Goal: Task Accomplishment & Management: Manage account settings

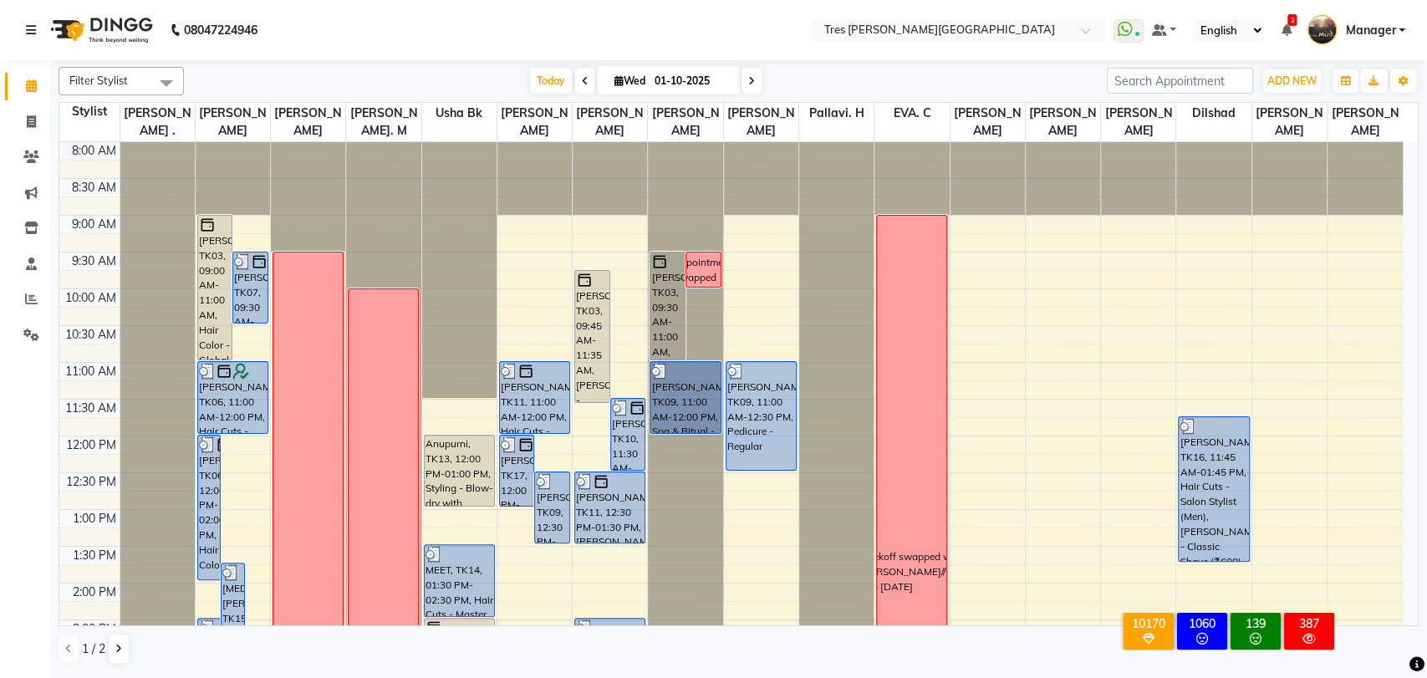
scroll to position [540, 0]
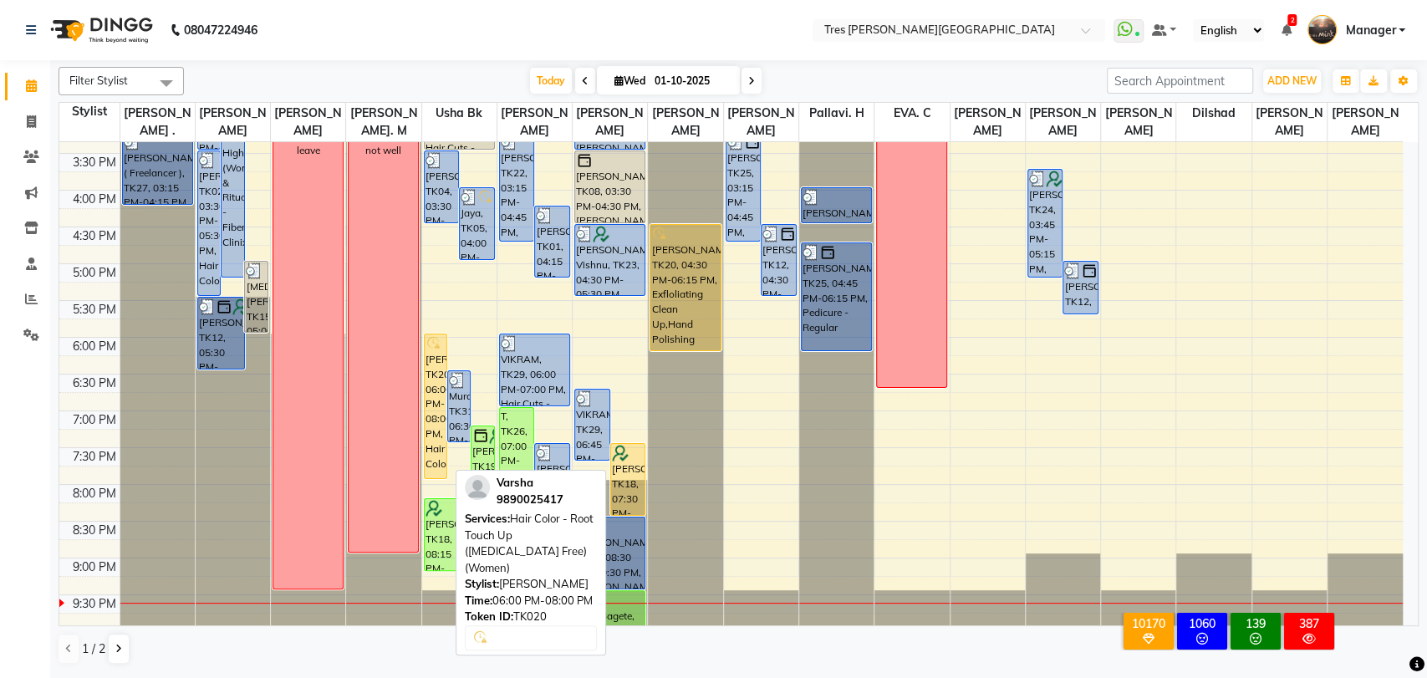
click at [433, 370] on div "[PERSON_NAME], TK20, 06:00 PM-08:00 PM, Hair Color - Root Touch Up ([MEDICAL_DA…" at bounding box center [436, 406] width 22 height 144
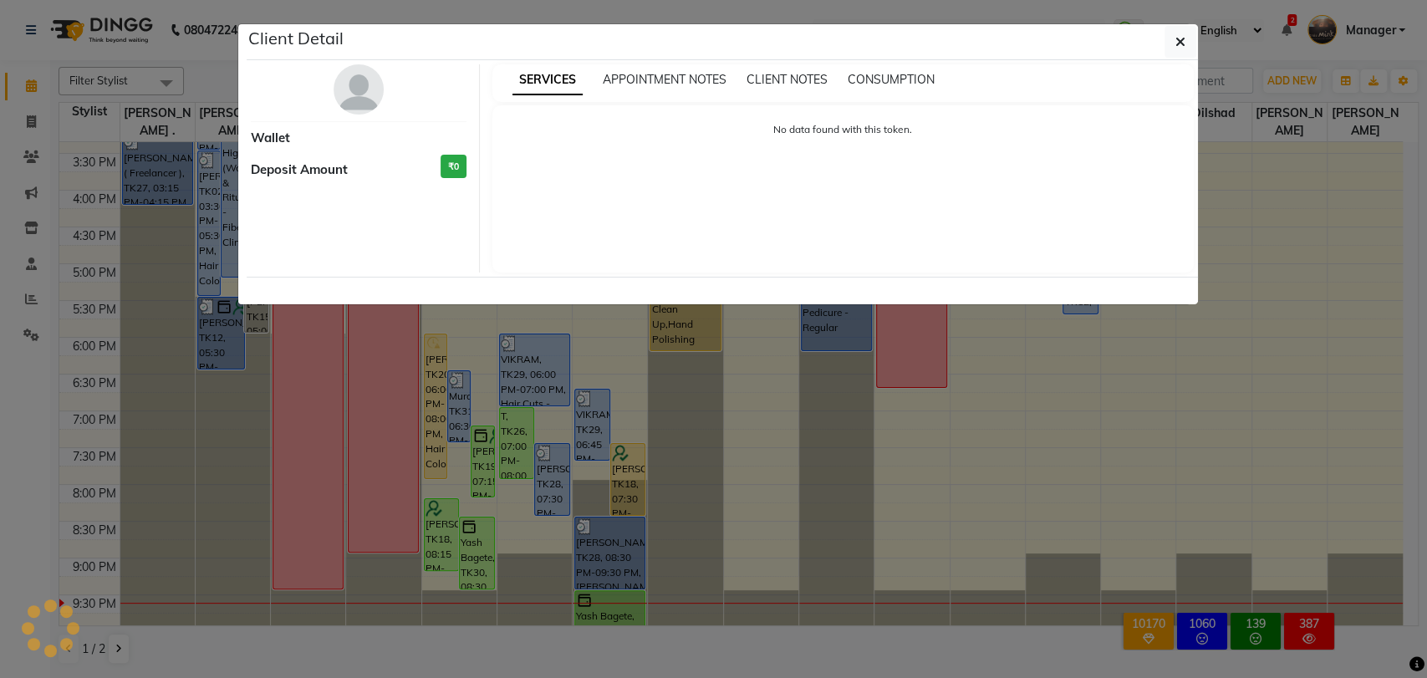
select select "1"
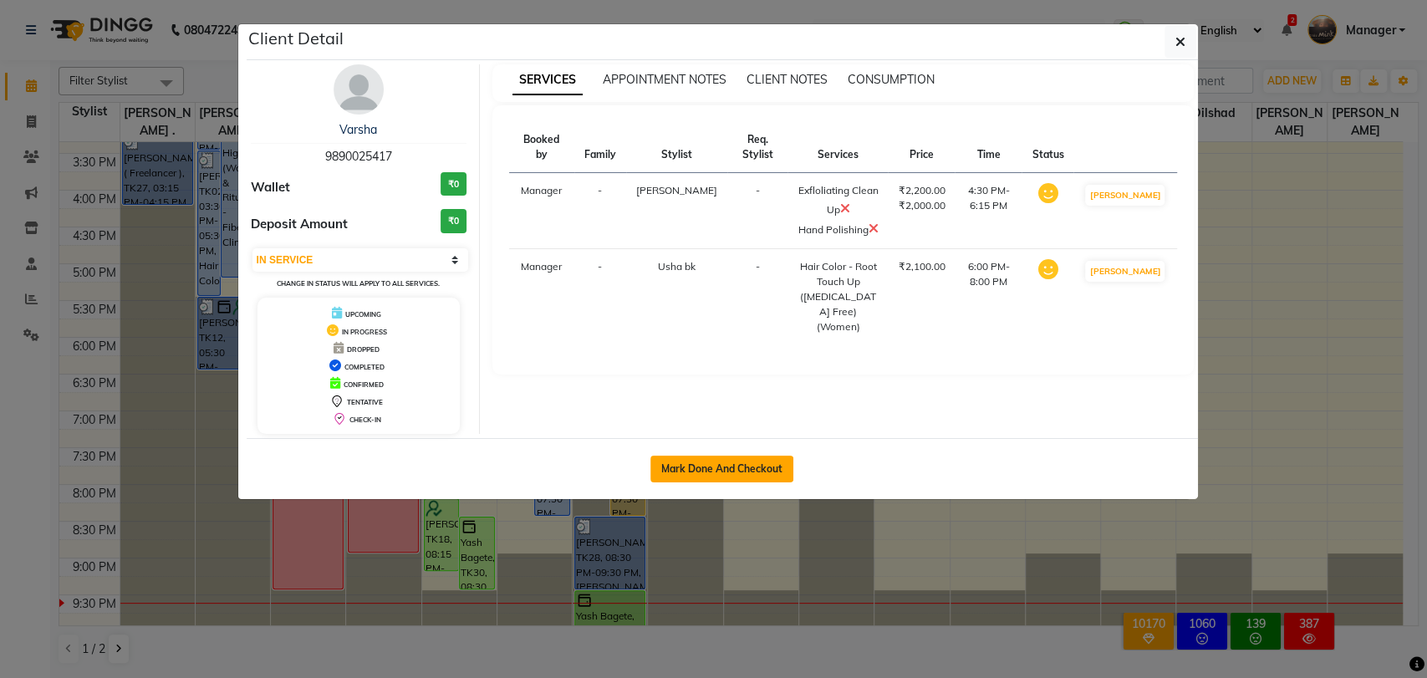
click at [724, 461] on button "Mark Done And Checkout" at bounding box center [721, 468] width 143 height 27
select select "service"
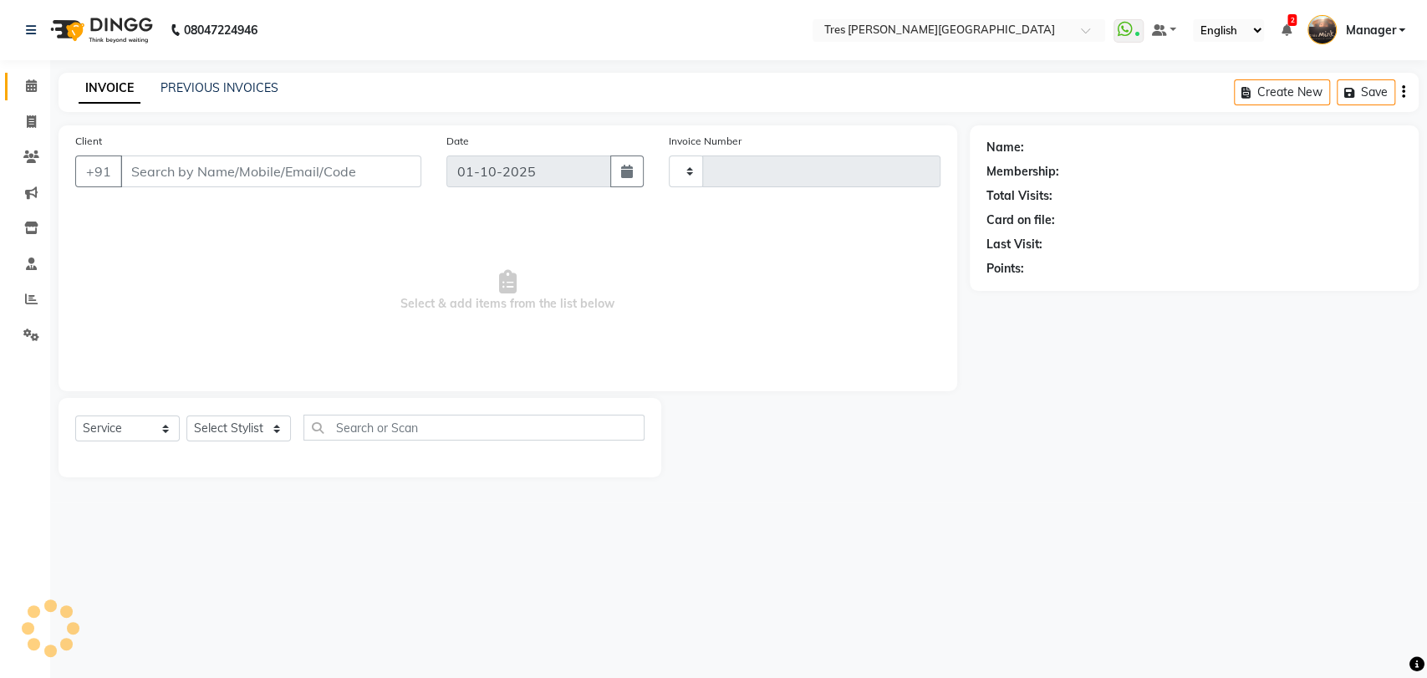
type input "04630"
select select "4234"
type input "9890025417"
select select "19346"
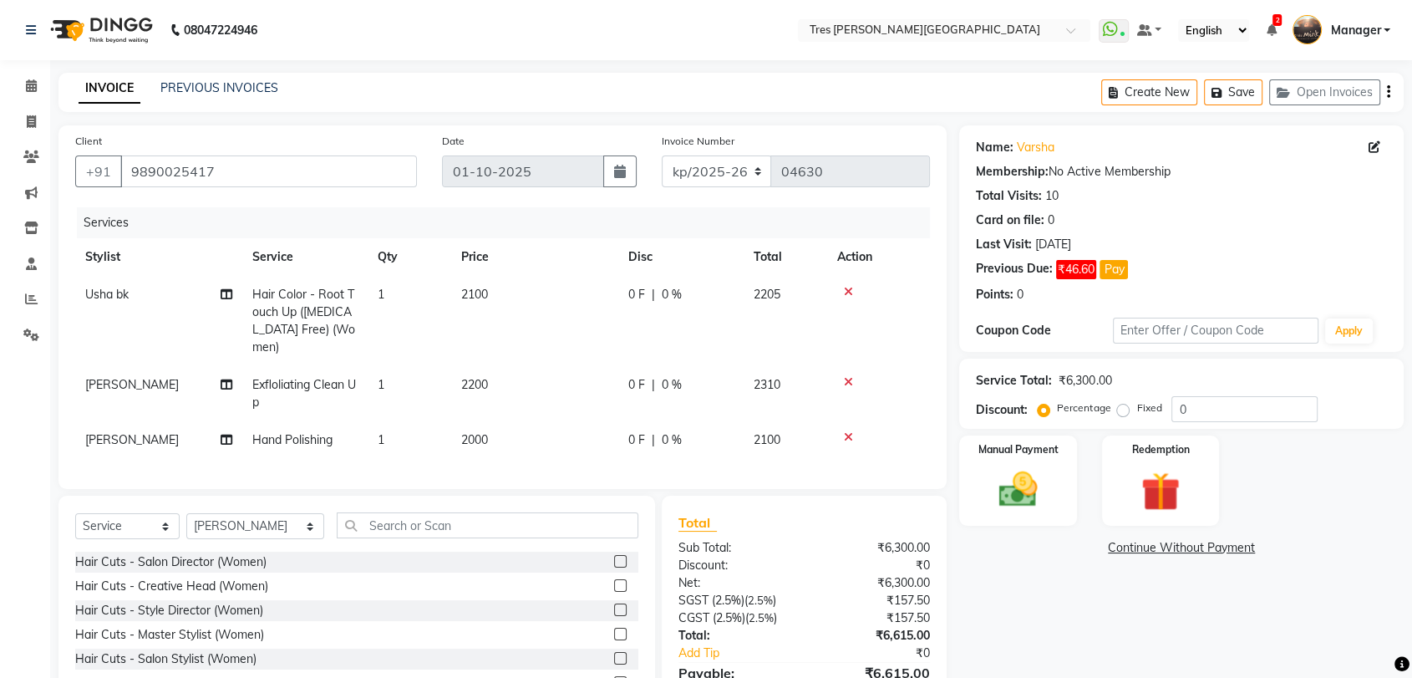
click at [475, 287] on span "2100" at bounding box center [474, 294] width 27 height 15
select select "1017"
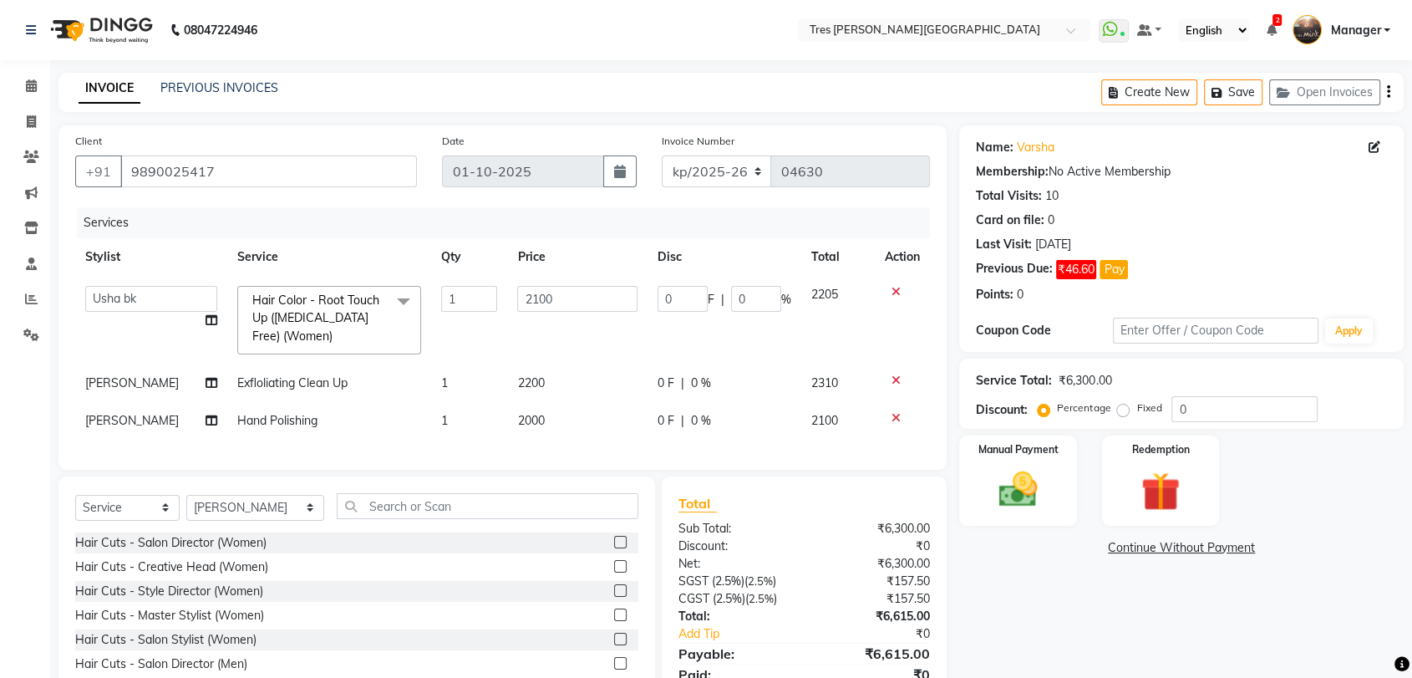
click at [312, 306] on span "Hair Color - Root Touch Up ([MEDICAL_DATA] Free) (Women)" at bounding box center [315, 318] width 127 height 51
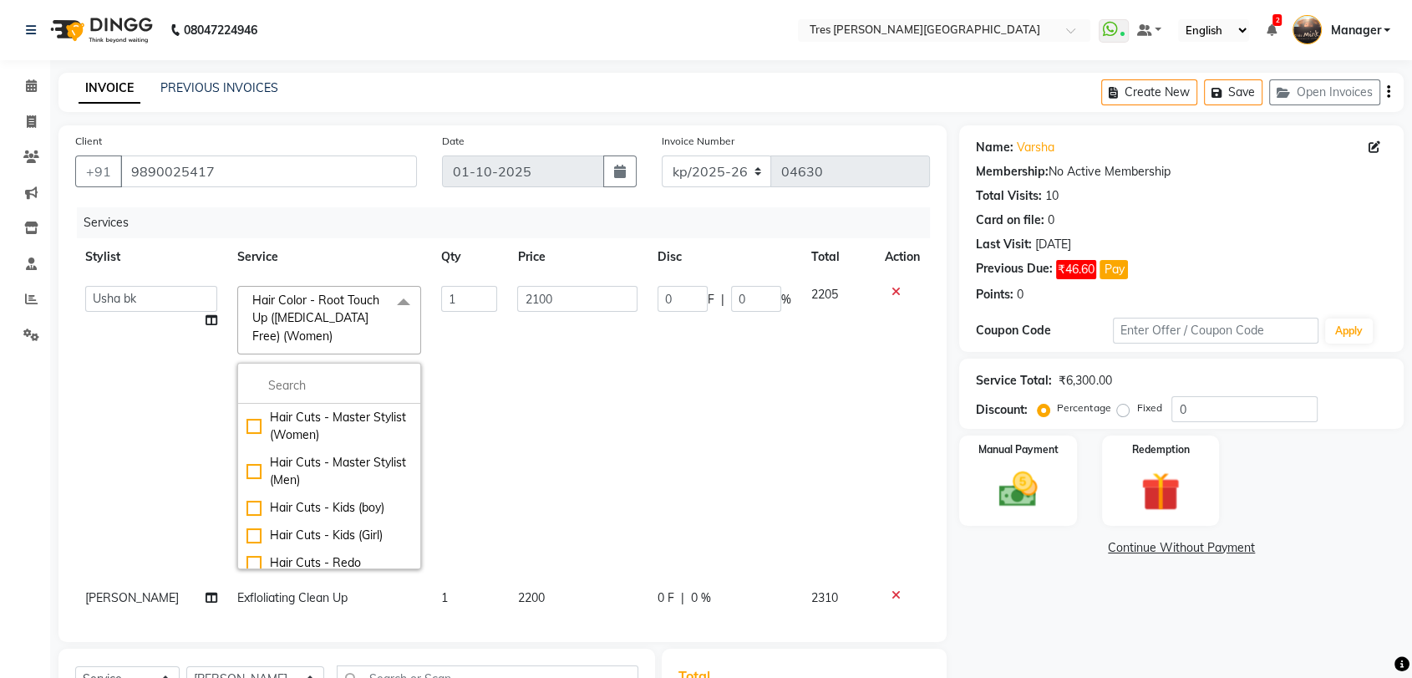
click at [323, 316] on span "Hair Color - Root Touch Up ([MEDICAL_DATA] Free) (Women)" at bounding box center [315, 318] width 127 height 51
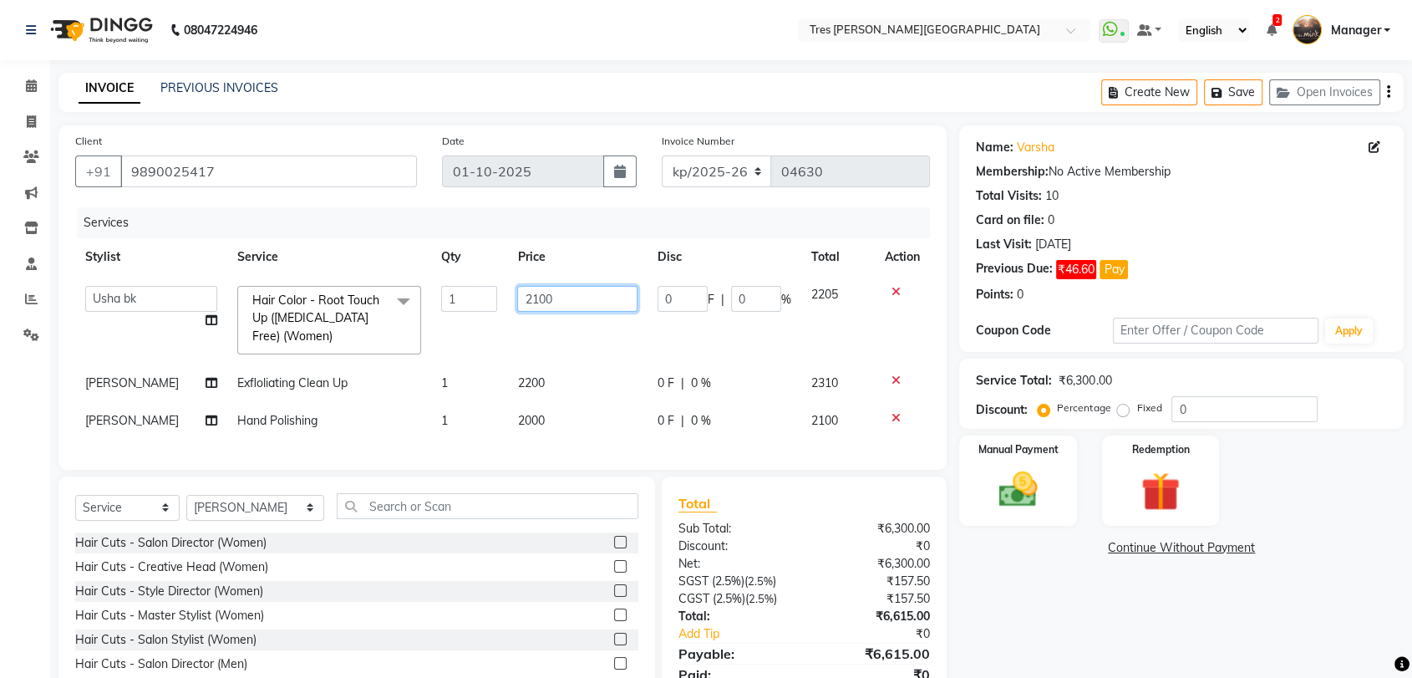
click at [531, 296] on input "2100" at bounding box center [577, 299] width 120 height 26
type input "1700"
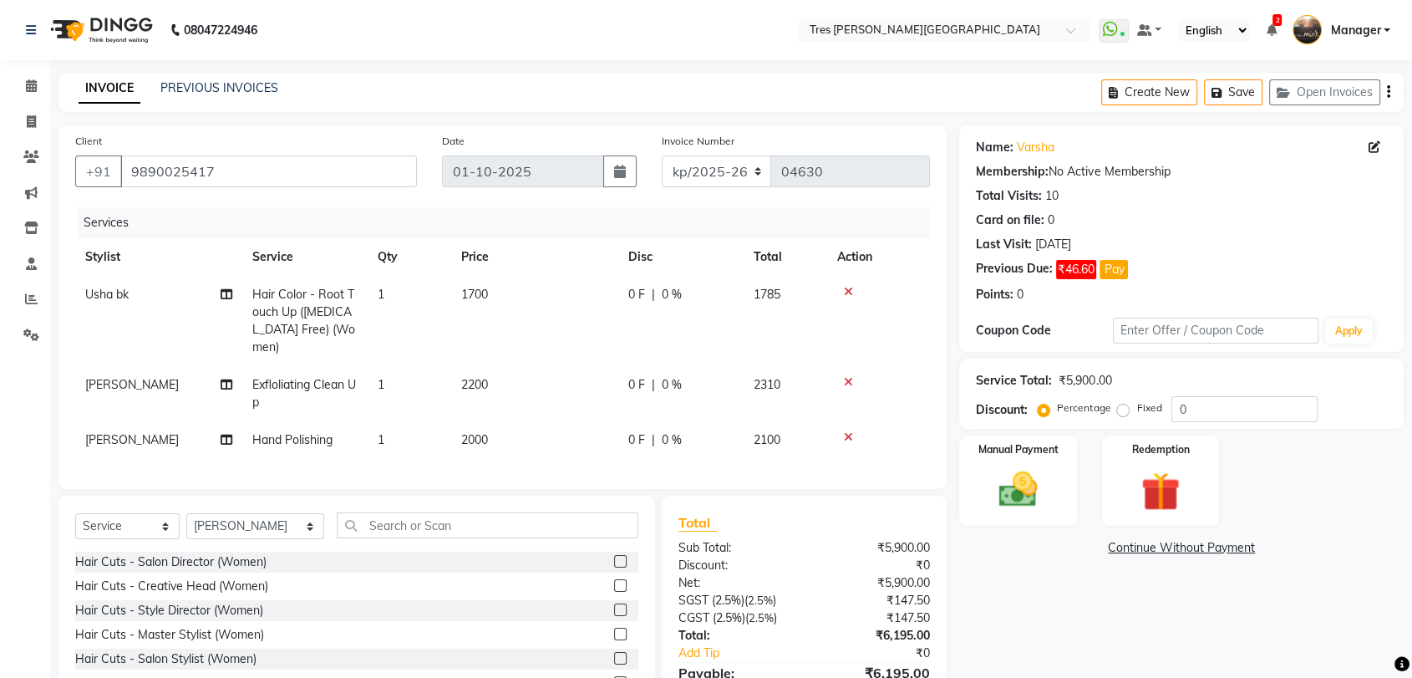
click at [304, 324] on span "Hair Color - Root Touch Up ([MEDICAL_DATA] Free) (Women)" at bounding box center [303, 321] width 103 height 68
select select "1017"
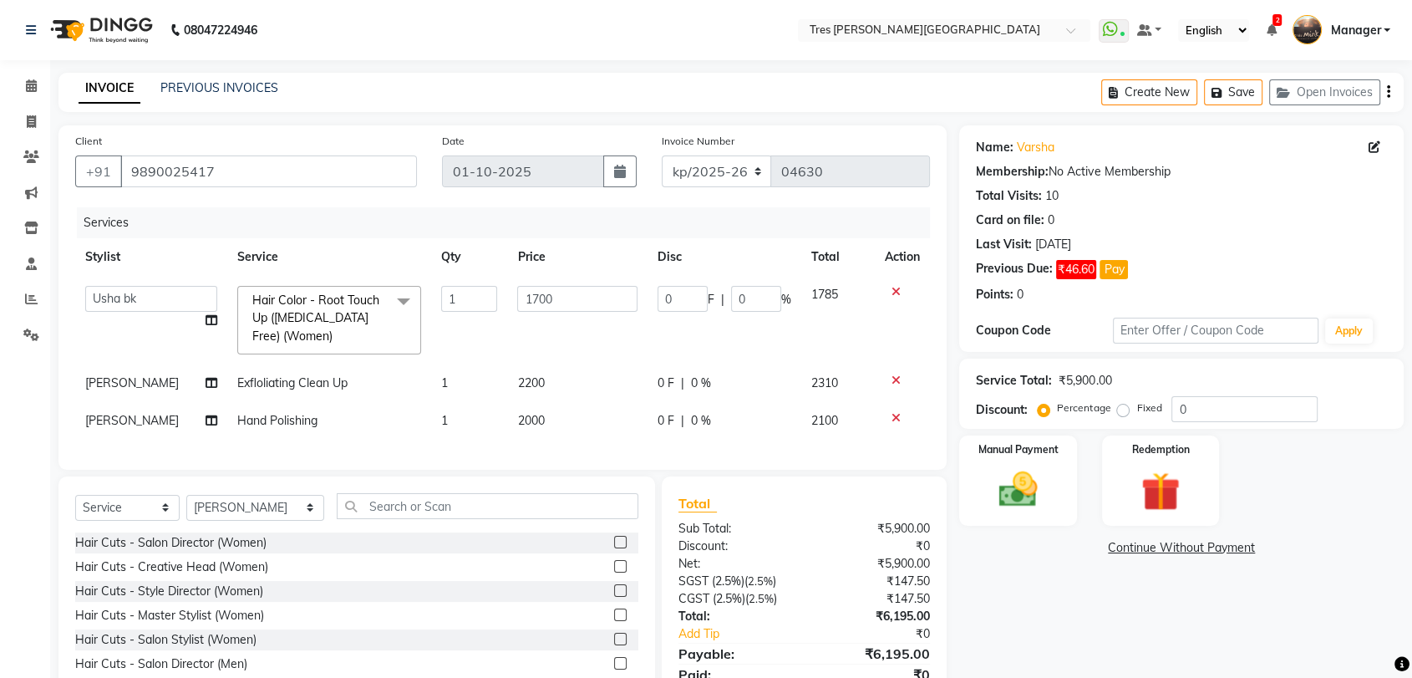
click at [333, 338] on link "x" at bounding box center [337, 335] width 8 height 15
type input "0"
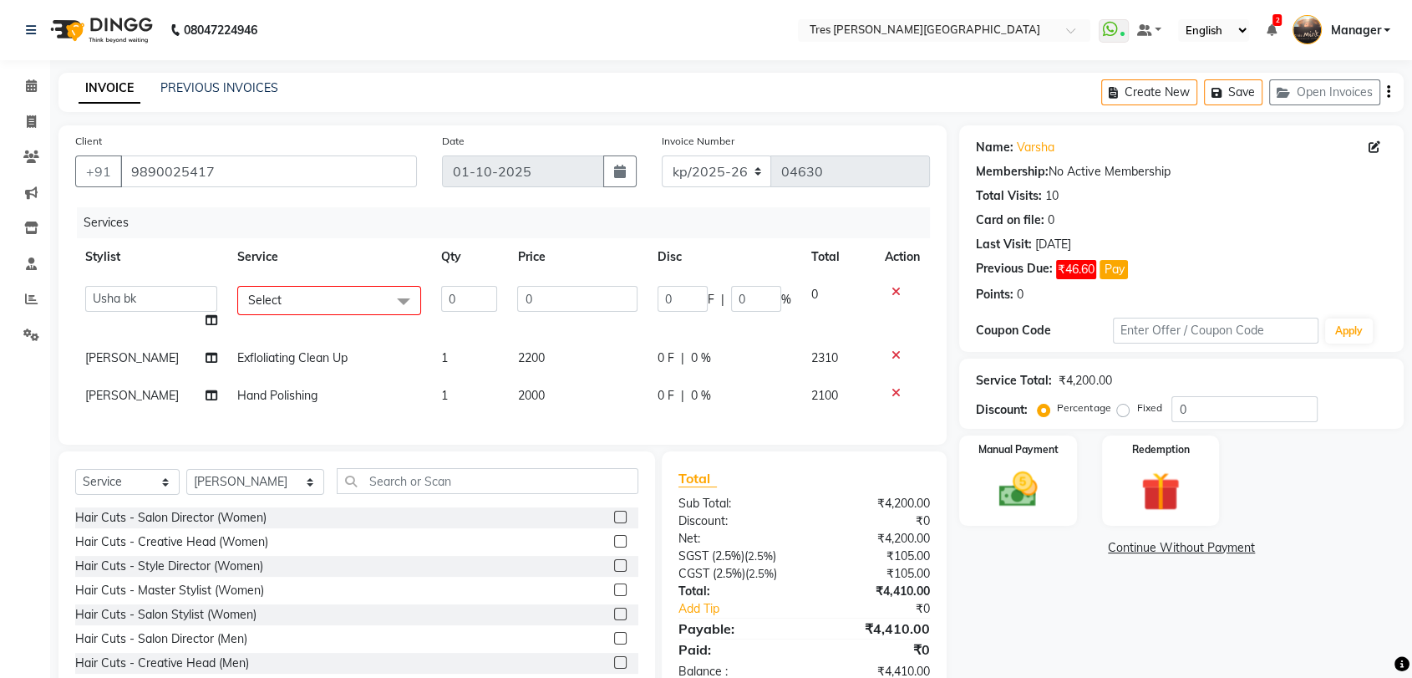
click at [291, 298] on span "Select" at bounding box center [329, 300] width 184 height 29
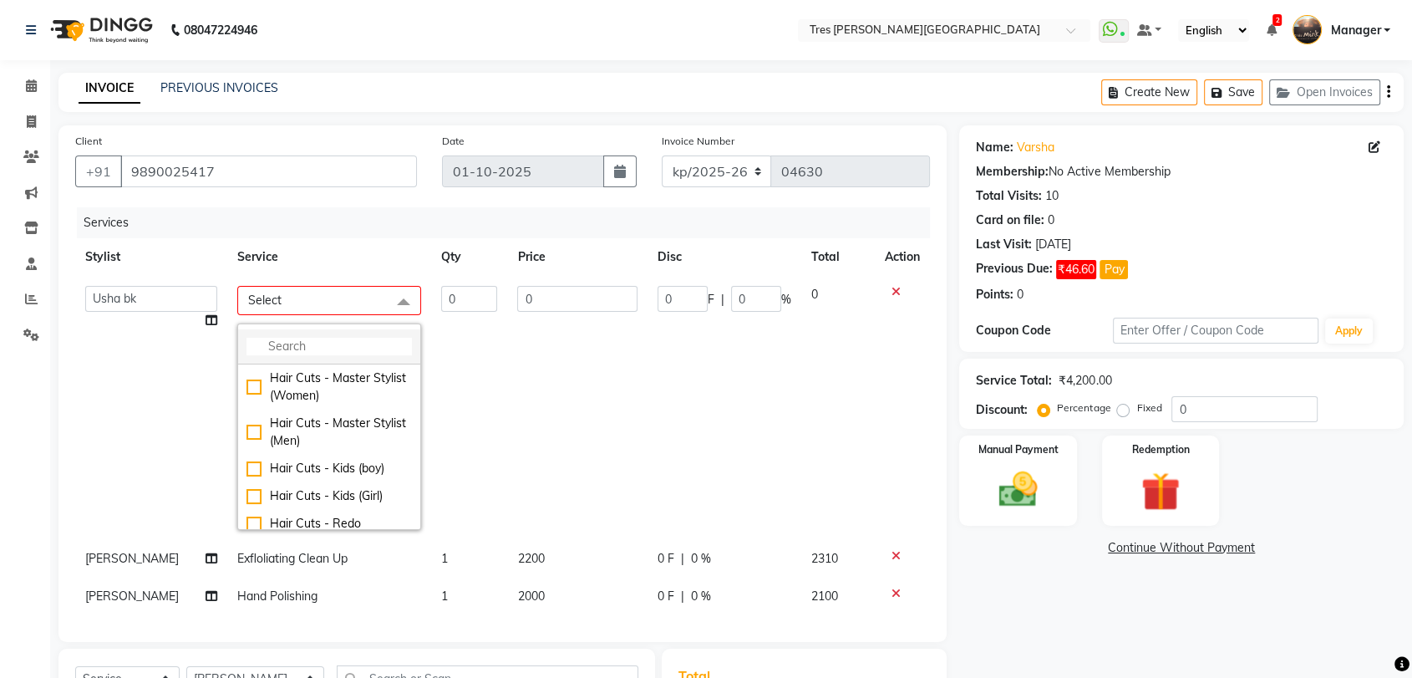
click at [281, 338] on input "multiselect-search" at bounding box center [329, 347] width 165 height 18
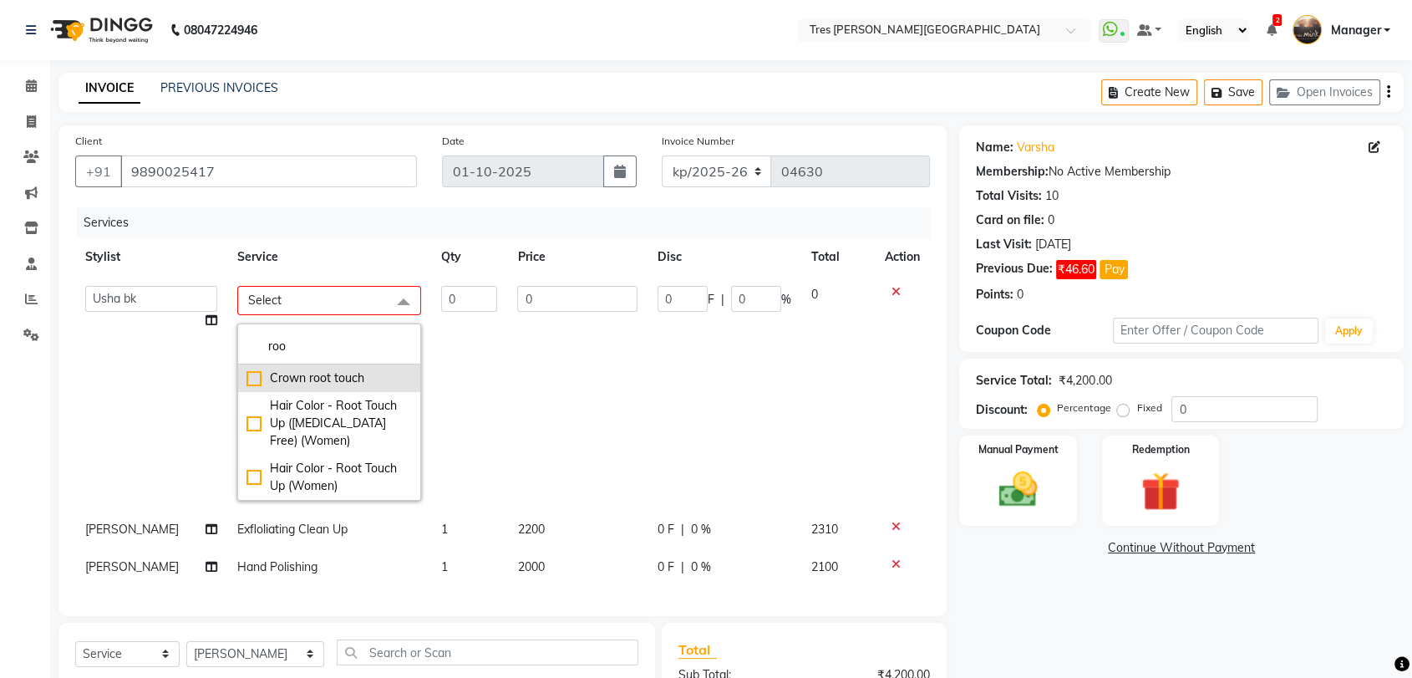
type input "roo"
click at [247, 370] on div "Crown root touch" at bounding box center [329, 378] width 165 height 18
checkbox input "true"
type input "1"
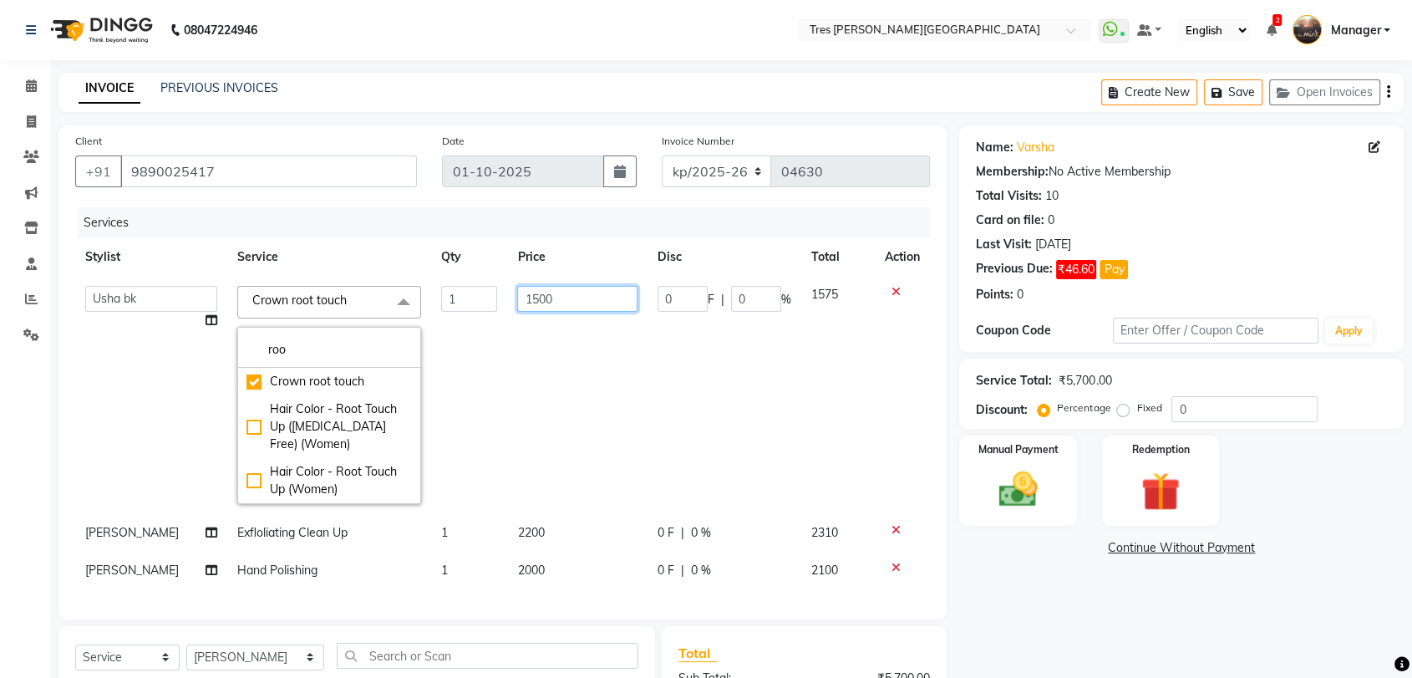
click at [530, 293] on input "1500" at bounding box center [577, 299] width 120 height 26
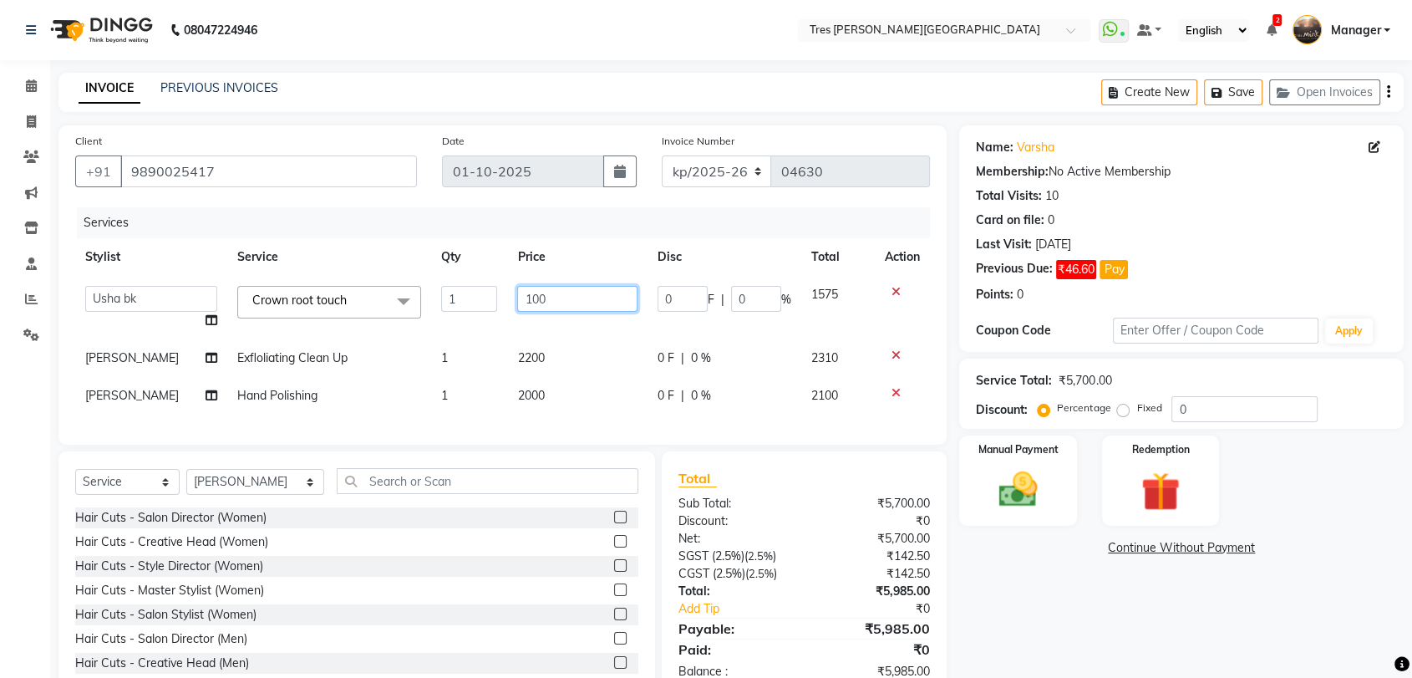
type input "1700"
click at [583, 349] on td "2200" at bounding box center [577, 358] width 140 height 38
select select "19346"
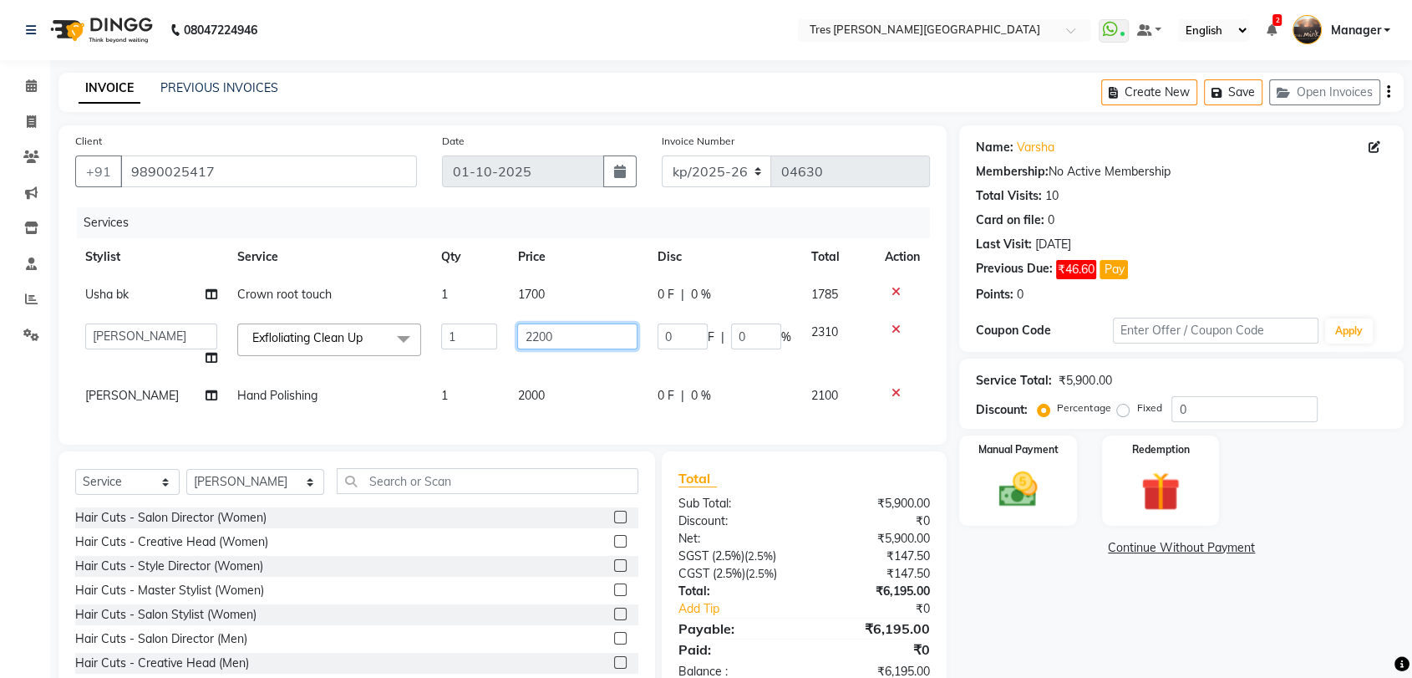
click at [532, 334] on input "2200" at bounding box center [577, 336] width 120 height 26
type input "2300"
click at [510, 396] on td "2000" at bounding box center [577, 396] width 140 height 38
select select "19346"
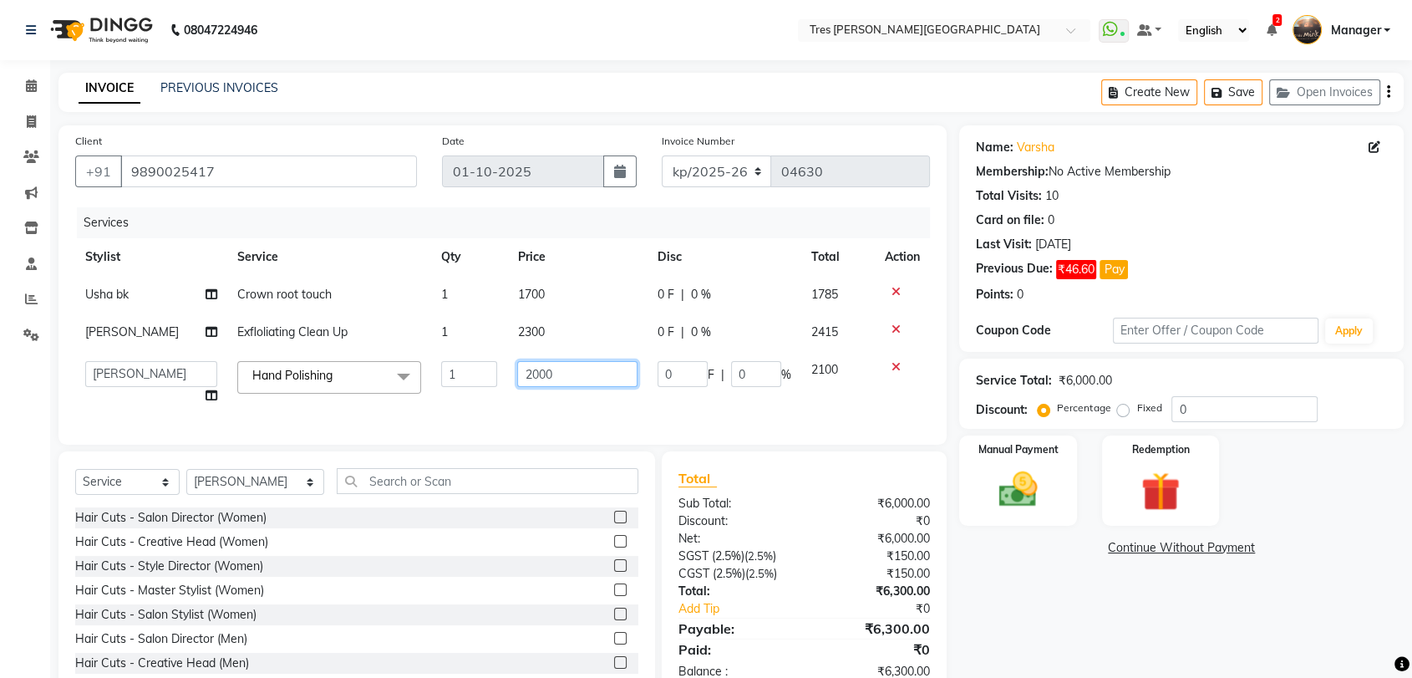
click at [532, 373] on input "2000" at bounding box center [577, 374] width 120 height 26
type input "2200"
click at [402, 500] on div "Select Service Product Membership Package Voucher Prepaid Gift Card Select Styl…" at bounding box center [356, 487] width 563 height 39
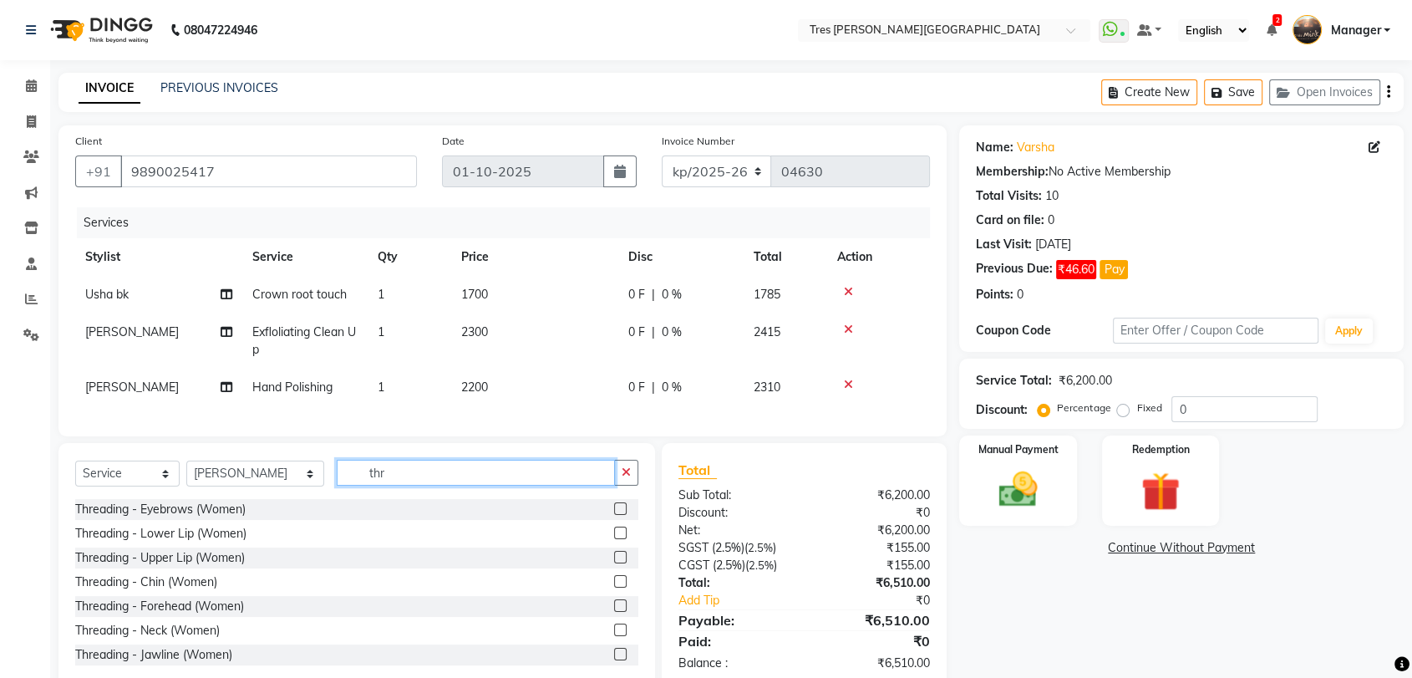
type input "thr"
click at [614, 515] on label at bounding box center [620, 508] width 13 height 13
click at [614, 515] on input "checkbox" at bounding box center [619, 509] width 11 height 11
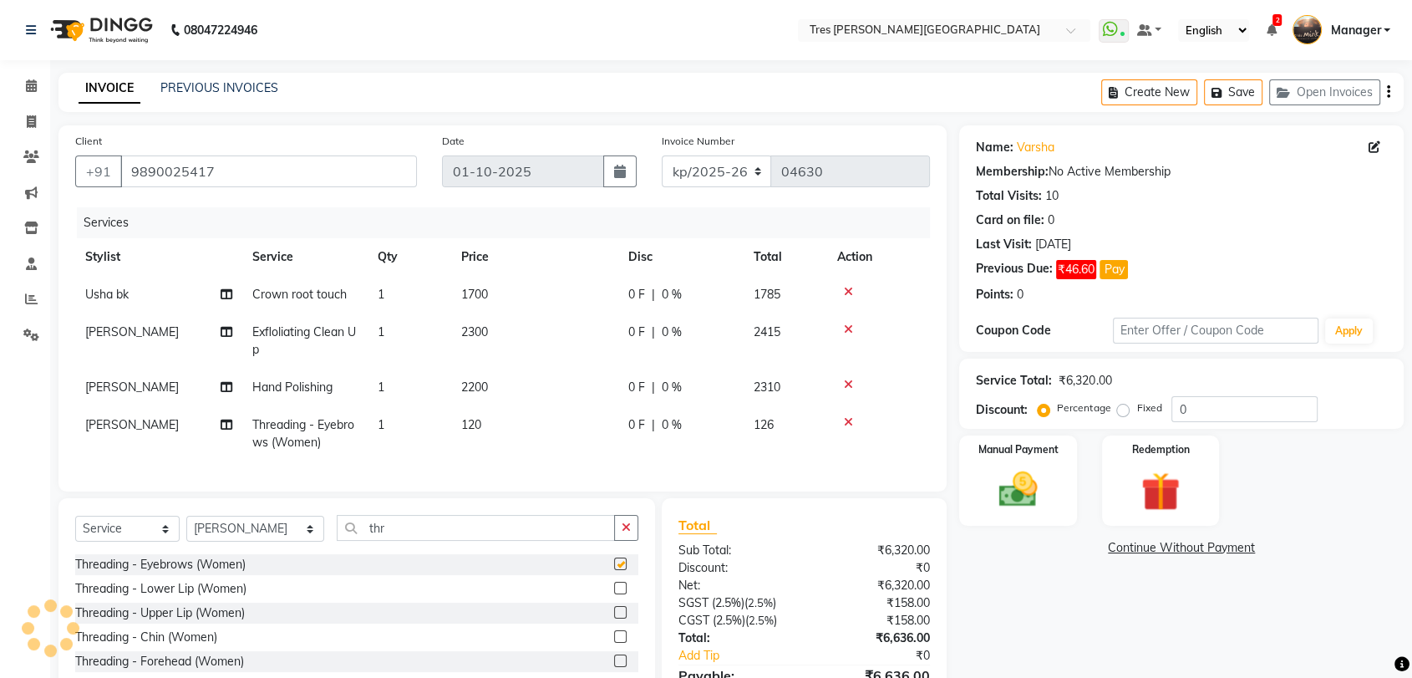
checkbox input "false"
drag, startPoint x: 381, startPoint y: 534, endPoint x: 308, endPoint y: 542, distance: 73.9
click at [337, 541] on input "thr" at bounding box center [476, 528] width 278 height 26
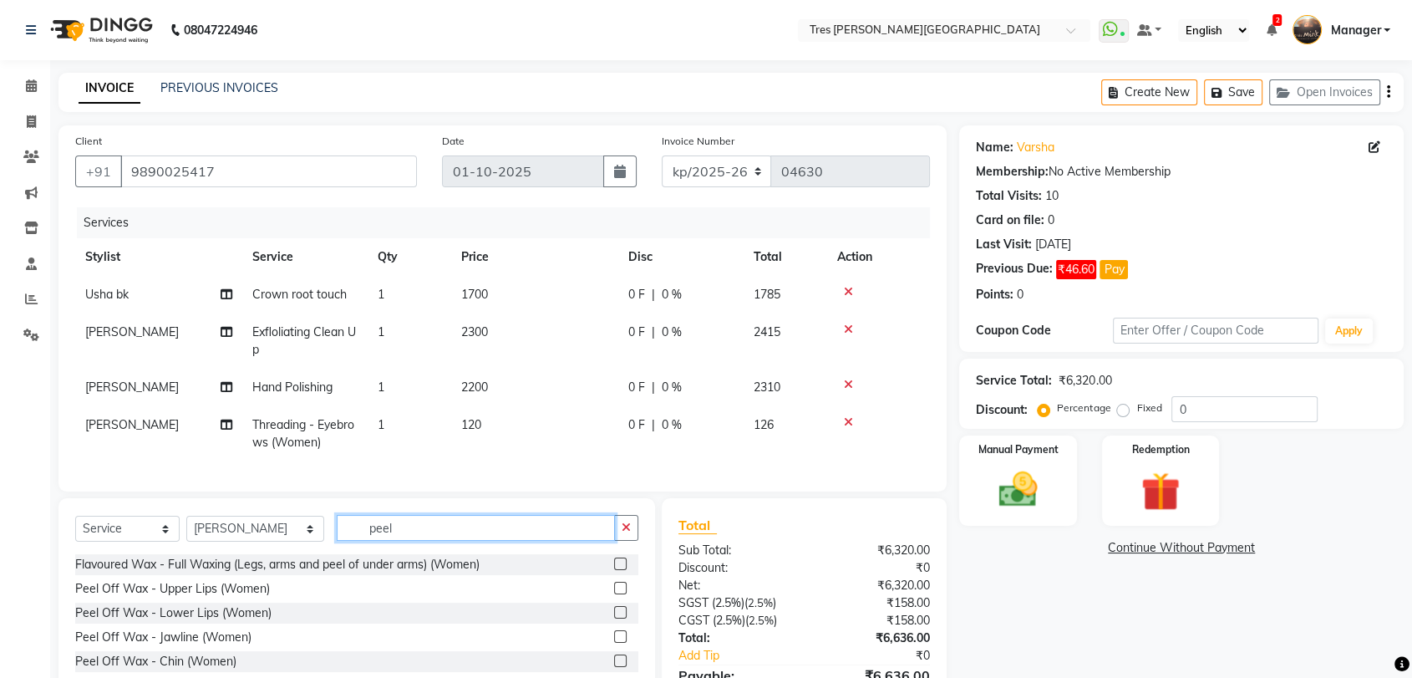
type input "peel"
click at [614, 618] on label at bounding box center [620, 612] width 13 height 13
click at [614, 618] on input "checkbox" at bounding box center [619, 613] width 11 height 11
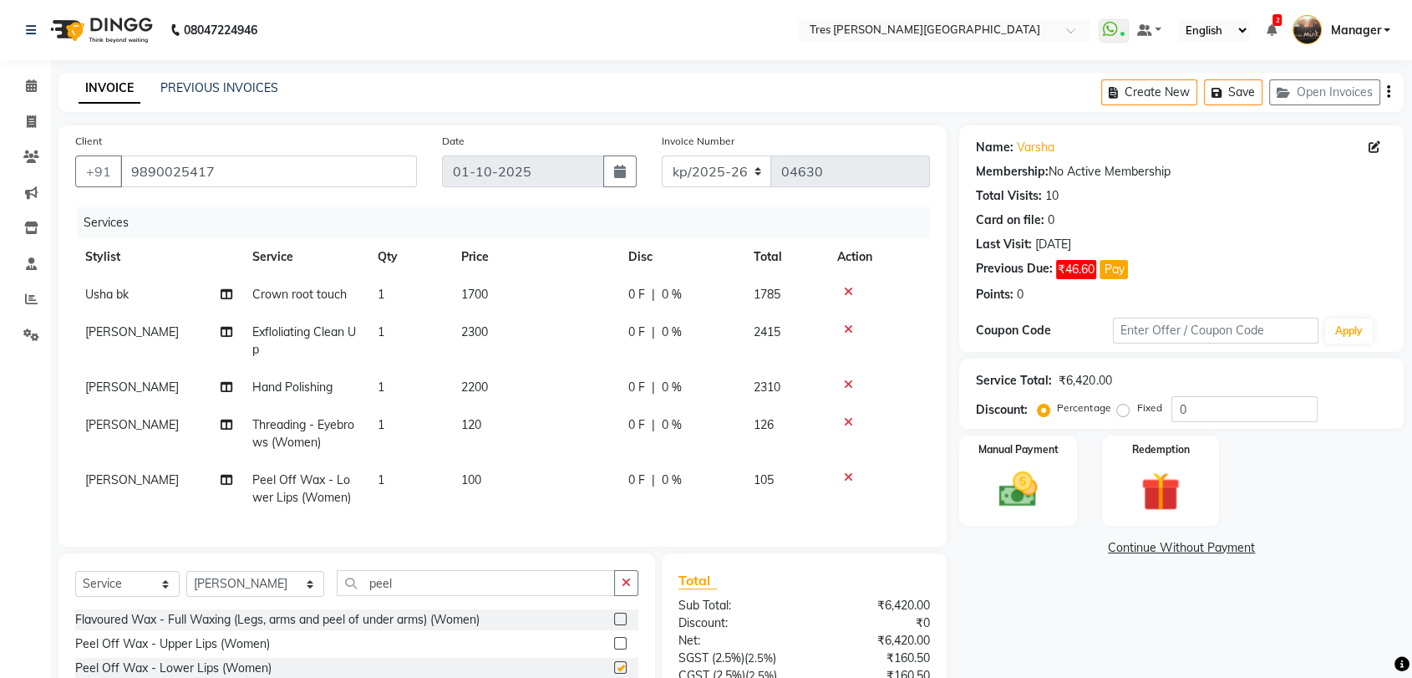
checkbox input "false"
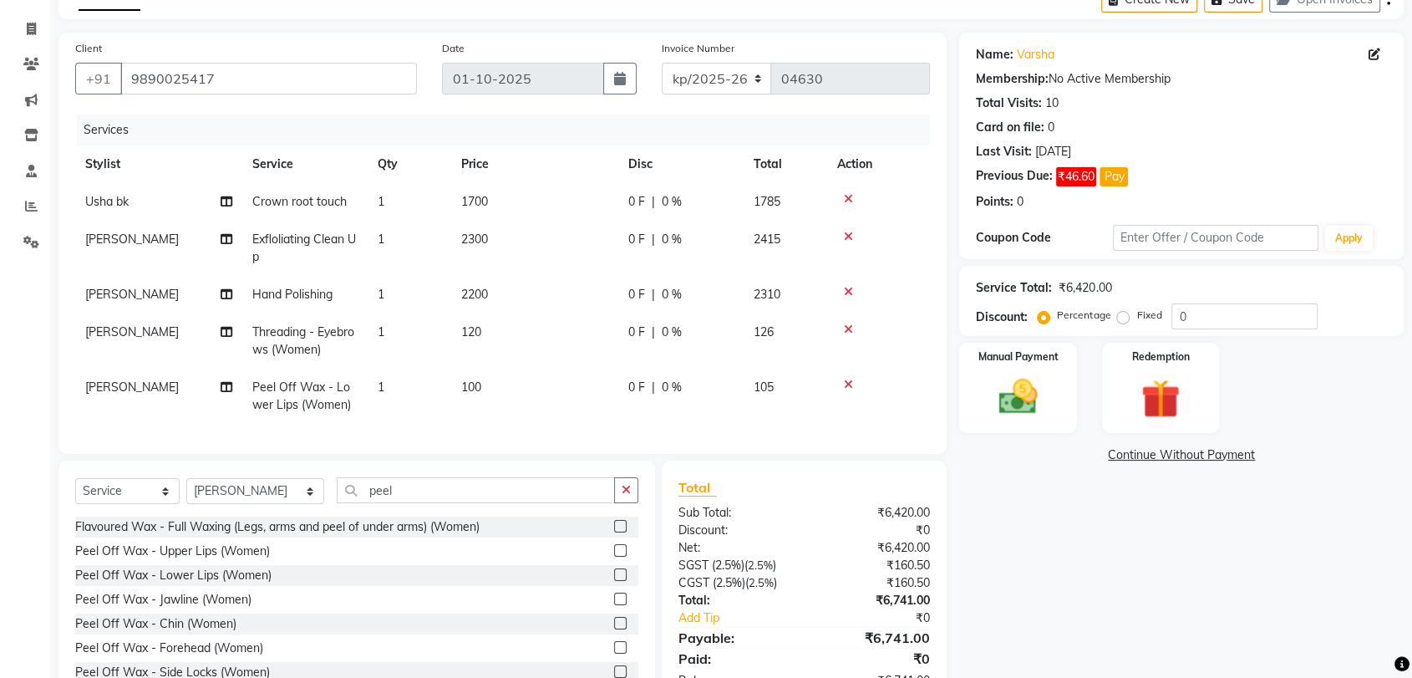
click at [851, 384] on icon at bounding box center [848, 385] width 9 height 12
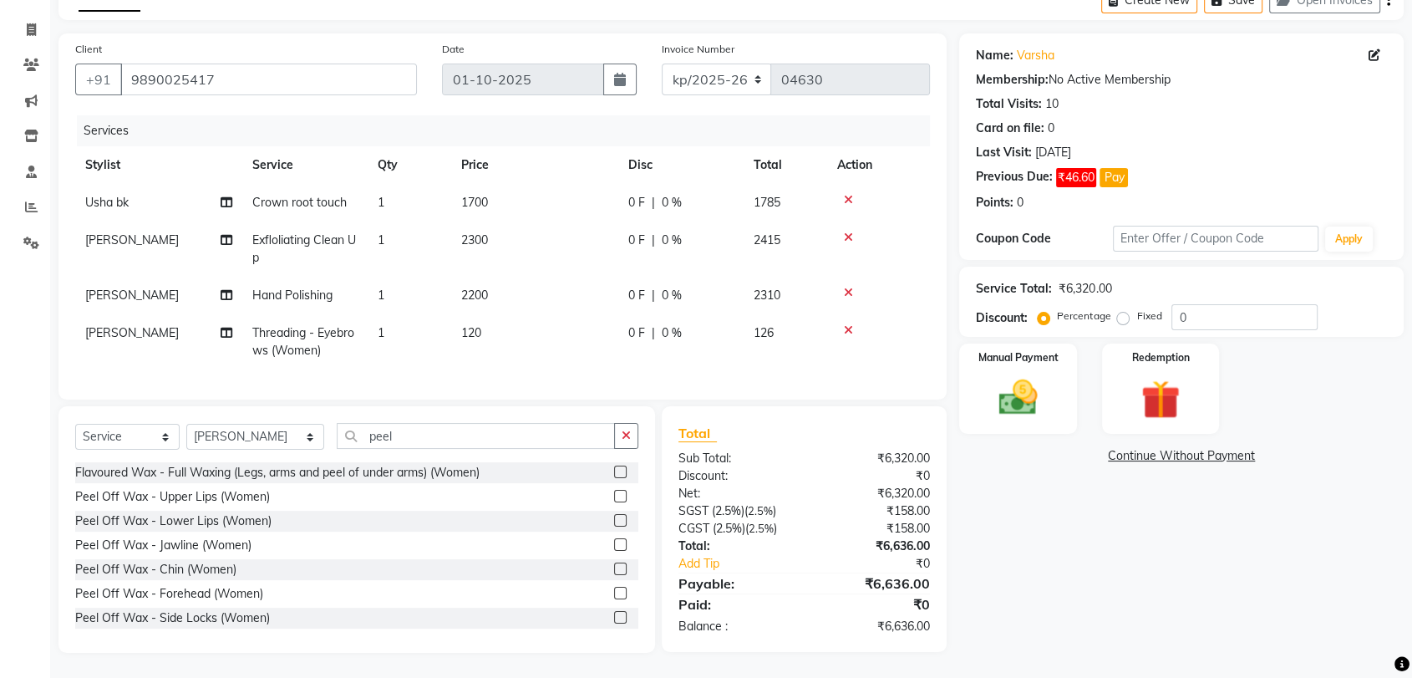
click at [614, 502] on label at bounding box center [620, 496] width 13 height 13
click at [614, 502] on input "checkbox" at bounding box center [619, 496] width 11 height 11
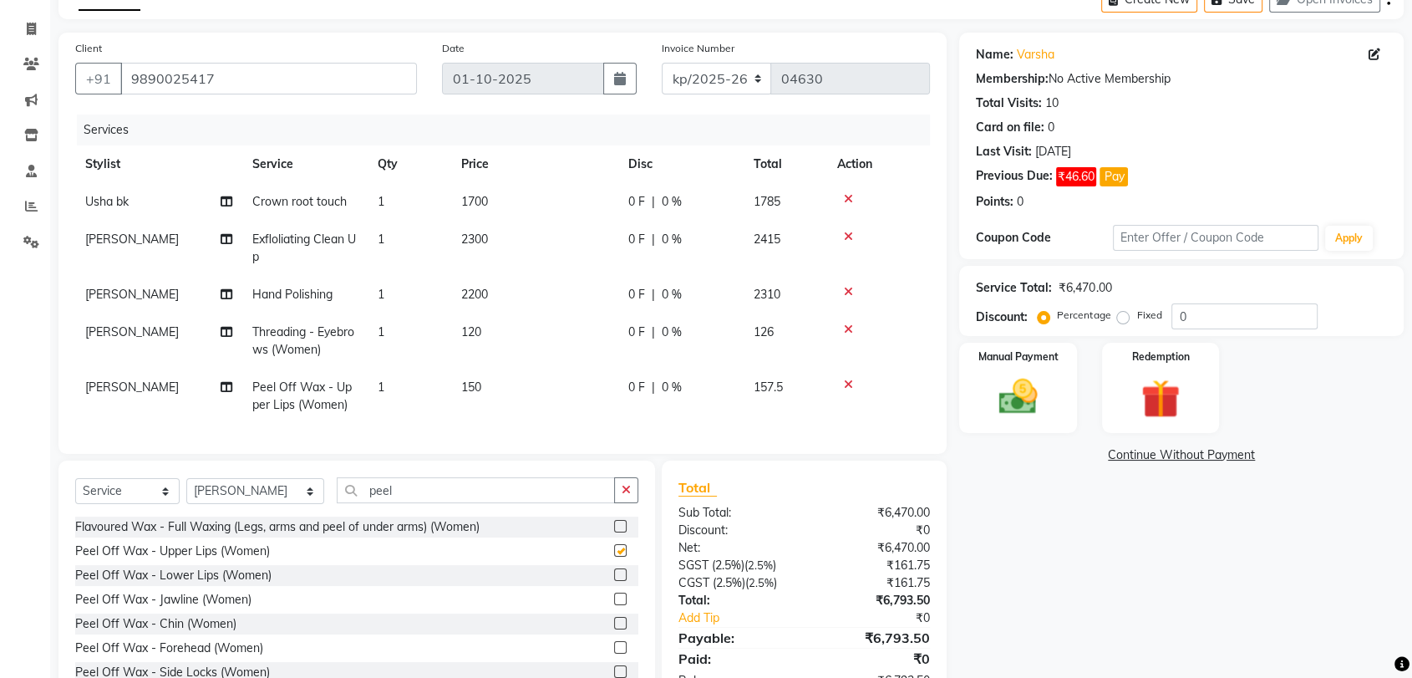
checkbox input "false"
click at [377, 494] on input "peel" at bounding box center [476, 490] width 278 height 26
drag, startPoint x: 375, startPoint y: 496, endPoint x: 294, endPoint y: 499, distance: 81.1
click at [294, 499] on div "Select Service Product Membership Package Voucher Prepaid Gift Card Select Styl…" at bounding box center [356, 496] width 563 height 39
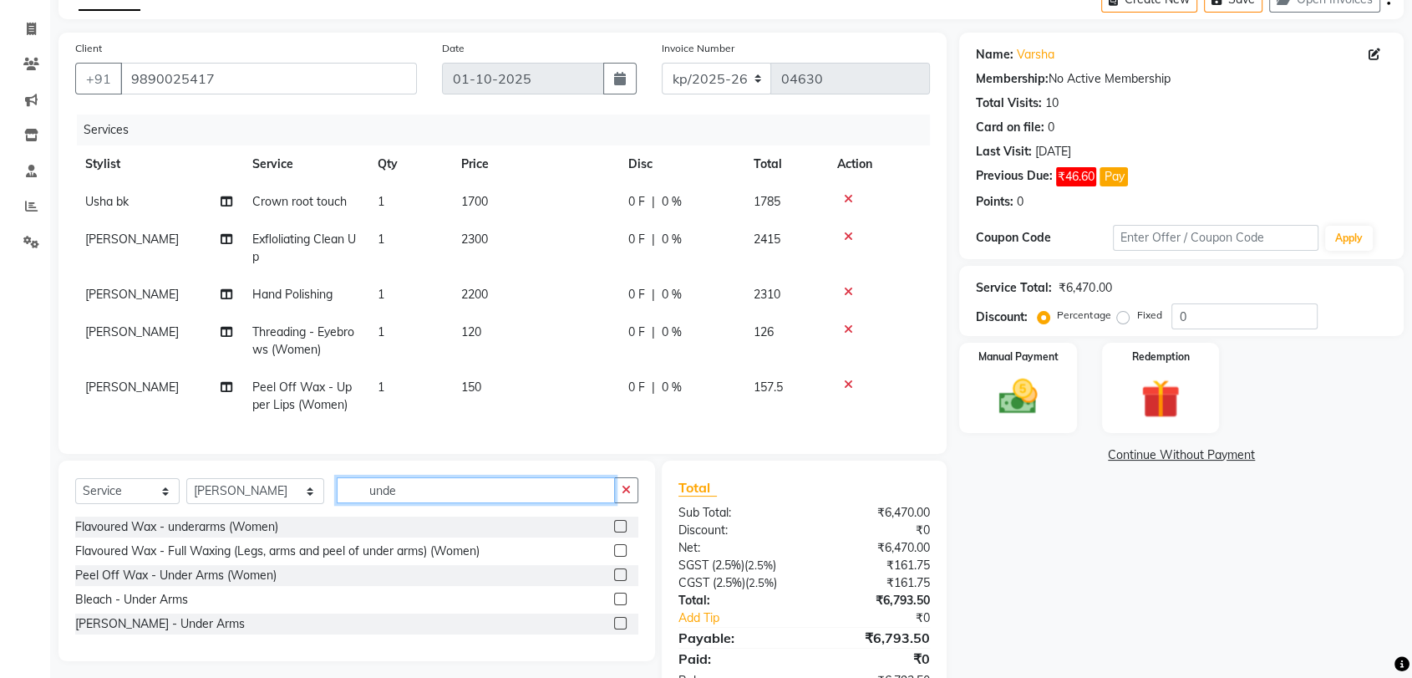
type input "unde"
click at [626, 532] on label at bounding box center [620, 526] width 13 height 13
click at [625, 532] on input "checkbox" at bounding box center [619, 526] width 11 height 11
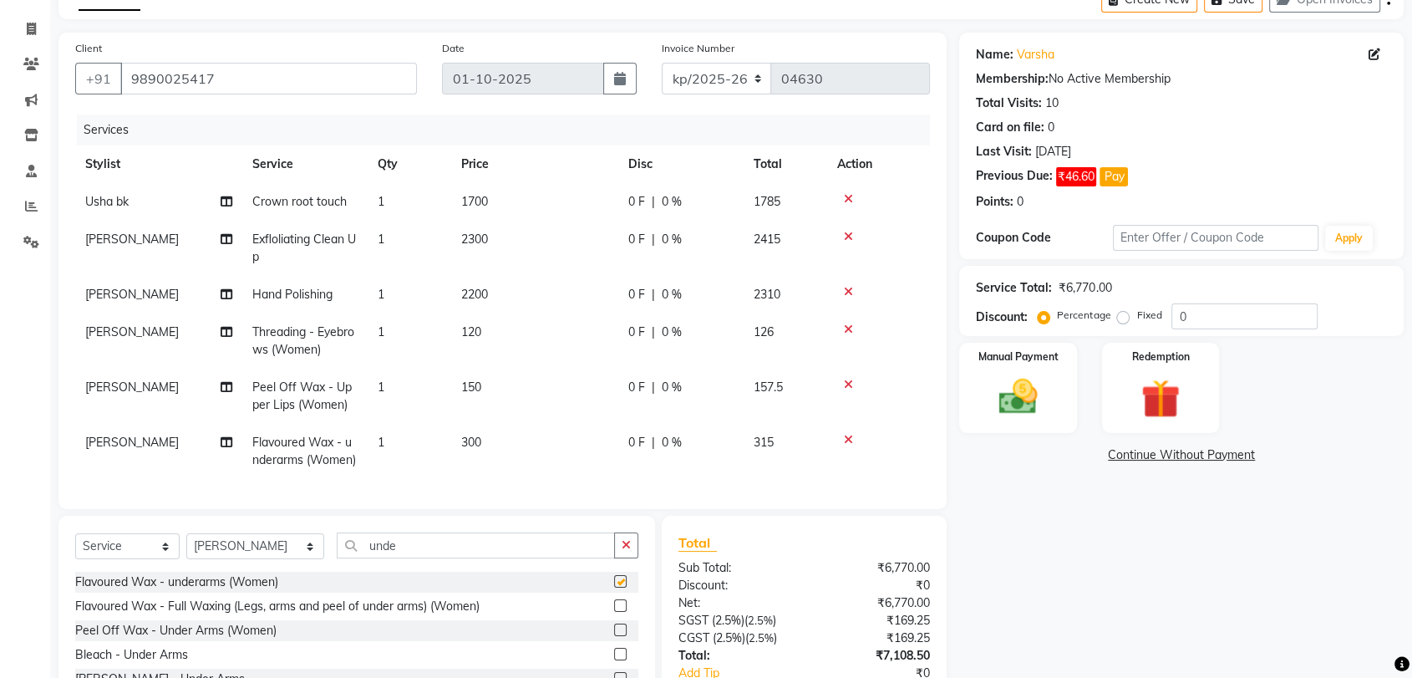
checkbox input "false"
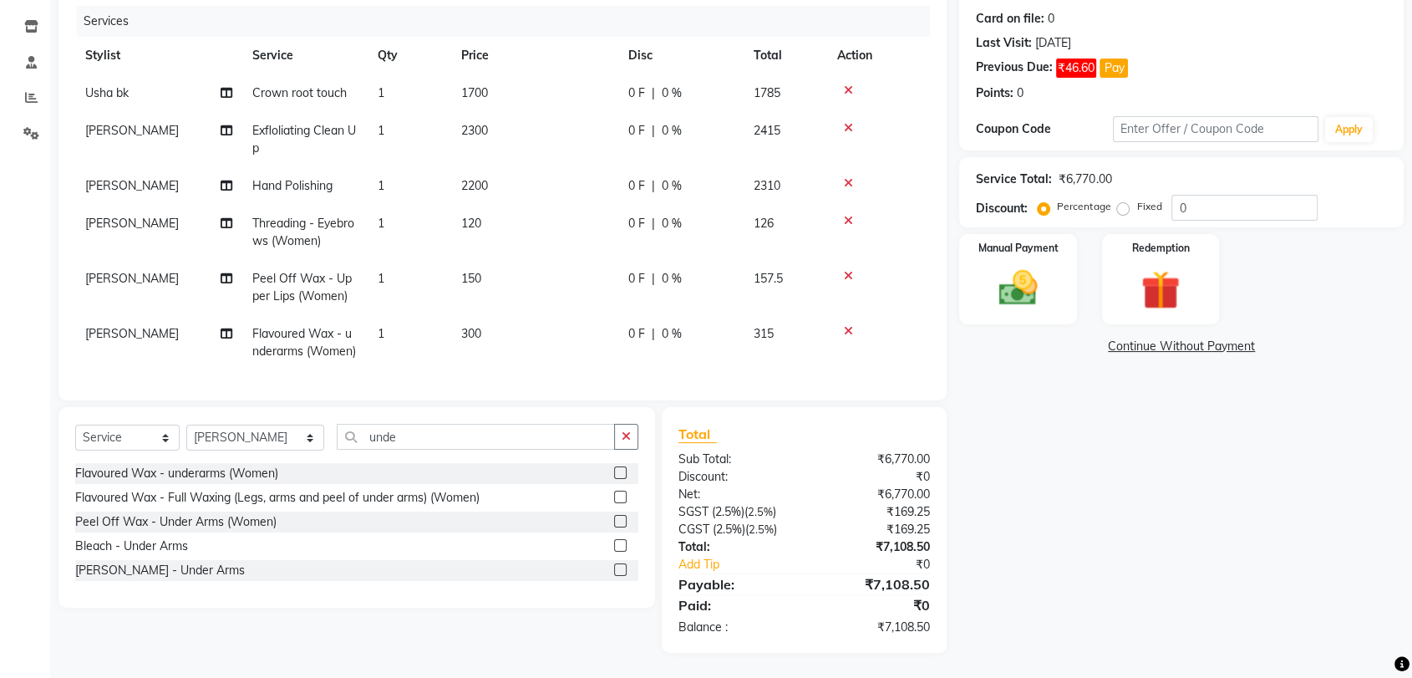
click at [470, 221] on td "120" at bounding box center [534, 232] width 167 height 55
select select "19346"
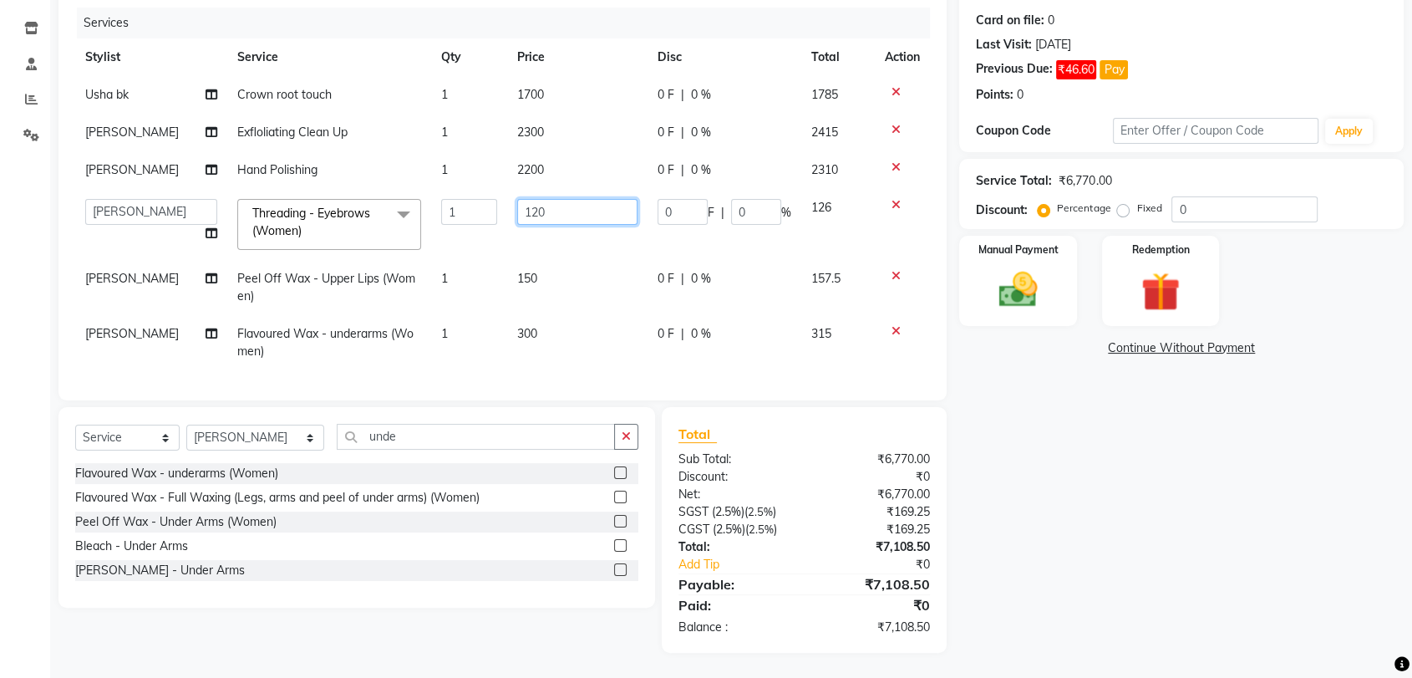
click at [529, 199] on input "120" at bounding box center [577, 212] width 120 height 26
type input "130"
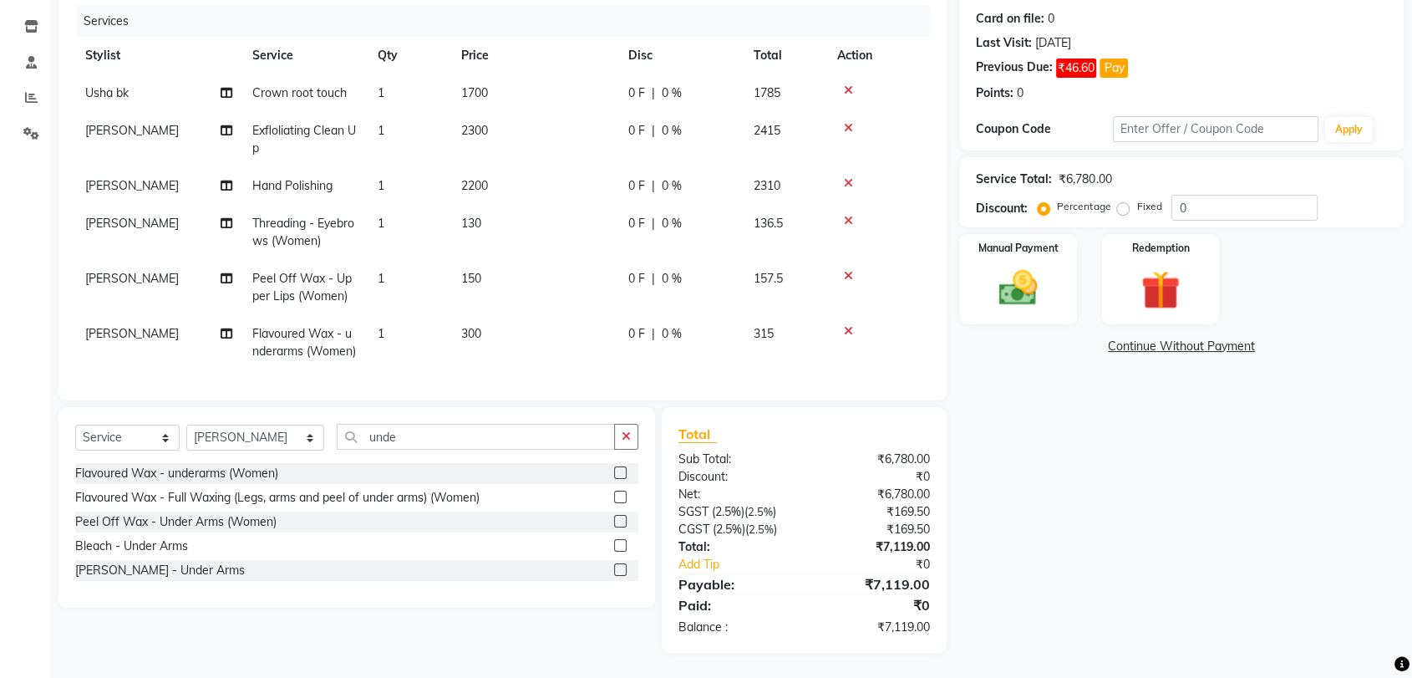
click at [588, 267] on td "150" at bounding box center [534, 287] width 167 height 55
select select "19346"
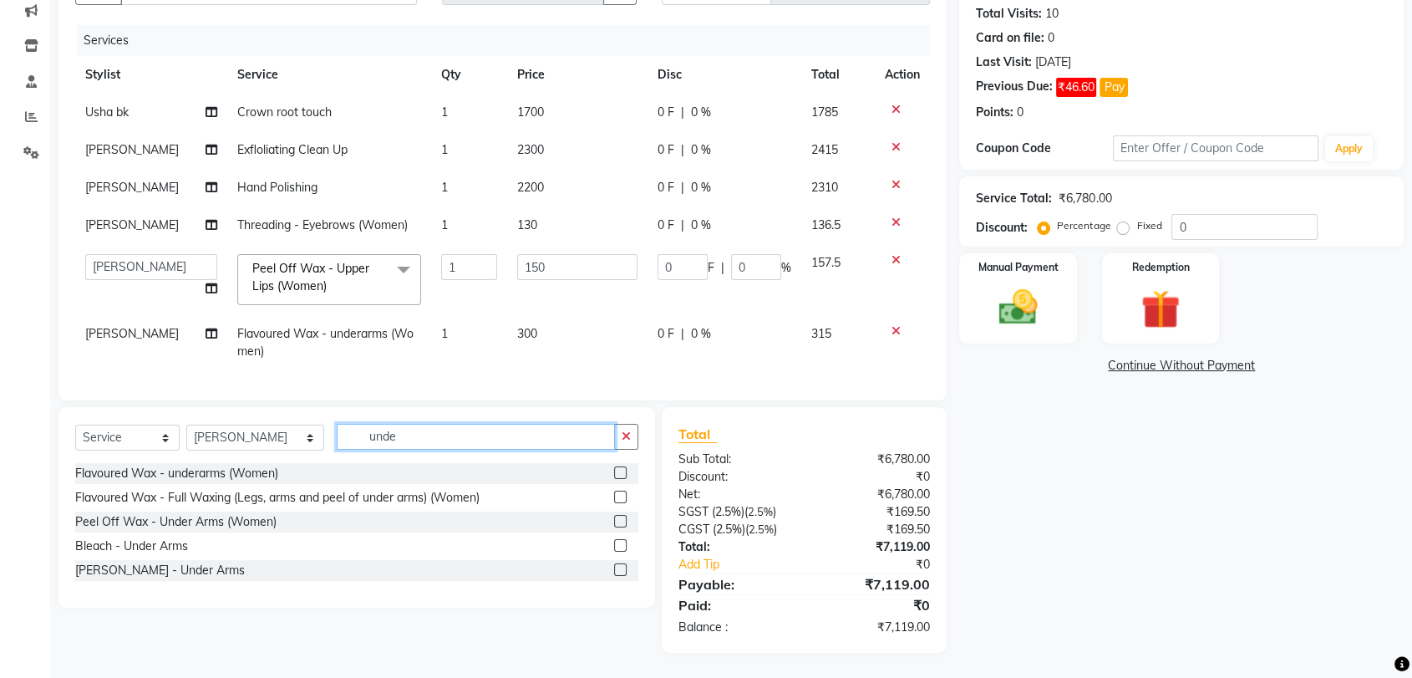
drag, startPoint x: 365, startPoint y: 433, endPoint x: 257, endPoint y: 432, distance: 107.8
click at [259, 430] on div "Select Service Product Membership Package Voucher Prepaid Gift Card Select Styl…" at bounding box center [356, 443] width 563 height 39
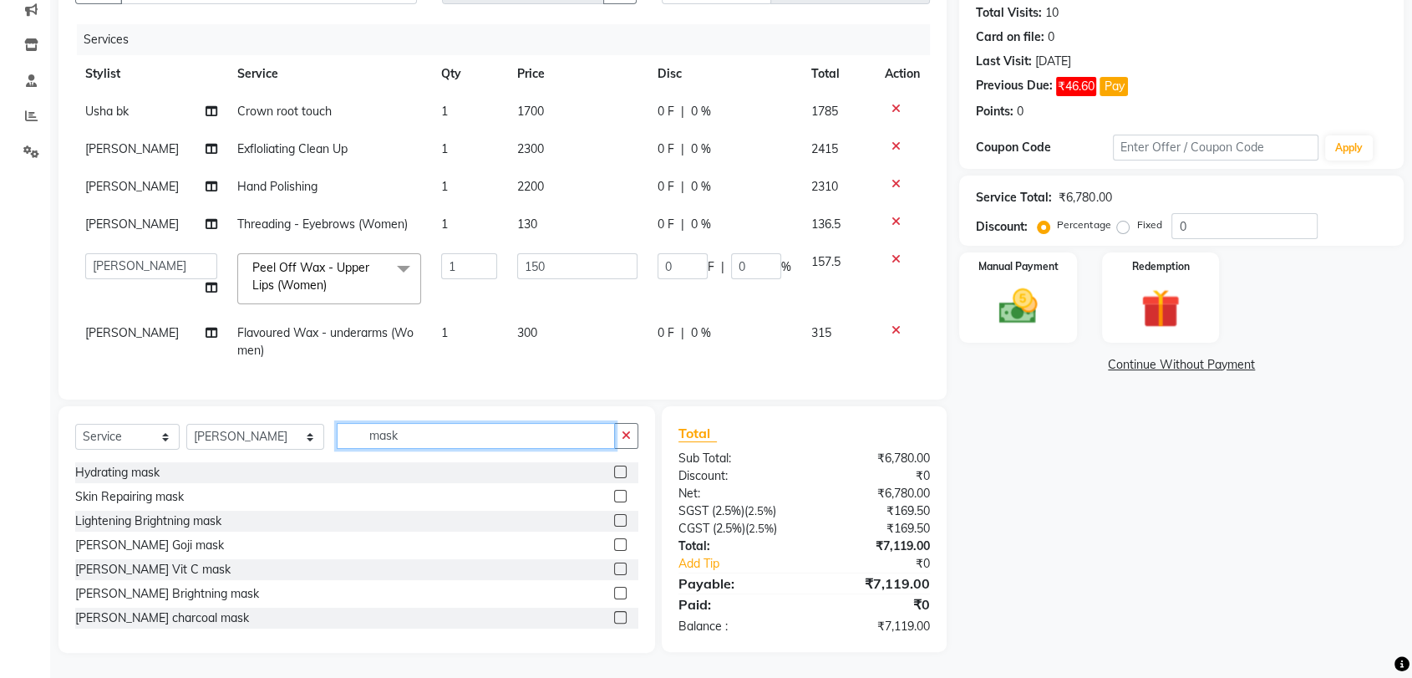
type input "mask"
click at [614, 517] on label at bounding box center [620, 520] width 13 height 13
click at [614, 517] on input "checkbox" at bounding box center [619, 521] width 11 height 11
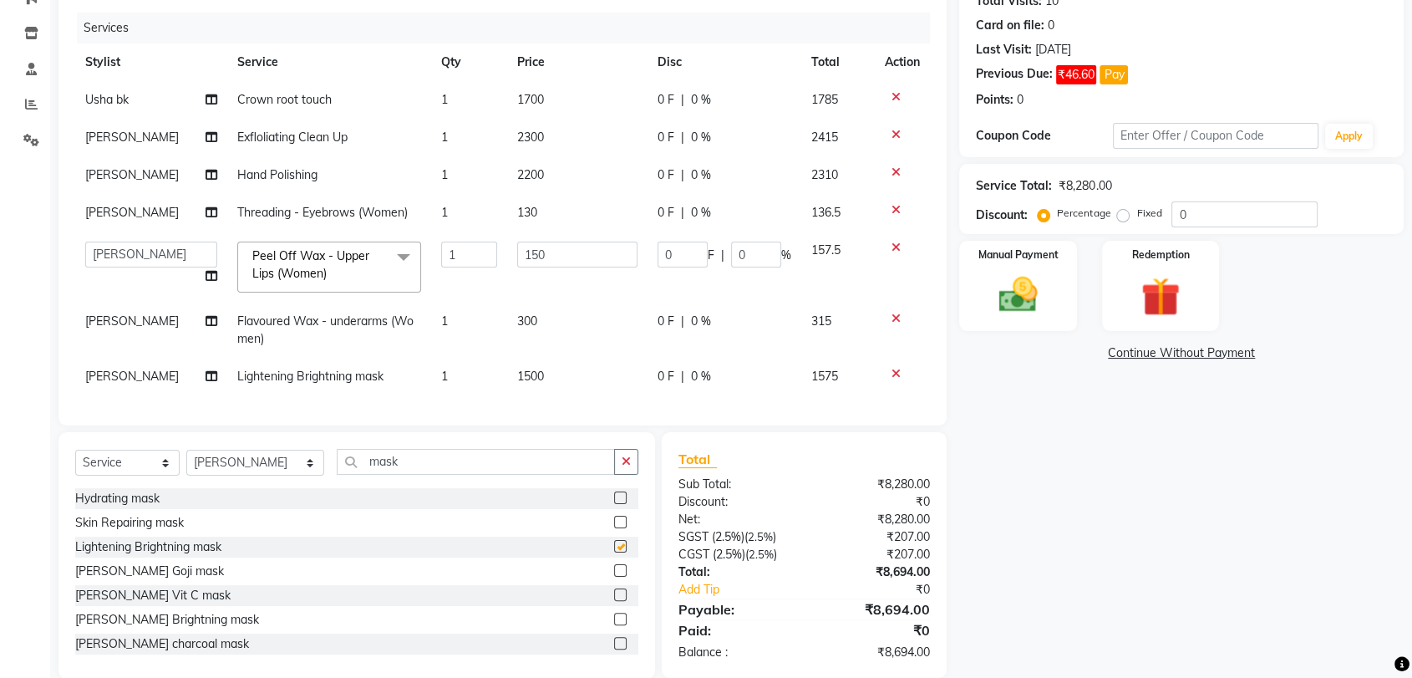
checkbox input "false"
click at [897, 371] on icon at bounding box center [896, 374] width 9 height 12
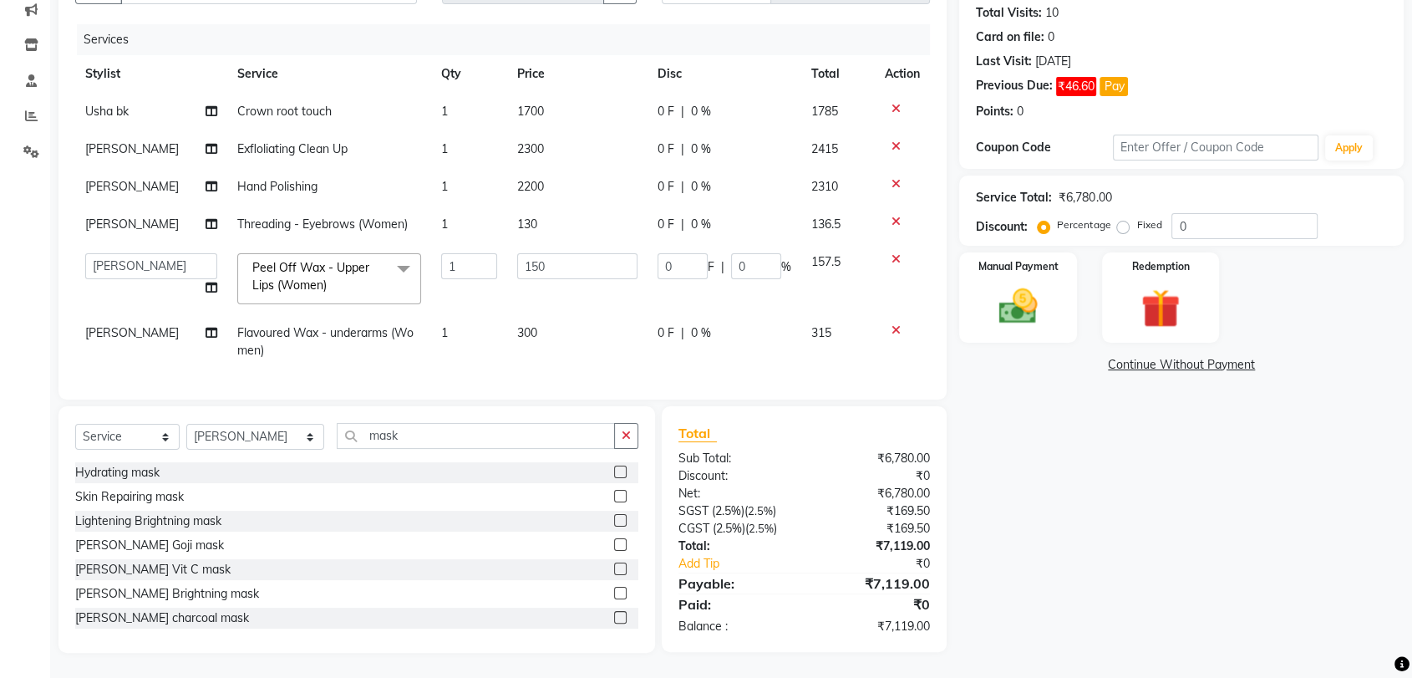
click at [614, 546] on label at bounding box center [620, 544] width 13 height 13
click at [614, 546] on input "checkbox" at bounding box center [619, 545] width 11 height 11
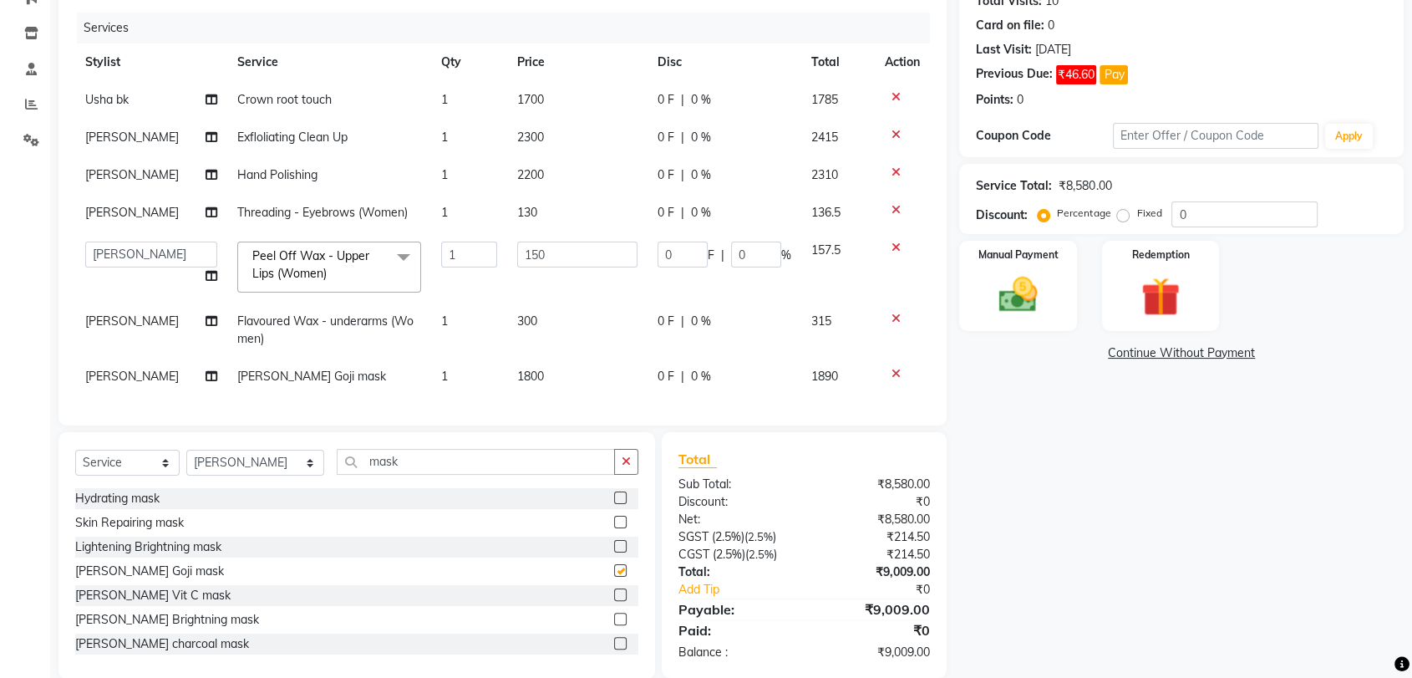
checkbox input "false"
click at [1190, 201] on input "0" at bounding box center [1245, 214] width 146 height 26
type input "5"
type input "7.5"
type input "5"
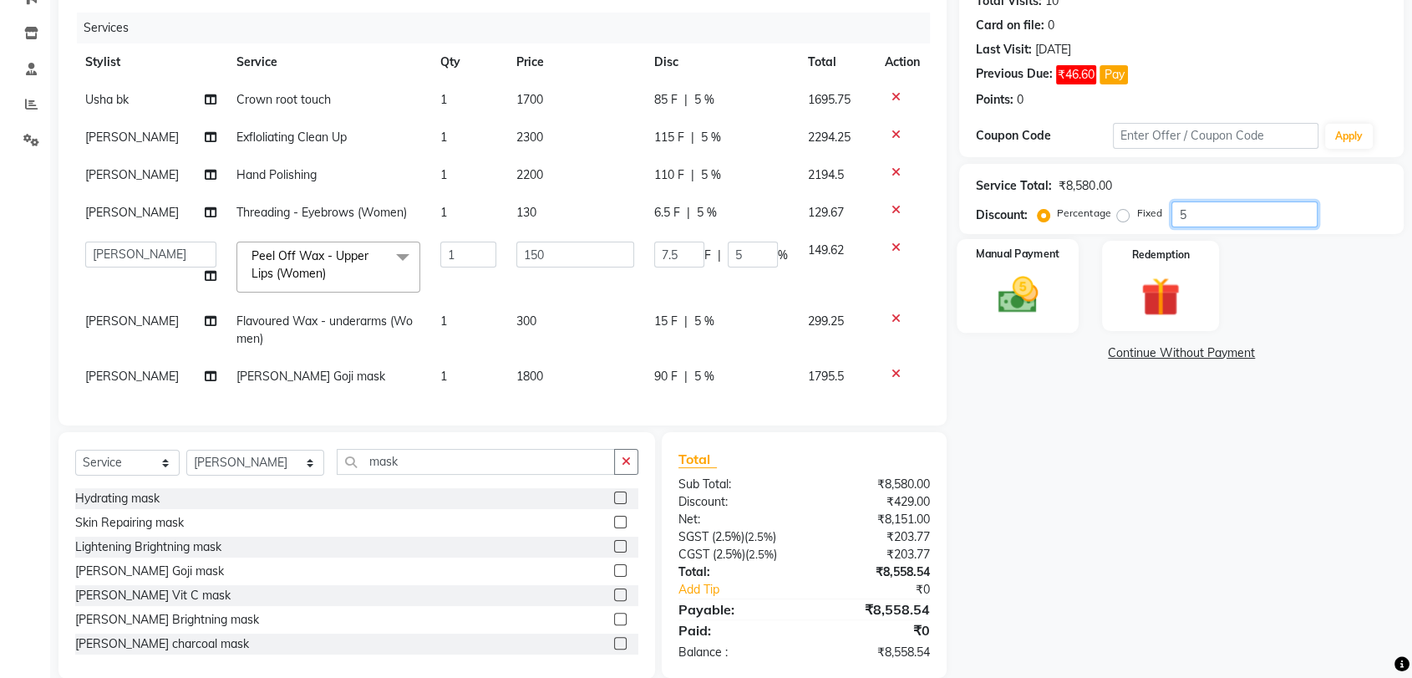
type input "5"
click at [1023, 272] on img at bounding box center [1017, 295] width 65 height 47
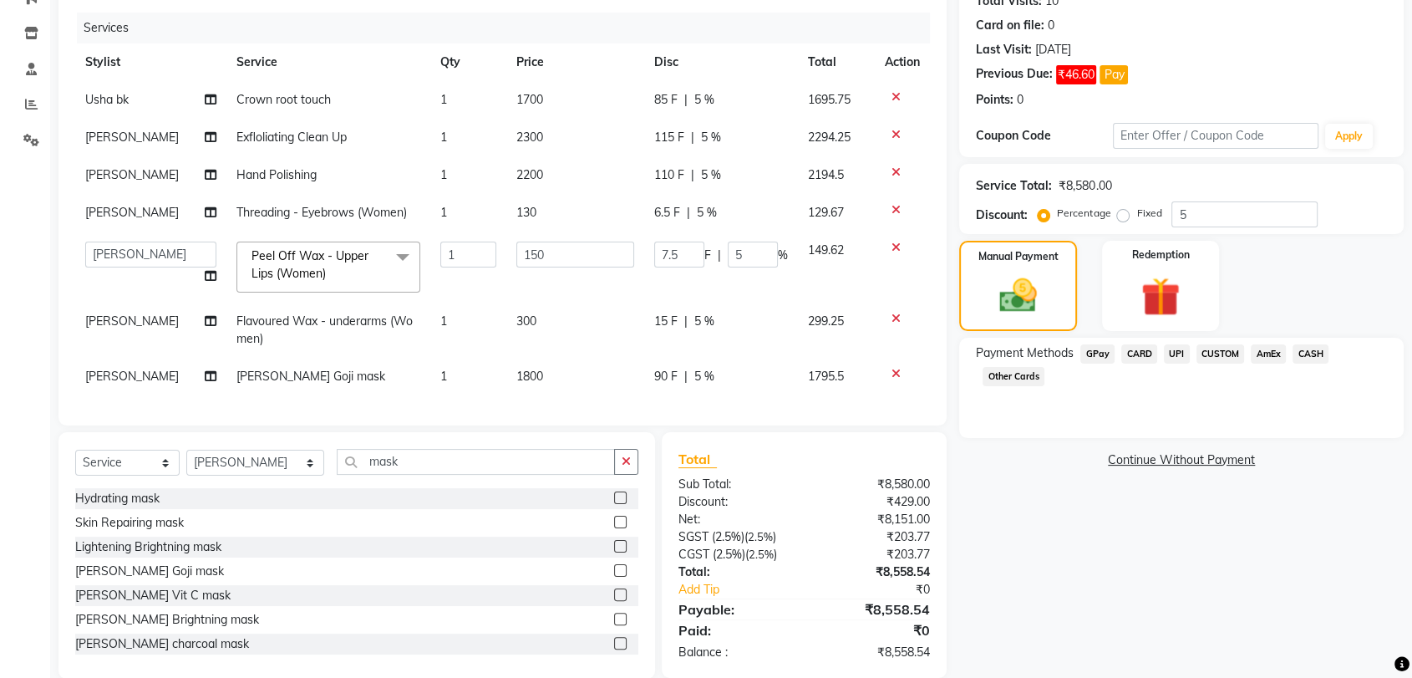
scroll to position [234, 0]
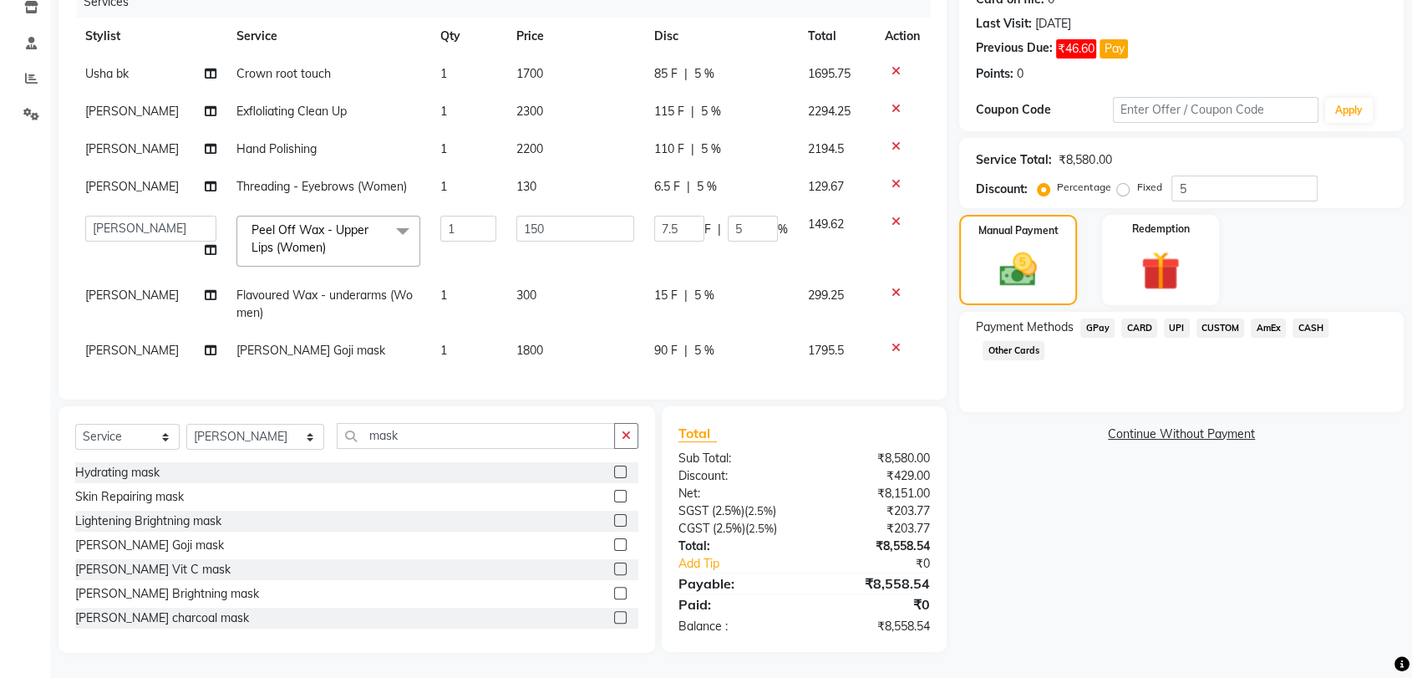
click at [1227, 318] on span "CUSTOM" at bounding box center [1221, 327] width 48 height 19
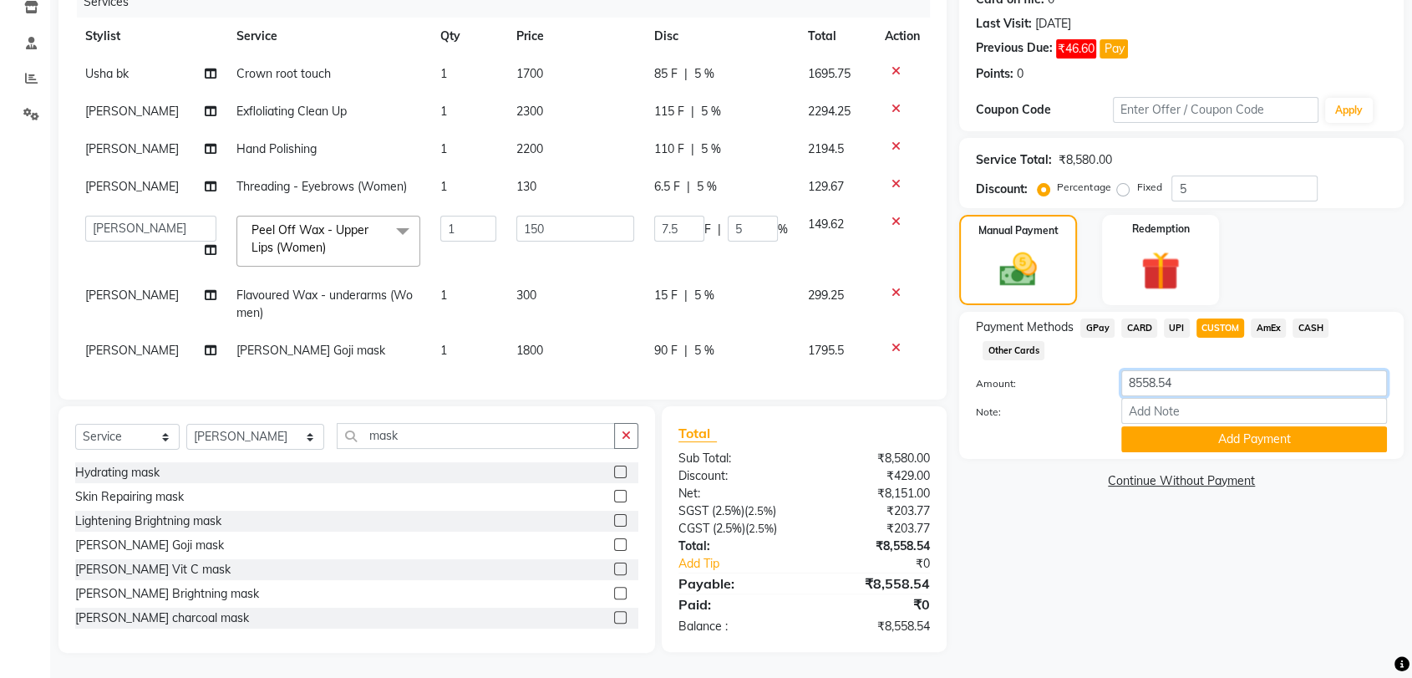
drag, startPoint x: 1178, startPoint y: 364, endPoint x: 1150, endPoint y: 364, distance: 28.4
click at [1150, 370] on input "8558.54" at bounding box center [1255, 383] width 266 height 26
type input "8560"
click at [1209, 426] on button "Add Payment" at bounding box center [1255, 439] width 266 height 26
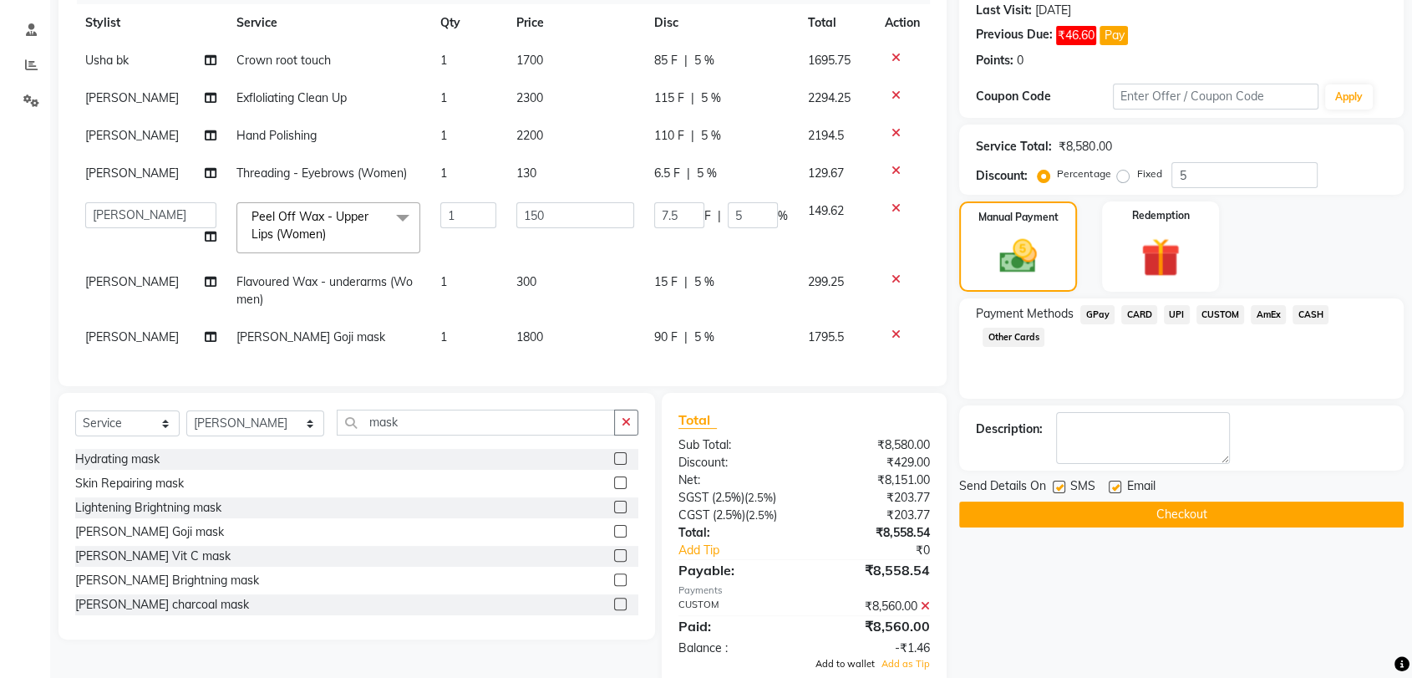
click at [837, 658] on span "Add to wallet" at bounding box center [845, 664] width 59 height 12
click at [1152, 412] on textarea at bounding box center [1143, 438] width 174 height 52
type textarea "usha"
click at [1194, 501] on button "Checkout" at bounding box center [1181, 514] width 445 height 26
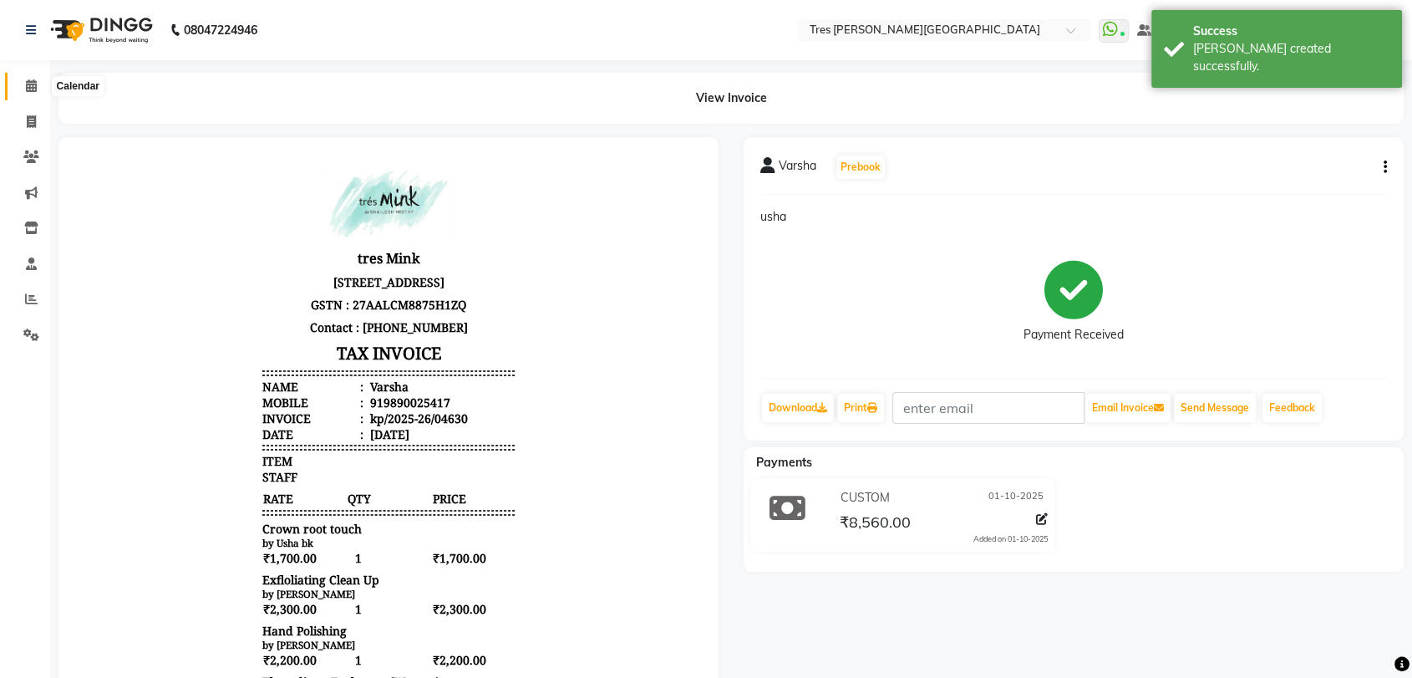
click at [28, 86] on icon at bounding box center [31, 85] width 11 height 13
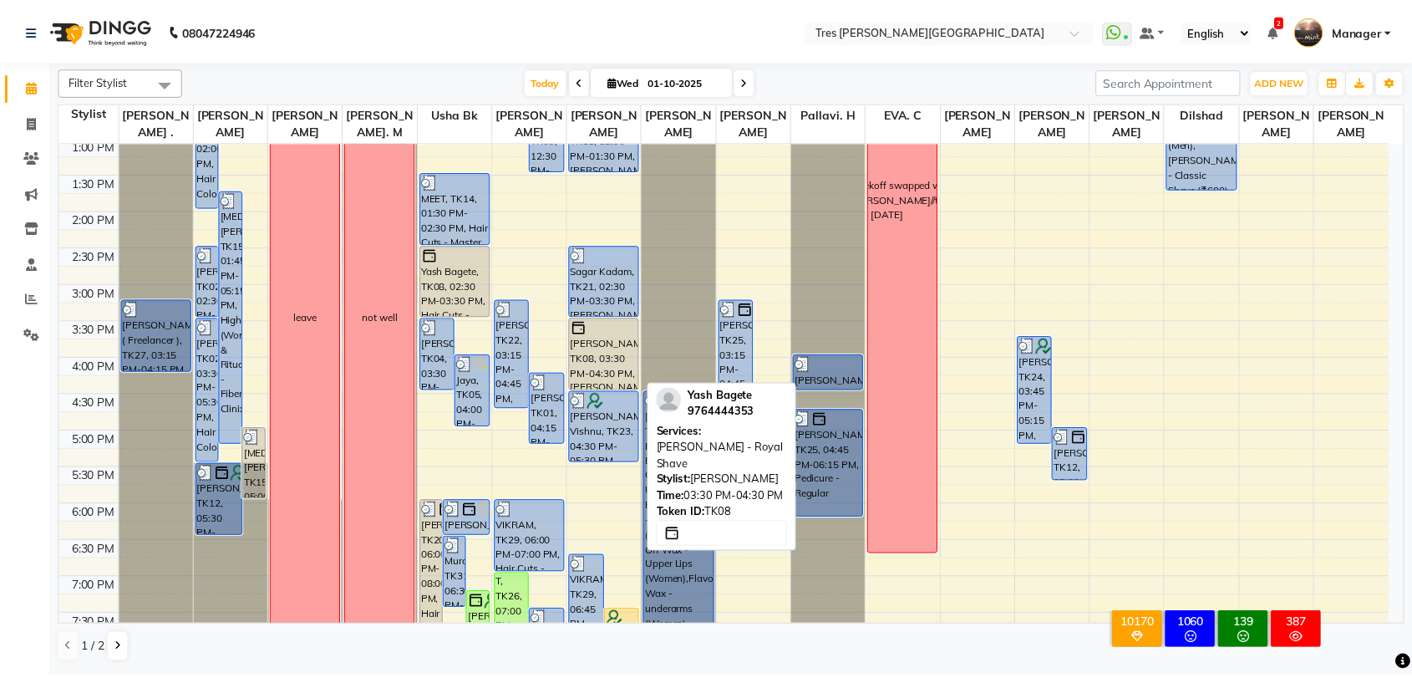
scroll to position [540, 0]
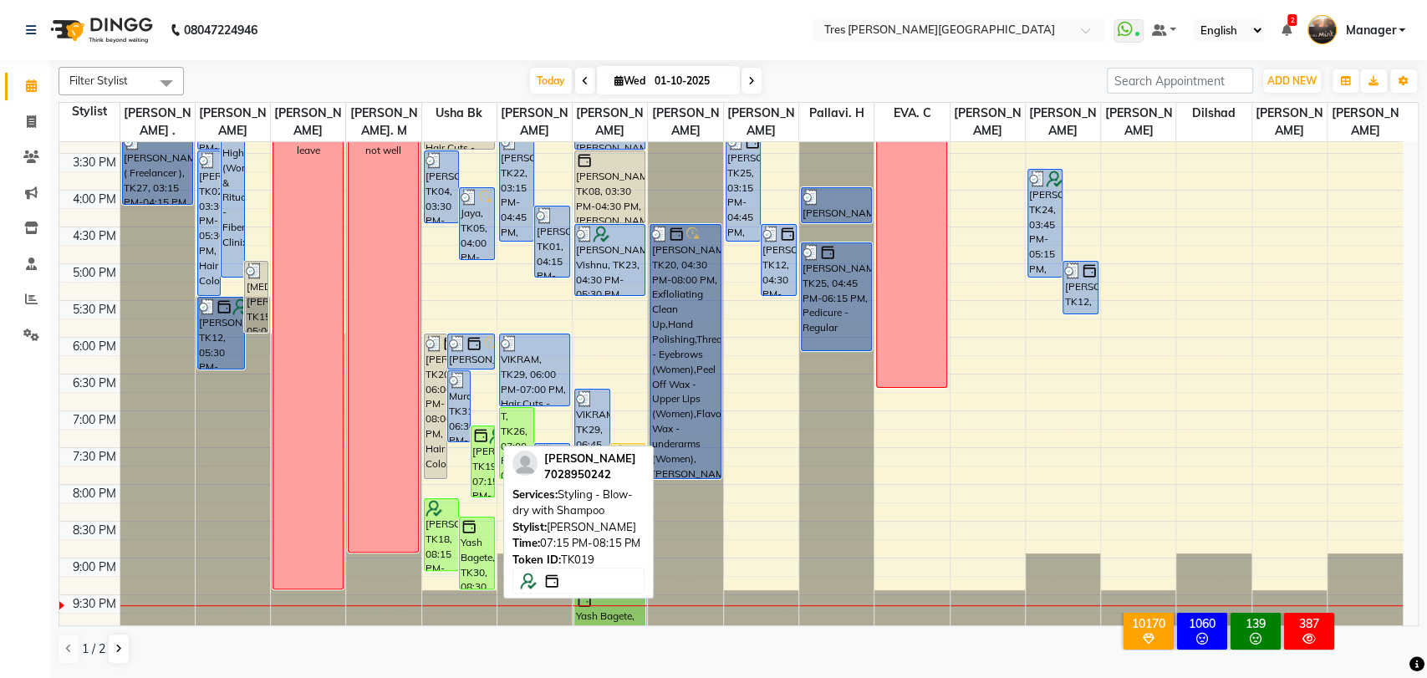
click at [486, 463] on div "[PERSON_NAME], TK19, 07:15 PM-08:15 PM, Styling - Blow-dry with Shampoo" at bounding box center [482, 461] width 22 height 70
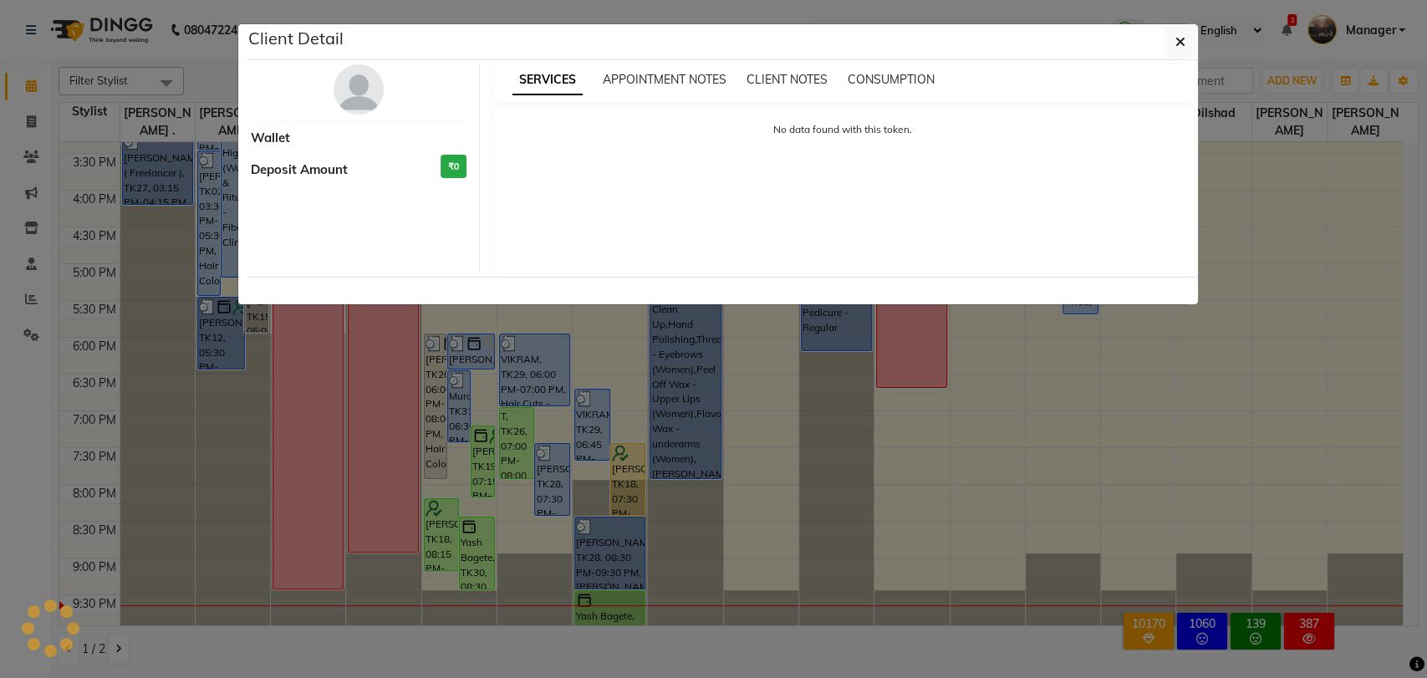
select select "6"
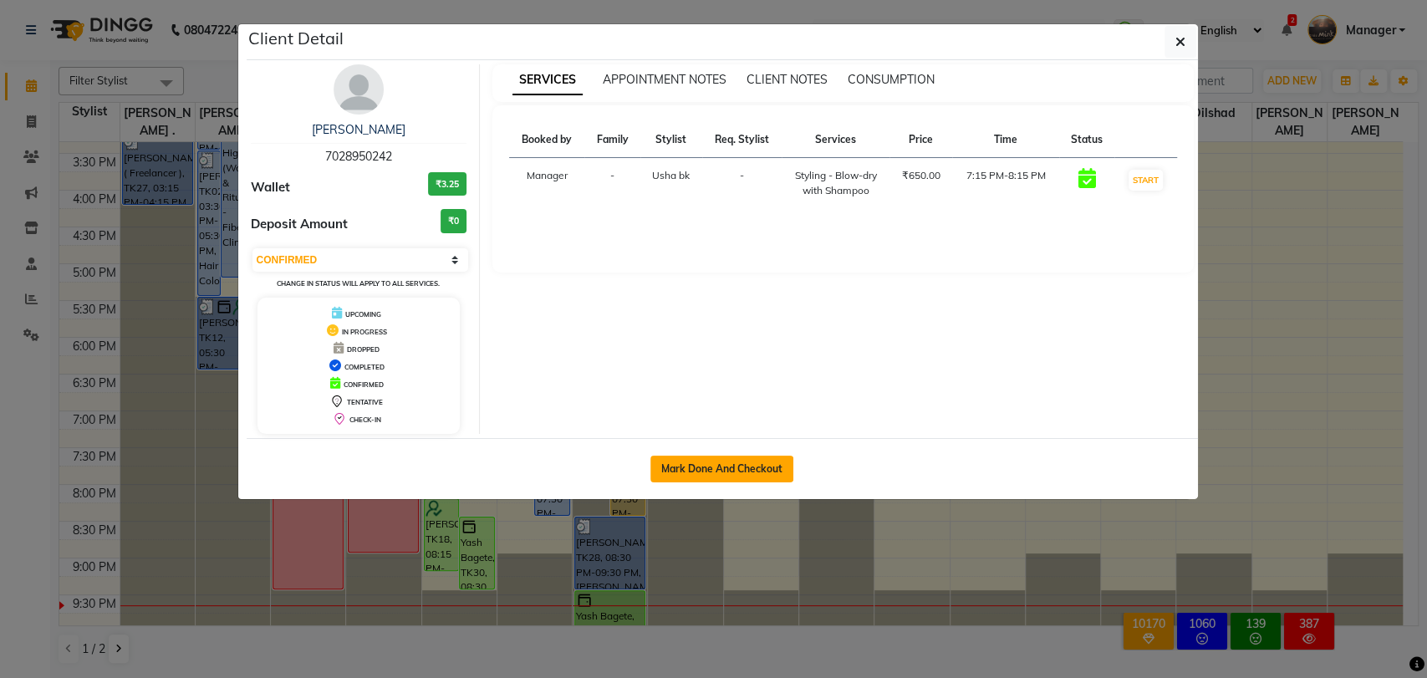
click at [730, 455] on button "Mark Done And Checkout" at bounding box center [721, 468] width 143 height 27
select select "service"
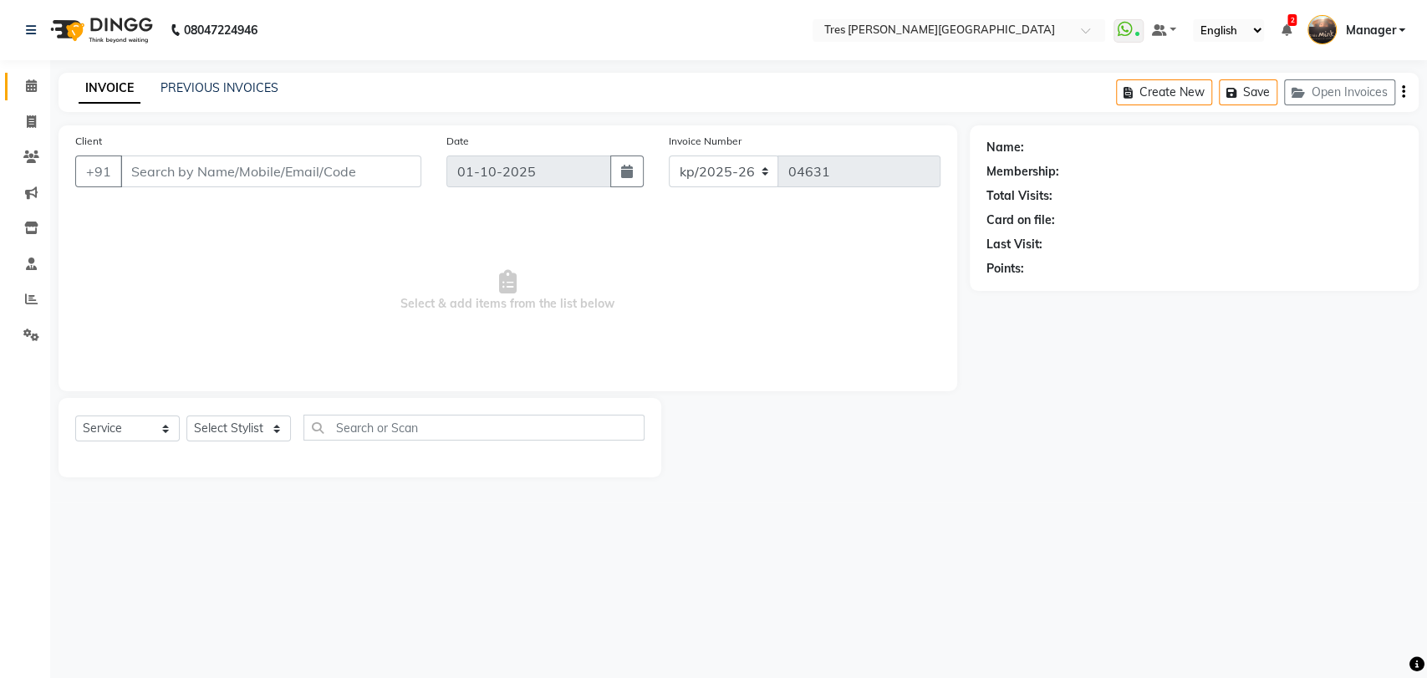
type input "7028950242"
select select "1017"
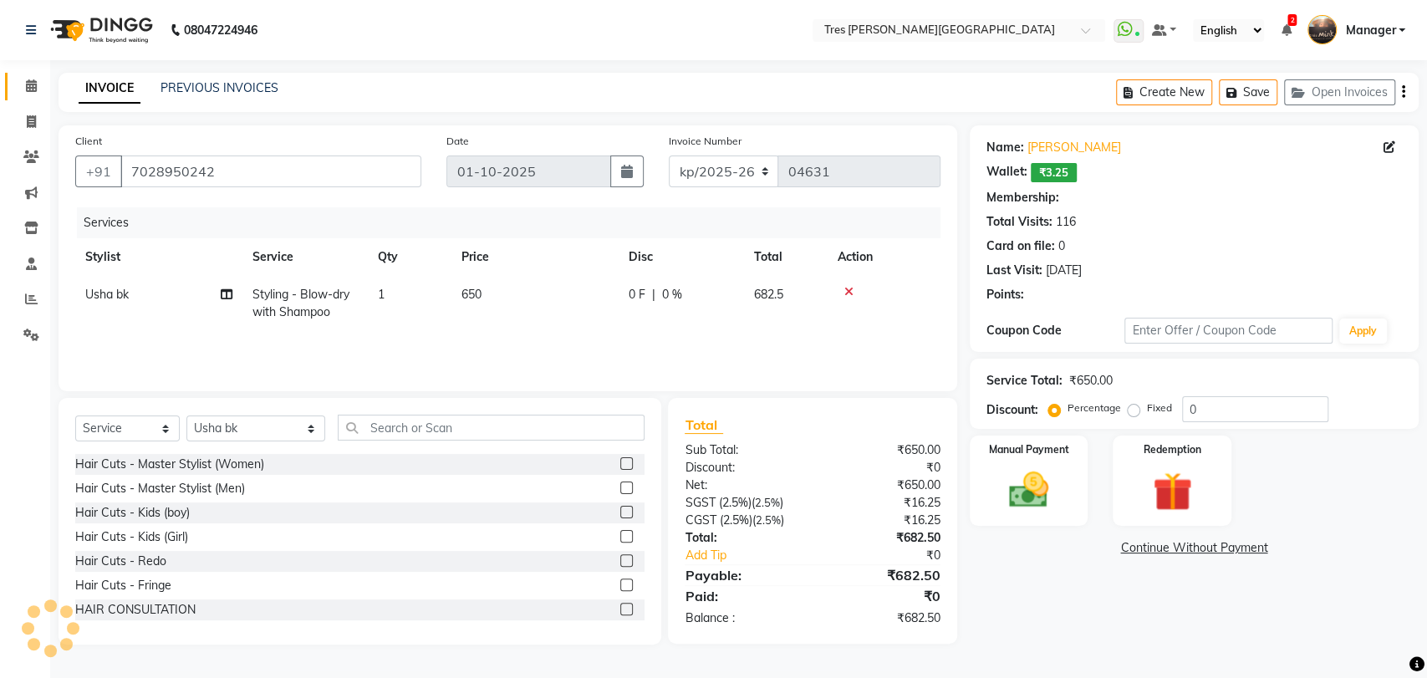
select select "1: Object"
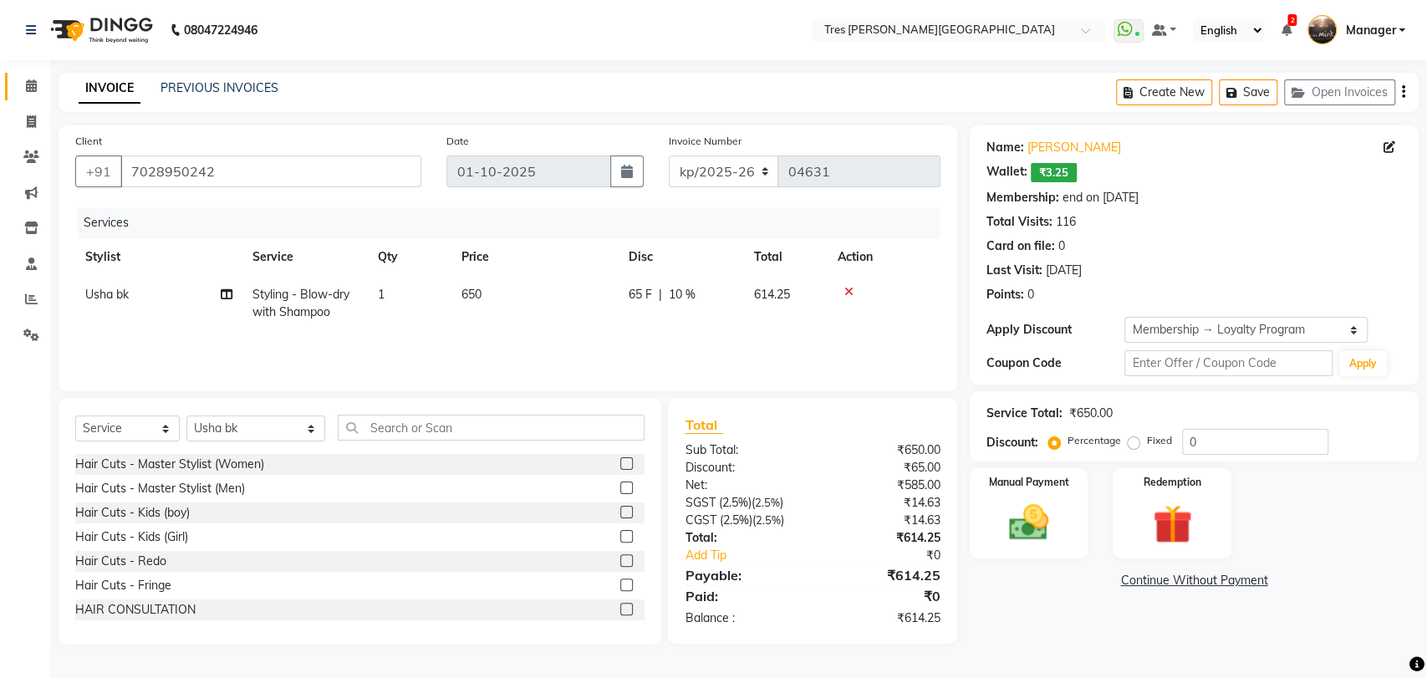
type input "10"
click at [465, 287] on span "650" at bounding box center [471, 294] width 20 height 15
select select "1017"
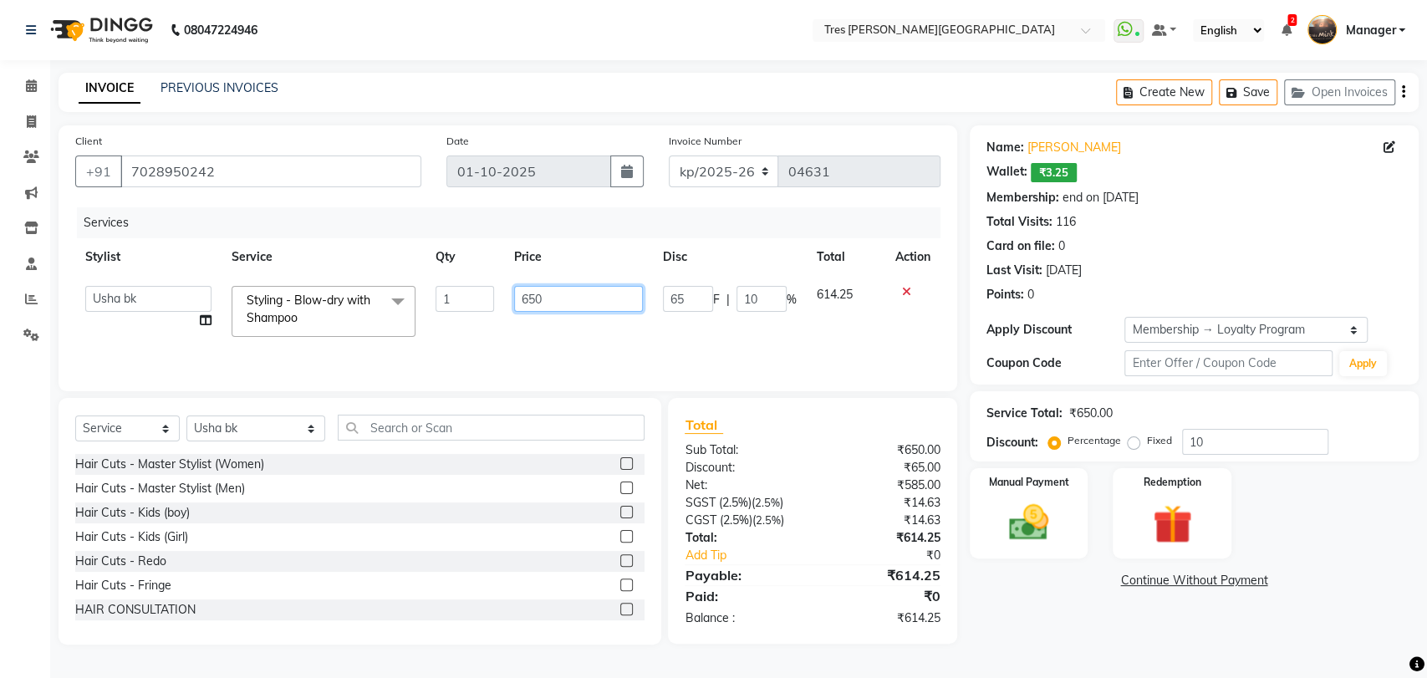
click at [528, 303] on input "650" at bounding box center [578, 299] width 129 height 26
type input "750"
drag, startPoint x: 577, startPoint y: 334, endPoint x: 602, endPoint y: 334, distance: 24.2
click at [581, 334] on div "Services Stylist Service Qty Price Disc Total Action [PERSON_NAME] [PERSON_NAME…" at bounding box center [507, 290] width 865 height 167
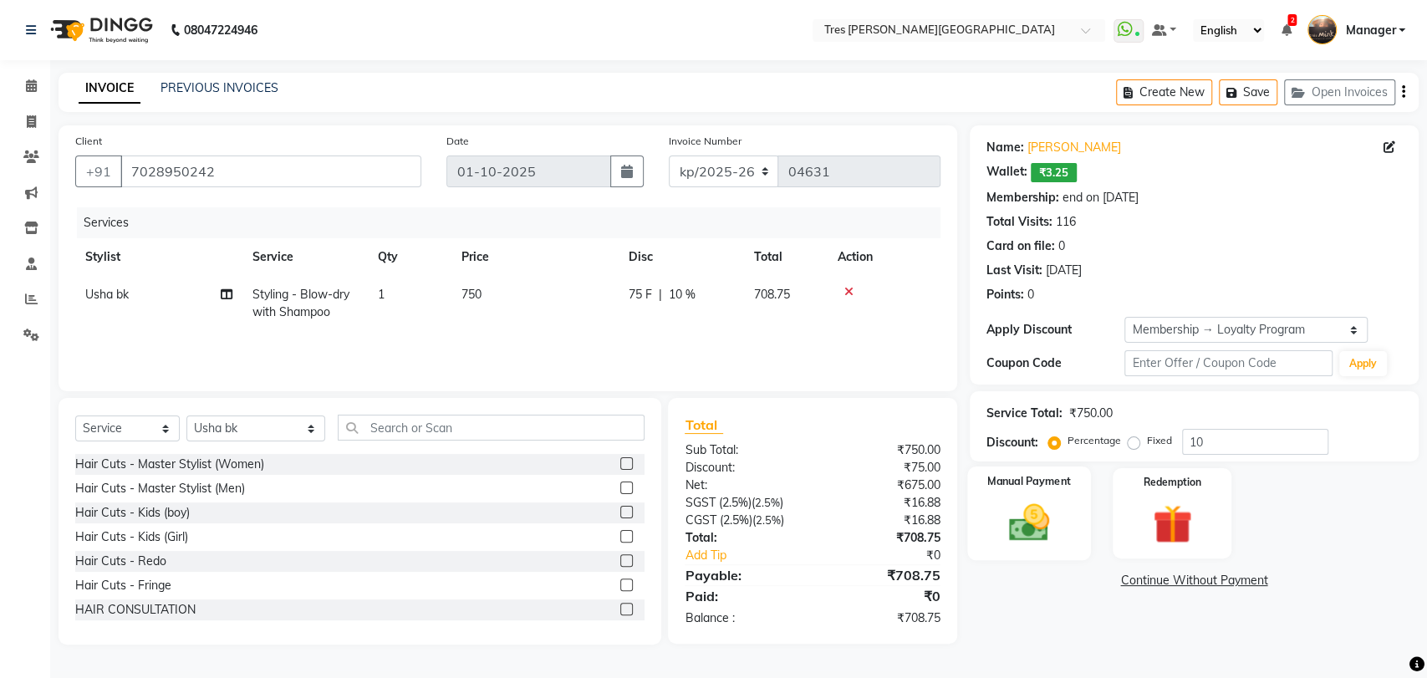
click at [1025, 536] on img at bounding box center [1028, 522] width 66 height 47
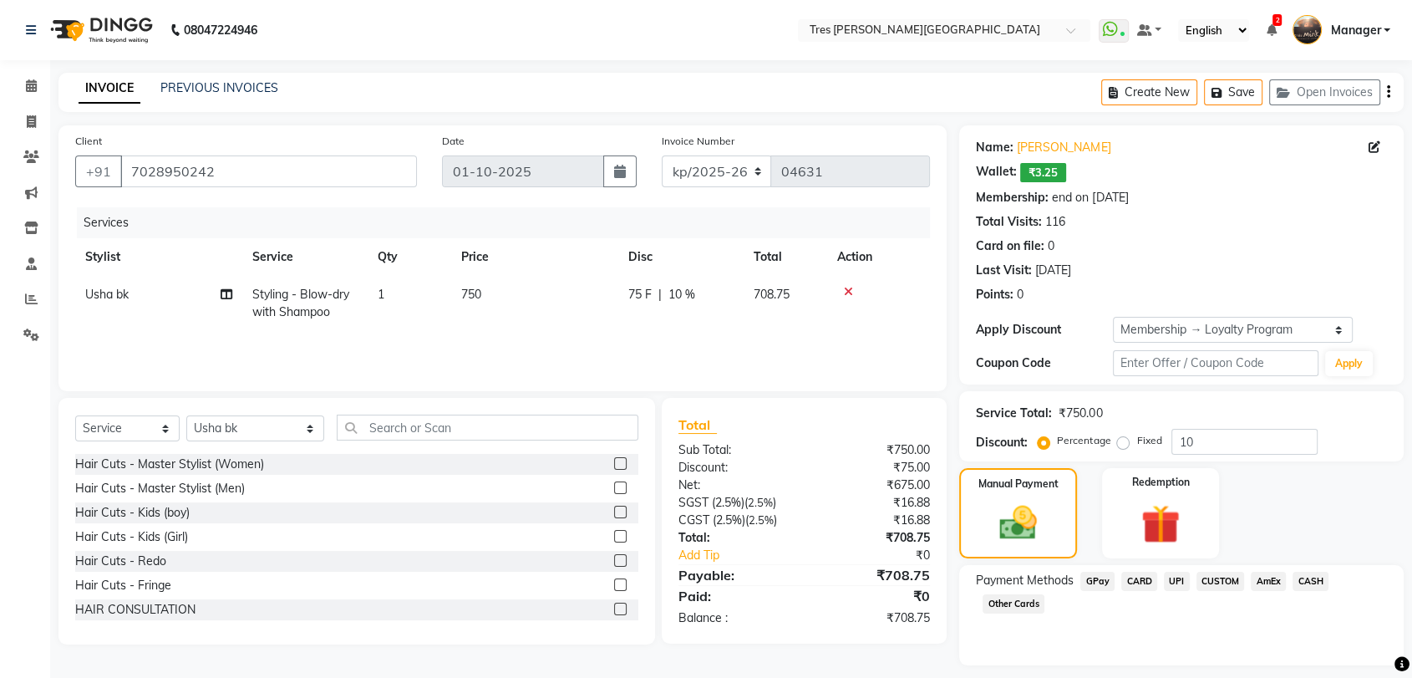
click at [1168, 576] on span "UPI" at bounding box center [1177, 581] width 26 height 19
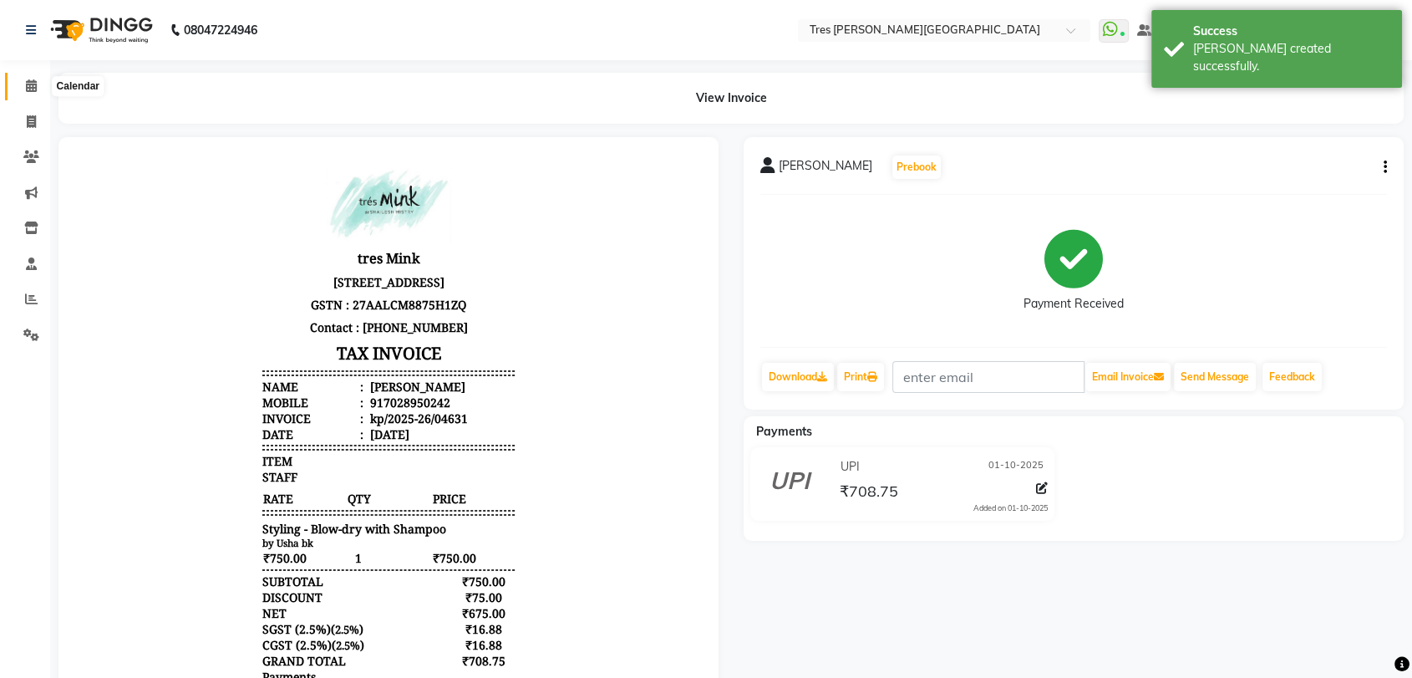
drag, startPoint x: 33, startPoint y: 82, endPoint x: 64, endPoint y: 79, distance: 31.0
click at [35, 81] on icon at bounding box center [31, 85] width 11 height 13
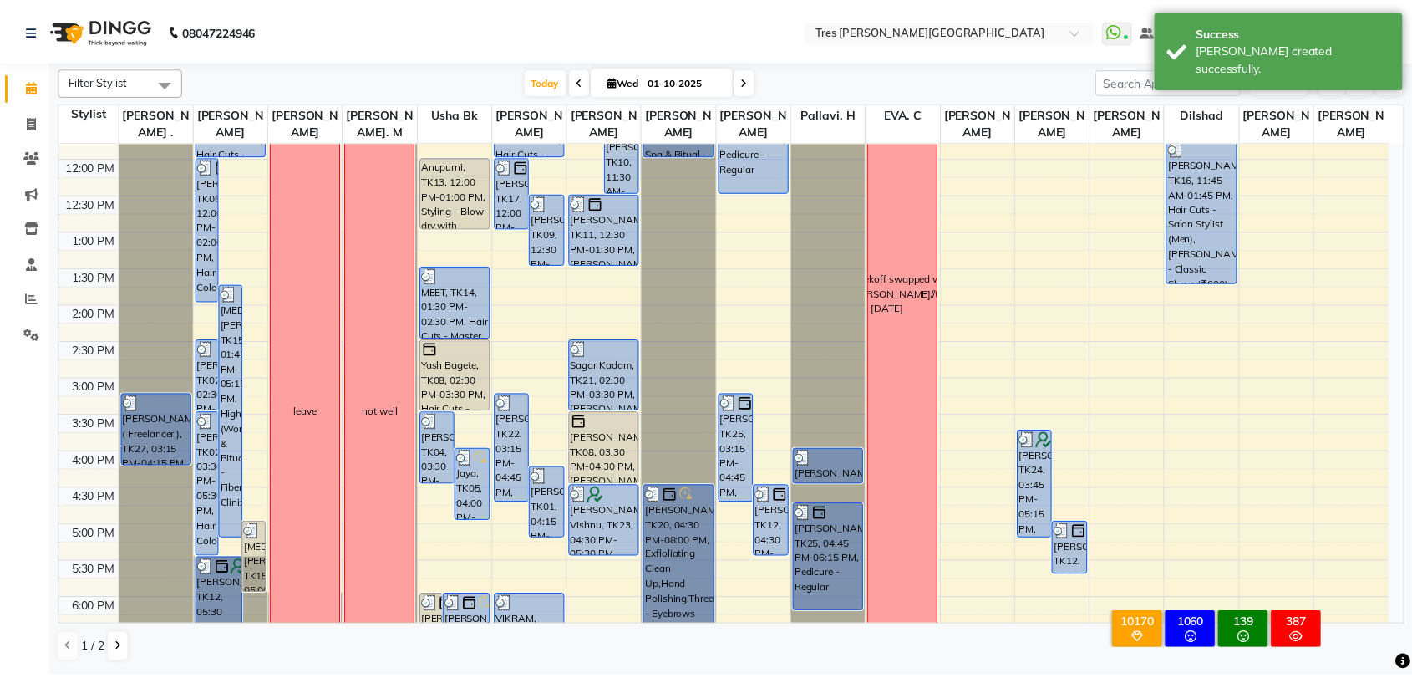
scroll to position [540, 0]
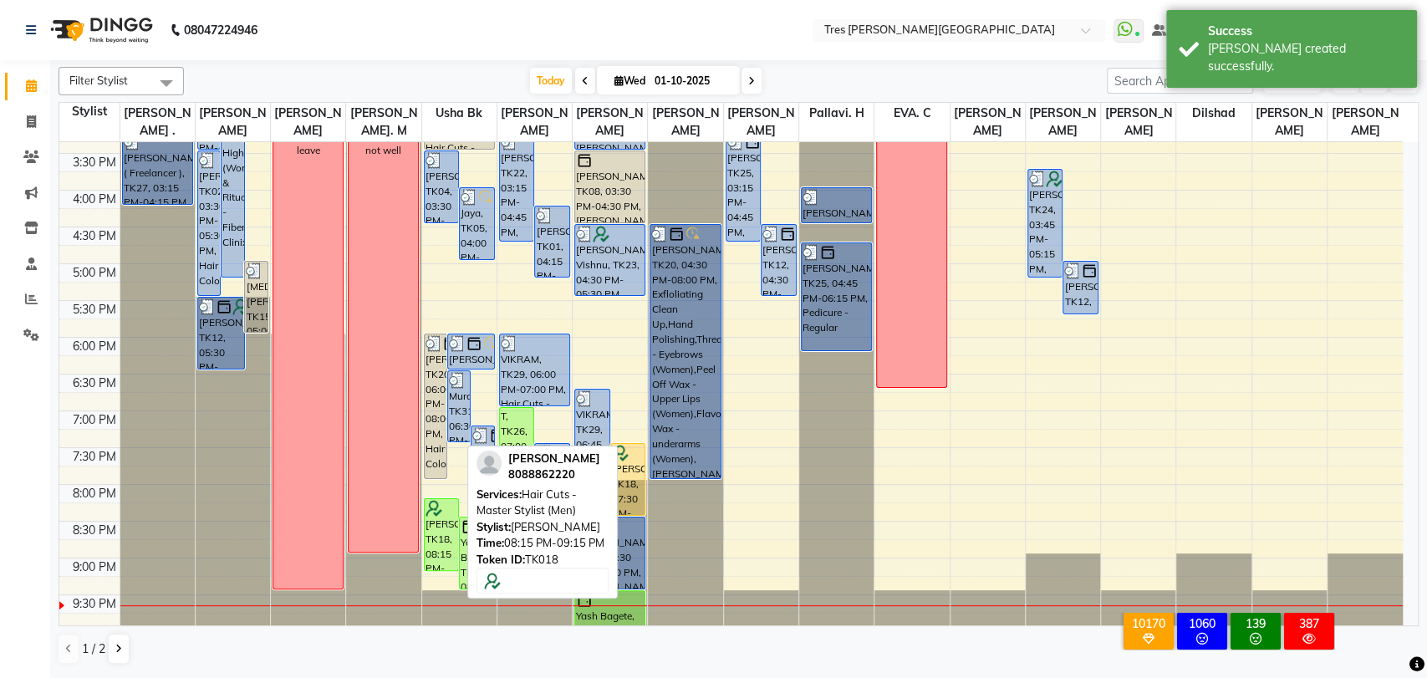
click at [441, 525] on div "[PERSON_NAME], TK18, 08:15 PM-09:15 PM, Hair Cuts - Master Stylist (Men)" at bounding box center [442, 534] width 34 height 71
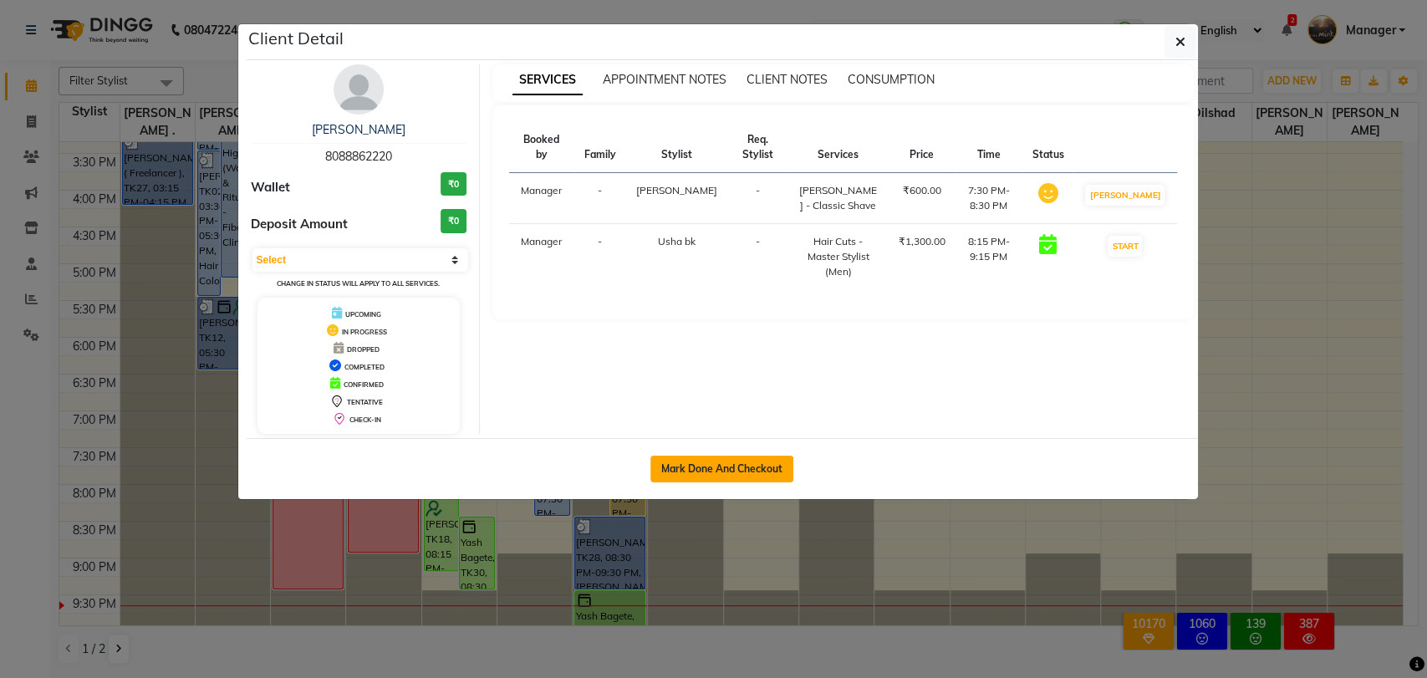
click at [718, 475] on button "Mark Done And Checkout" at bounding box center [721, 468] width 143 height 27
select select "service"
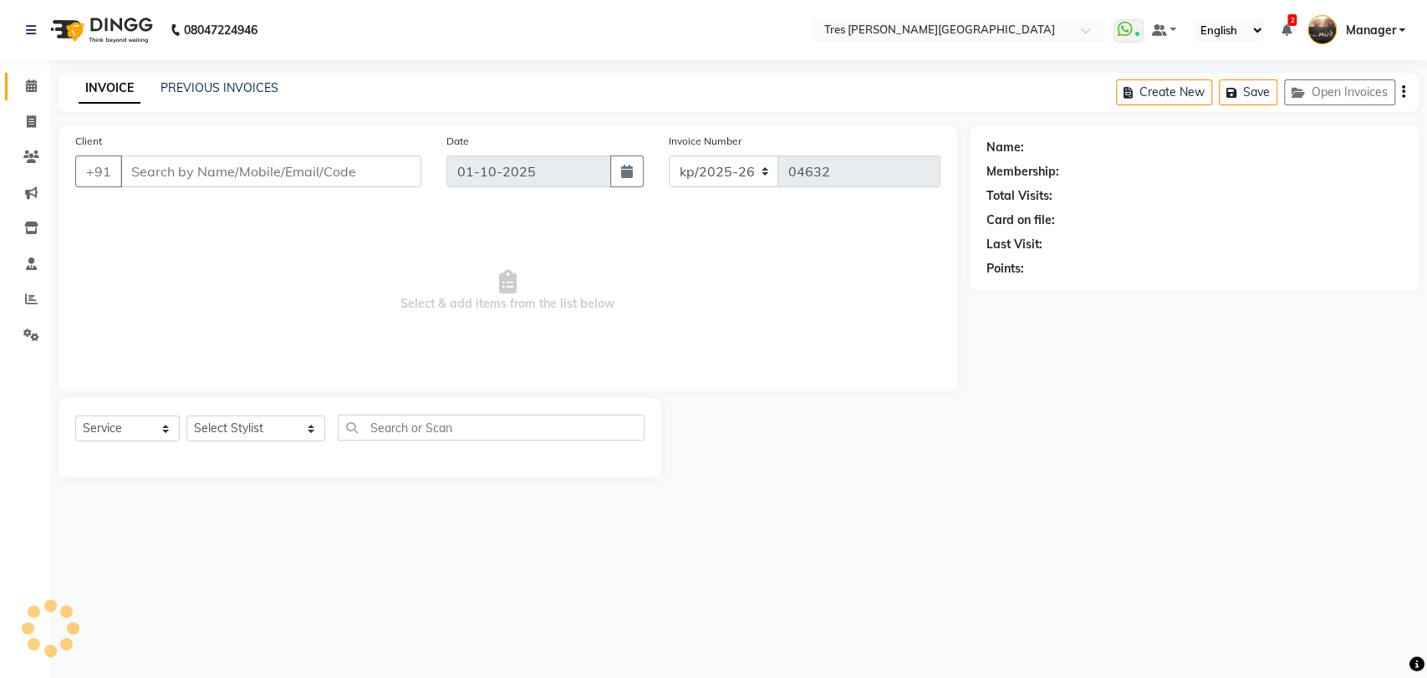
type input "8088862220"
select select "1621"
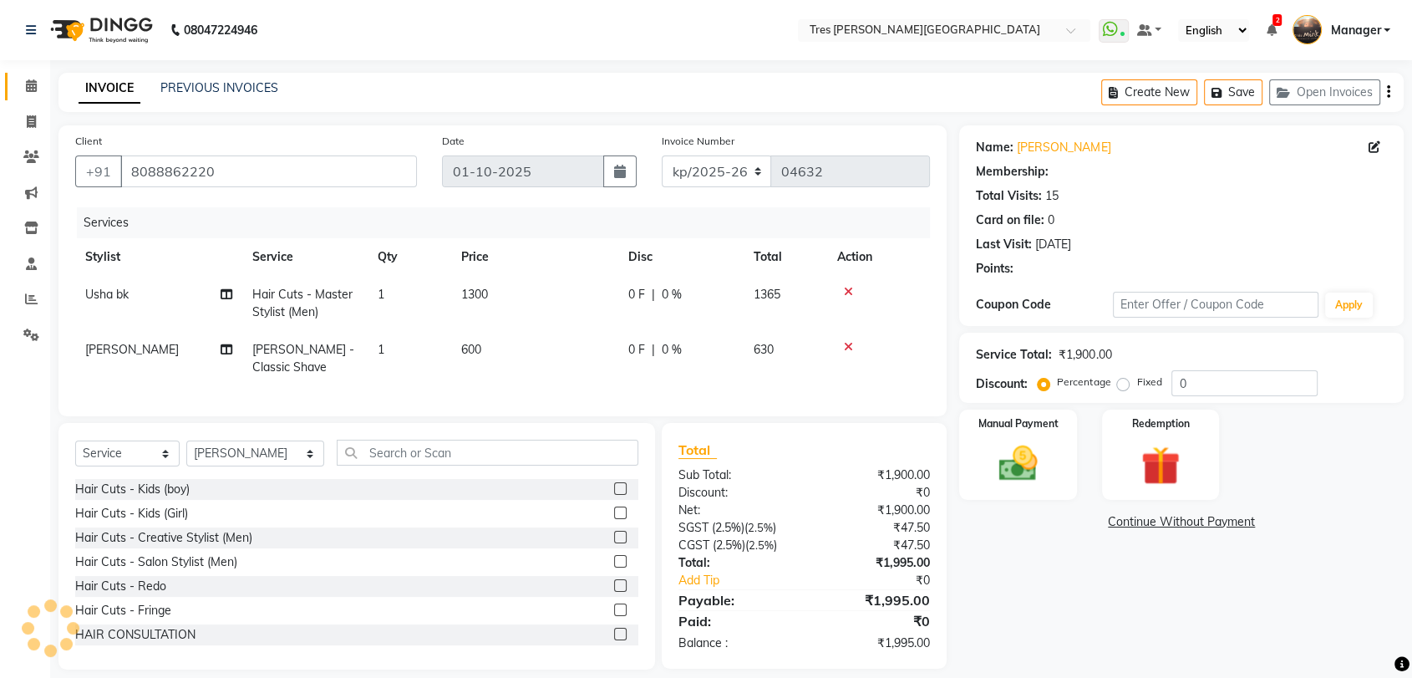
select select "1: Object"
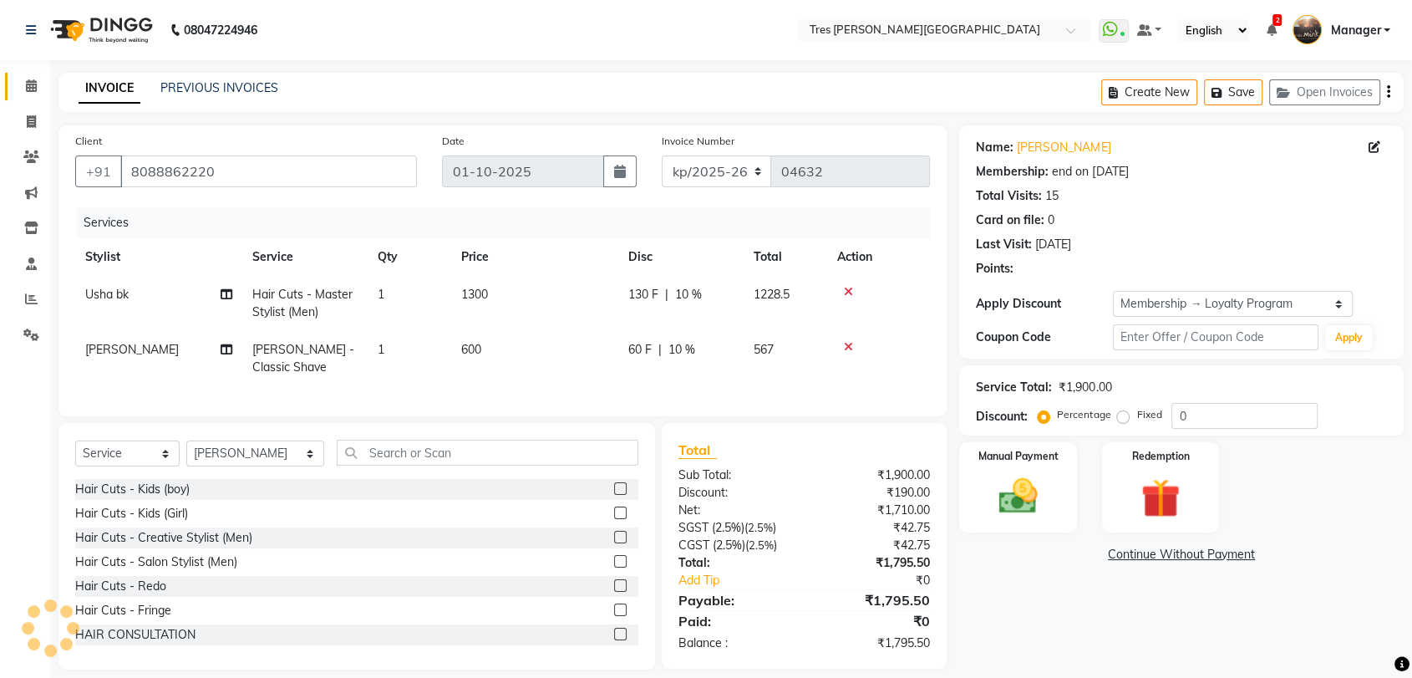
type input "10"
click at [463, 350] on span "600" at bounding box center [471, 349] width 20 height 15
select select "1621"
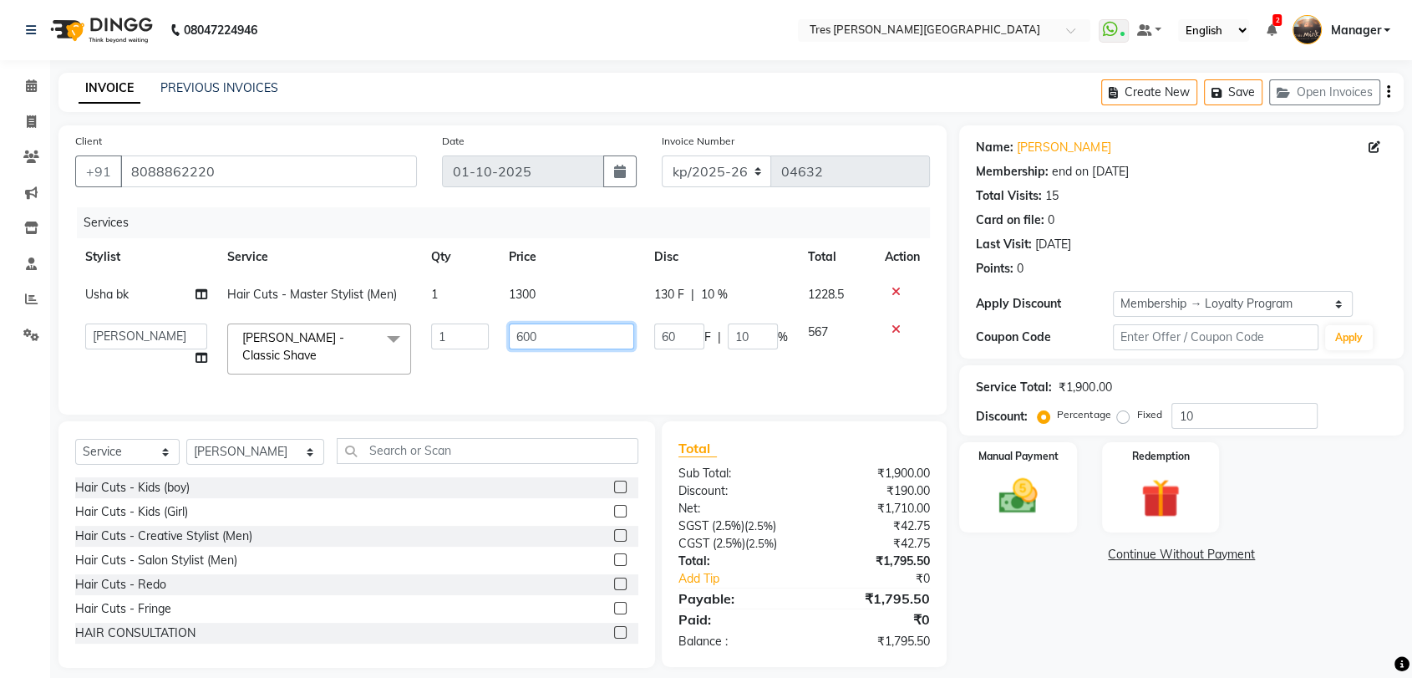
click at [526, 333] on input "600" at bounding box center [571, 336] width 125 height 26
type input "700"
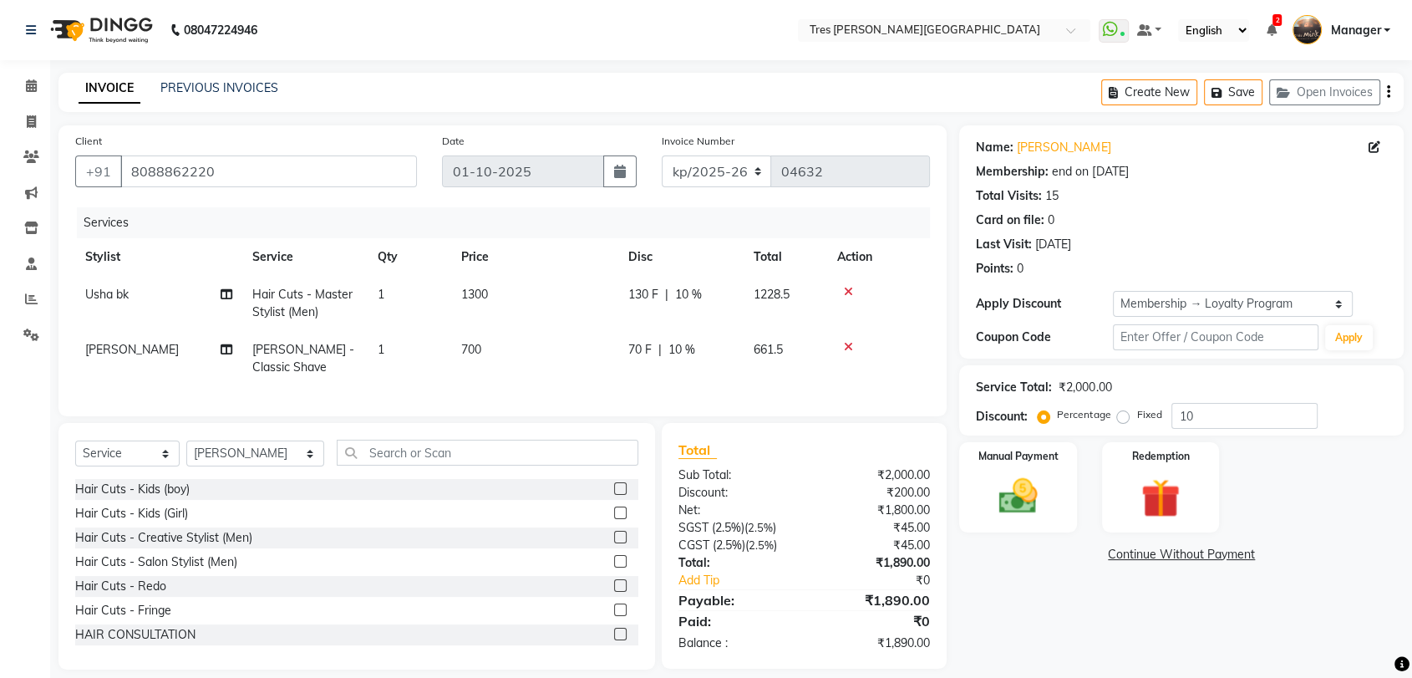
click at [608, 366] on td "700" at bounding box center [534, 358] width 167 height 55
select select "1621"
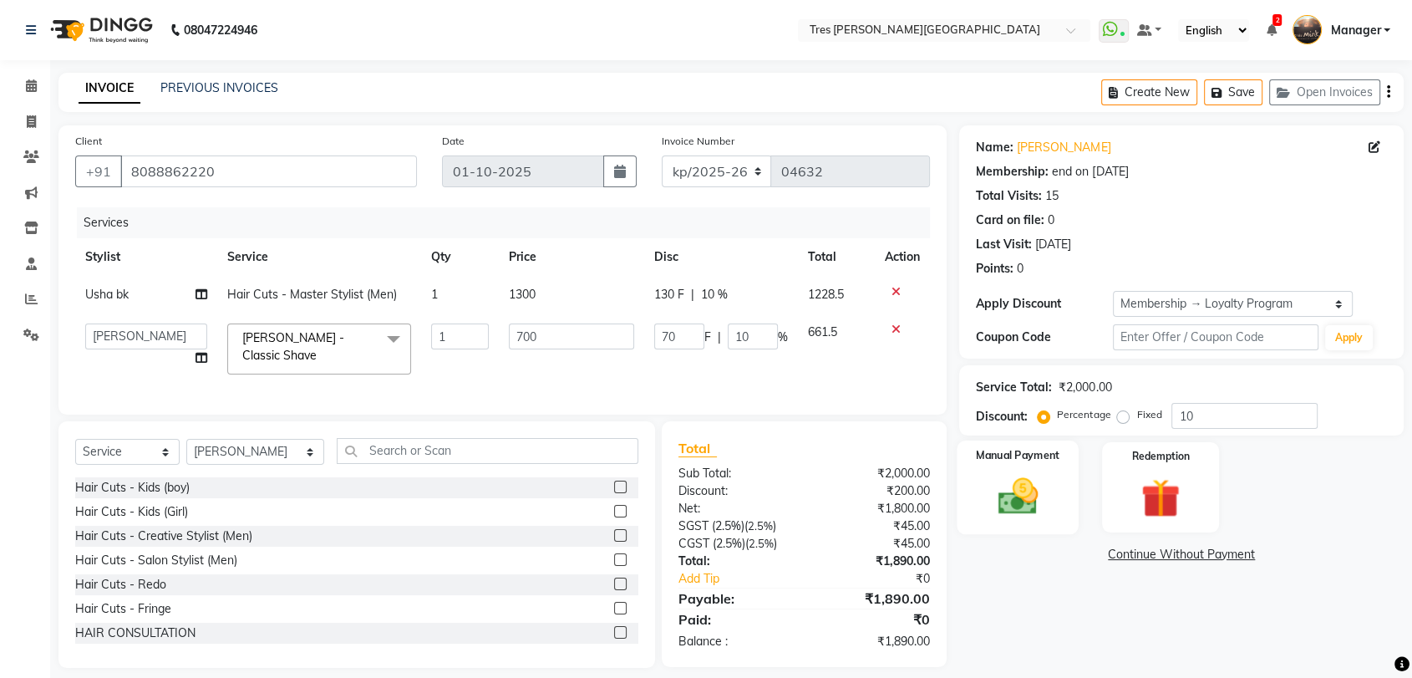
drag, startPoint x: 1025, startPoint y: 506, endPoint x: 1048, endPoint y: 515, distance: 24.8
click at [1025, 505] on img at bounding box center [1017, 496] width 65 height 47
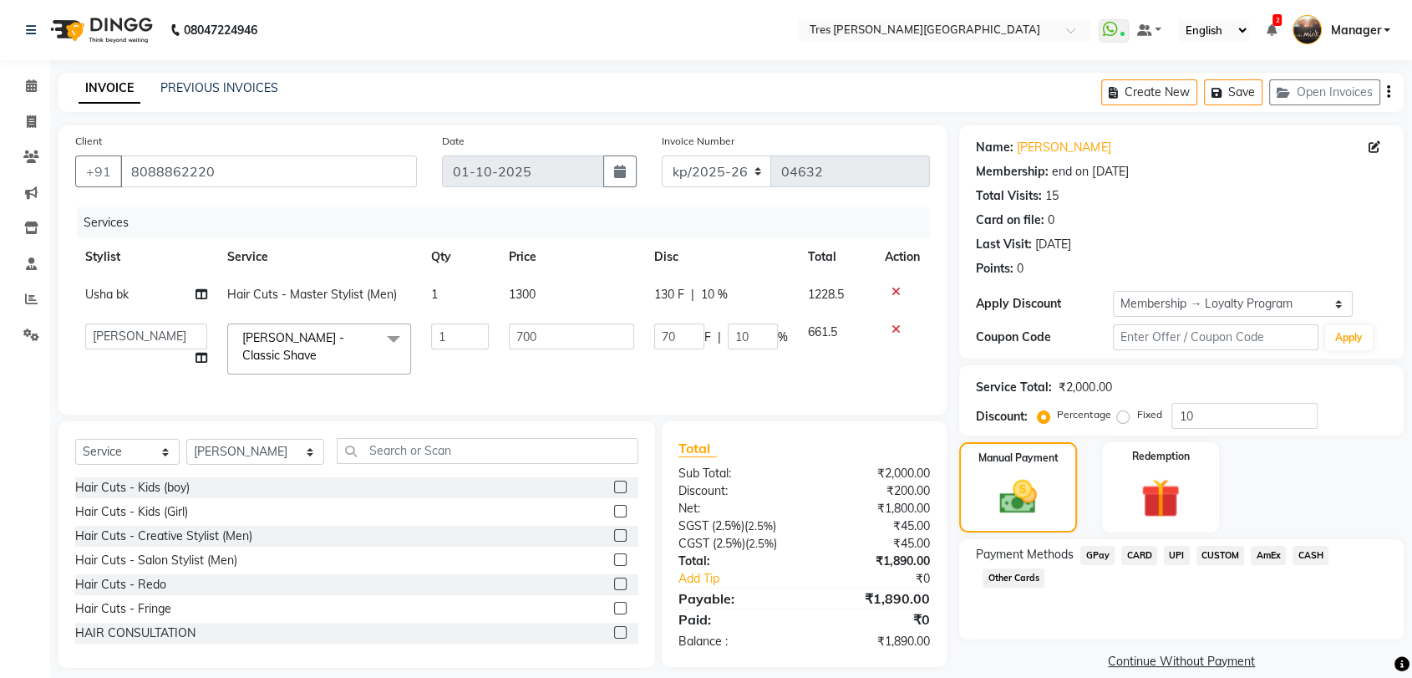
click at [1143, 557] on span "CARD" at bounding box center [1140, 555] width 36 height 19
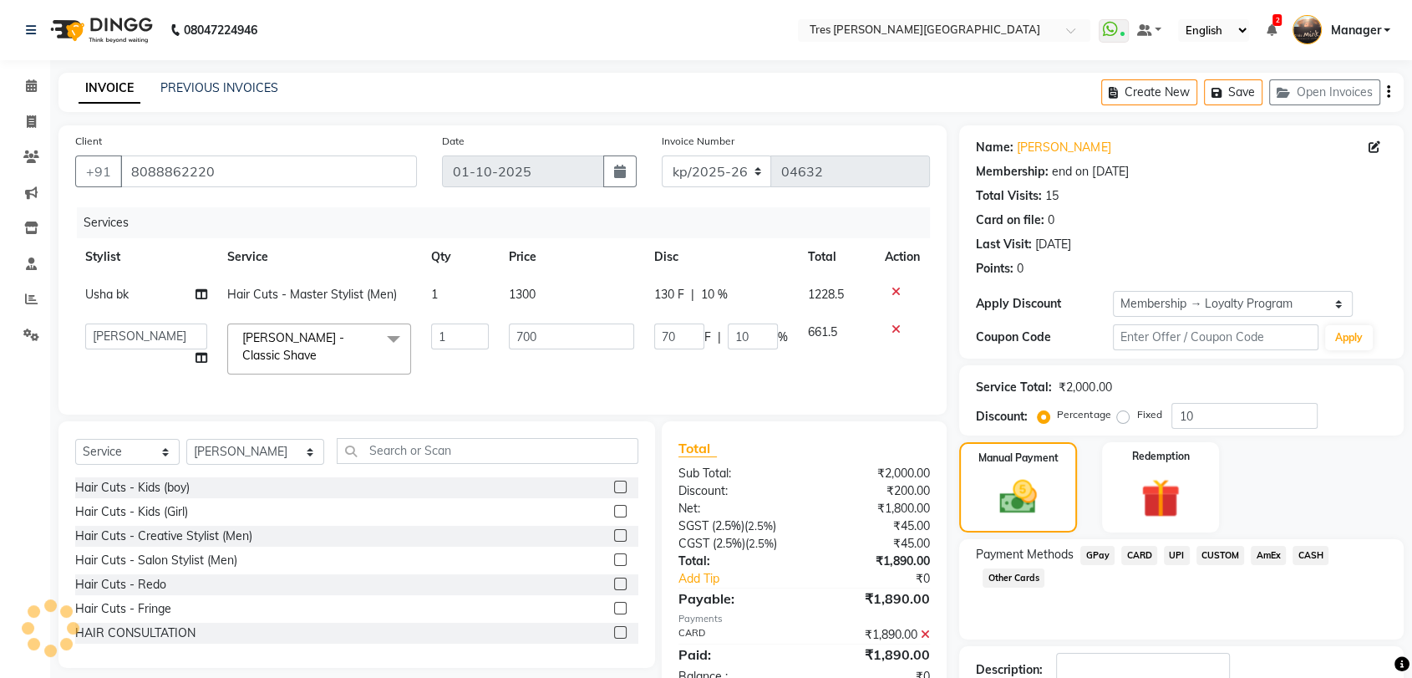
scroll to position [114, 0]
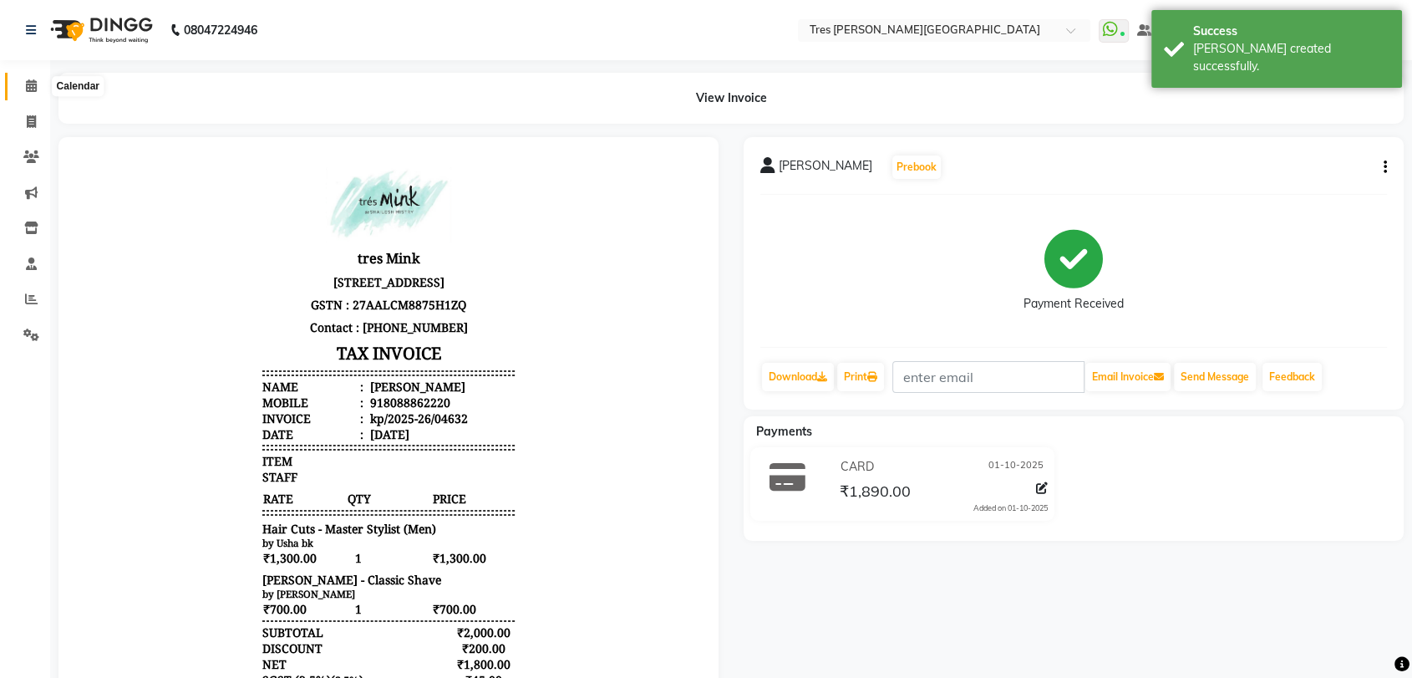
drag, startPoint x: 22, startPoint y: 83, endPoint x: 83, endPoint y: 82, distance: 61.0
click at [22, 82] on span at bounding box center [31, 86] width 29 height 19
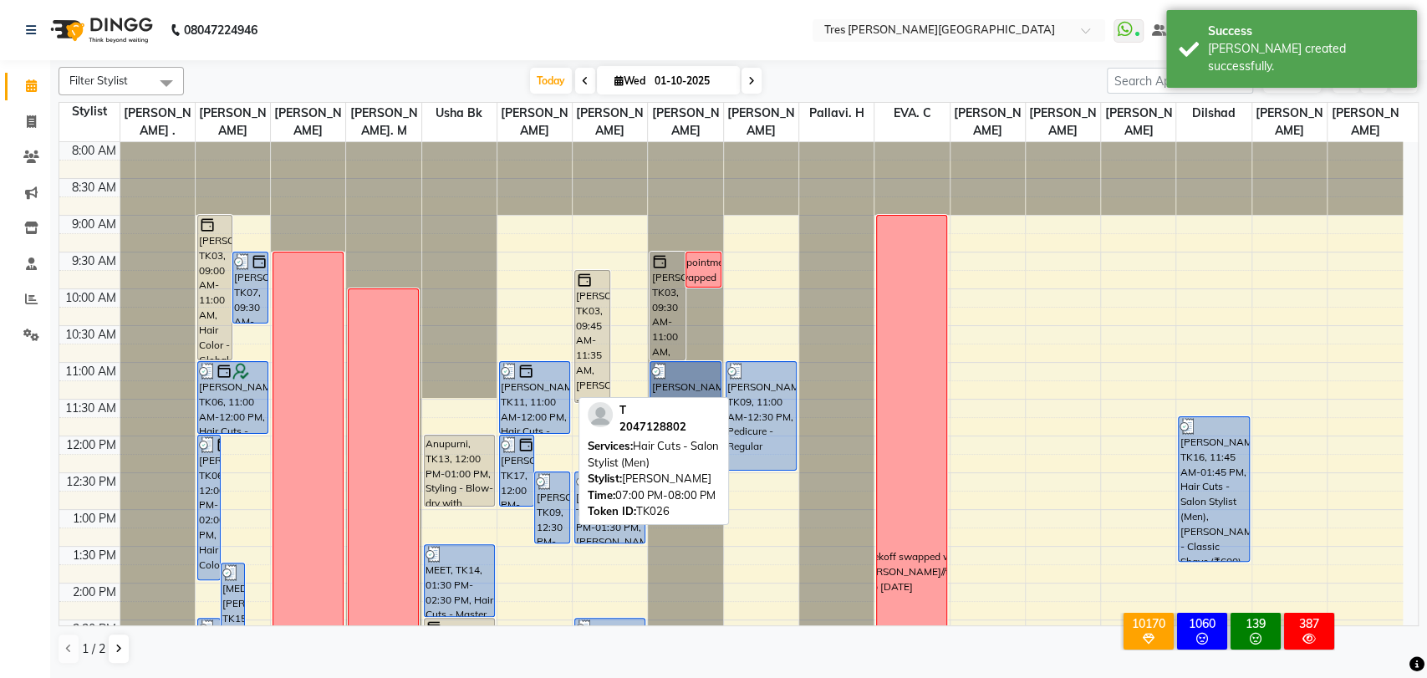
scroll to position [540, 0]
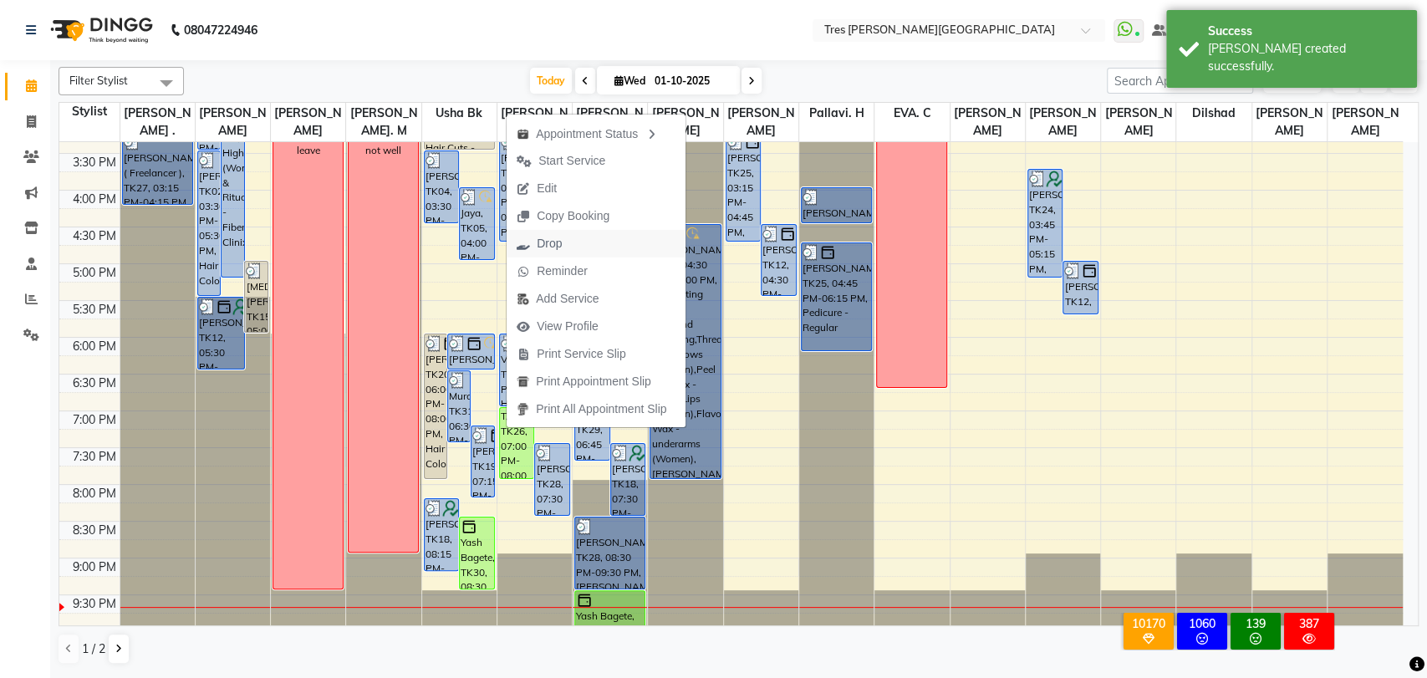
click at [548, 243] on span "Drop" at bounding box center [549, 244] width 25 height 18
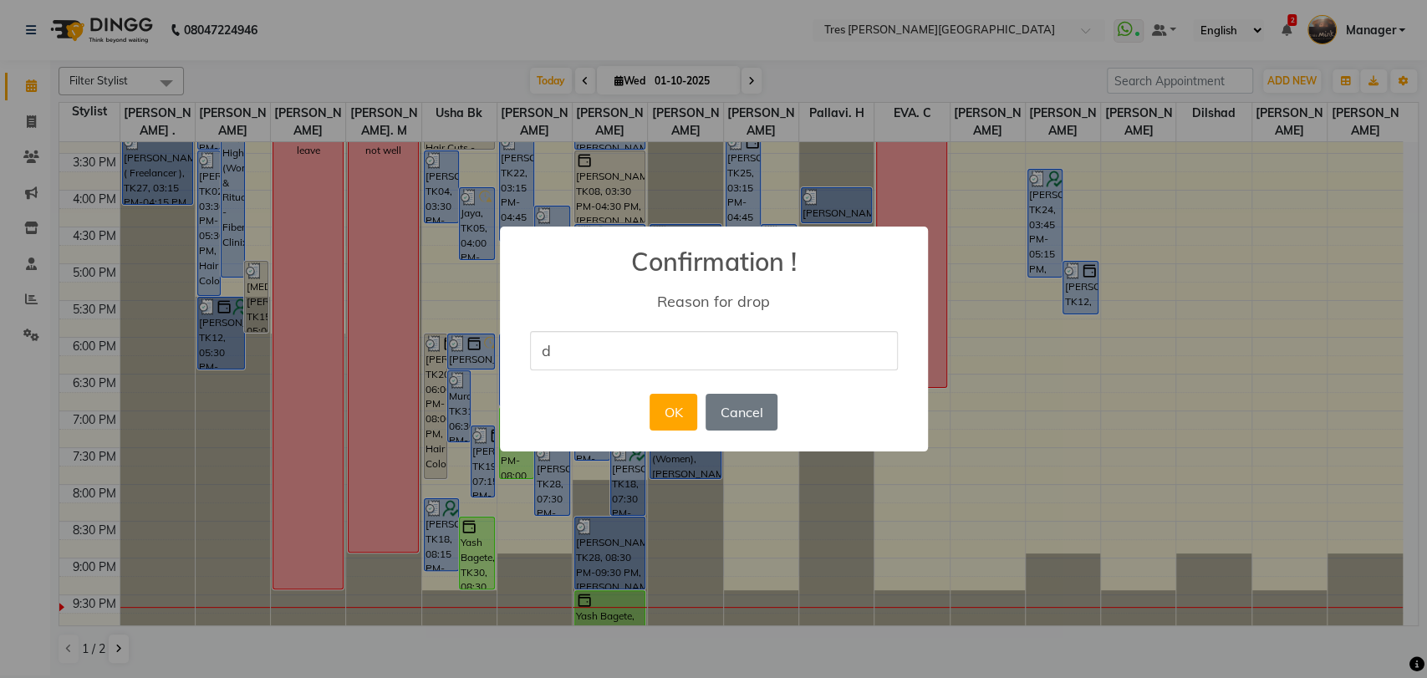
type input "did not come"
click at [662, 410] on button "OK" at bounding box center [673, 412] width 48 height 37
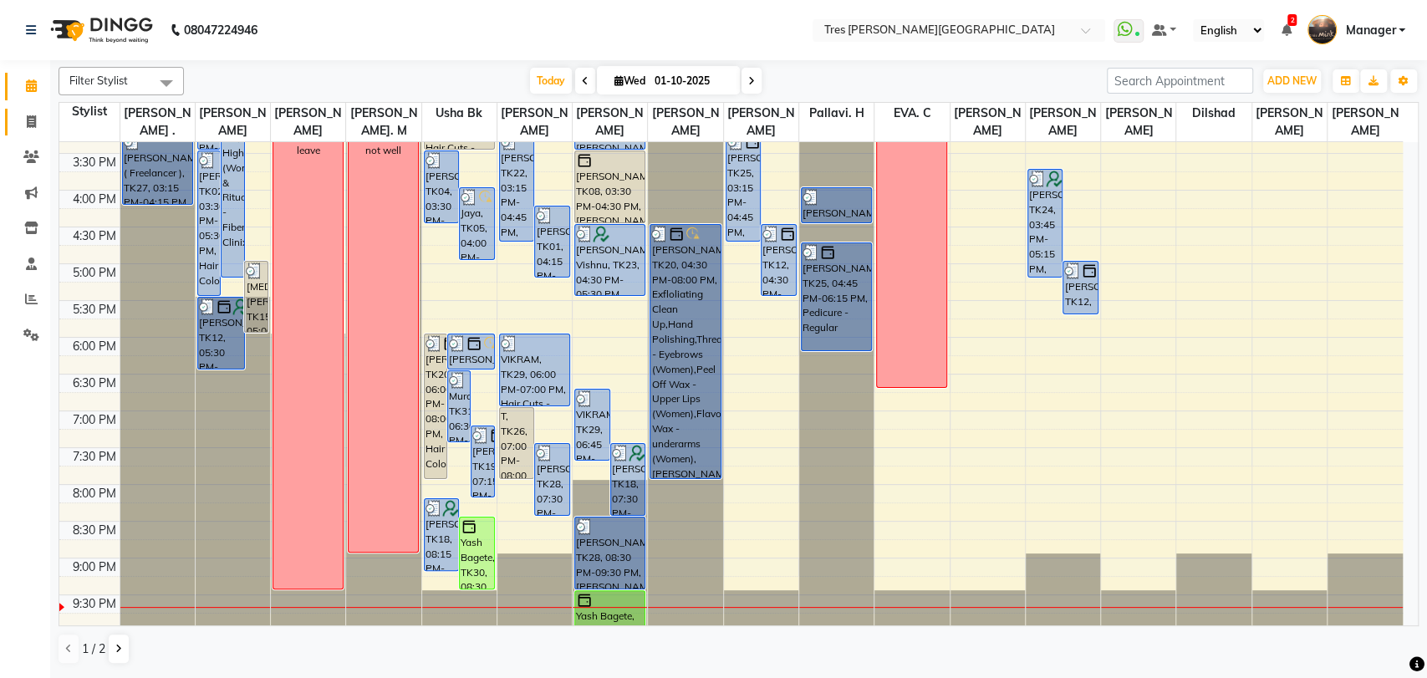
click at [29, 119] on icon at bounding box center [31, 121] width 9 height 13
select select "service"
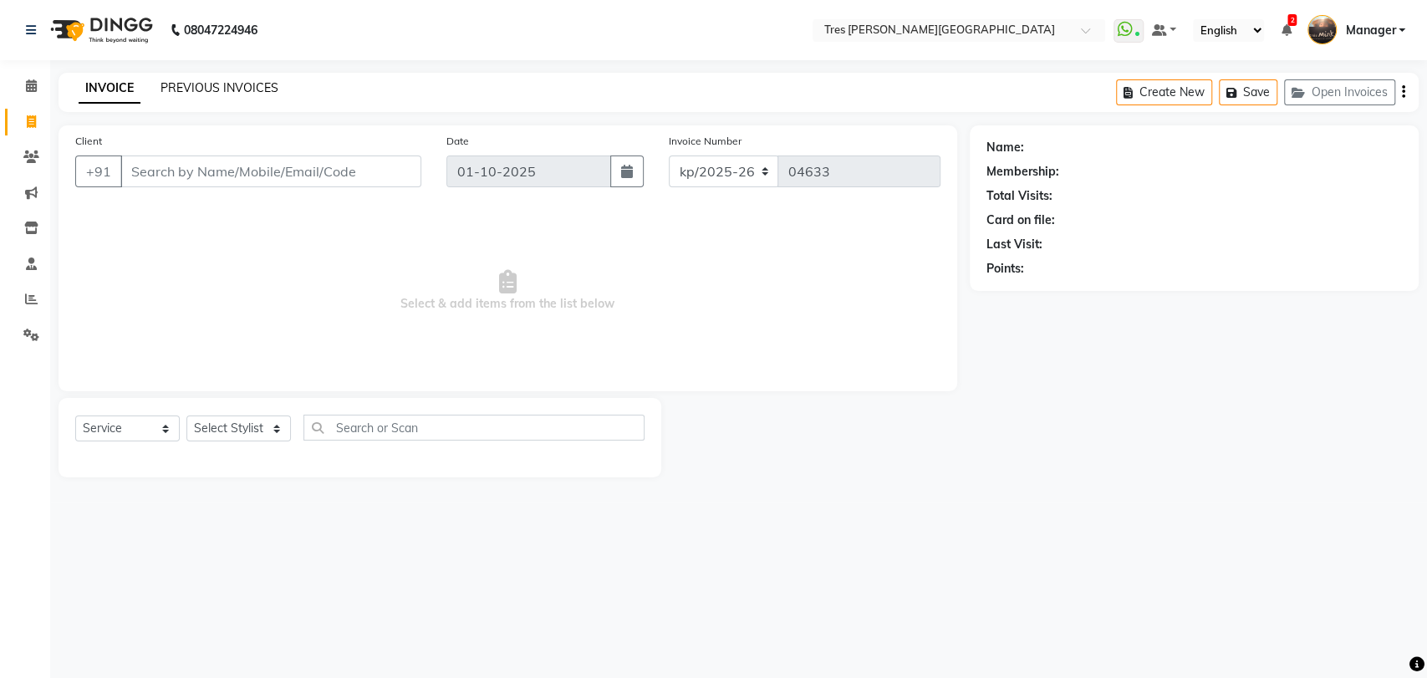
click at [196, 86] on link "PREVIOUS INVOICES" at bounding box center [219, 87] width 118 height 15
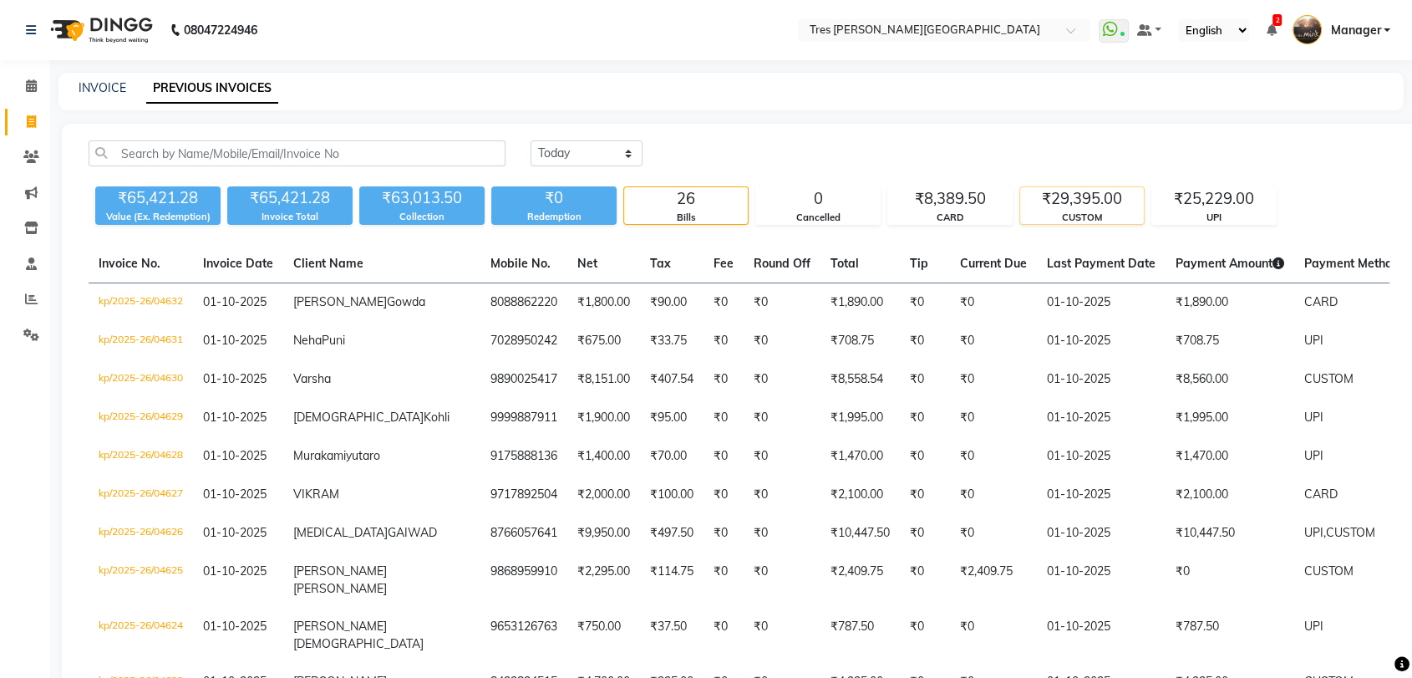
click at [1070, 204] on div "₹29,395.00" at bounding box center [1082, 198] width 124 height 23
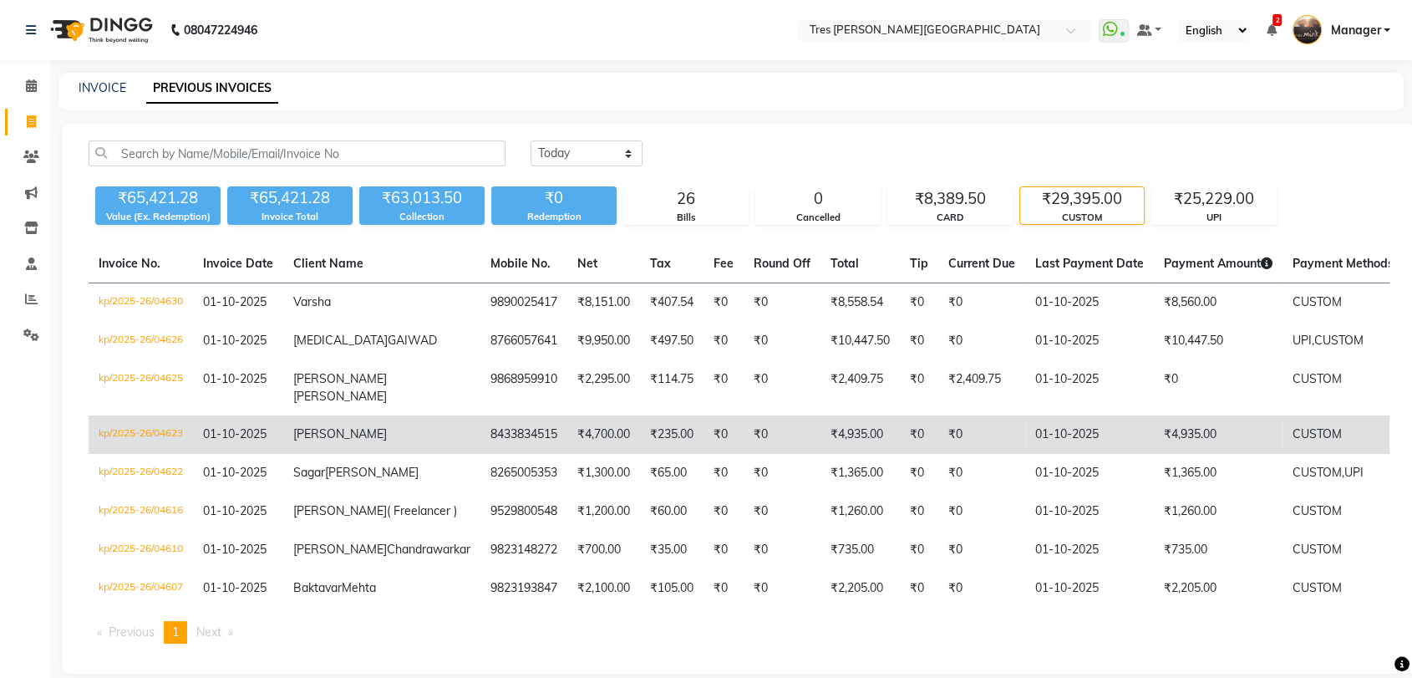
scroll to position [86, 0]
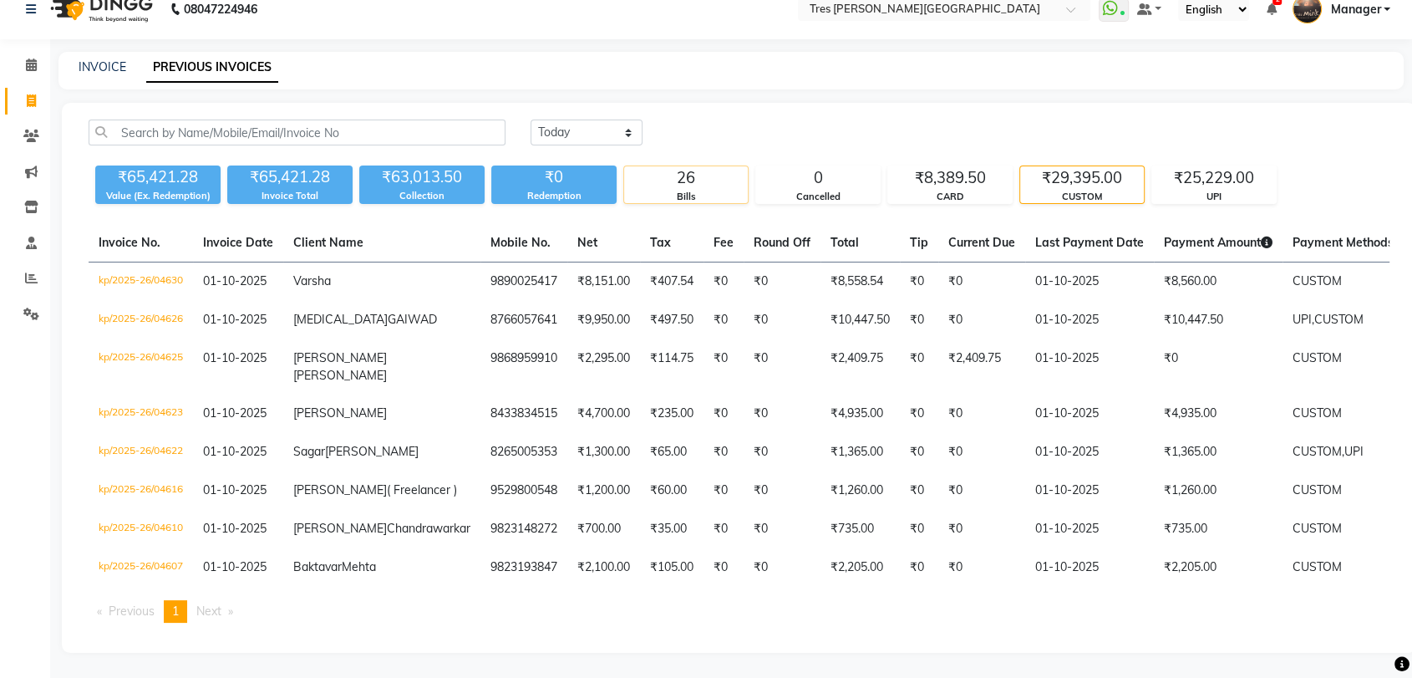
click at [655, 190] on div "Bills" at bounding box center [686, 197] width 124 height 14
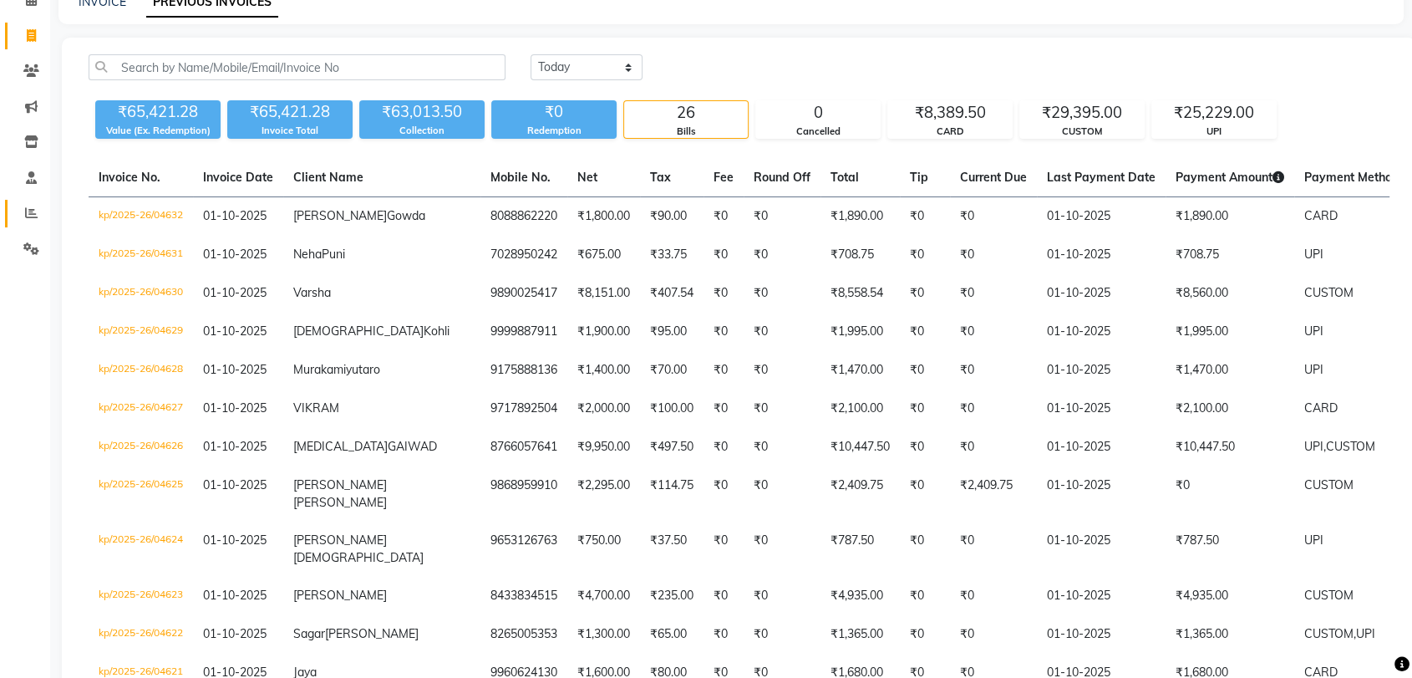
click at [32, 216] on icon at bounding box center [31, 212] width 13 height 13
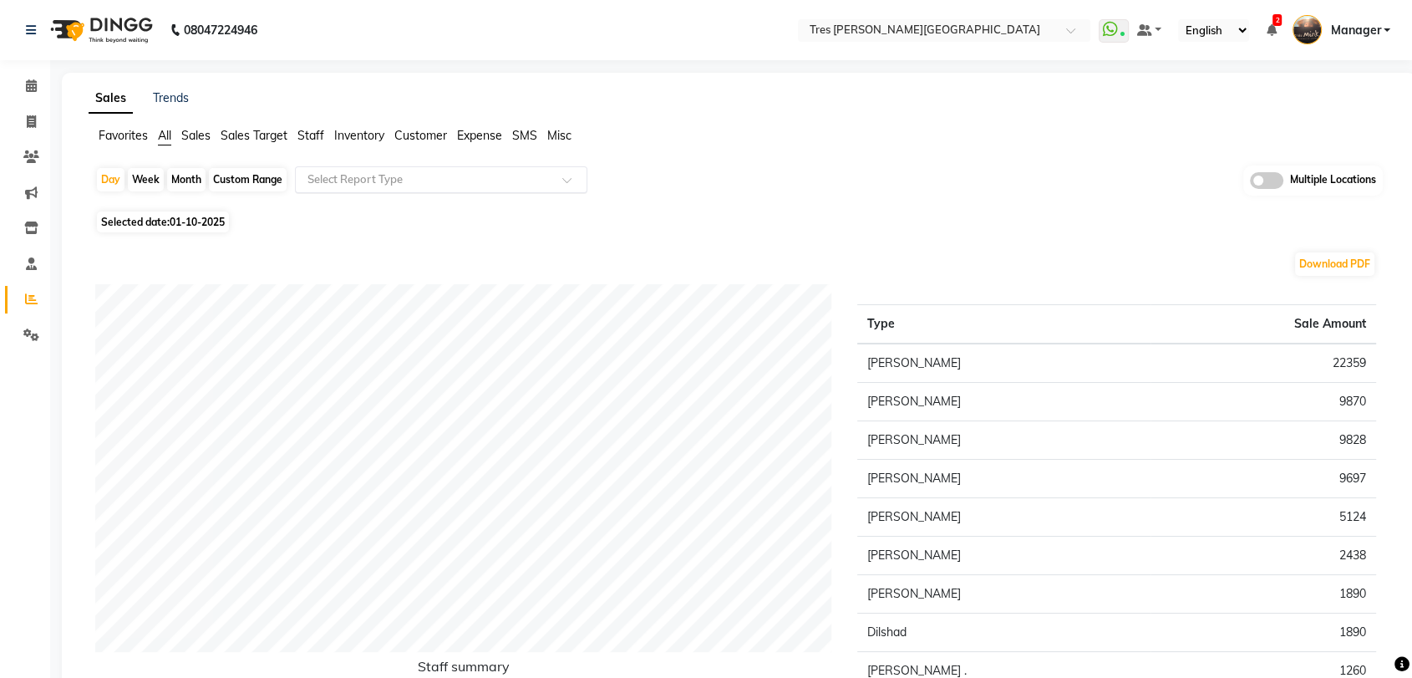
click at [364, 182] on input "text" at bounding box center [424, 179] width 241 height 17
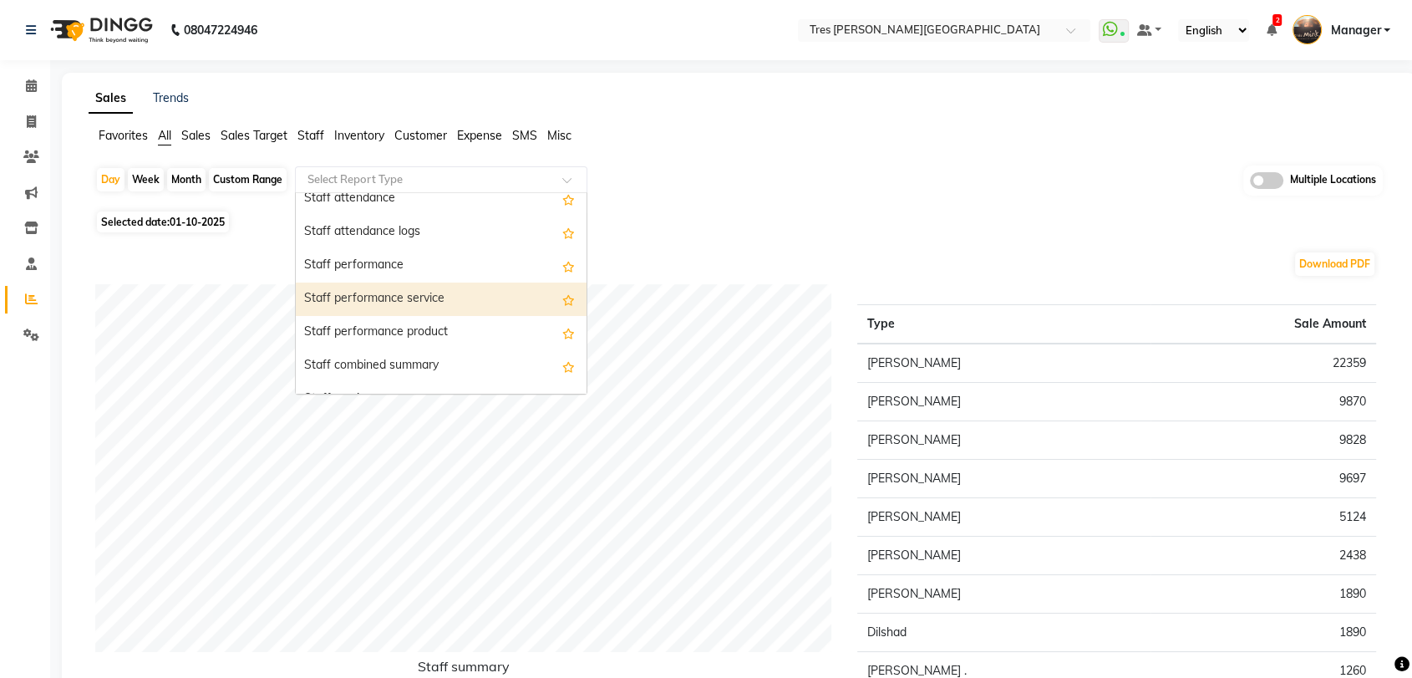
scroll to position [186, 0]
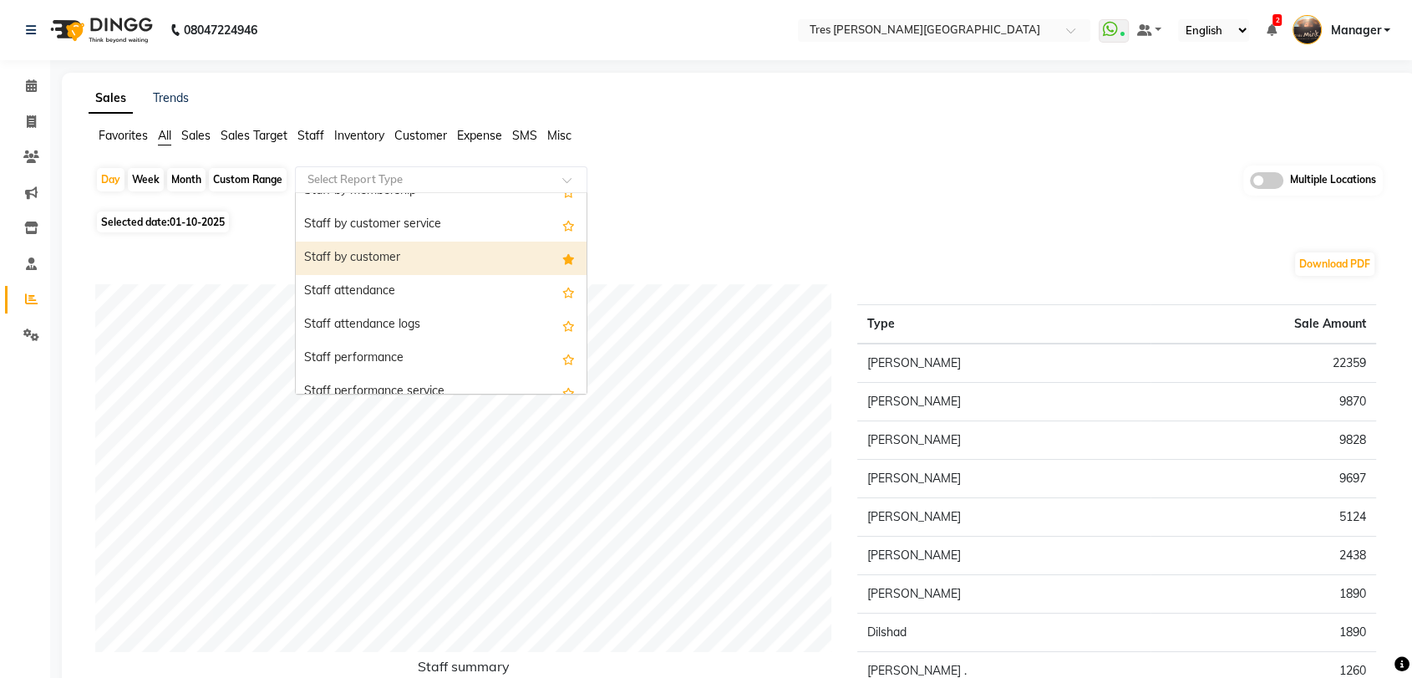
click at [404, 255] on div "Staff by customer" at bounding box center [441, 258] width 291 height 33
select select "filtered_report"
select select "pdf"
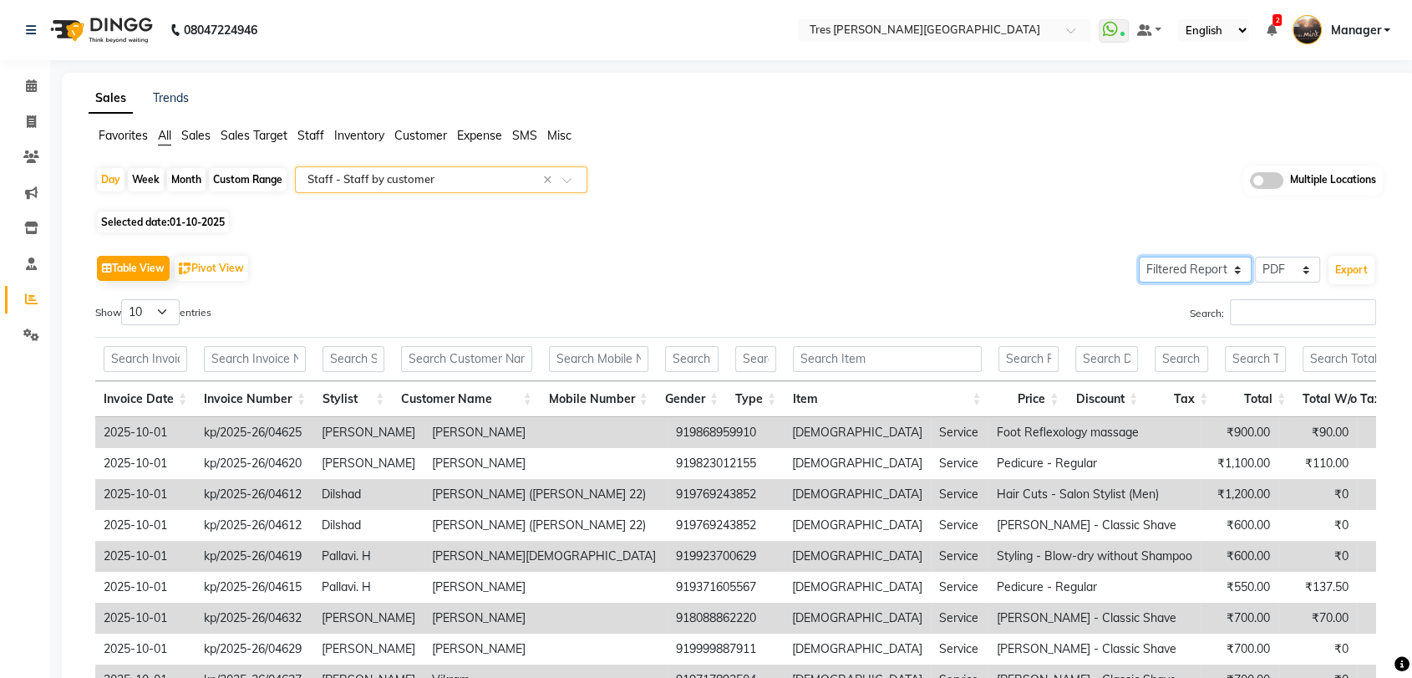
click at [1224, 274] on select "Select Full Report Filtered Report" at bounding box center [1195, 270] width 113 height 26
click at [1141, 257] on select "Select Full Report Filtered Report" at bounding box center [1195, 270] width 113 height 26
click at [1269, 272] on select "Select CSV PDF" at bounding box center [1287, 270] width 65 height 26
click at [1255, 257] on select "Select CSV PDF" at bounding box center [1287, 270] width 65 height 26
click at [1276, 319] on input "Search:" at bounding box center [1303, 312] width 146 height 26
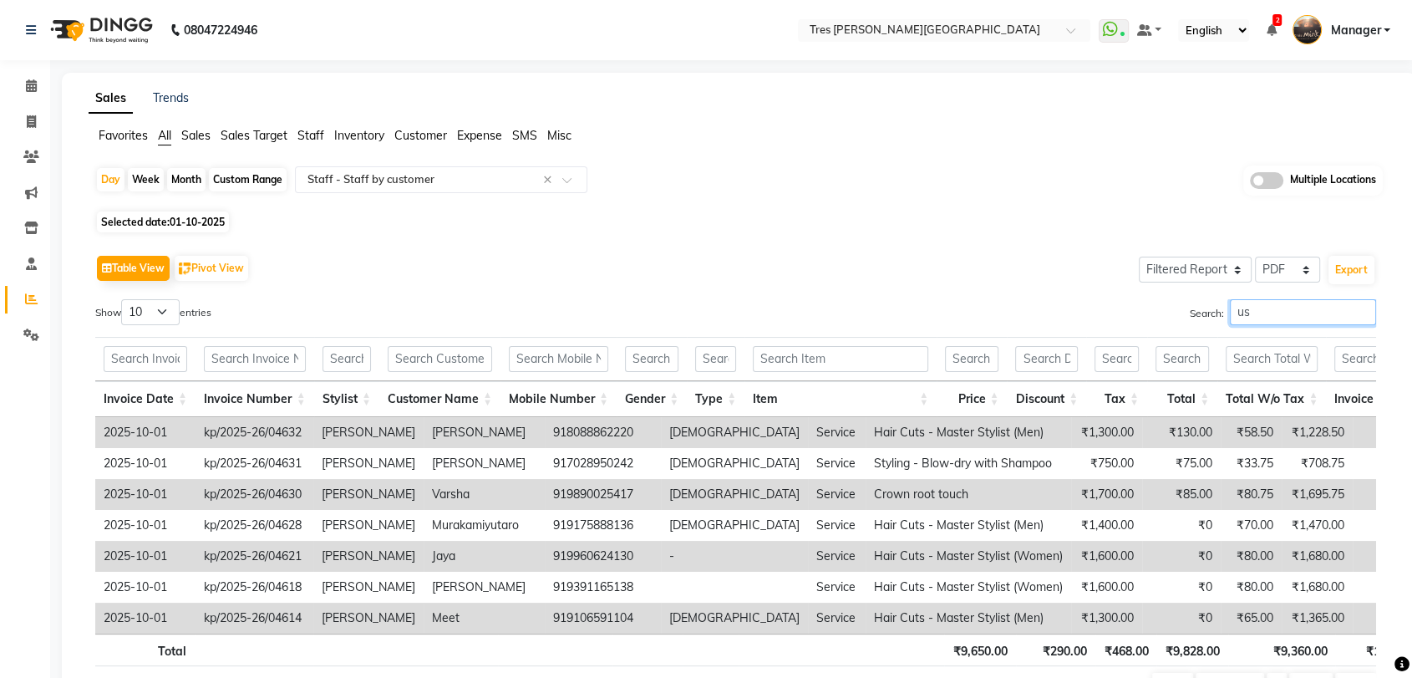
type input "u"
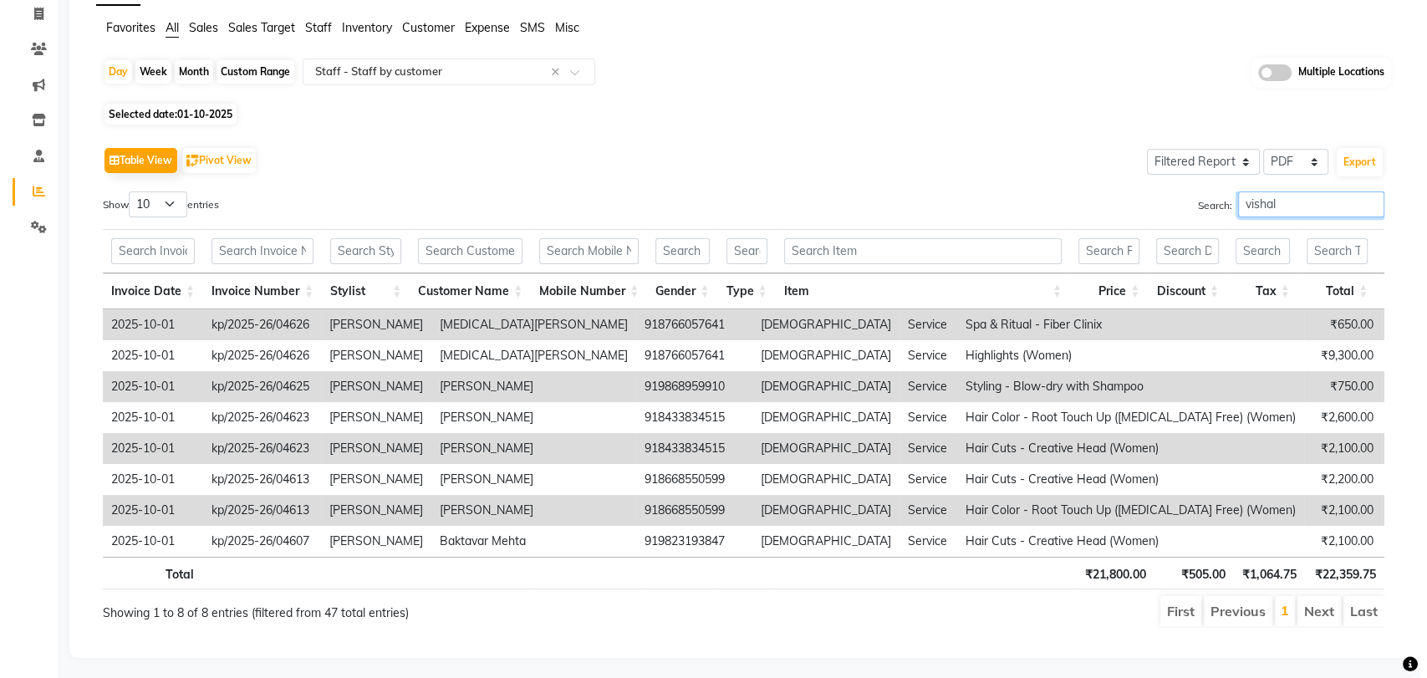
scroll to position [140, 0]
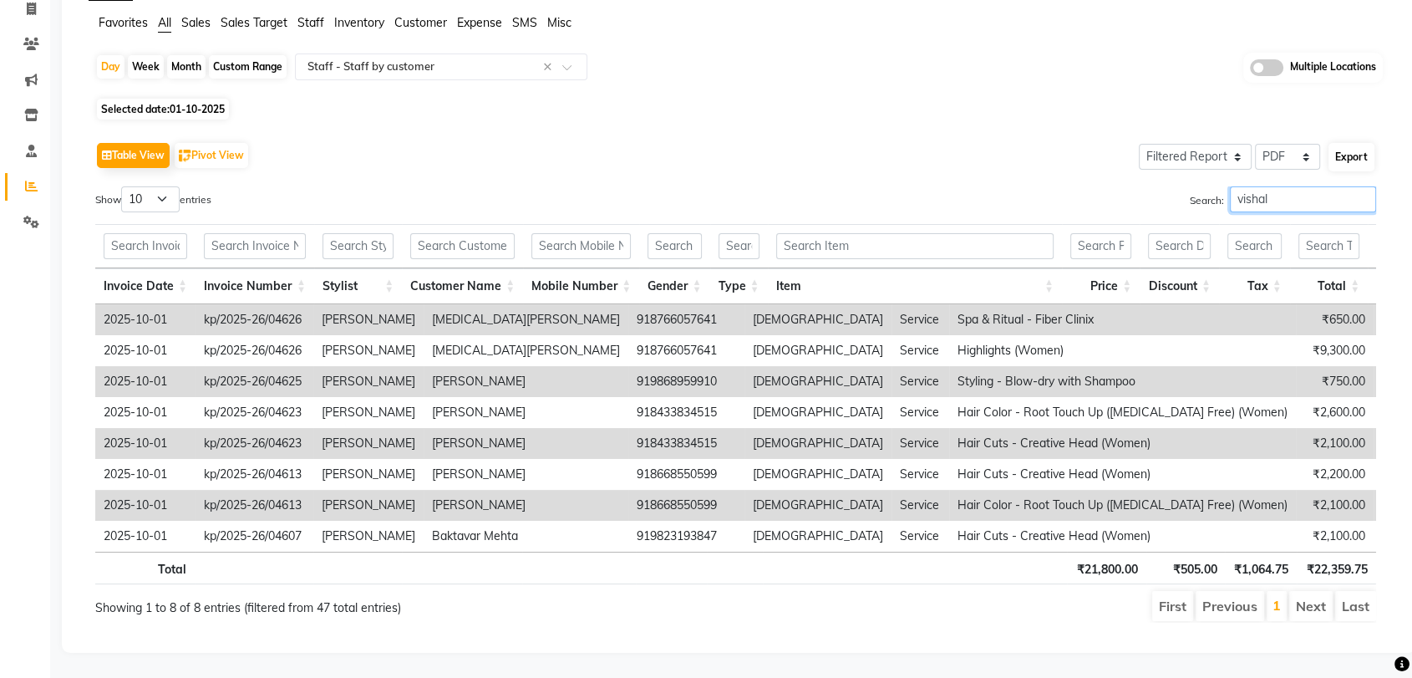
type input "vishal"
click at [1354, 143] on button "Export" at bounding box center [1352, 157] width 46 height 28
select select "sans-serif"
select select "15px"
select select "template_1"
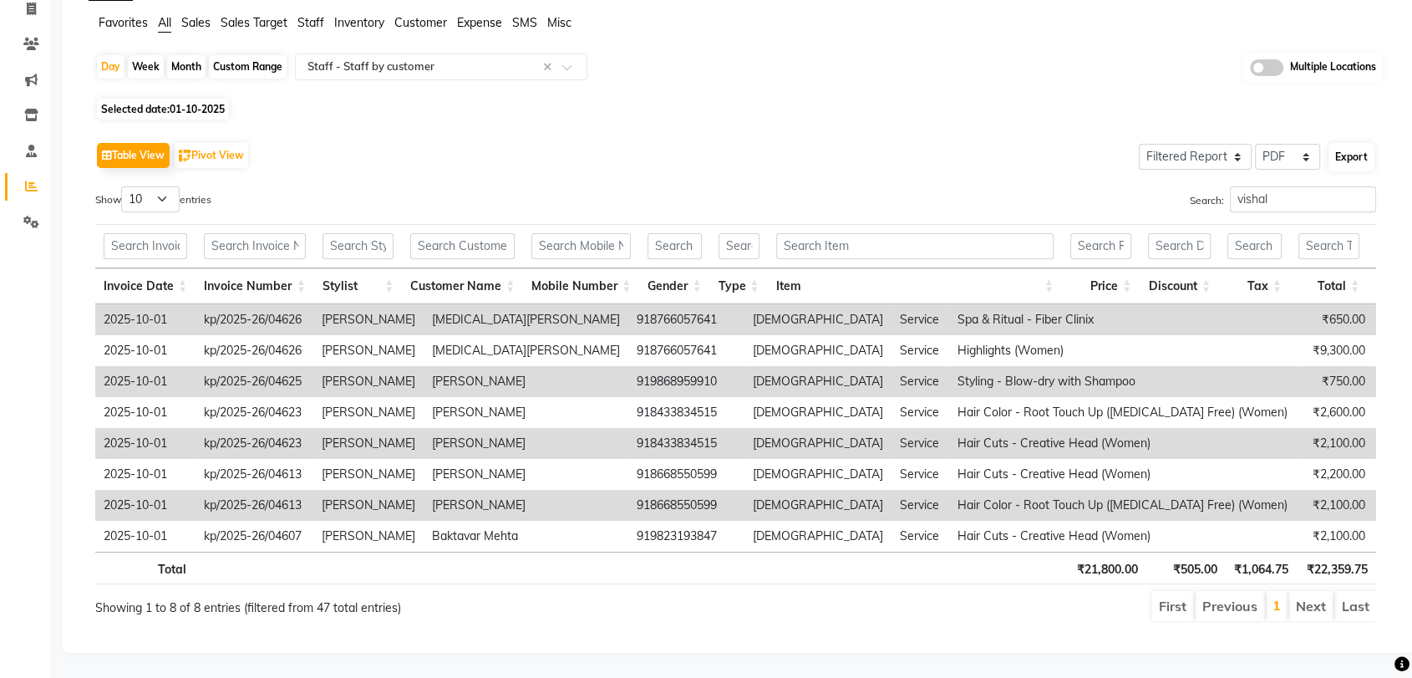
select select "A4"
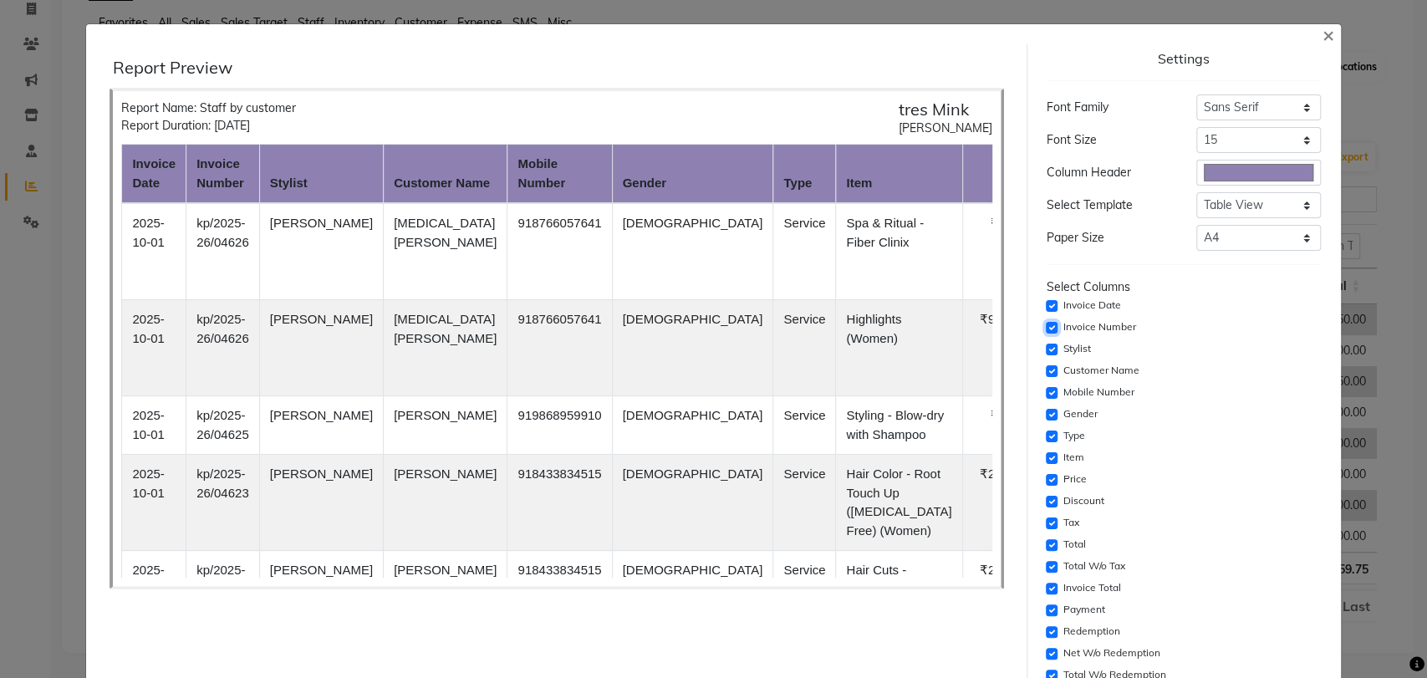
click at [1045, 328] on input "checkbox" at bounding box center [1051, 328] width 12 height 12
checkbox input "false"
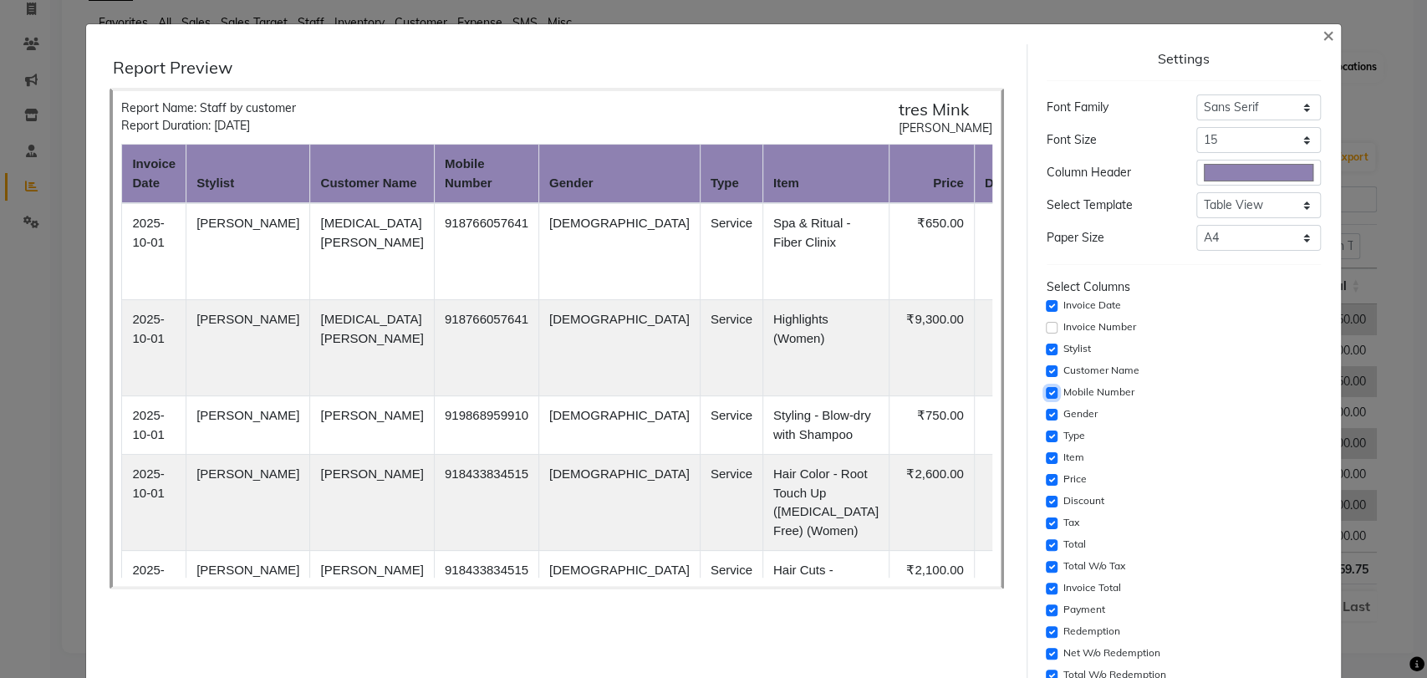
click at [1045, 393] on input "checkbox" at bounding box center [1051, 393] width 12 height 12
checkbox input "false"
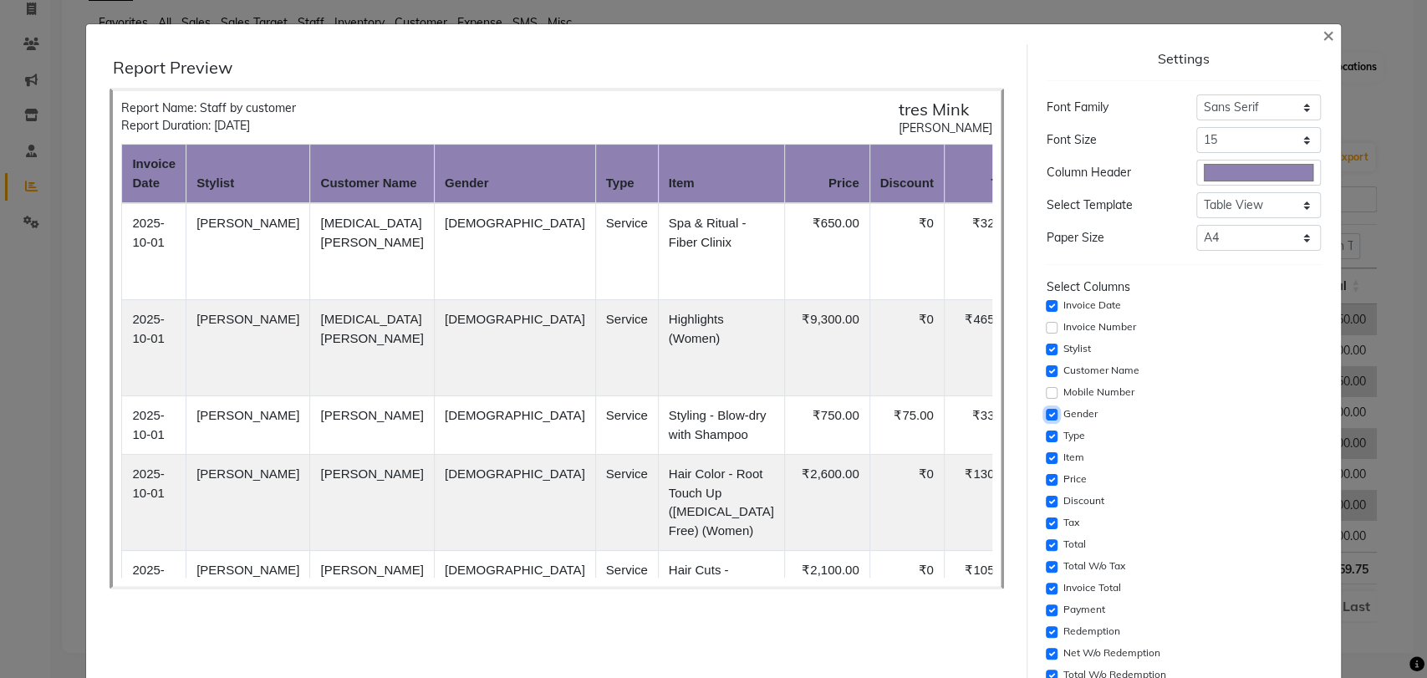
click at [1045, 410] on input "checkbox" at bounding box center [1051, 415] width 12 height 12
checkbox input "false"
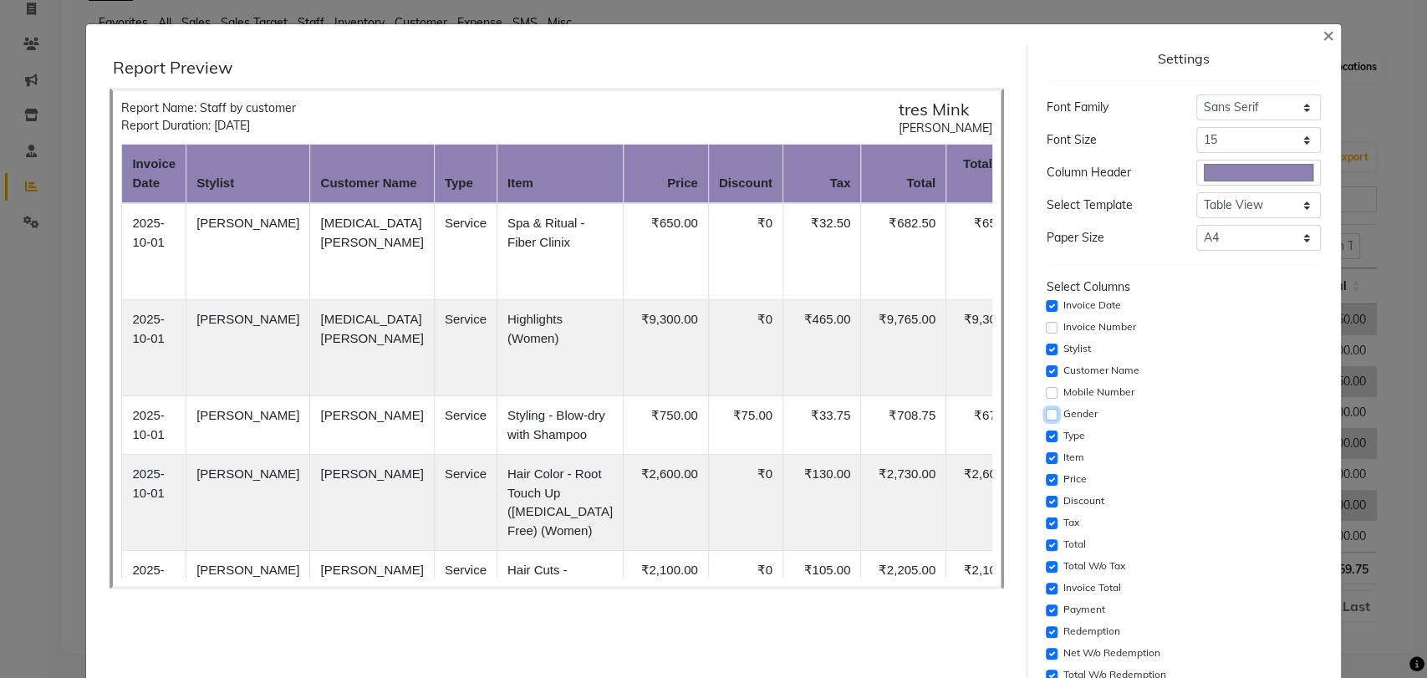
scroll to position [254, 0]
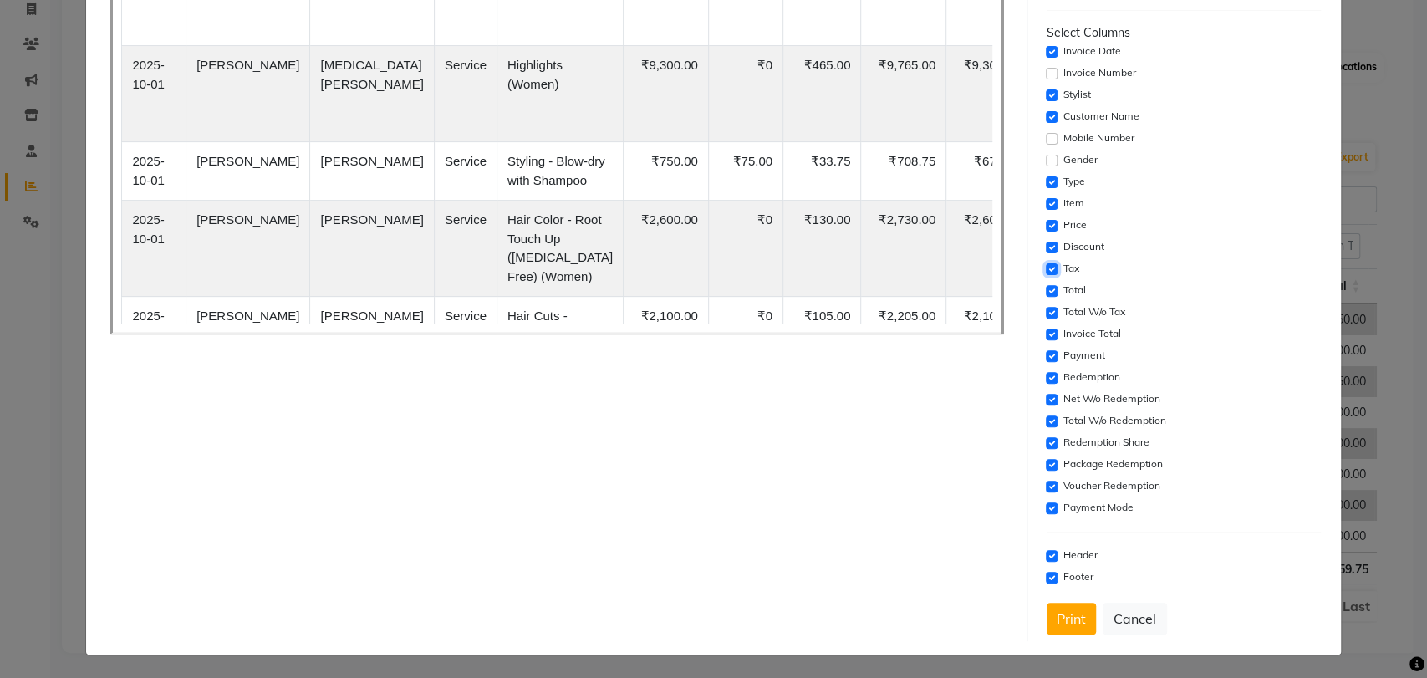
click at [1045, 267] on input "checkbox" at bounding box center [1051, 269] width 12 height 12
checkbox input "false"
click at [1045, 287] on input "checkbox" at bounding box center [1051, 291] width 12 height 12
checkbox input "false"
click at [1046, 342] on div "Invoice Total" at bounding box center [1183, 334] width 274 height 20
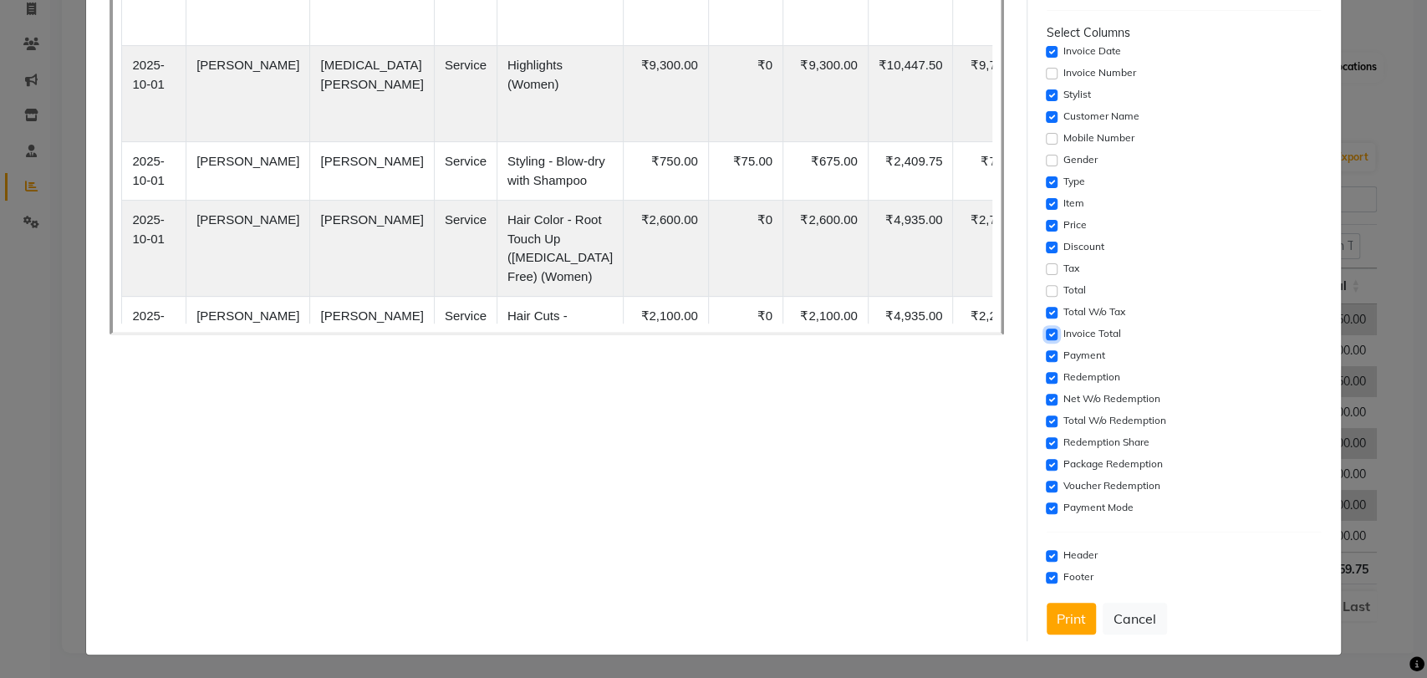
click at [1045, 336] on input "checkbox" at bounding box center [1051, 334] width 12 height 12
checkbox input "false"
click at [1045, 354] on input "checkbox" at bounding box center [1051, 356] width 12 height 12
checkbox input "false"
click at [1045, 376] on input "checkbox" at bounding box center [1051, 378] width 12 height 12
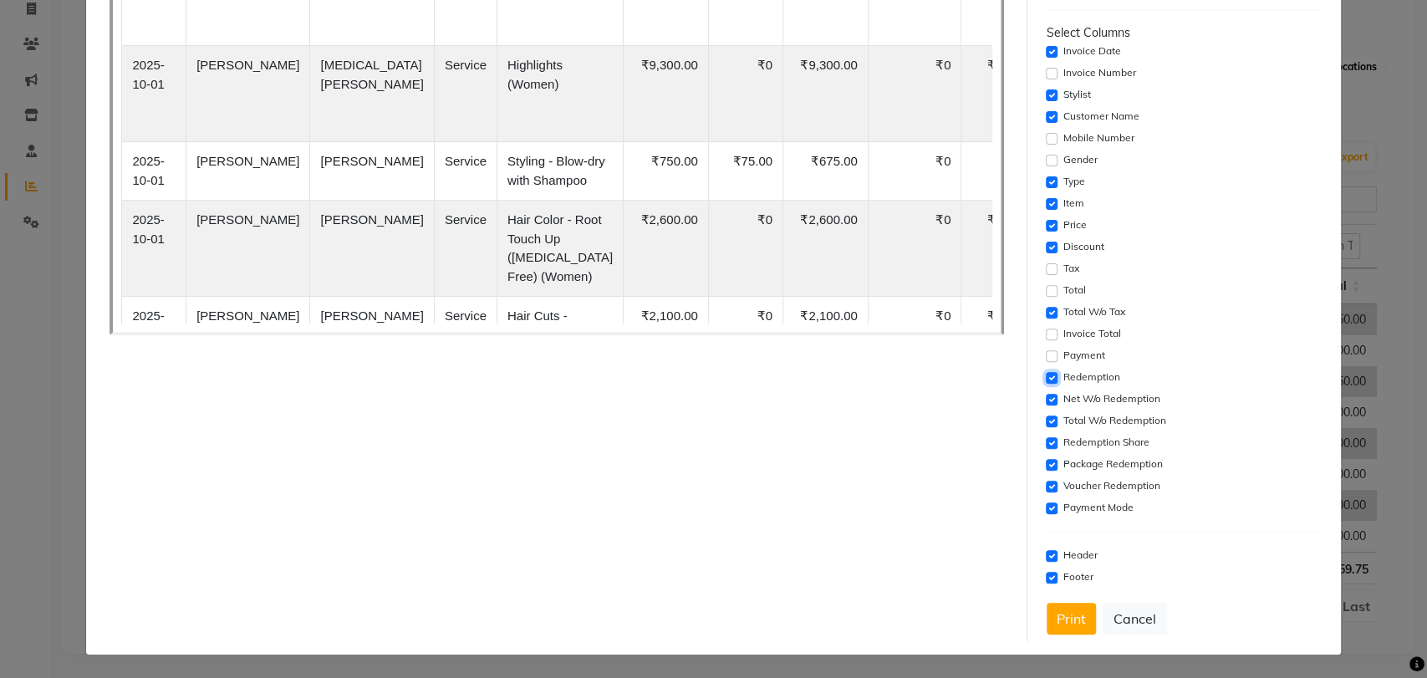
checkbox input "false"
click at [1045, 396] on input "checkbox" at bounding box center [1051, 400] width 12 height 12
checkbox input "false"
click at [1046, 415] on div "Total W/o Redemption" at bounding box center [1183, 421] width 274 height 20
drag, startPoint x: 1042, startPoint y: 423, endPoint x: 1042, endPoint y: 438, distance: 15.0
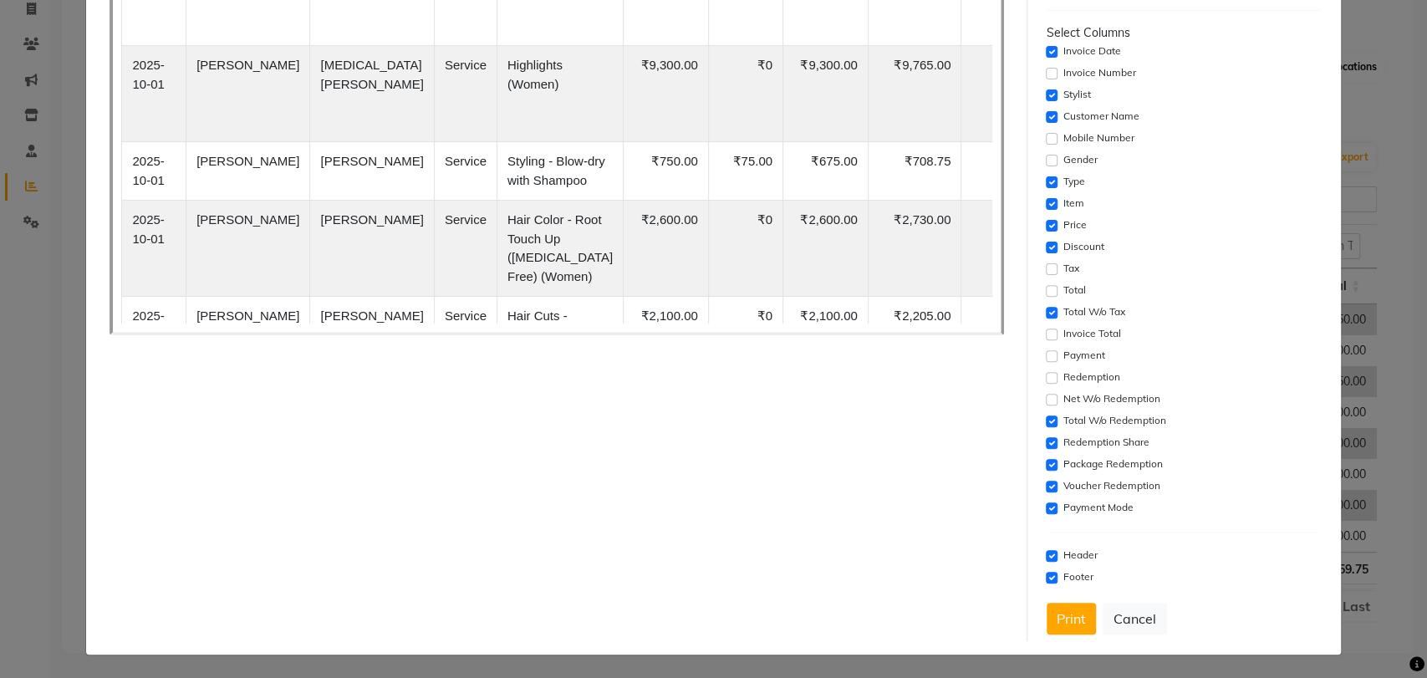
click at [1045, 425] on input "checkbox" at bounding box center [1051, 421] width 12 height 12
checkbox input "false"
click at [1045, 439] on input "checkbox" at bounding box center [1051, 443] width 12 height 12
checkbox input "false"
click at [1045, 461] on input "checkbox" at bounding box center [1051, 465] width 12 height 12
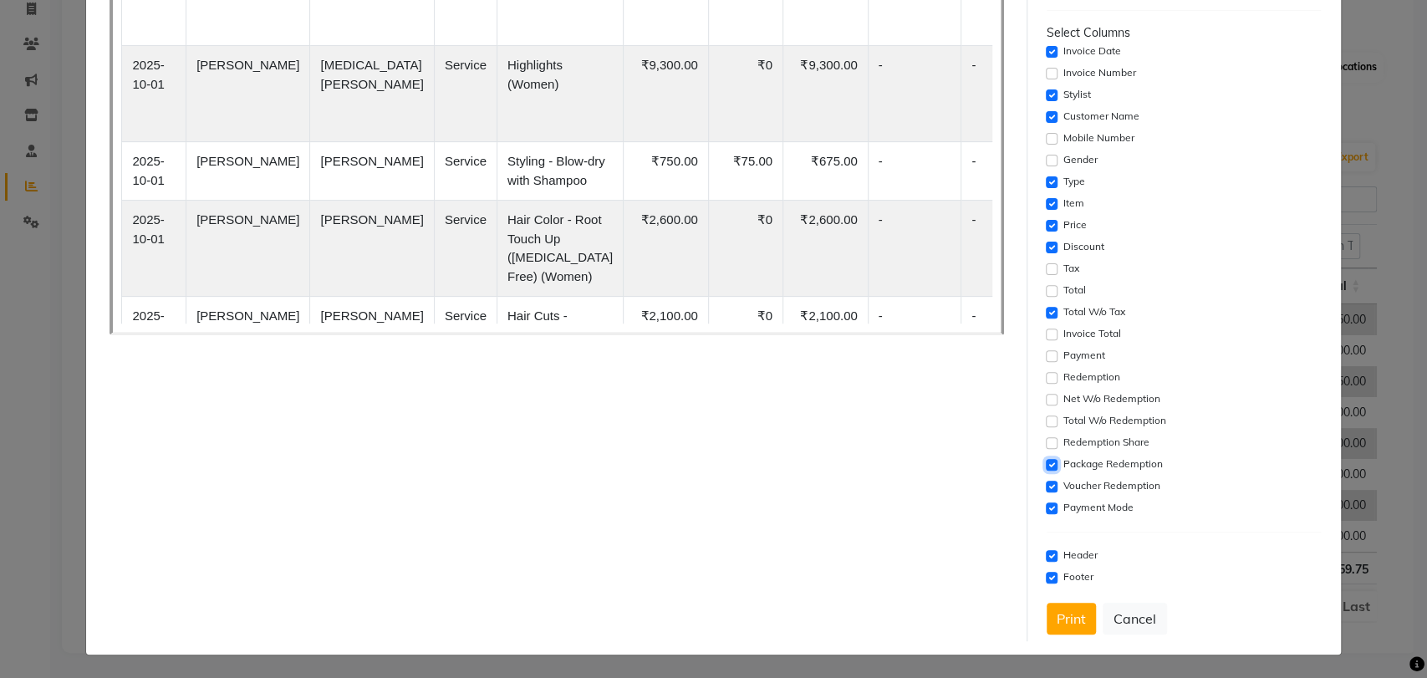
checkbox input "false"
drag, startPoint x: 1040, startPoint y: 491, endPoint x: 1040, endPoint y: 503, distance: 11.7
click at [1046, 490] on div "Voucher Redemption" at bounding box center [1183, 486] width 274 height 20
drag, startPoint x: 1040, startPoint y: 503, endPoint x: 1040, endPoint y: 488, distance: 15.0
click at [1045, 504] on input "checkbox" at bounding box center [1051, 508] width 12 height 12
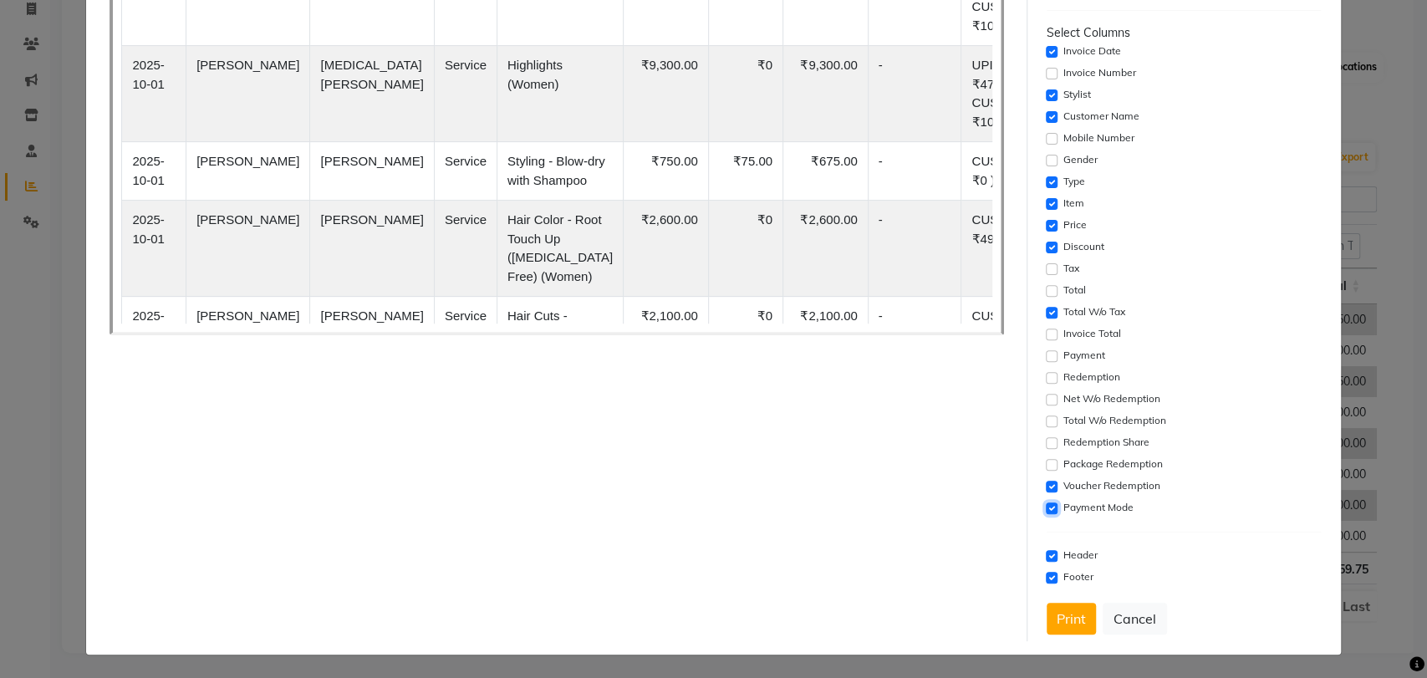
checkbox input "false"
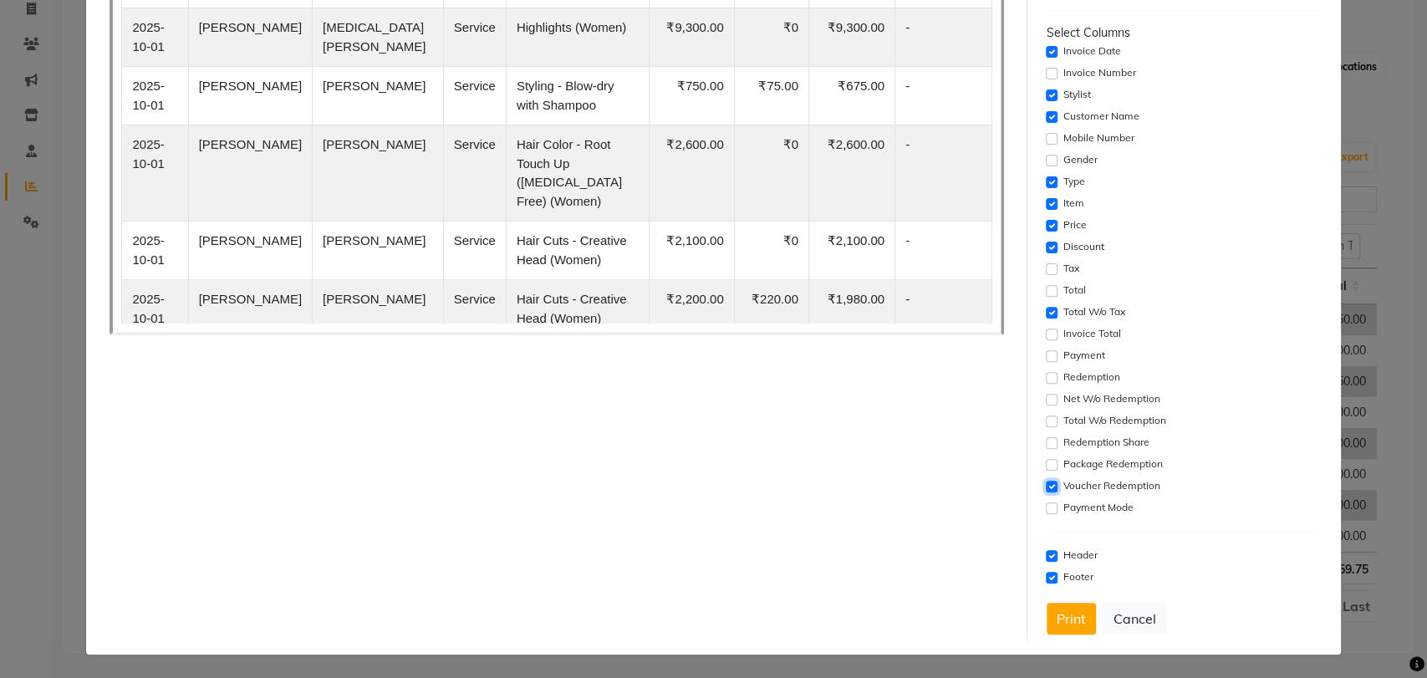
drag, startPoint x: 1040, startPoint y: 484, endPoint x: 1005, endPoint y: 397, distance: 93.7
click at [1045, 483] on input "checkbox" at bounding box center [1051, 487] width 12 height 12
checkbox input "false"
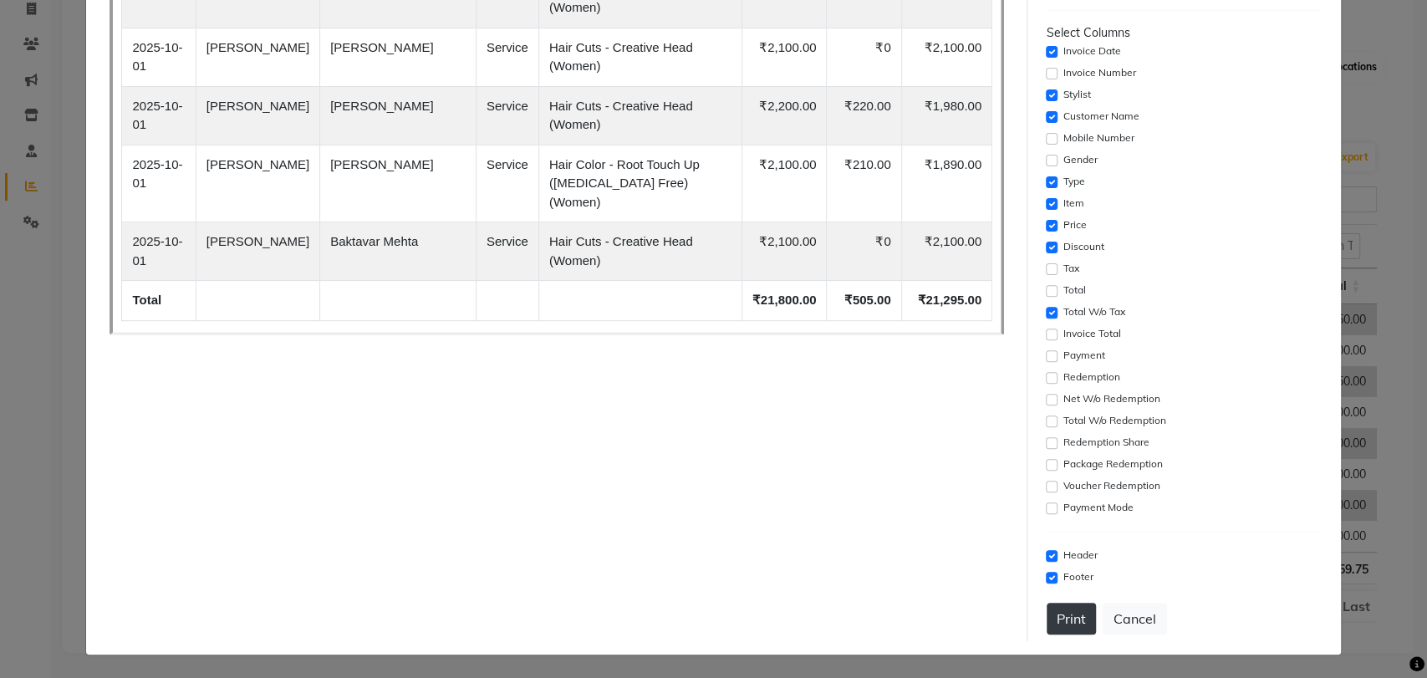
click at [1058, 624] on button "Print" at bounding box center [1070, 619] width 49 height 32
click at [1135, 613] on button "Cancel" at bounding box center [1134, 619] width 64 height 32
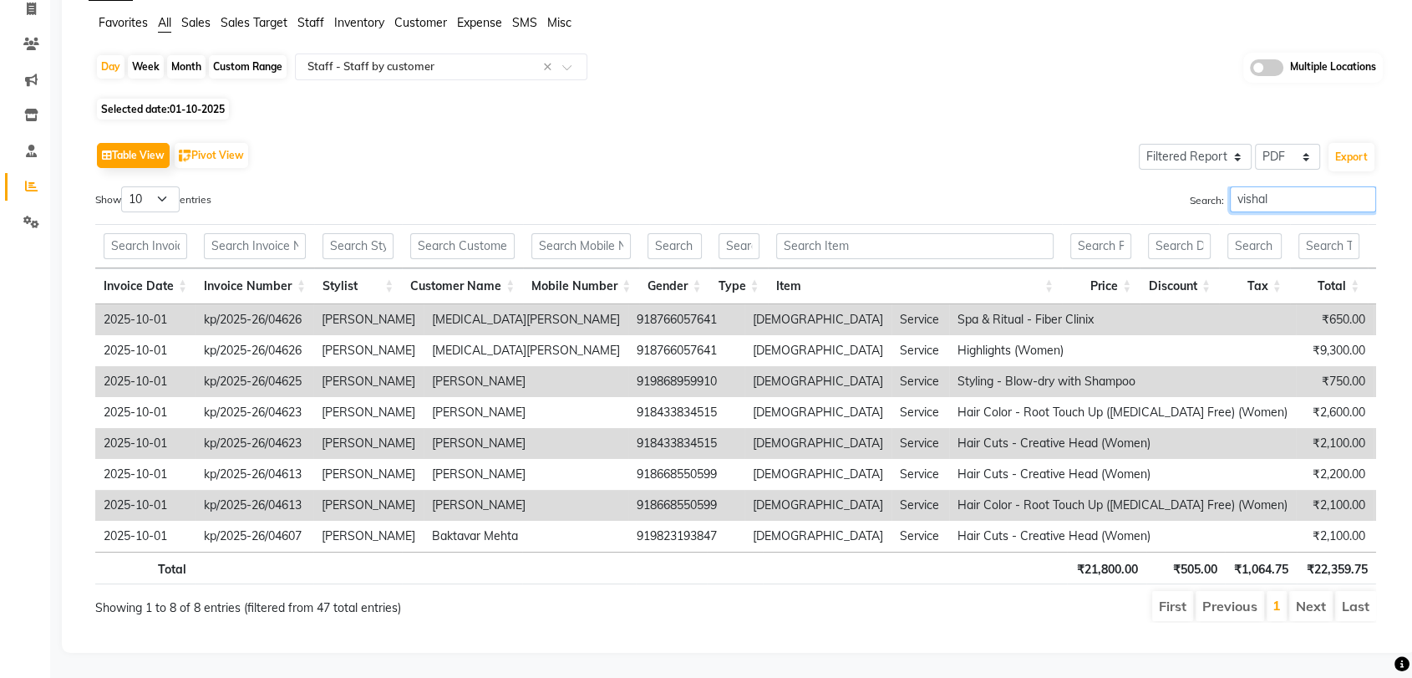
drag, startPoint x: 1305, startPoint y: 168, endPoint x: 1166, endPoint y: 191, distance: 141.5
click at [1169, 186] on div "Search: vishal" at bounding box center [1063, 202] width 628 height 33
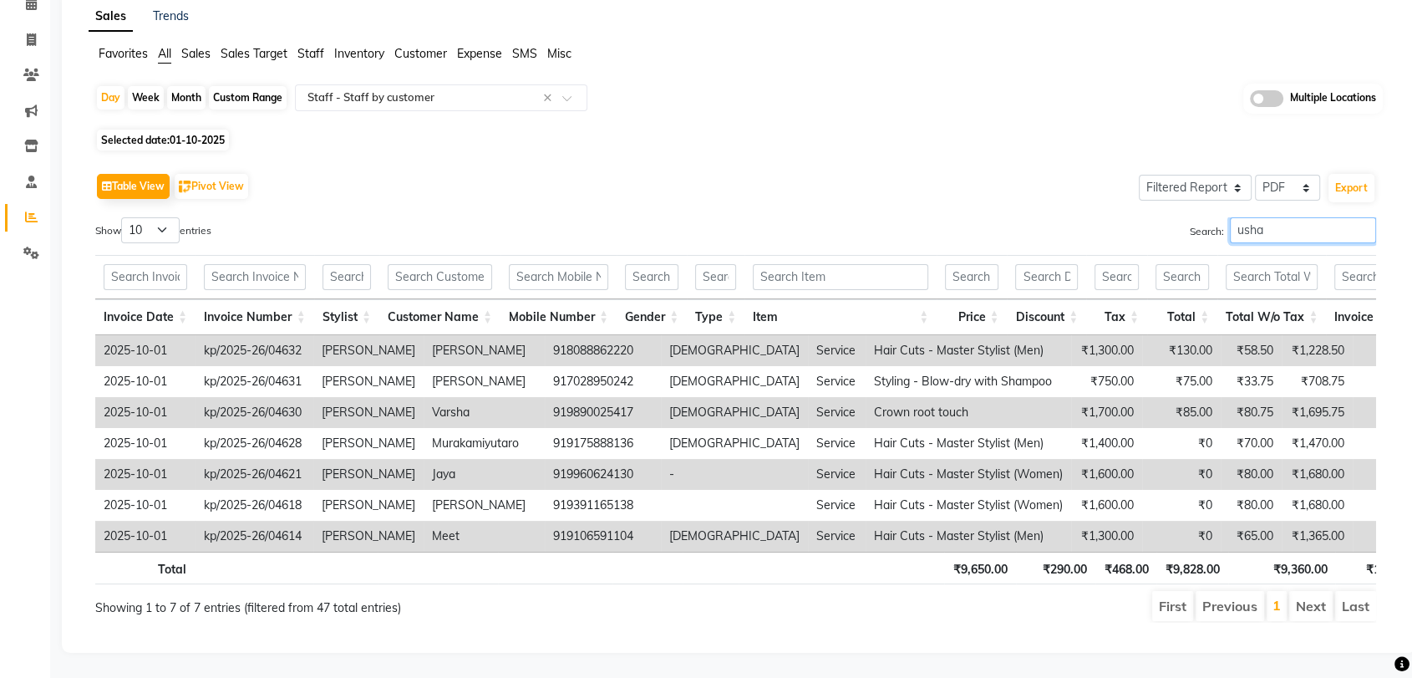
scroll to position [109, 0]
drag, startPoint x: 1267, startPoint y: 211, endPoint x: 1198, endPoint y: 206, distance: 69.6
click at [1198, 217] on label "Search: usha" at bounding box center [1283, 230] width 186 height 26
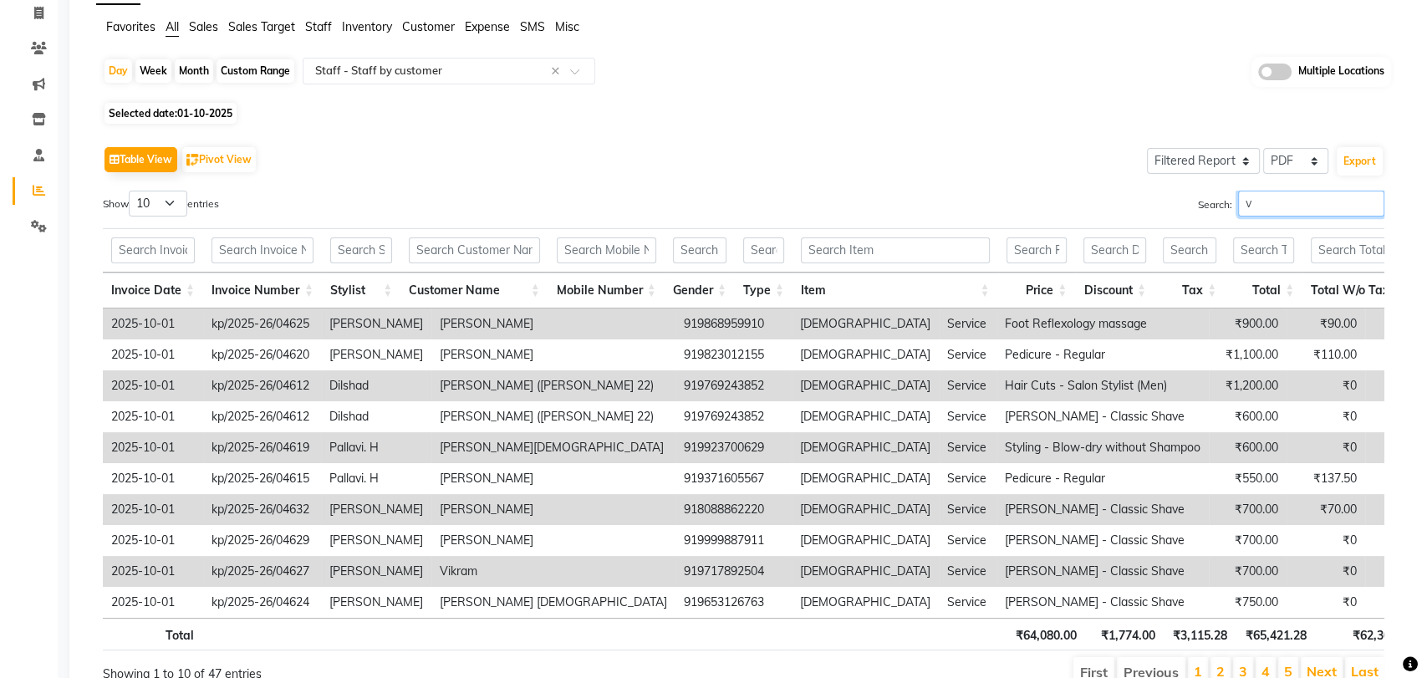
scroll to position [140, 0]
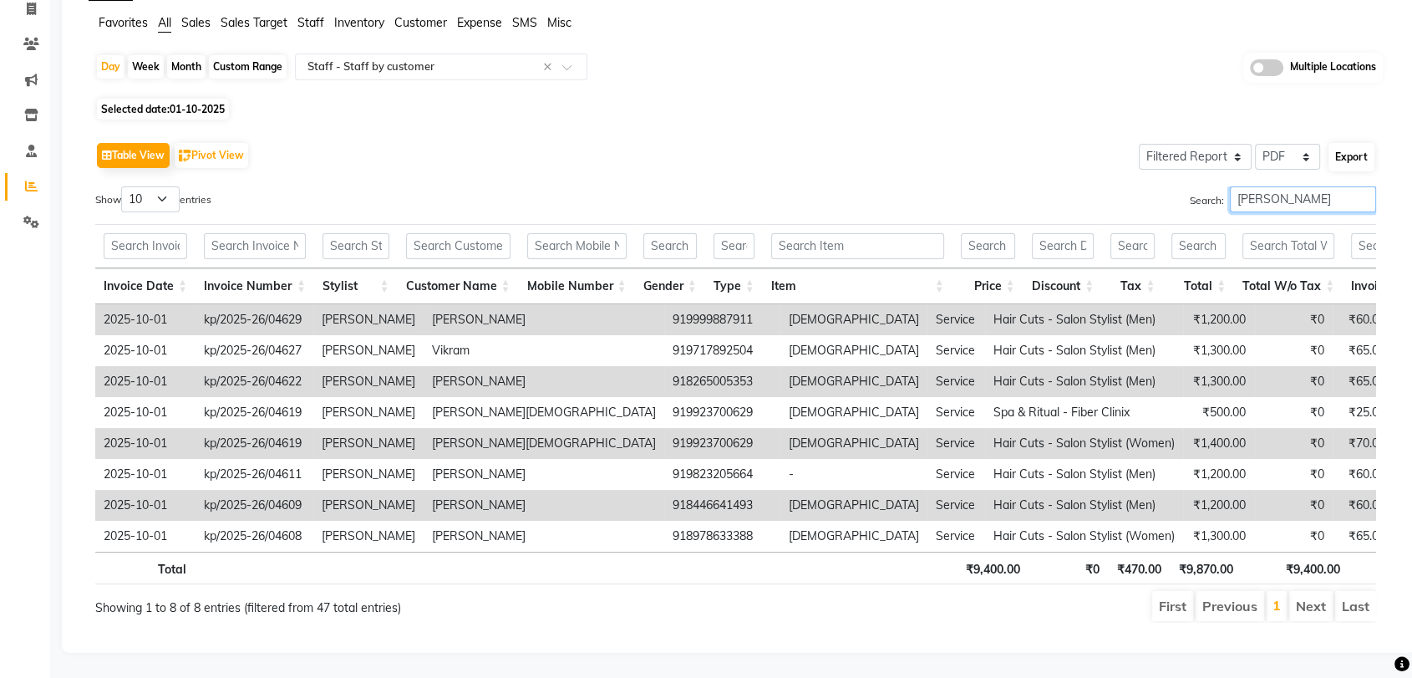
type input "[PERSON_NAME]"
click at [1366, 143] on button "Export" at bounding box center [1352, 157] width 46 height 28
select select "sans-serif"
select select "15px"
select select "template_1"
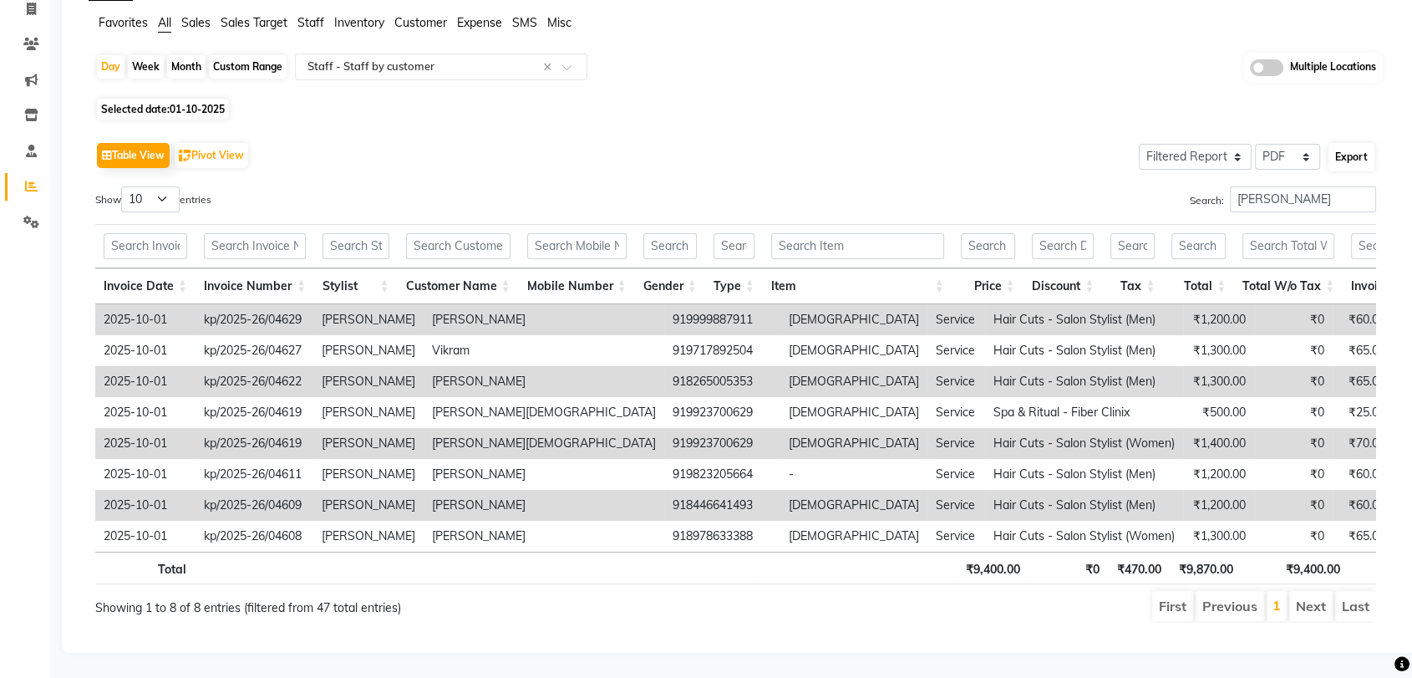
select select "A4"
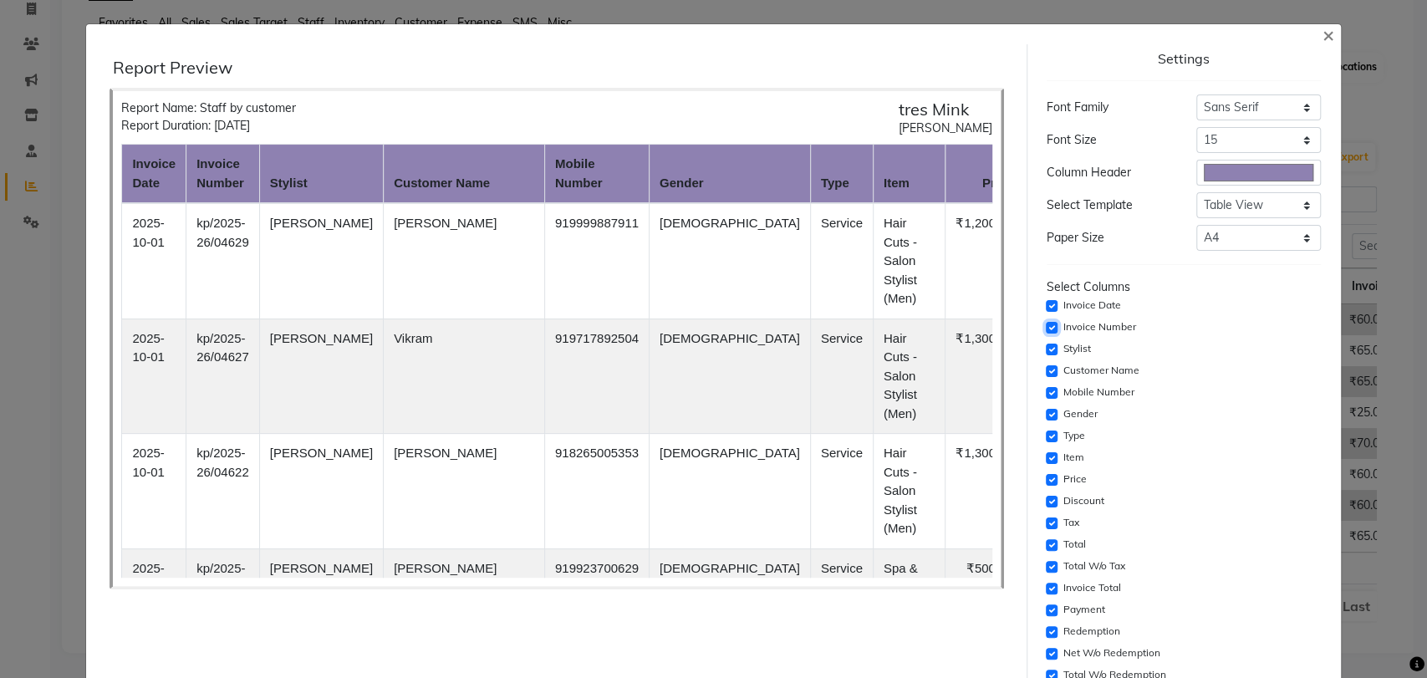
click at [1045, 323] on input "checkbox" at bounding box center [1051, 328] width 12 height 12
checkbox input "false"
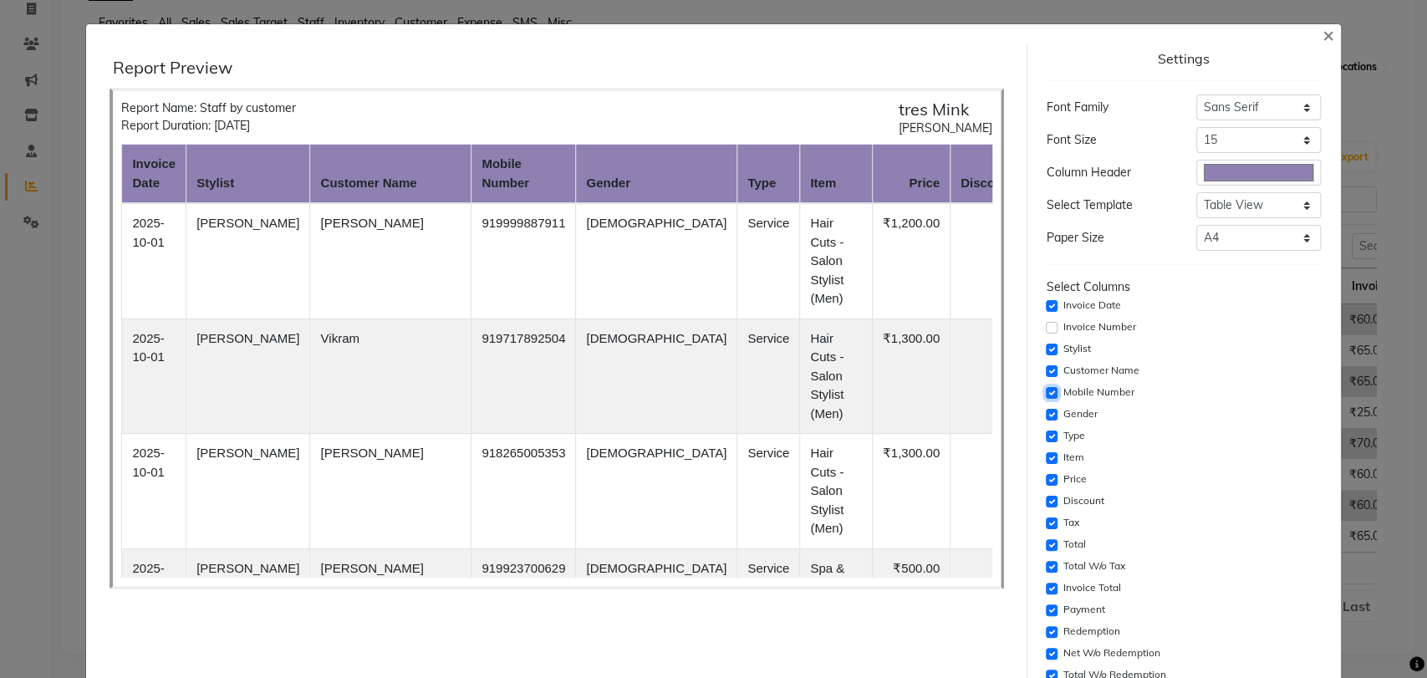
click at [1045, 389] on input "checkbox" at bounding box center [1051, 393] width 12 height 12
checkbox input "false"
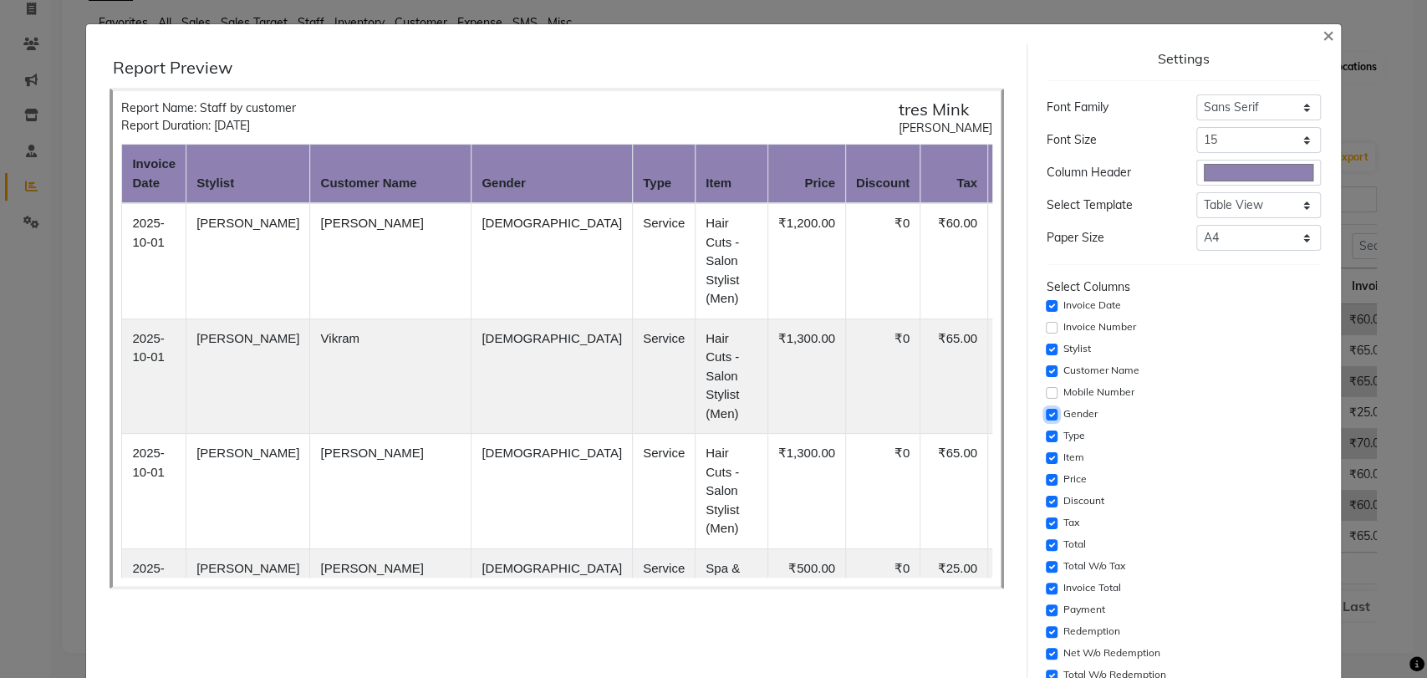
click at [1045, 410] on input "checkbox" at bounding box center [1051, 415] width 12 height 12
checkbox input "false"
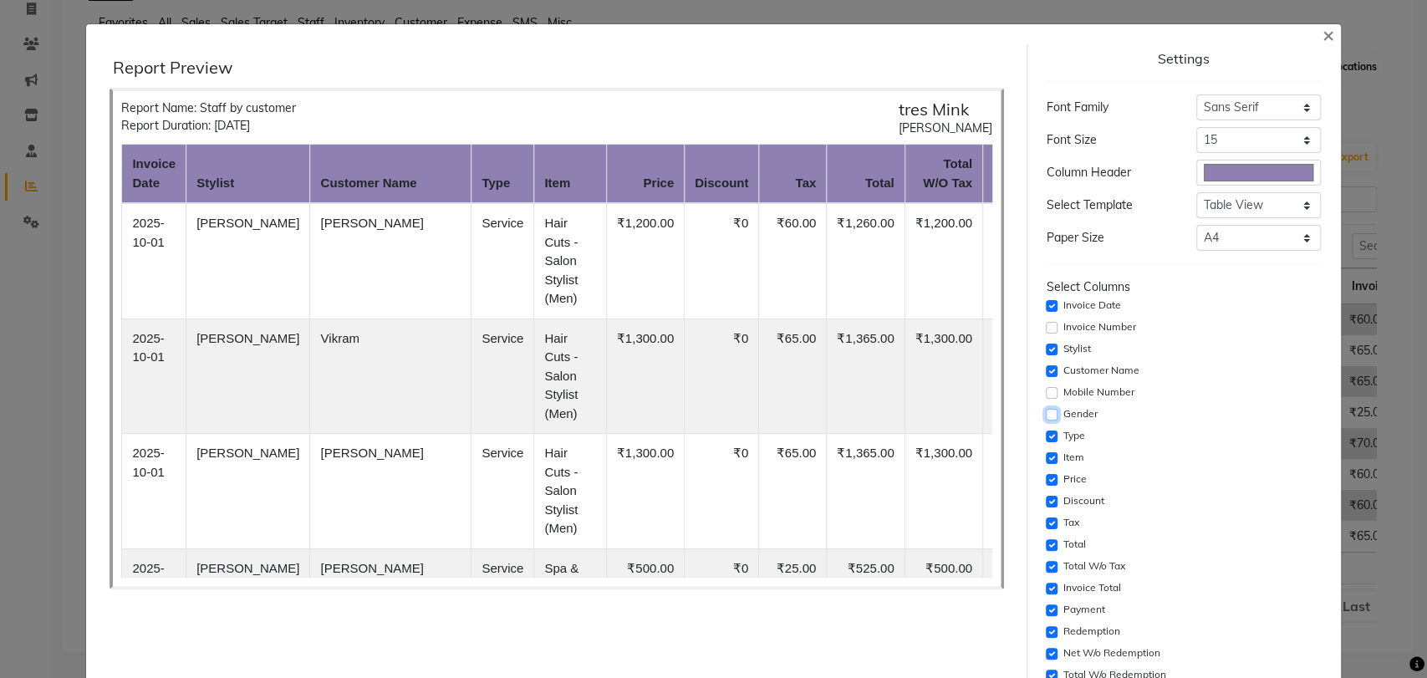
scroll to position [254, 0]
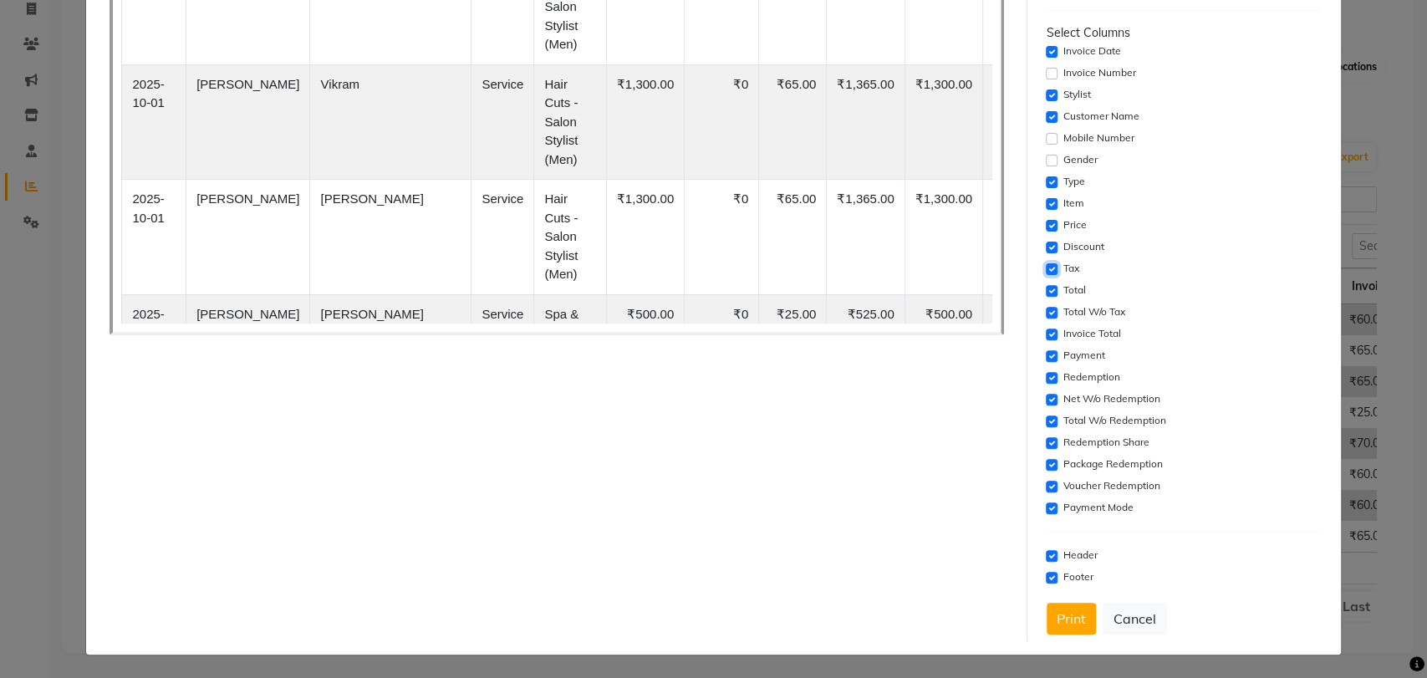
click at [1045, 269] on input "checkbox" at bounding box center [1051, 269] width 12 height 12
checkbox input "false"
click at [1045, 289] on input "checkbox" at bounding box center [1051, 291] width 12 height 12
checkbox input "false"
drag, startPoint x: 1042, startPoint y: 328, endPoint x: 1040, endPoint y: 354, distance: 26.0
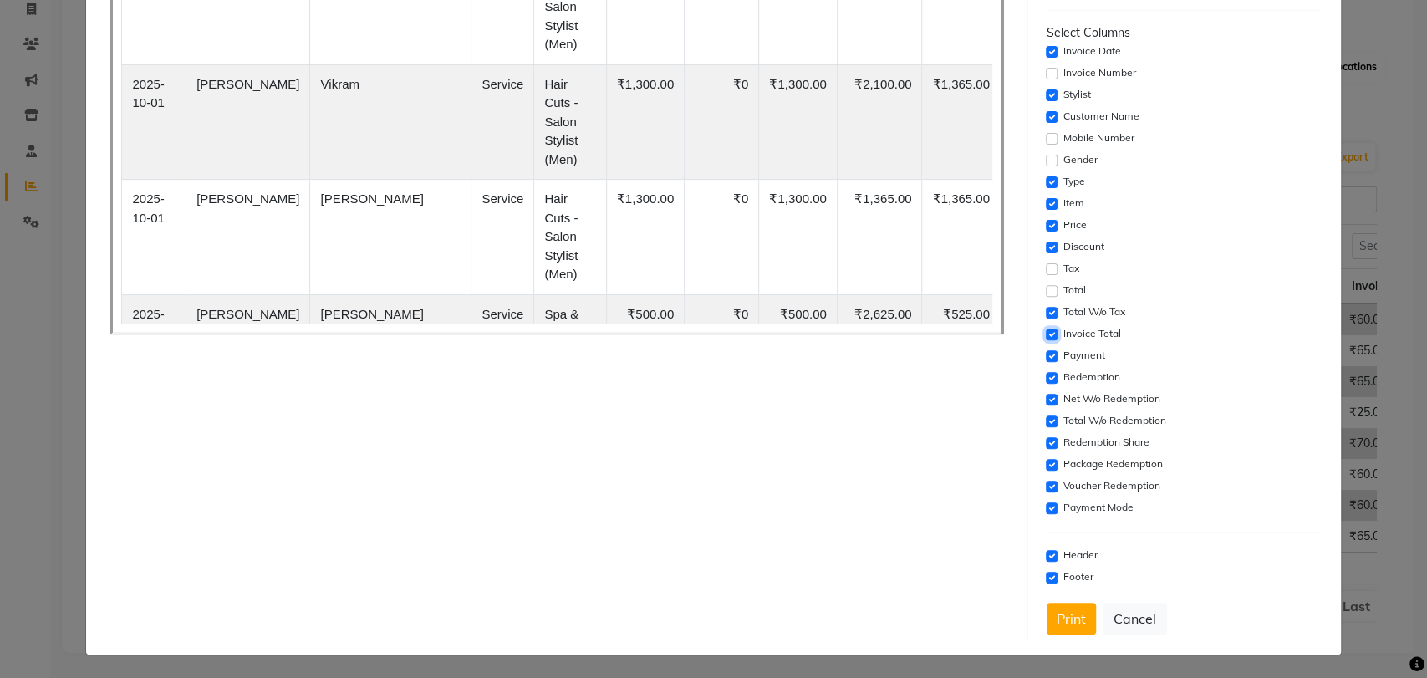
click at [1045, 329] on input "checkbox" at bounding box center [1051, 334] width 12 height 12
checkbox input "false"
drag, startPoint x: 1040, startPoint y: 354, endPoint x: 1040, endPoint y: 364, distance: 10.9
click at [1045, 356] on input "checkbox" at bounding box center [1051, 356] width 12 height 12
checkbox input "false"
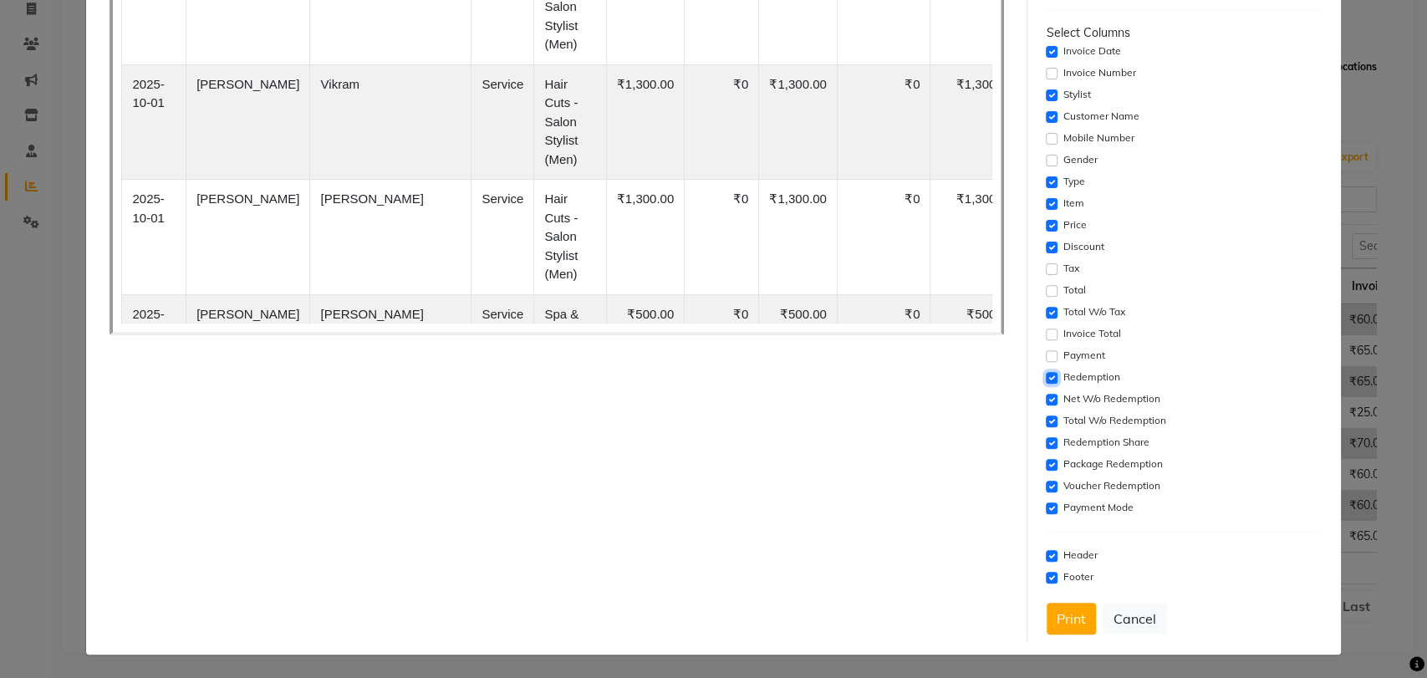
click at [1045, 375] on input "checkbox" at bounding box center [1051, 378] width 12 height 12
checkbox input "false"
click at [1045, 397] on input "checkbox" at bounding box center [1051, 400] width 12 height 12
checkbox input "false"
click at [1046, 412] on div "Total W/o Redemption" at bounding box center [1183, 421] width 274 height 20
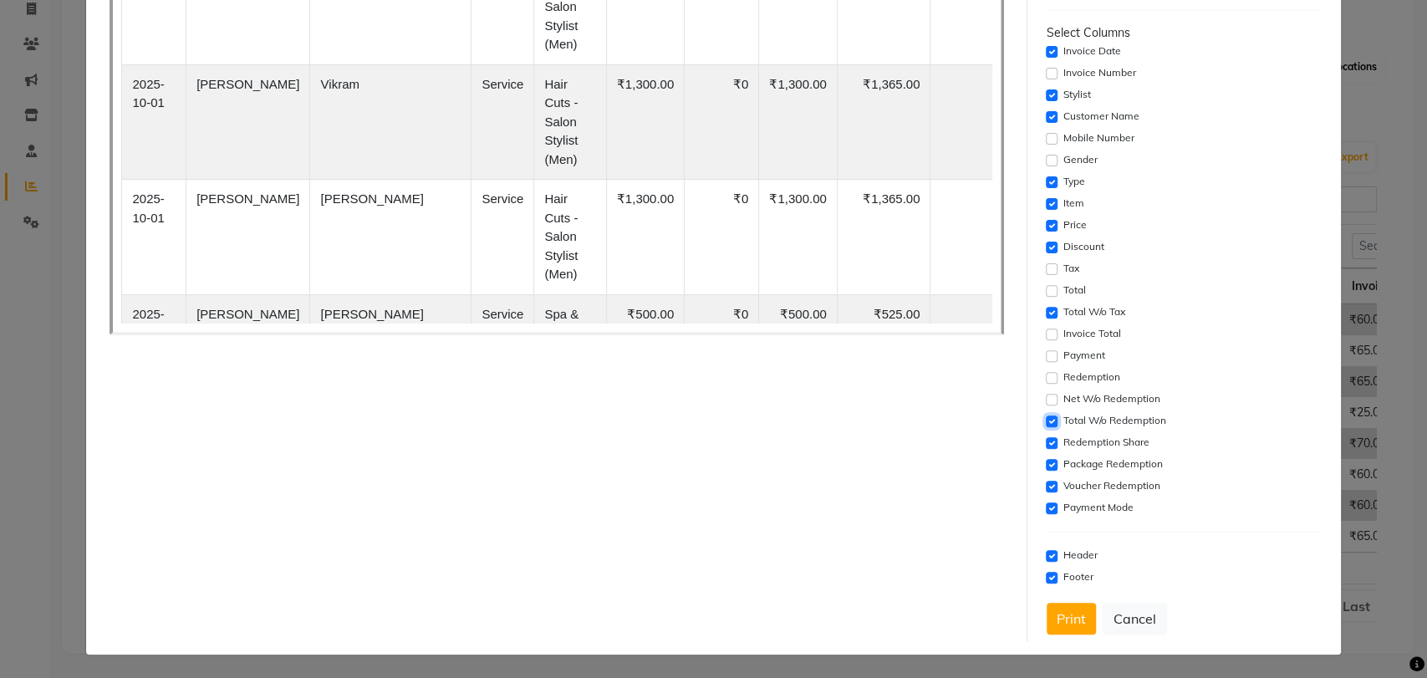
click at [1045, 423] on input "checkbox" at bounding box center [1051, 421] width 12 height 12
checkbox input "false"
drag, startPoint x: 1040, startPoint y: 443, endPoint x: 1040, endPoint y: 461, distance: 18.4
click at [1045, 444] on input "checkbox" at bounding box center [1051, 443] width 12 height 12
checkbox input "false"
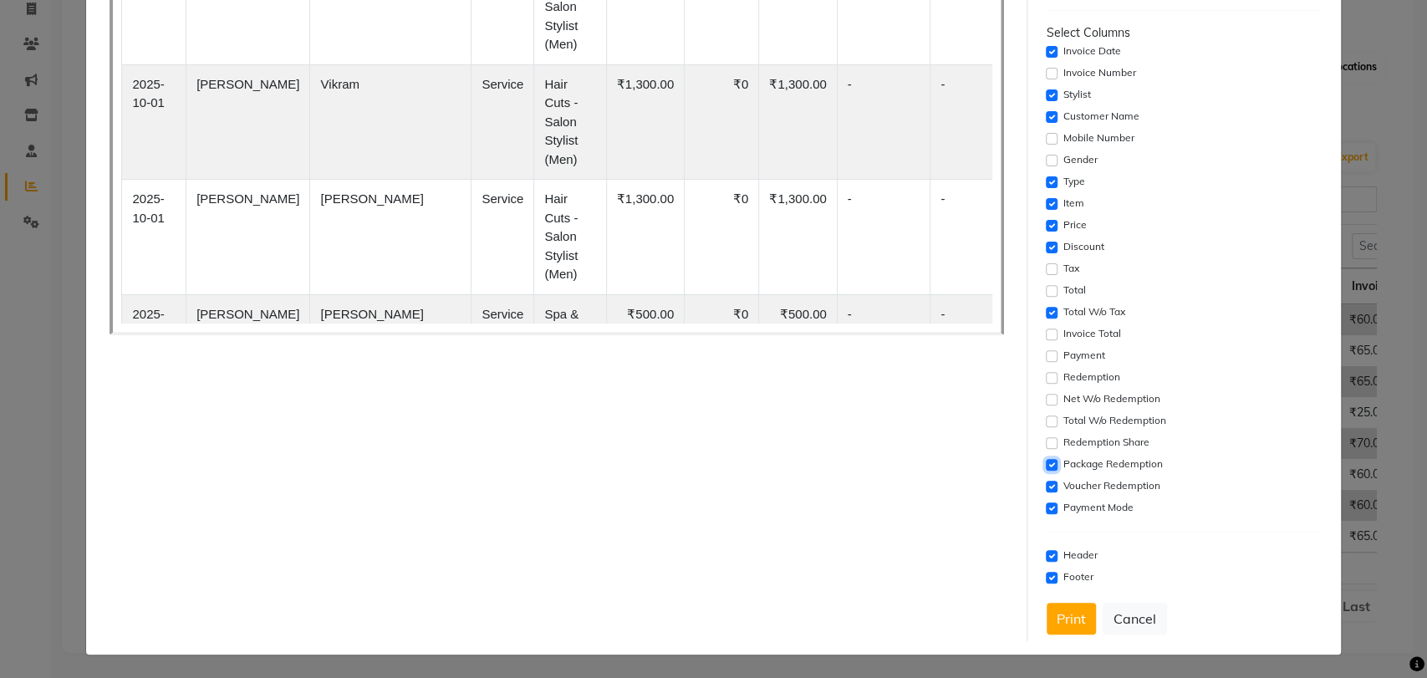
click at [1045, 463] on input "checkbox" at bounding box center [1051, 465] width 12 height 12
checkbox input "false"
click at [1046, 491] on div "Voucher Redemption" at bounding box center [1183, 486] width 274 height 20
click at [1046, 512] on div "Payment Mode" at bounding box center [1183, 508] width 274 height 20
click at [1045, 487] on input "checkbox" at bounding box center [1051, 487] width 12 height 12
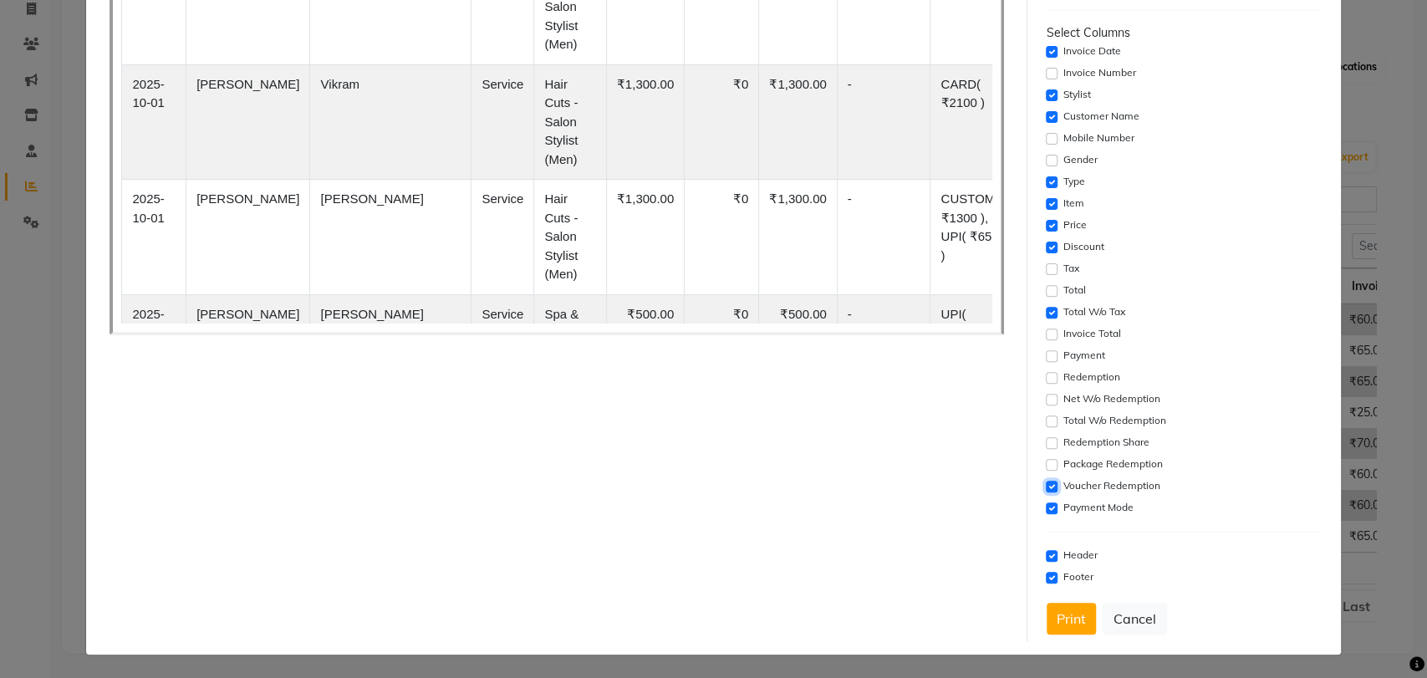
checkbox input "false"
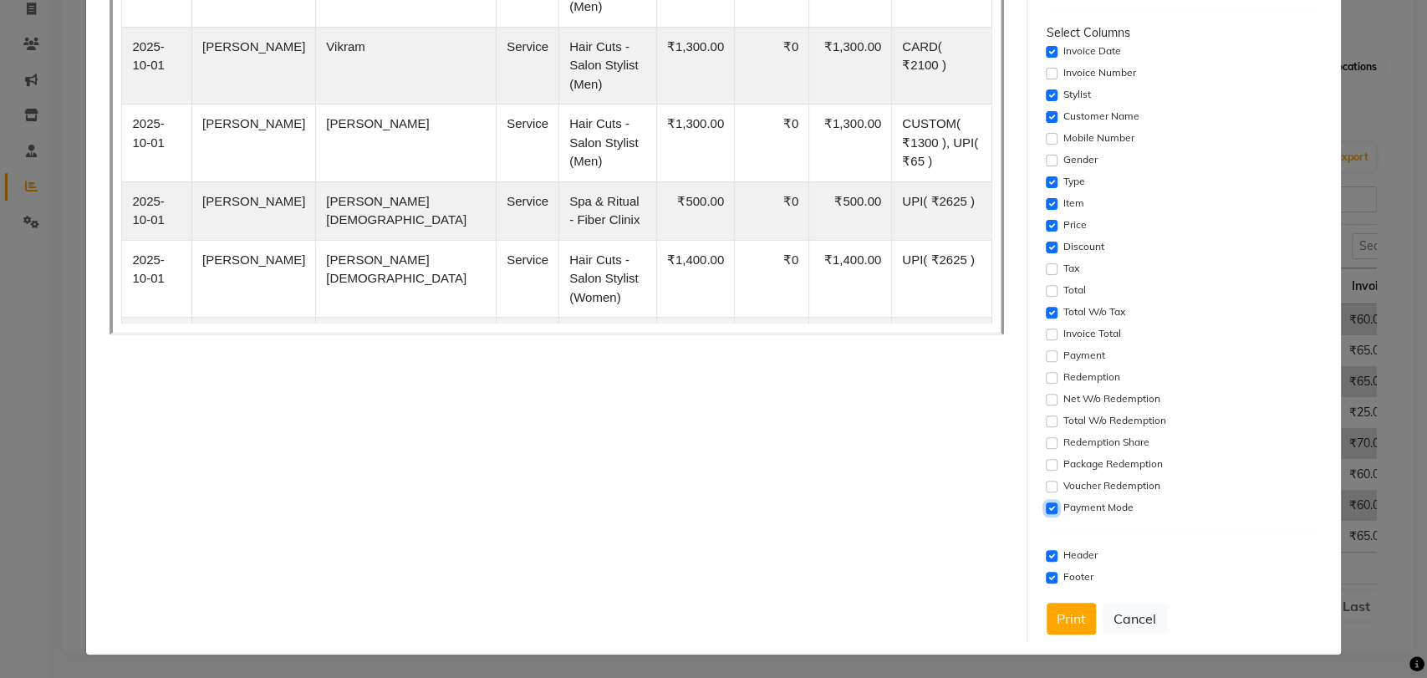
click at [1045, 510] on input "checkbox" at bounding box center [1051, 508] width 12 height 12
checkbox input "false"
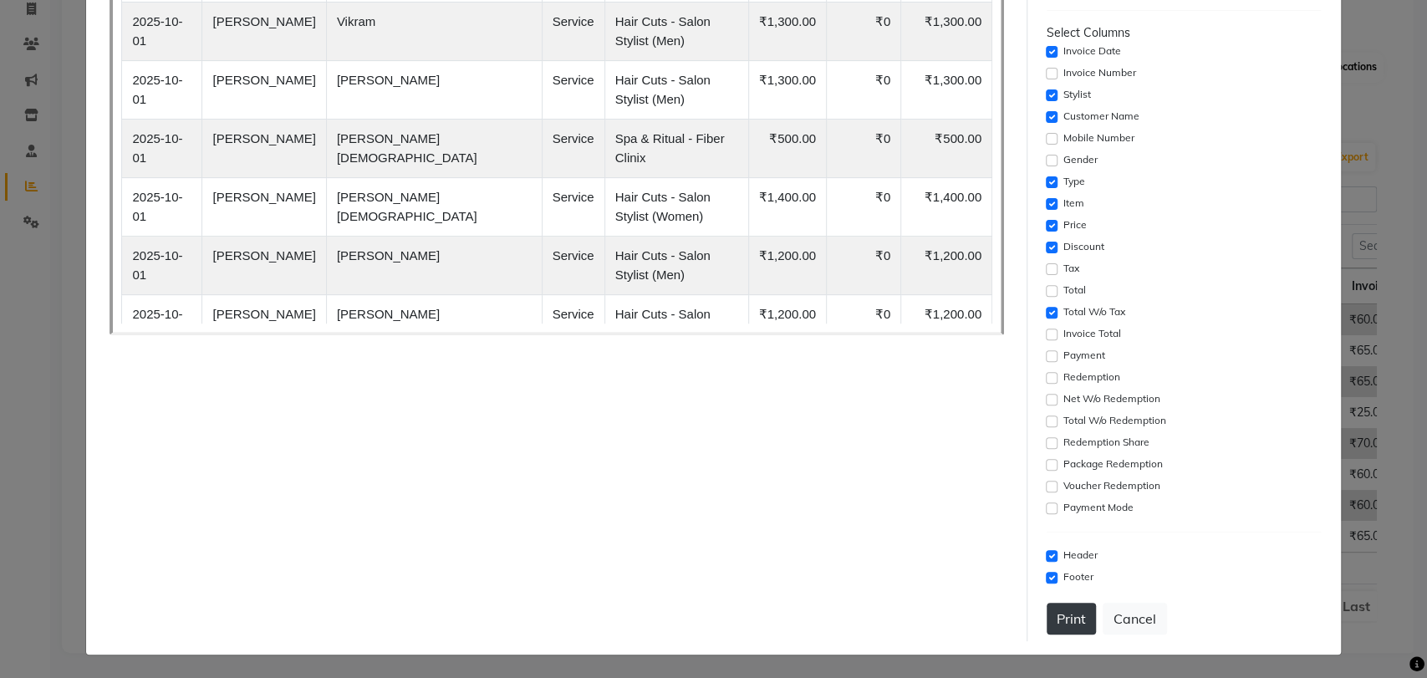
click at [1064, 617] on button "Print" at bounding box center [1070, 619] width 49 height 32
click at [1117, 618] on button "Cancel" at bounding box center [1134, 619] width 64 height 32
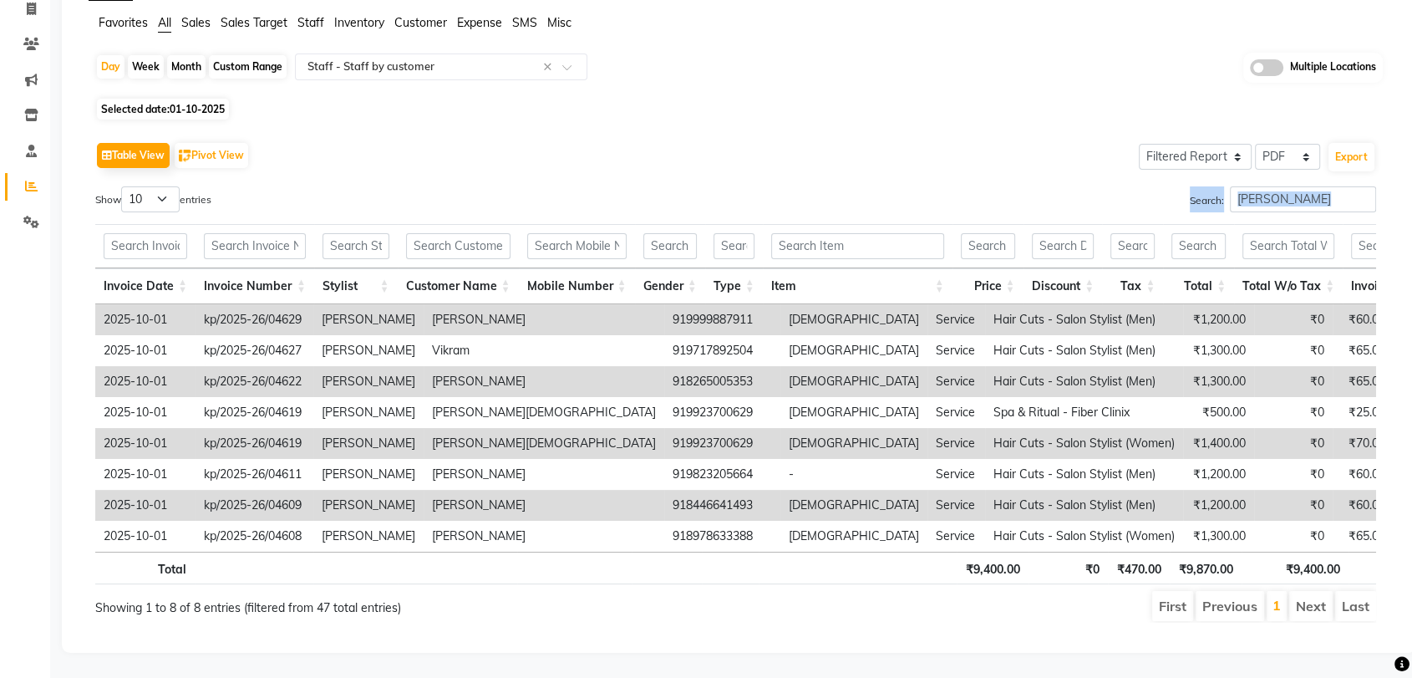
drag, startPoint x: 1290, startPoint y: 150, endPoint x: 1159, endPoint y: 193, distance: 138.2
click at [1159, 193] on div "Table View Pivot View Select Full Report Filtered Report Select CSV PDF Export …" at bounding box center [735, 380] width 1281 height 485
click at [1283, 186] on div "Search: [PERSON_NAME]" at bounding box center [1063, 202] width 628 height 33
click at [1277, 186] on input "[PERSON_NAME]" at bounding box center [1303, 199] width 146 height 26
click at [1053, 138] on div "Table View Pivot View Select Full Report Filtered Report Select CSV PDF Export" at bounding box center [735, 155] width 1281 height 35
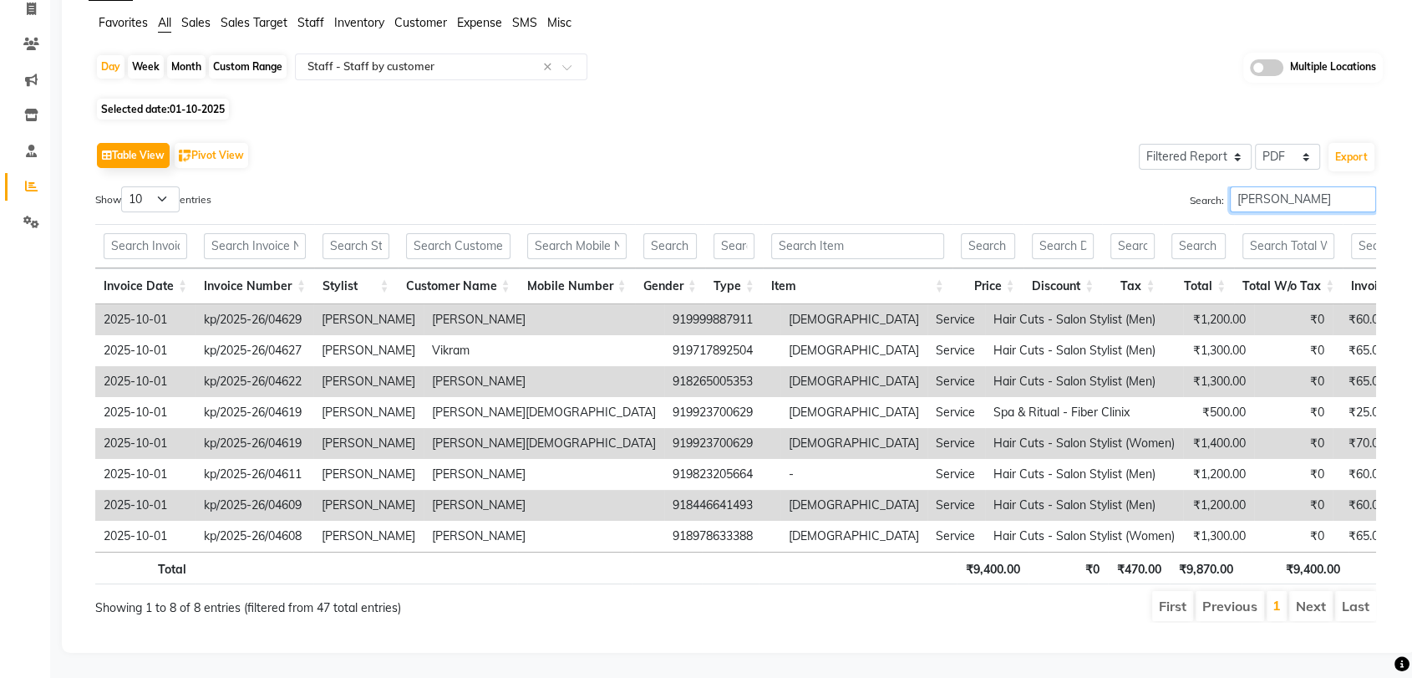
drag, startPoint x: 1266, startPoint y: 165, endPoint x: 1198, endPoint y: 177, distance: 69.5
click at [1202, 186] on label "Search: [PERSON_NAME]" at bounding box center [1283, 199] width 186 height 26
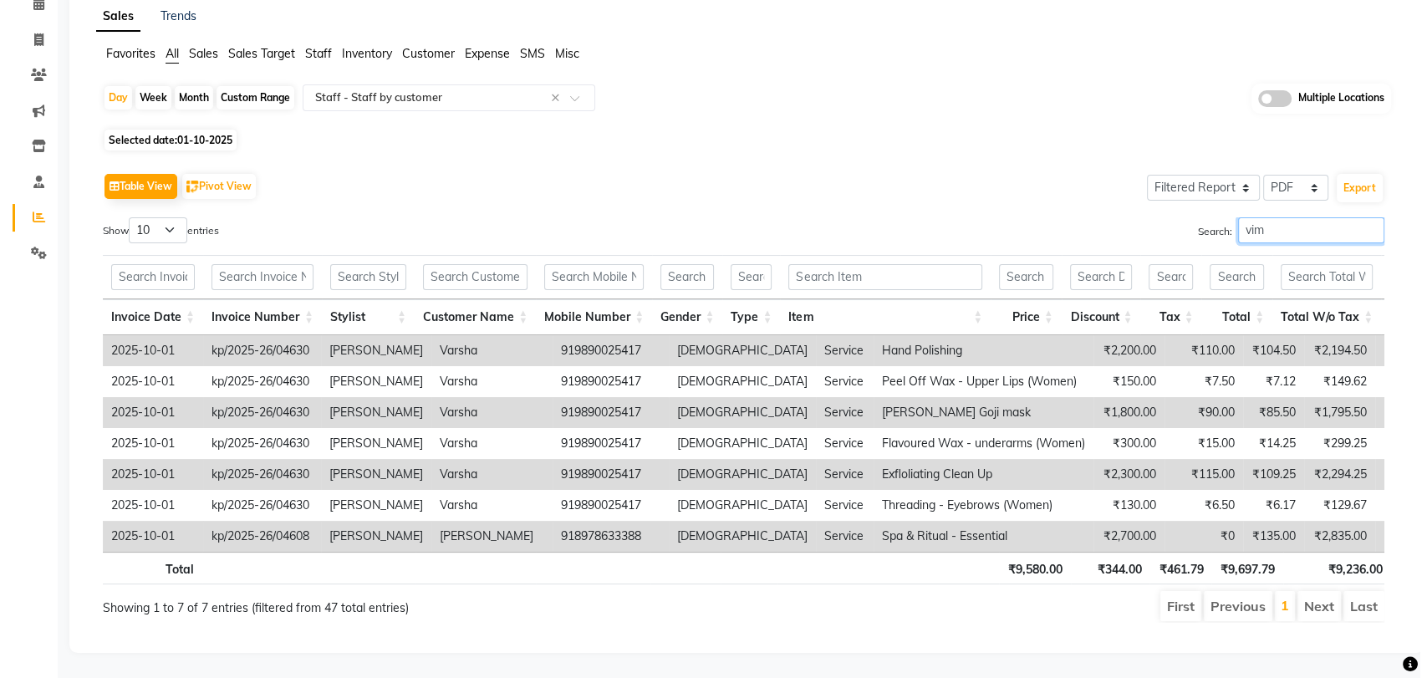
scroll to position [109, 0]
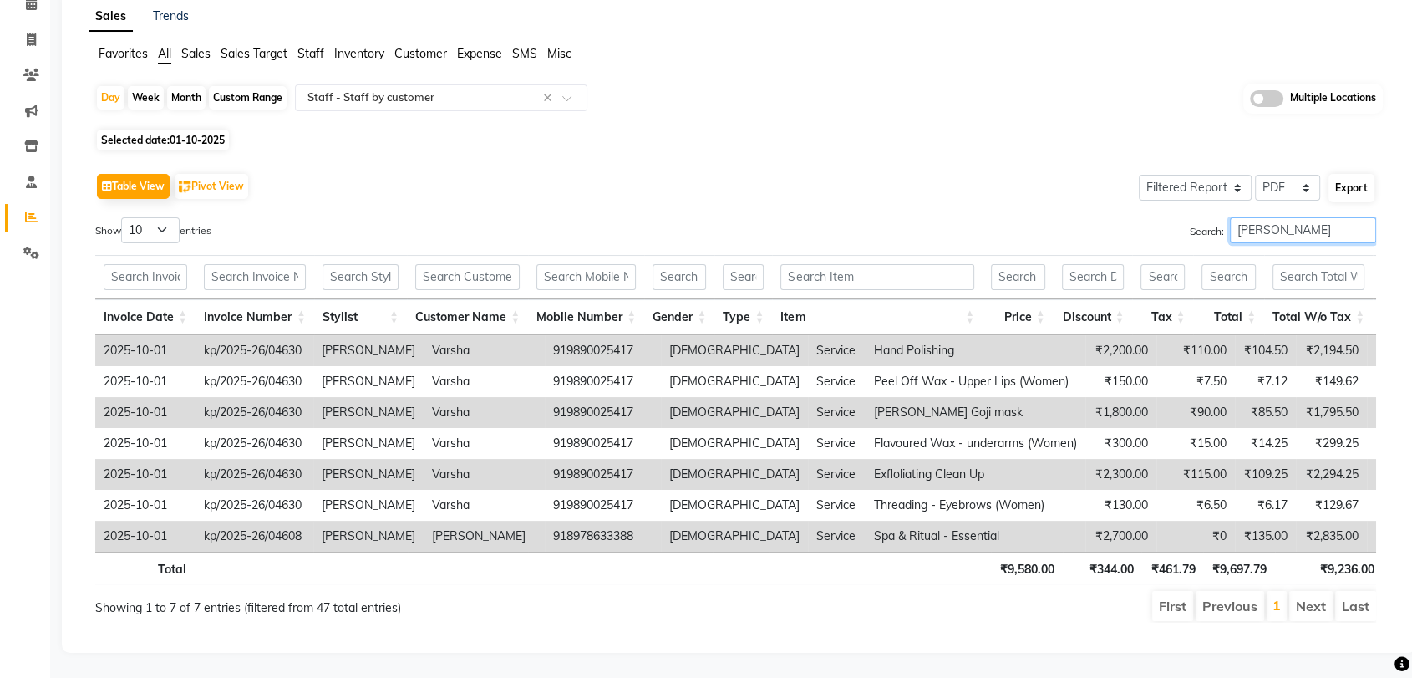
type input "[PERSON_NAME]"
click at [1364, 174] on button "Export" at bounding box center [1352, 188] width 46 height 28
select select "sans-serif"
select select "15px"
select select "template_1"
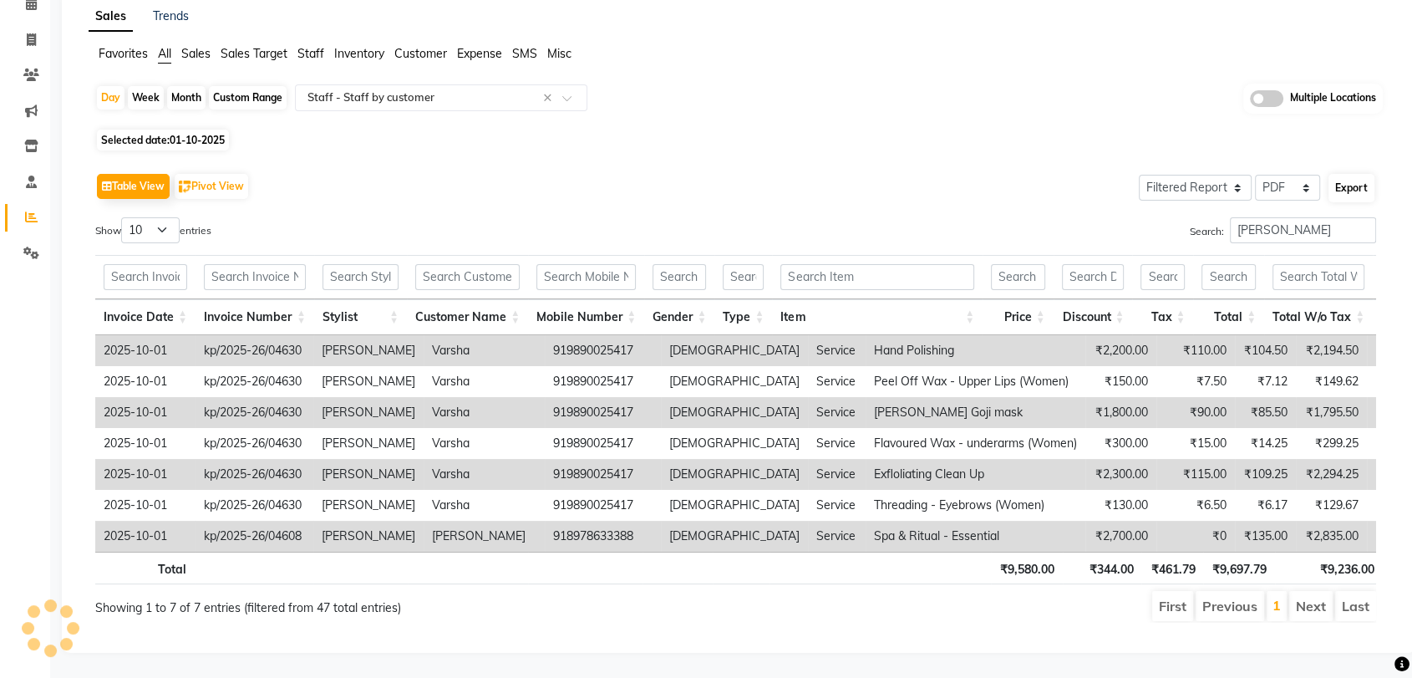
select select "A4"
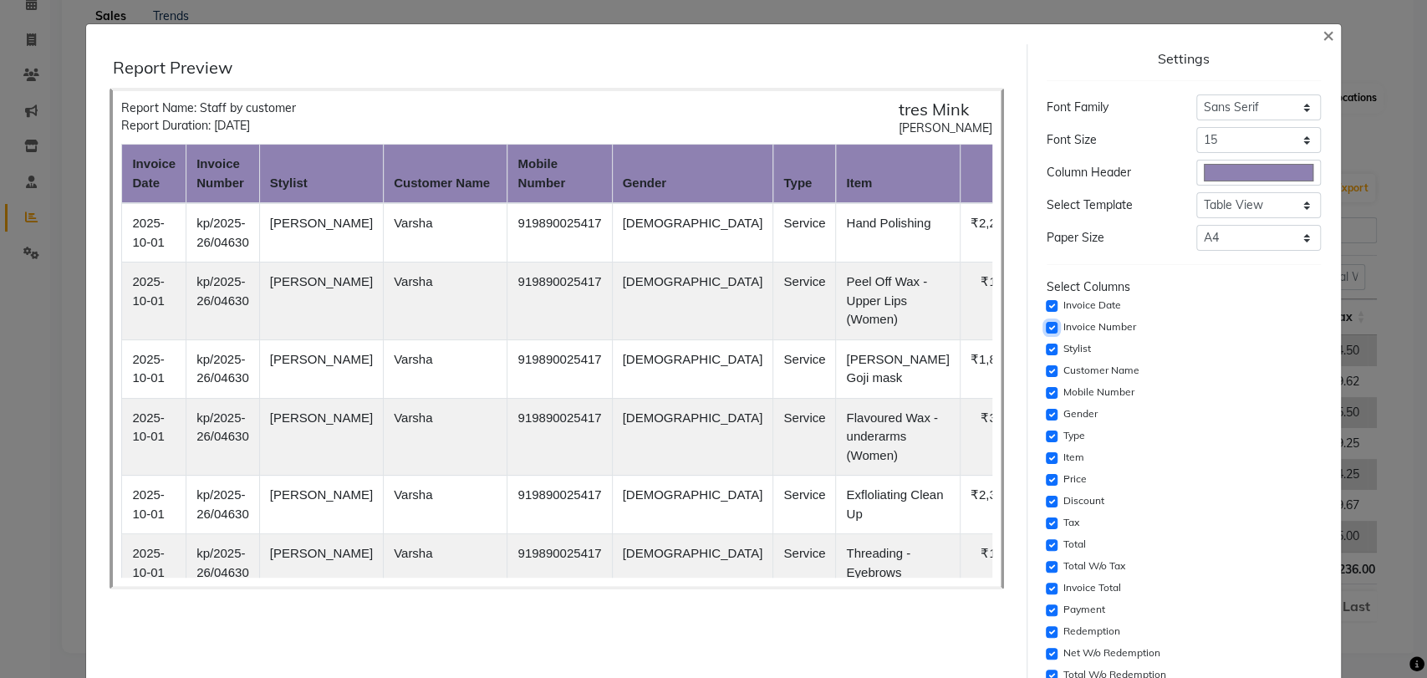
click at [1045, 328] on input "checkbox" at bounding box center [1051, 328] width 12 height 12
checkbox input "false"
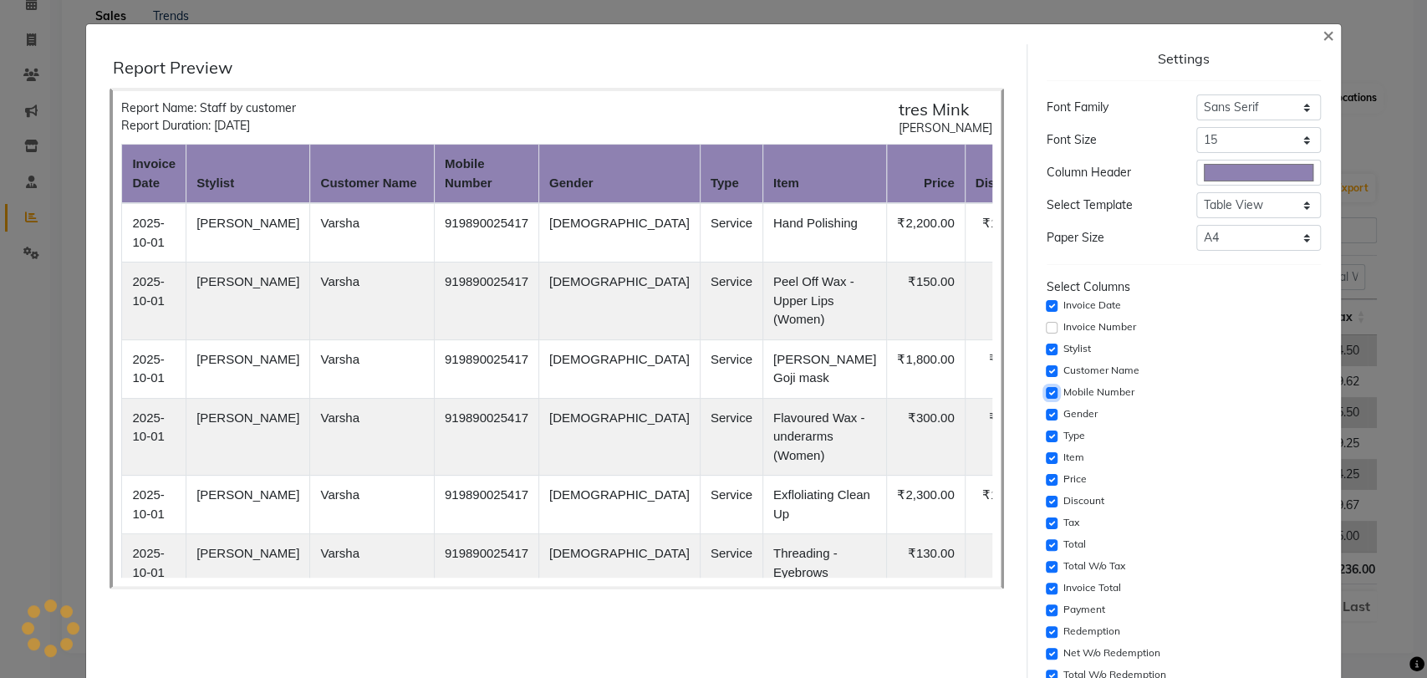
click at [1045, 393] on input "checkbox" at bounding box center [1051, 393] width 12 height 12
checkbox input "false"
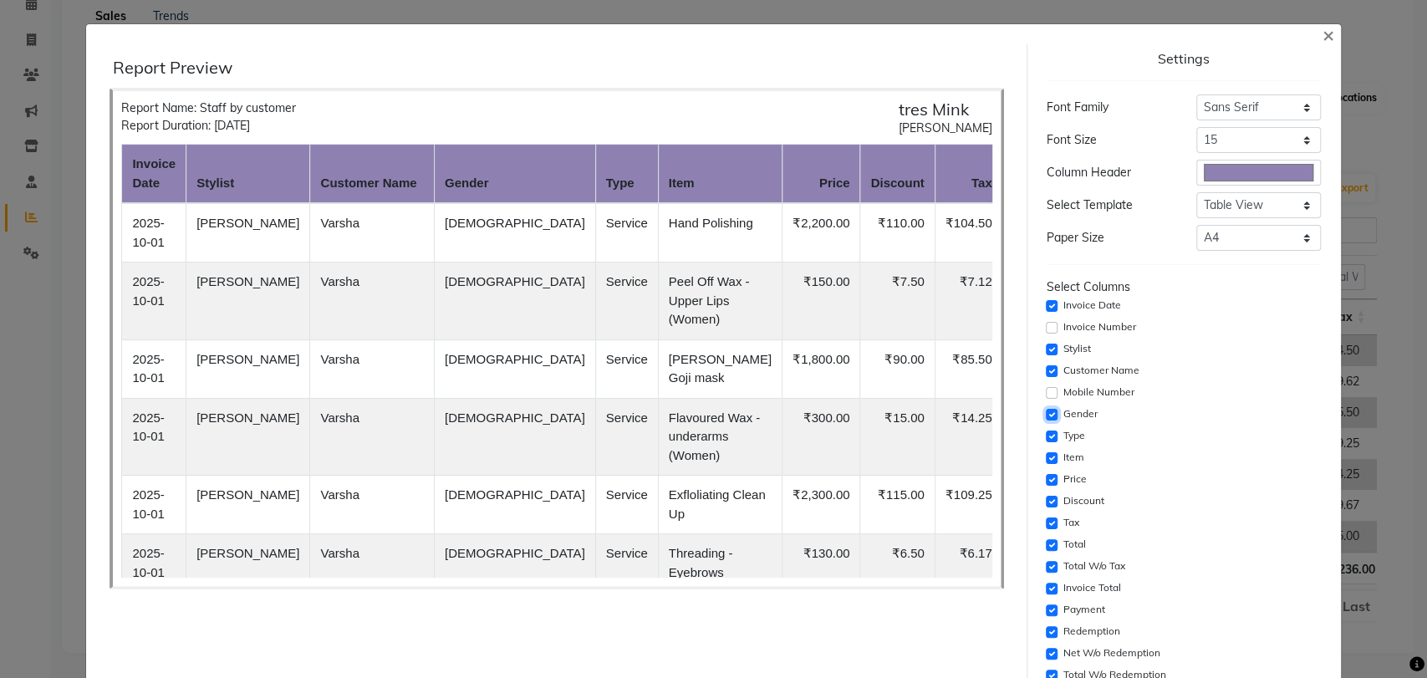
click at [1045, 410] on input "checkbox" at bounding box center [1051, 415] width 12 height 12
checkbox input "false"
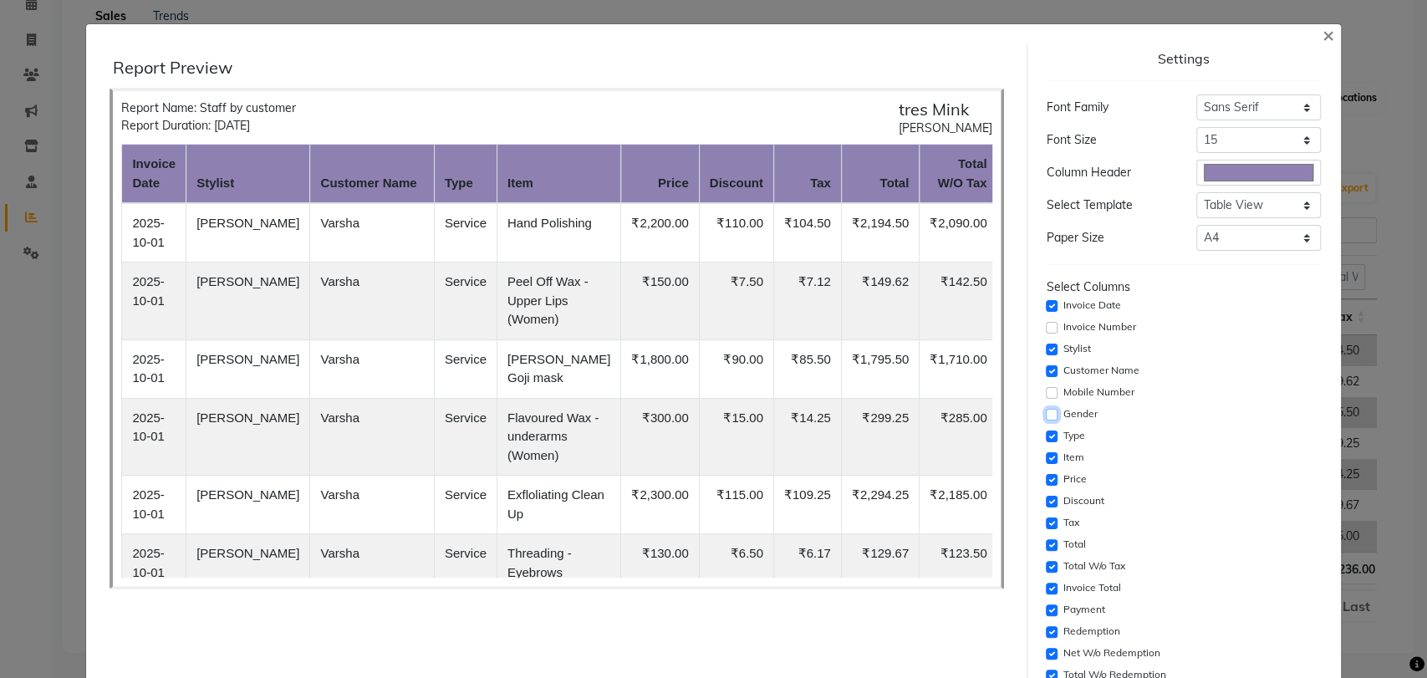
scroll to position [254, 0]
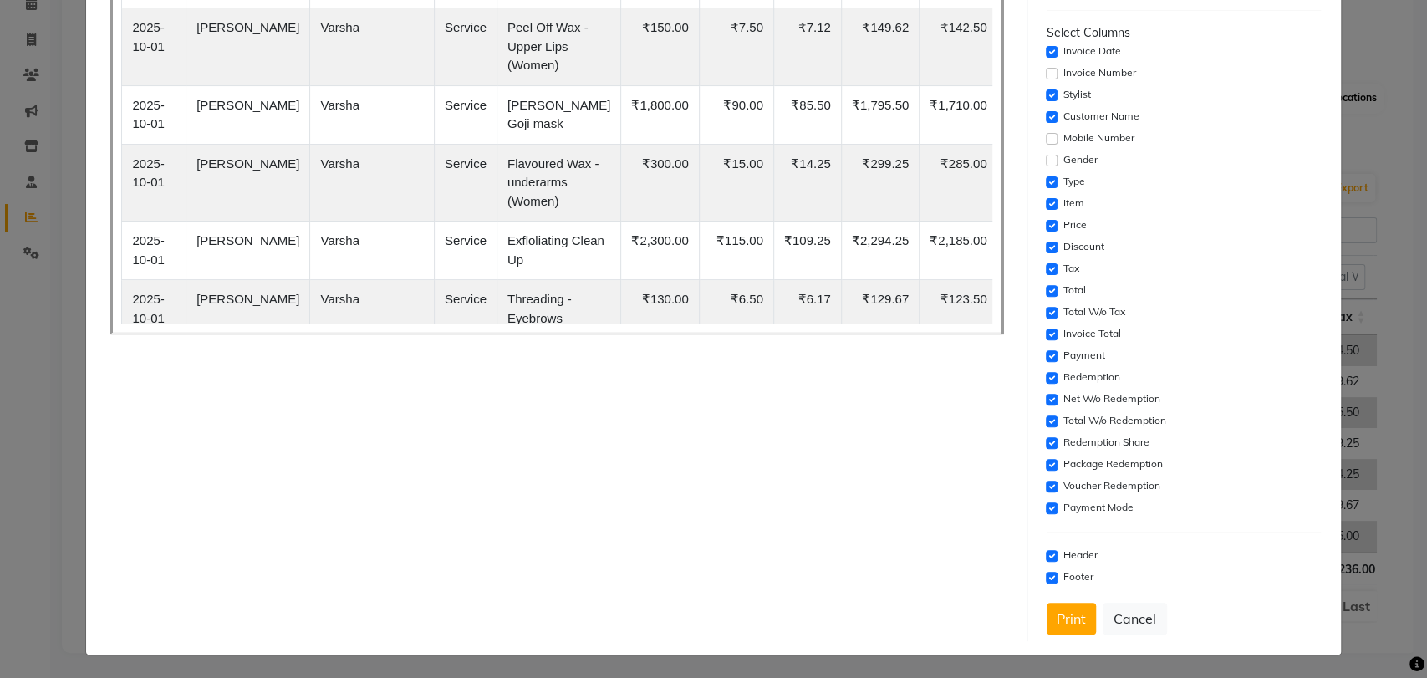
click at [1046, 282] on div "Total" at bounding box center [1183, 291] width 274 height 20
drag, startPoint x: 1042, startPoint y: 265, endPoint x: 1043, endPoint y: 305, distance: 40.1
click at [1045, 264] on input "checkbox" at bounding box center [1051, 269] width 12 height 12
checkbox input "false"
click at [1045, 294] on input "checkbox" at bounding box center [1051, 291] width 12 height 12
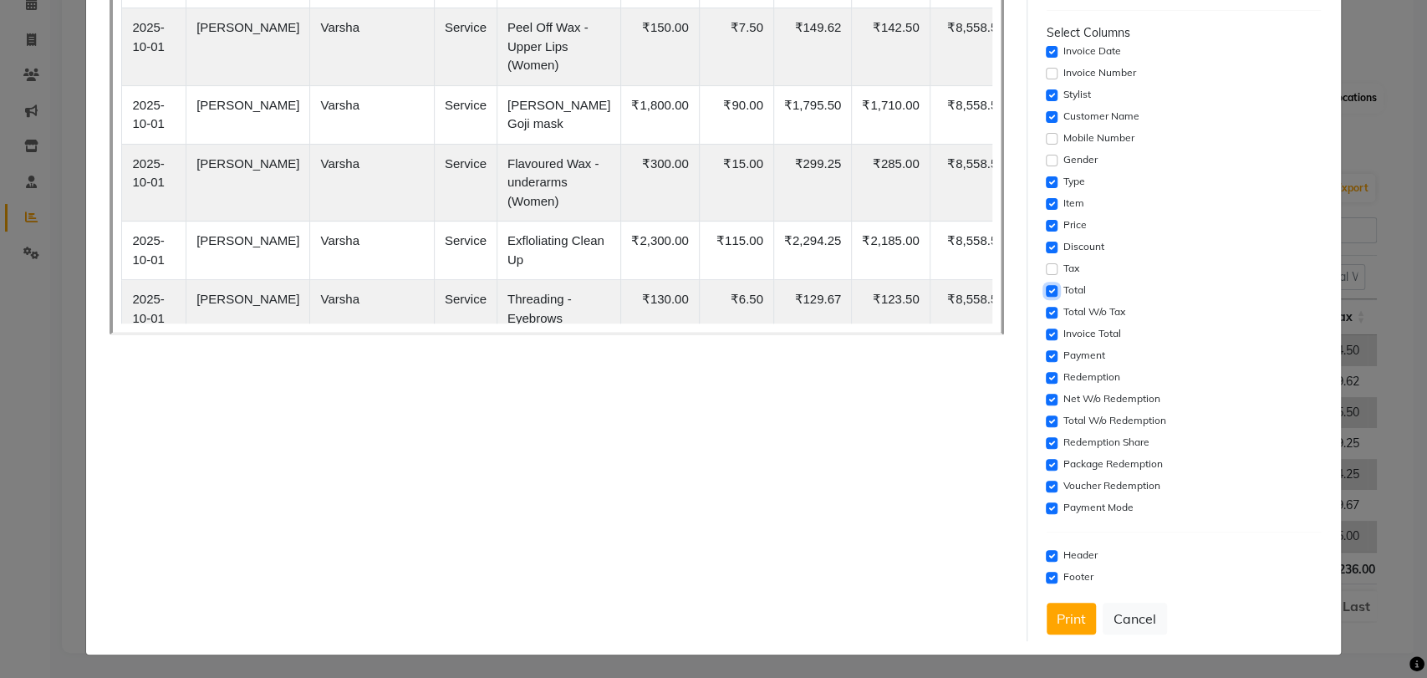
checkbox input "false"
click at [1045, 356] on input "checkbox" at bounding box center [1051, 356] width 12 height 12
checkbox input "false"
drag, startPoint x: 1043, startPoint y: 375, endPoint x: 1040, endPoint y: 398, distance: 22.7
click at [1045, 376] on input "checkbox" at bounding box center [1051, 378] width 12 height 12
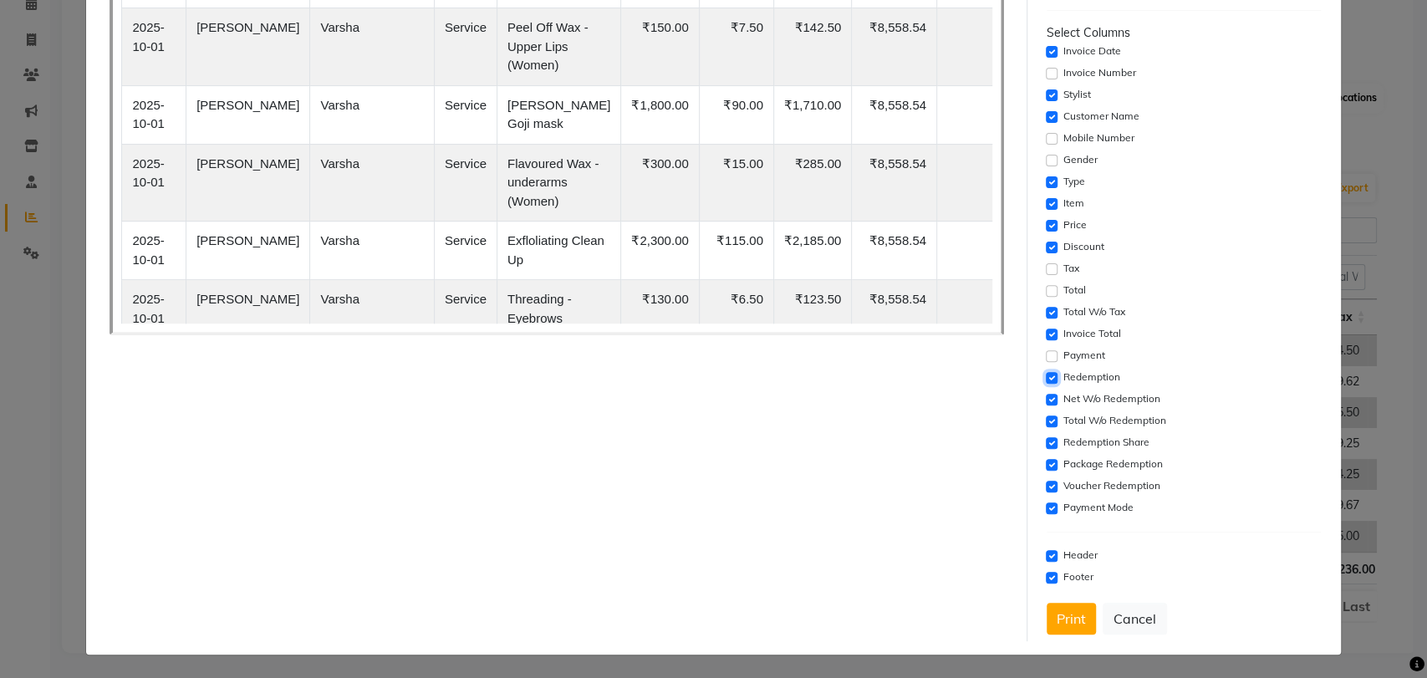
checkbox input "false"
click at [1045, 398] on input "checkbox" at bounding box center [1051, 400] width 12 height 12
checkbox input "false"
click at [1045, 423] on input "checkbox" at bounding box center [1051, 421] width 12 height 12
checkbox input "false"
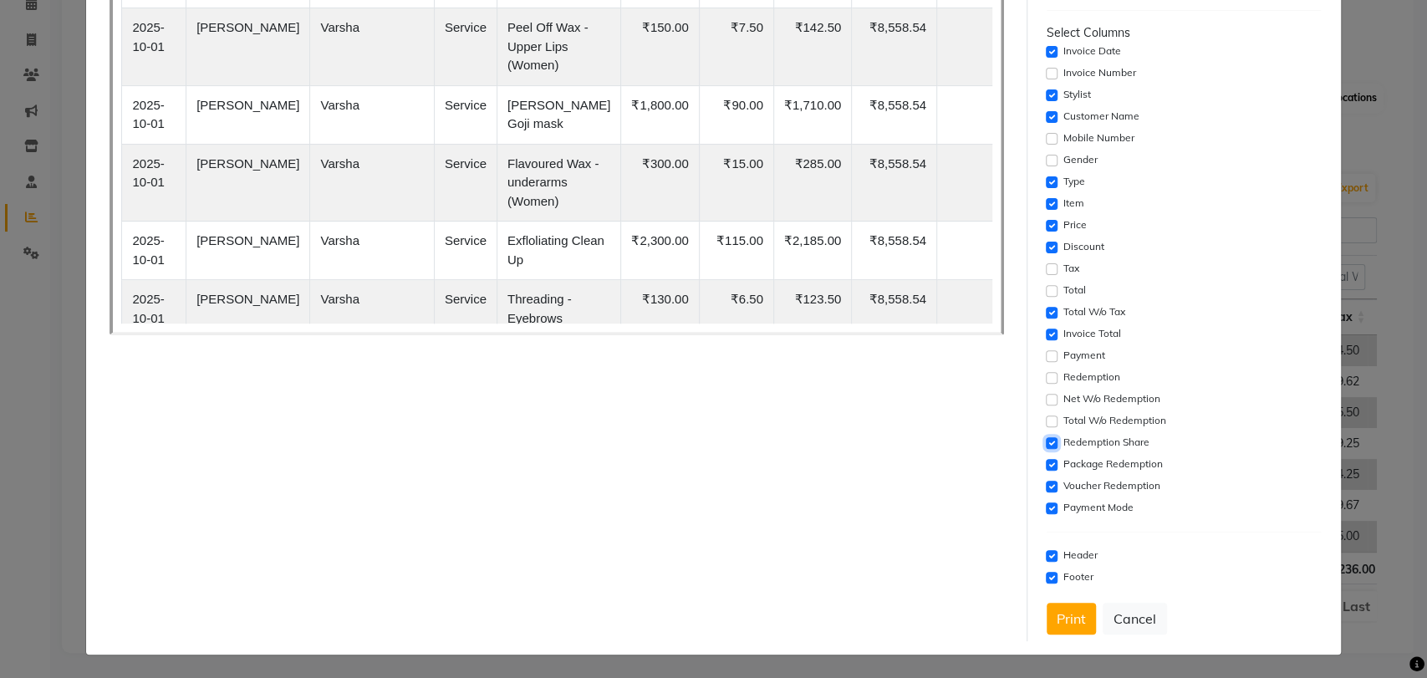
drag, startPoint x: 1040, startPoint y: 435, endPoint x: 1040, endPoint y: 460, distance: 24.2
click at [1045, 437] on input "checkbox" at bounding box center [1051, 443] width 12 height 12
checkbox input "false"
click at [1045, 460] on input "checkbox" at bounding box center [1051, 465] width 12 height 12
checkbox input "false"
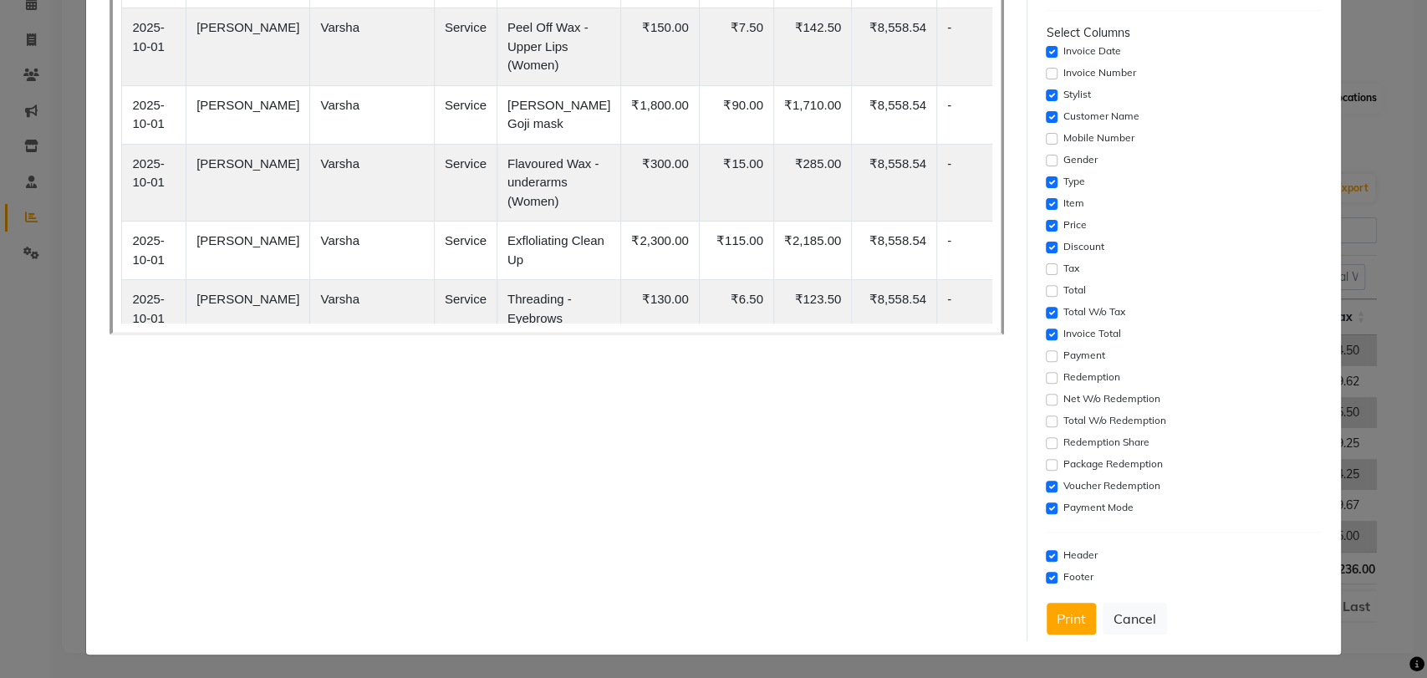
click at [1046, 483] on div "Voucher Redemption" at bounding box center [1183, 486] width 274 height 20
click at [1046, 506] on div "Payment Mode" at bounding box center [1183, 508] width 274 height 20
click at [1045, 506] on input "checkbox" at bounding box center [1051, 508] width 12 height 12
checkbox input "false"
click at [1045, 485] on input "checkbox" at bounding box center [1051, 487] width 12 height 12
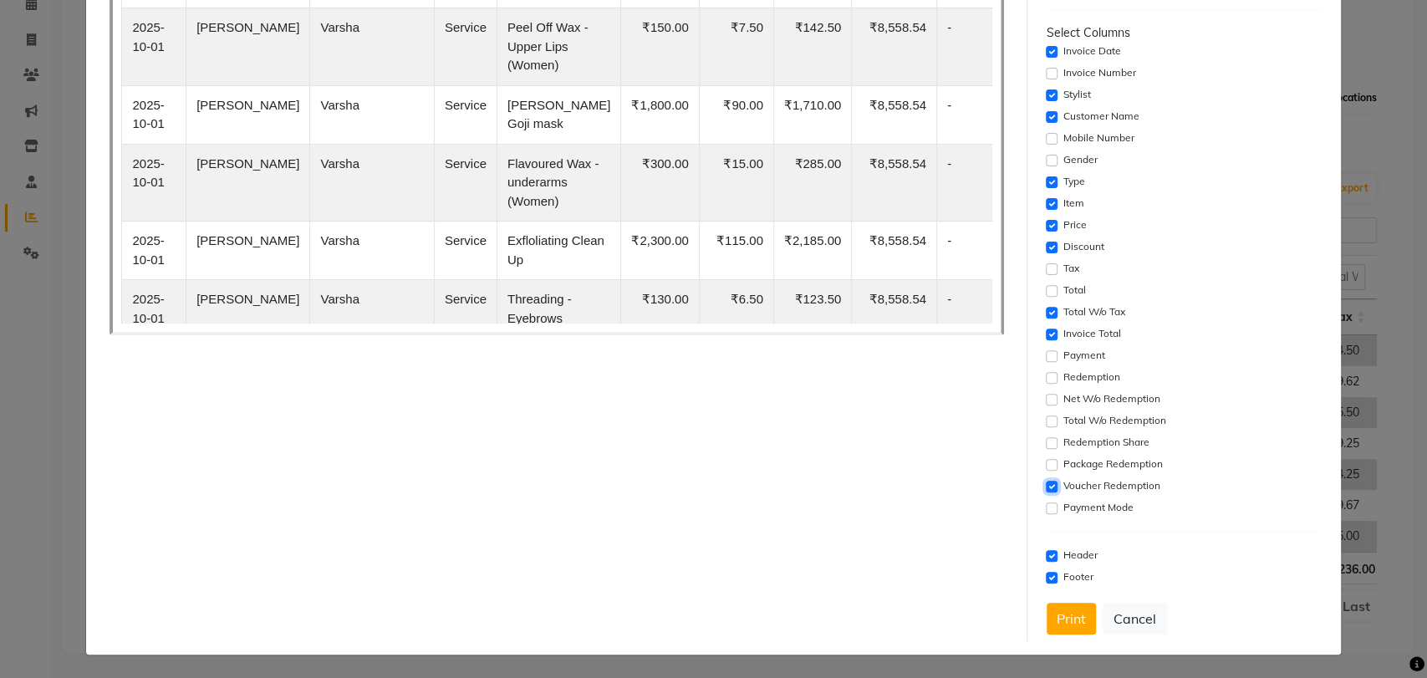
checkbox input "false"
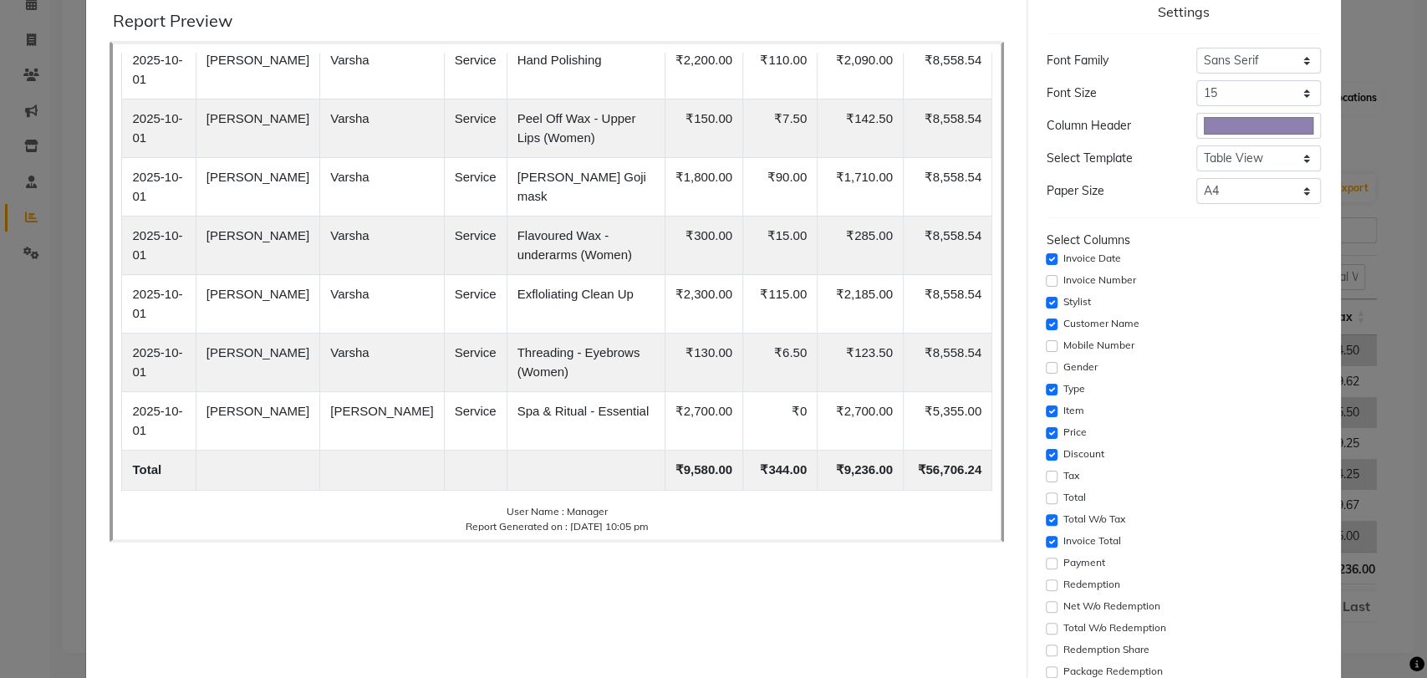
scroll to position [93, 0]
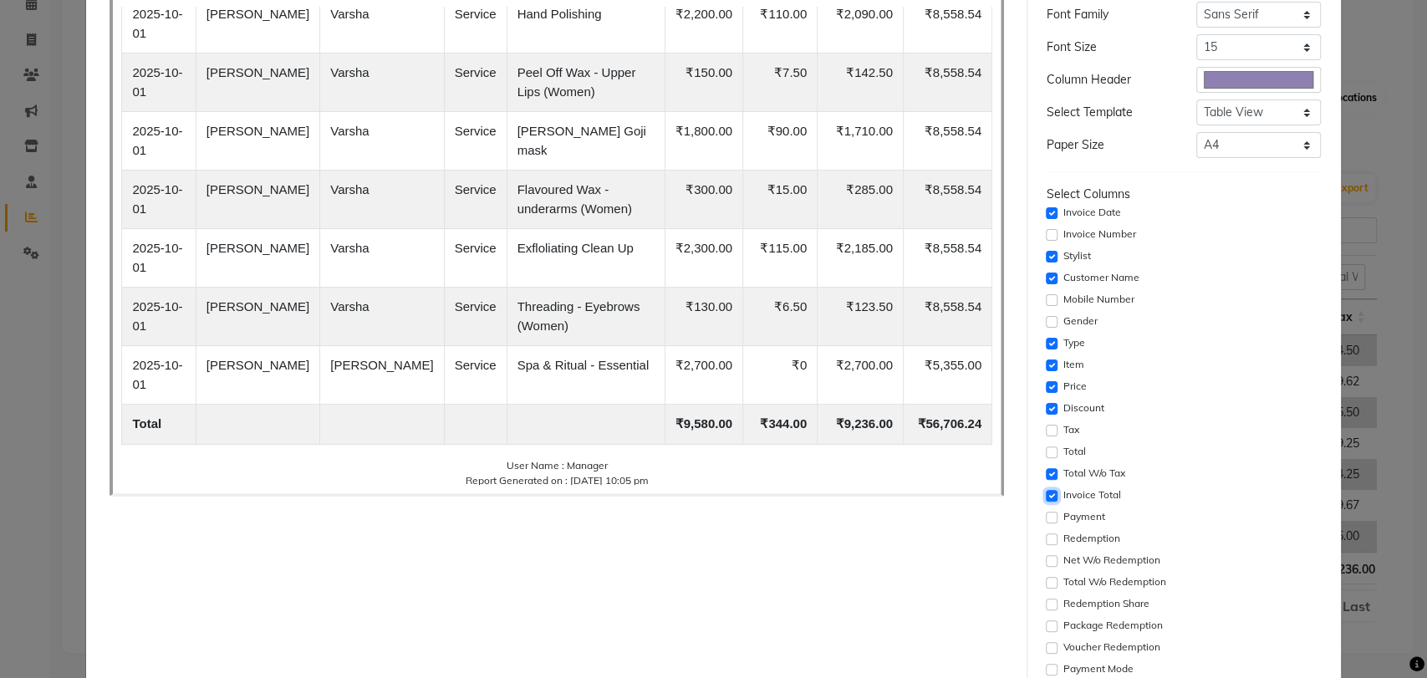
drag, startPoint x: 1039, startPoint y: 496, endPoint x: 984, endPoint y: 389, distance: 119.6
click at [1045, 495] on input "checkbox" at bounding box center [1051, 496] width 12 height 12
checkbox input "false"
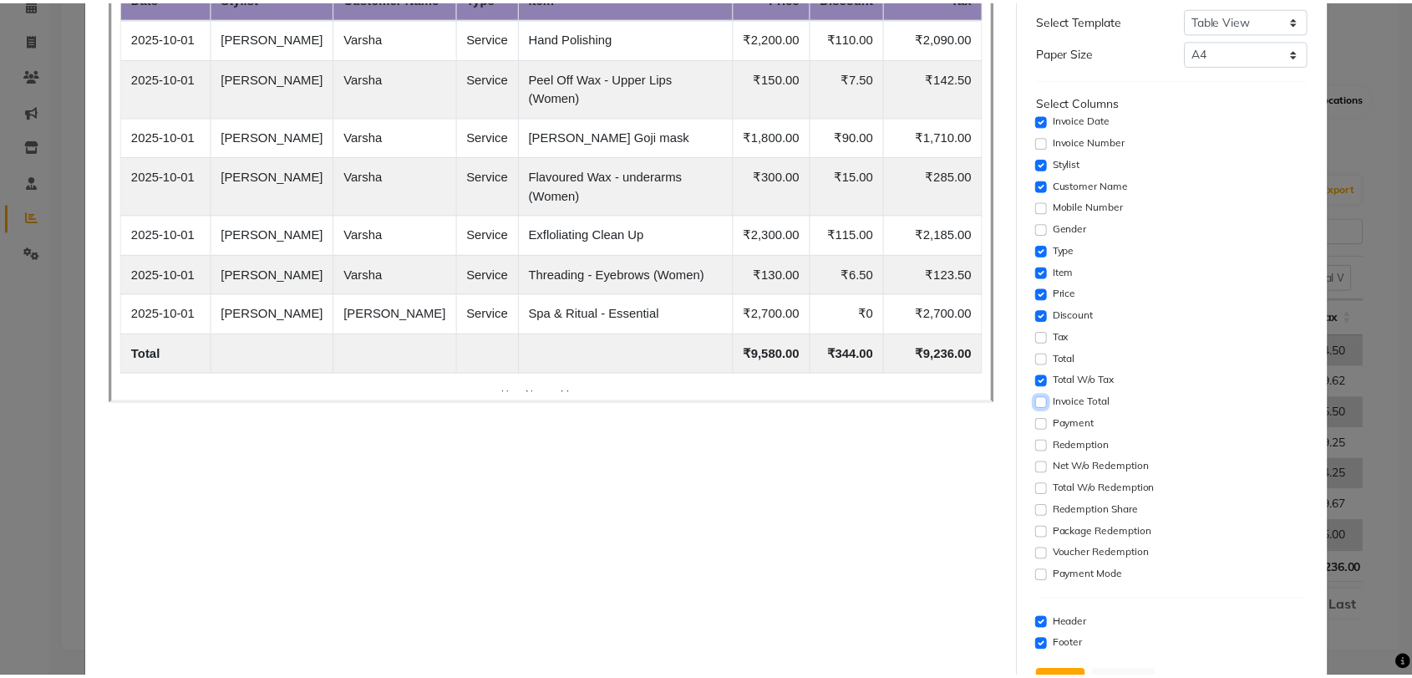
scroll to position [254, 0]
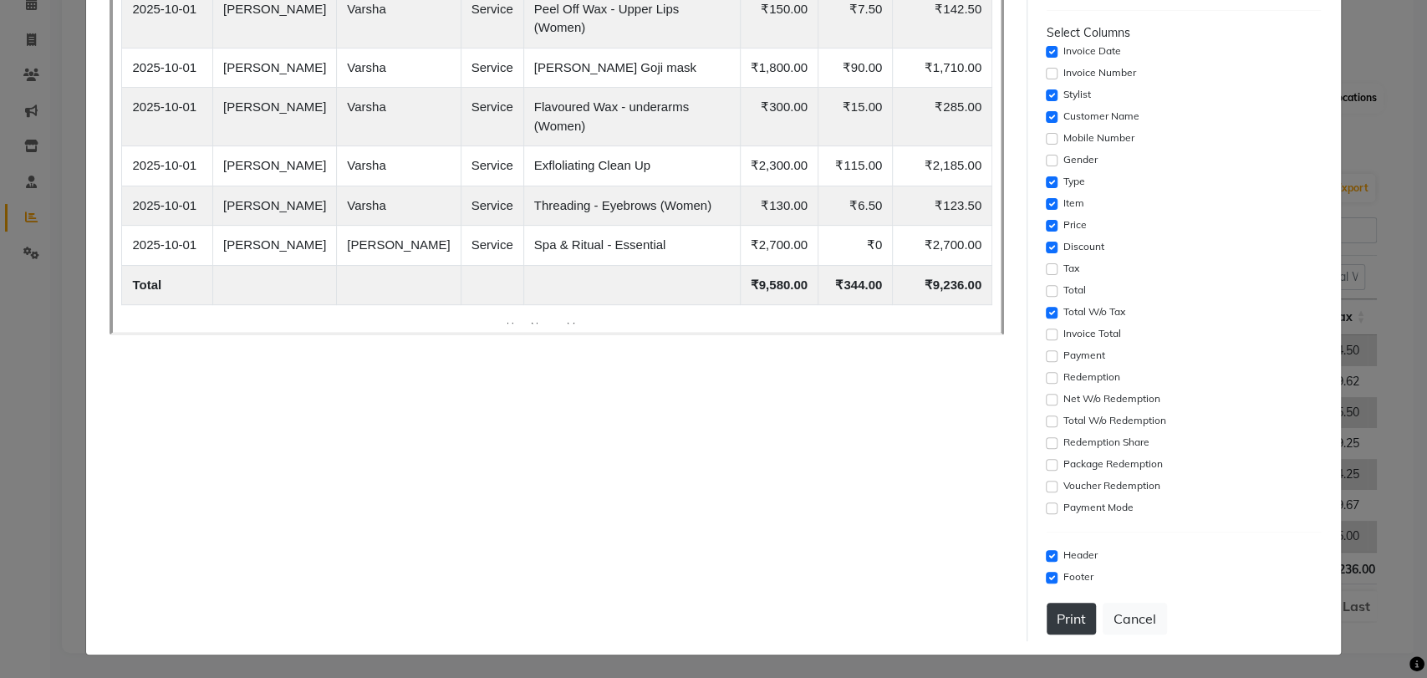
click at [1040, 608] on div "Settings Font Family Select Sans Serif Monospace Serif Font Size Select 8 9 10 …" at bounding box center [1183, 215] width 287 height 851
click at [1050, 608] on button "Print" at bounding box center [1070, 619] width 49 height 32
click at [1127, 615] on button "Cancel" at bounding box center [1134, 619] width 64 height 32
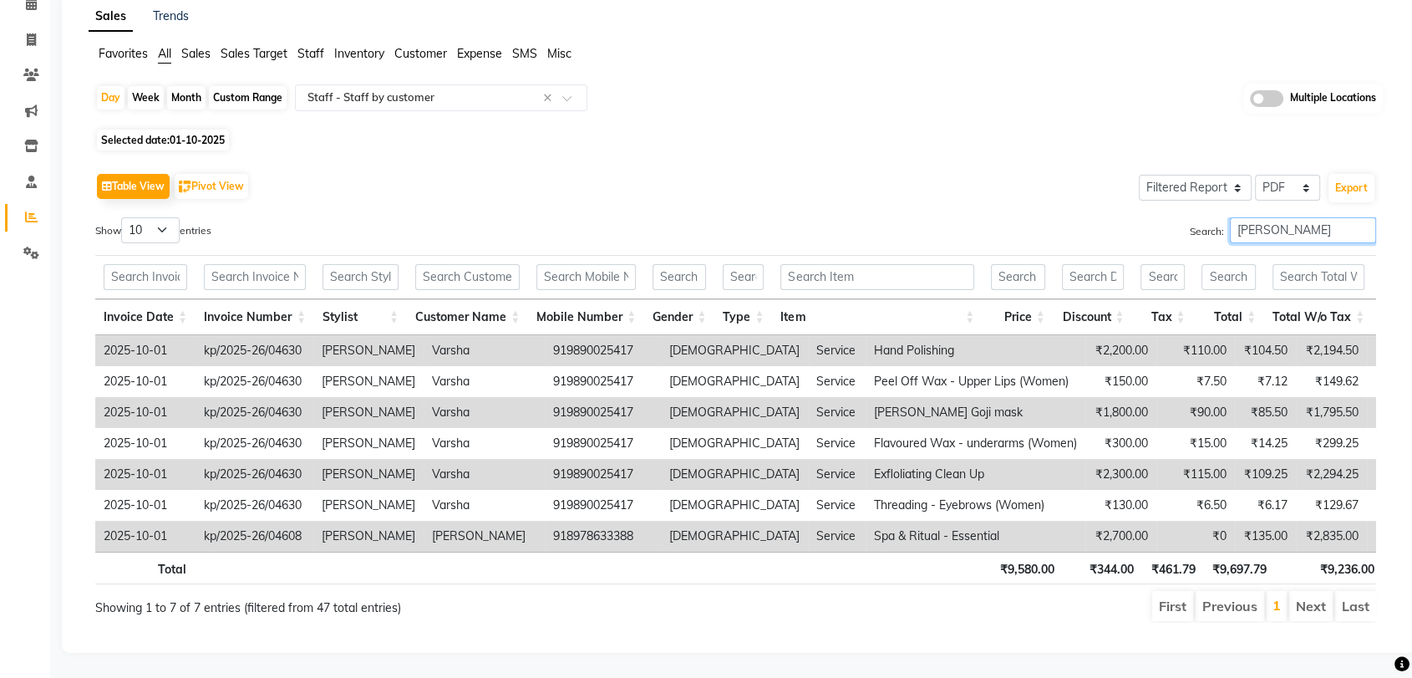
drag, startPoint x: 1297, startPoint y: 191, endPoint x: 1157, endPoint y: 209, distance: 141.5
click at [1159, 217] on div "Search: [PERSON_NAME]" at bounding box center [1063, 233] width 628 height 33
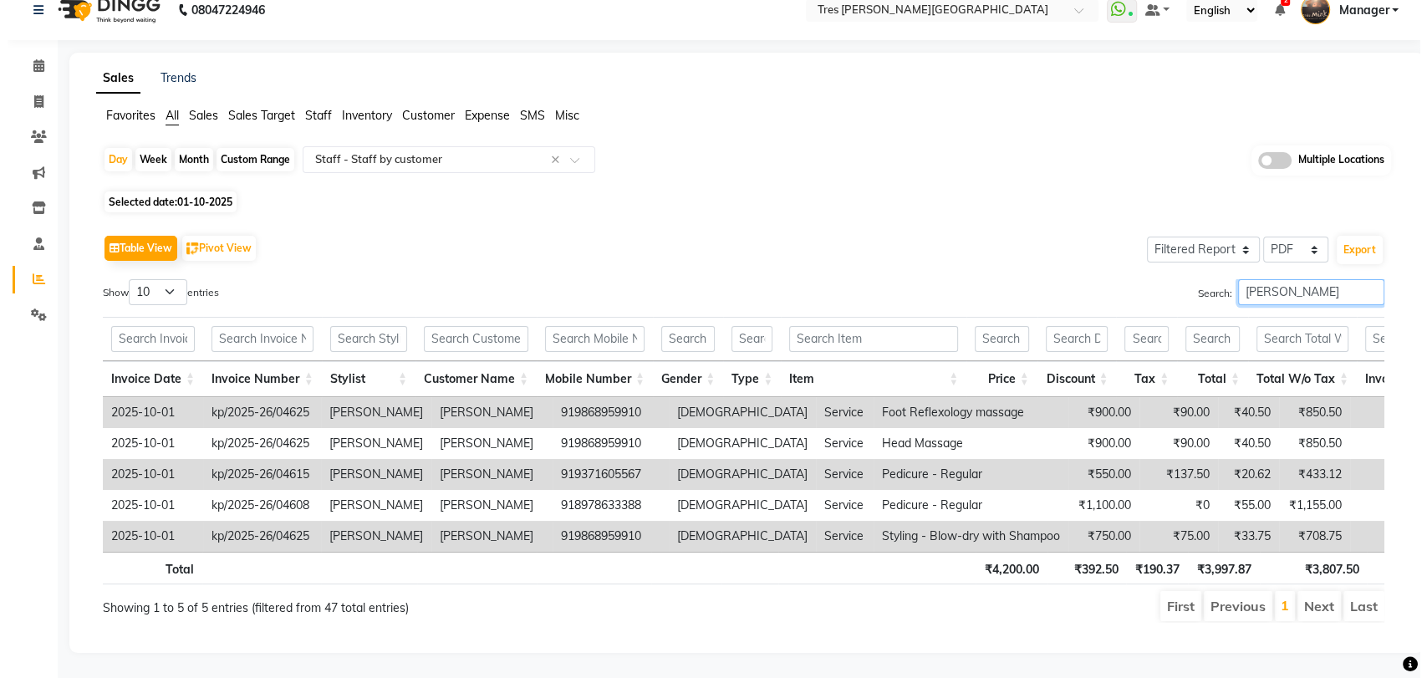
scroll to position [47, 0]
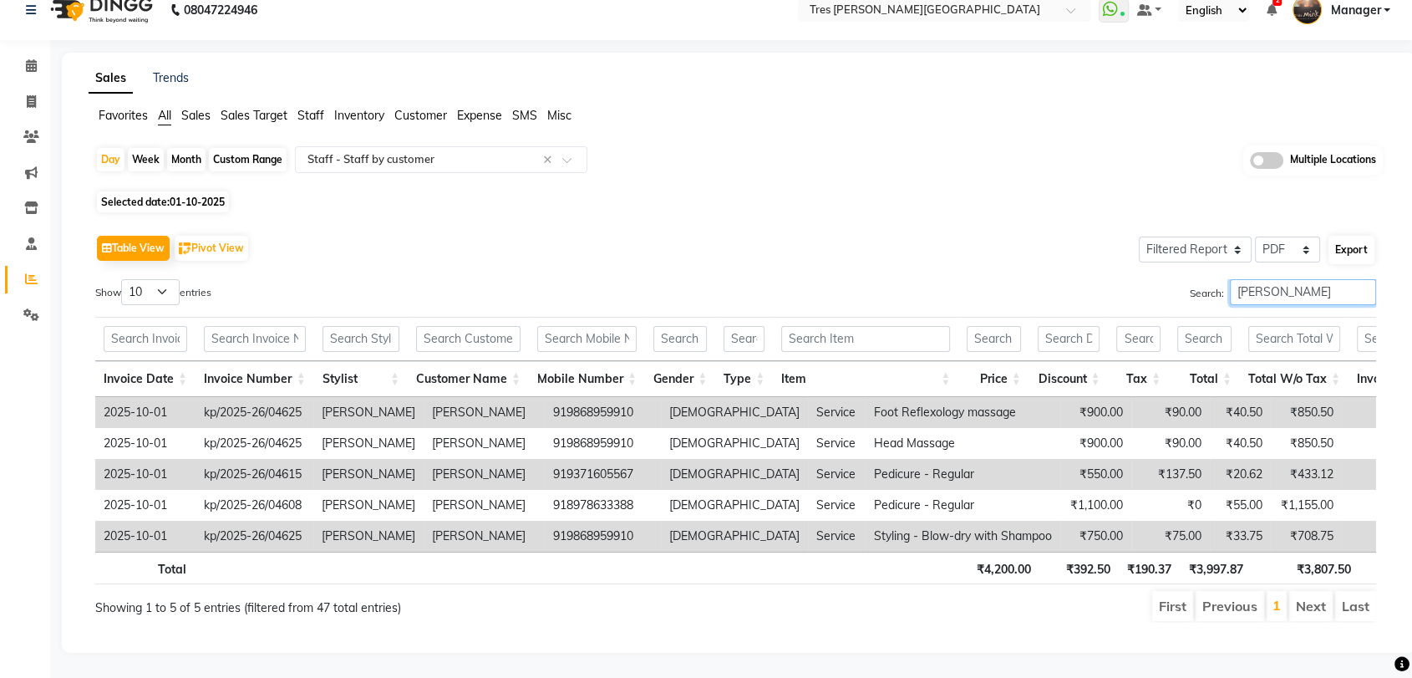
type input "[PERSON_NAME]"
click at [1342, 236] on button "Export" at bounding box center [1352, 250] width 46 height 28
select select "sans-serif"
select select "15px"
select select "template_1"
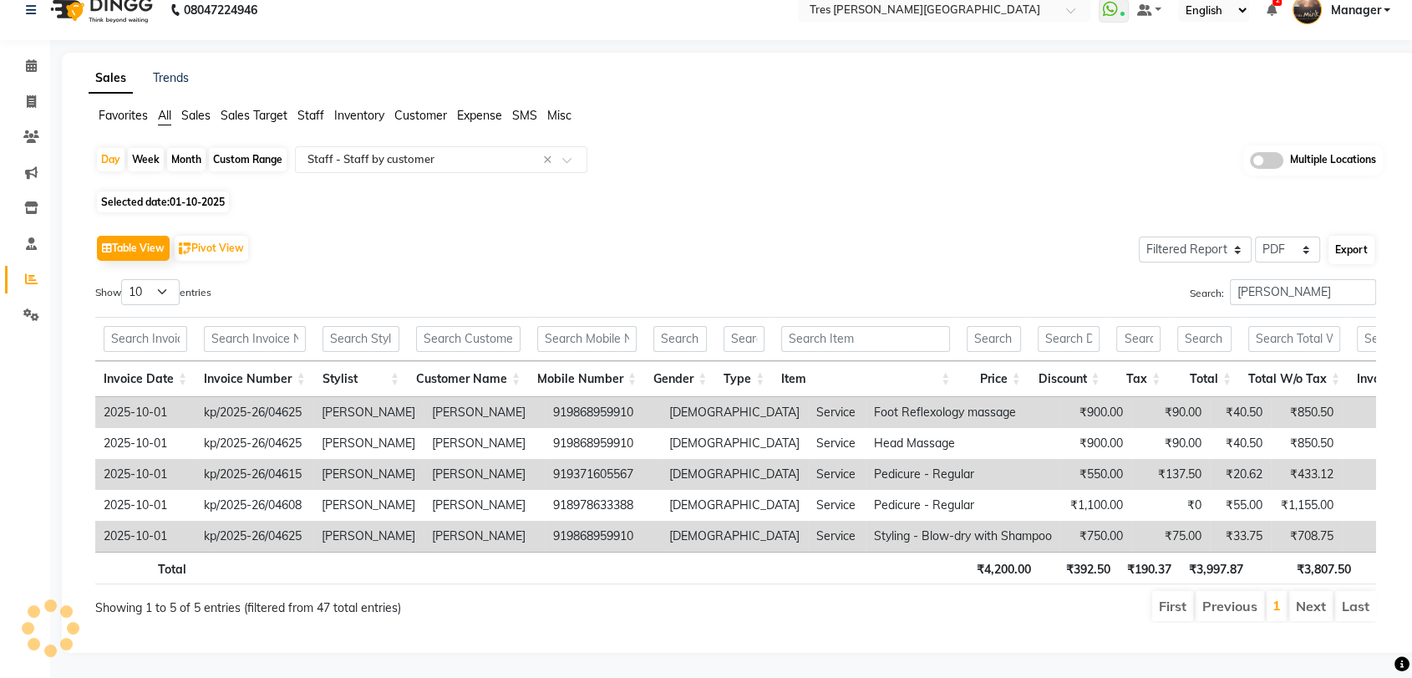
select select "A4"
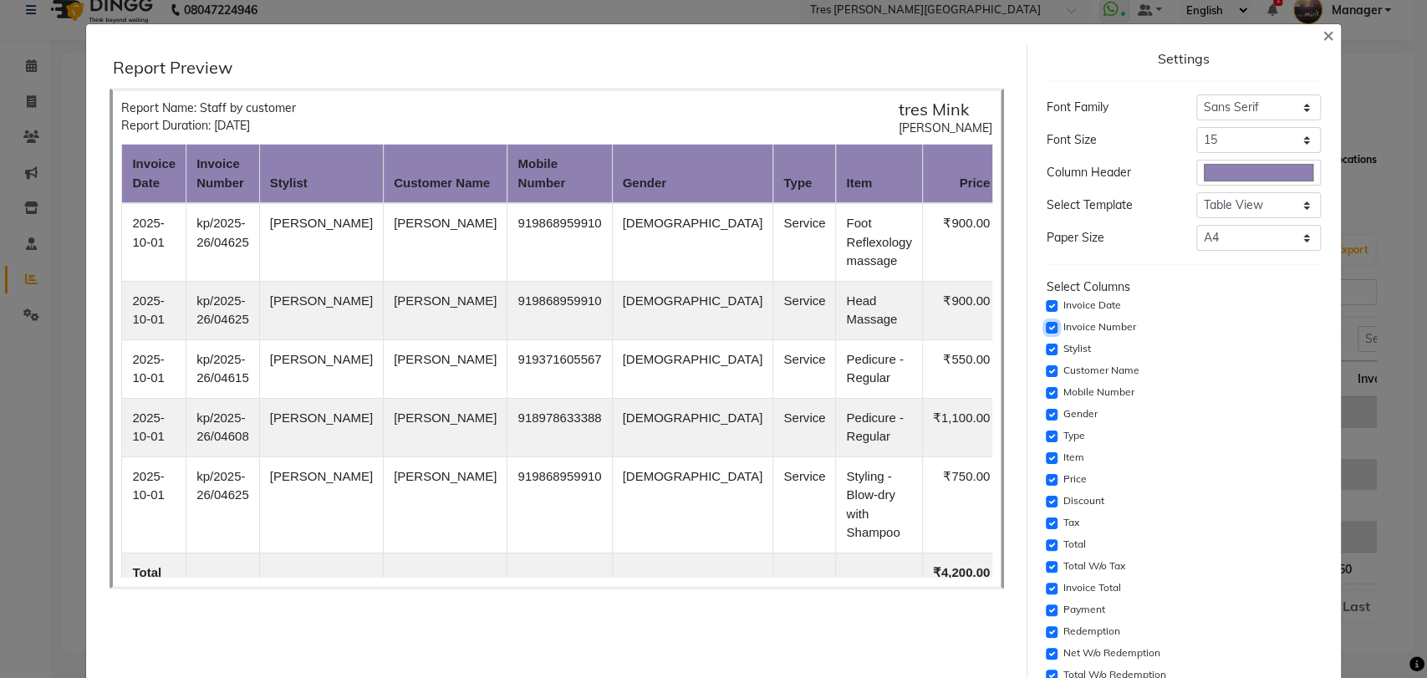
click at [1045, 327] on input "checkbox" at bounding box center [1051, 328] width 12 height 12
checkbox input "false"
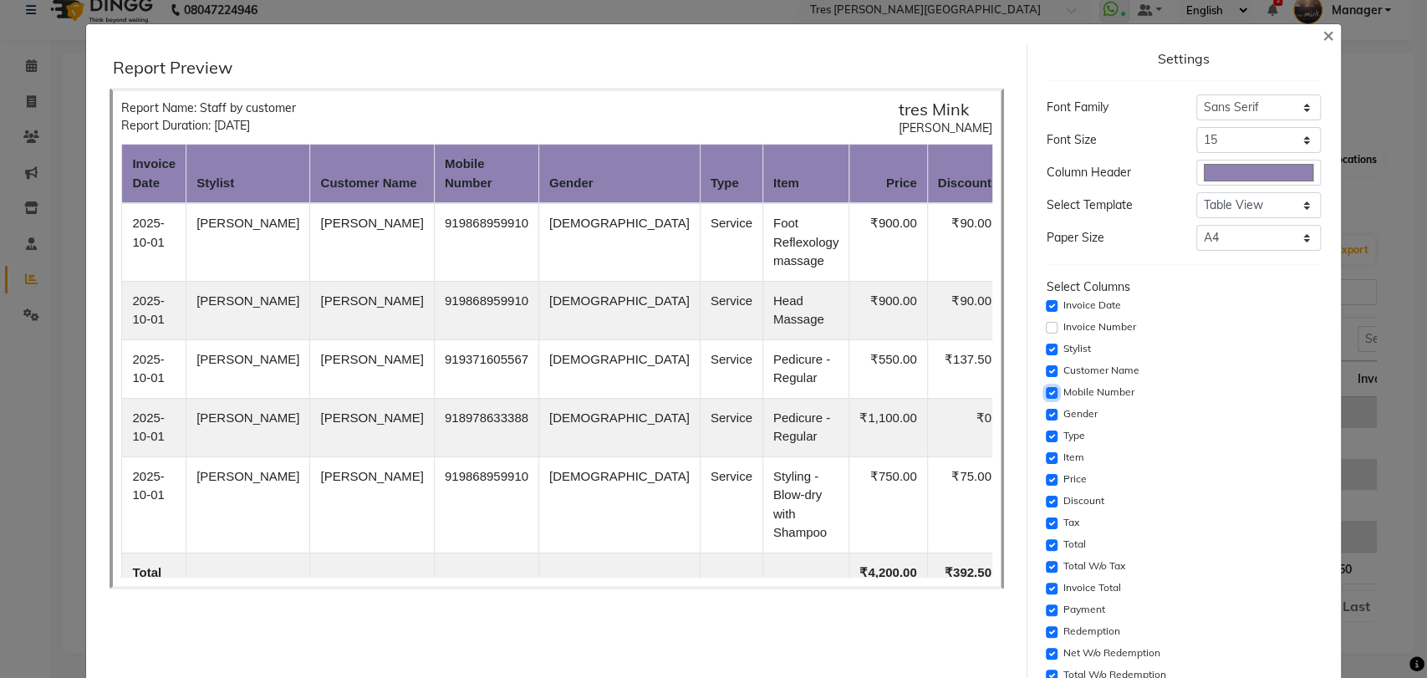
click at [1045, 391] on input "checkbox" at bounding box center [1051, 393] width 12 height 12
checkbox input "false"
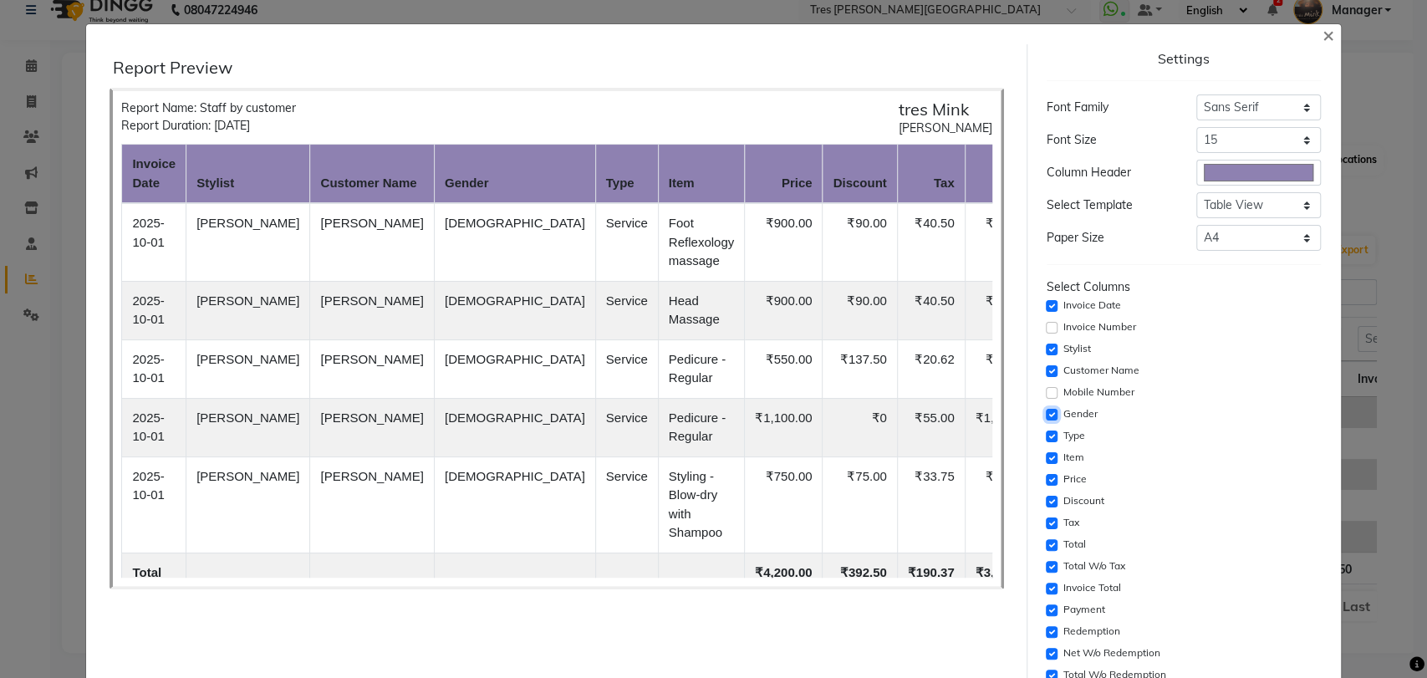
click at [1045, 415] on input "checkbox" at bounding box center [1051, 415] width 12 height 12
checkbox input "false"
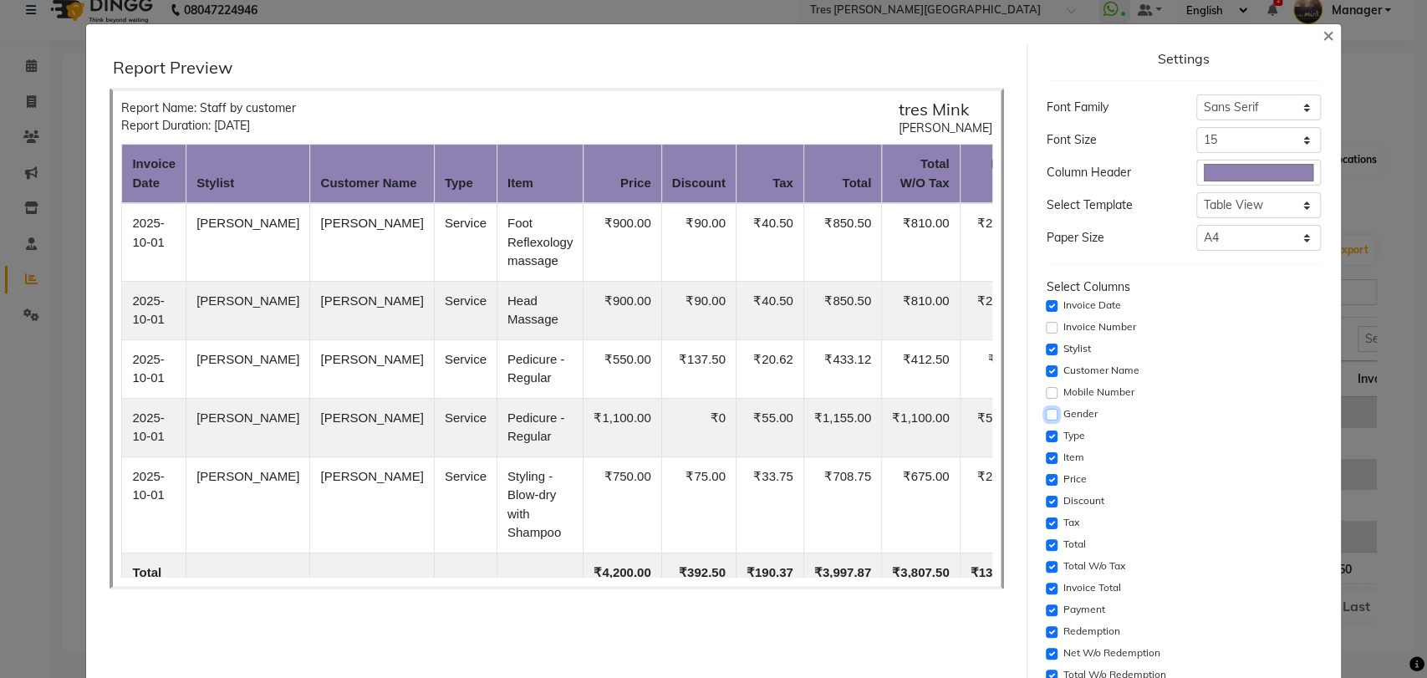
scroll to position [186, 0]
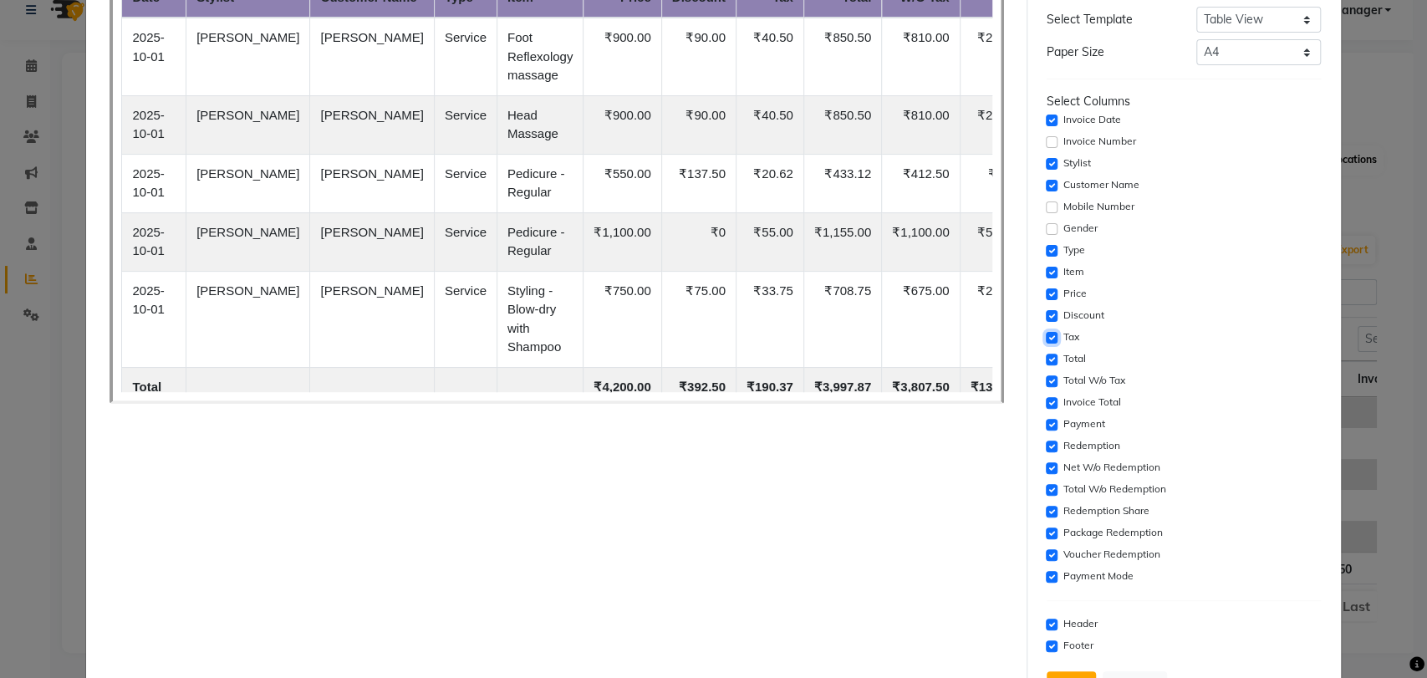
click at [1045, 338] on input "checkbox" at bounding box center [1051, 338] width 12 height 12
checkbox input "false"
click at [1045, 358] on input "checkbox" at bounding box center [1051, 360] width 12 height 12
checkbox input "false"
click at [1045, 407] on input "checkbox" at bounding box center [1051, 403] width 12 height 12
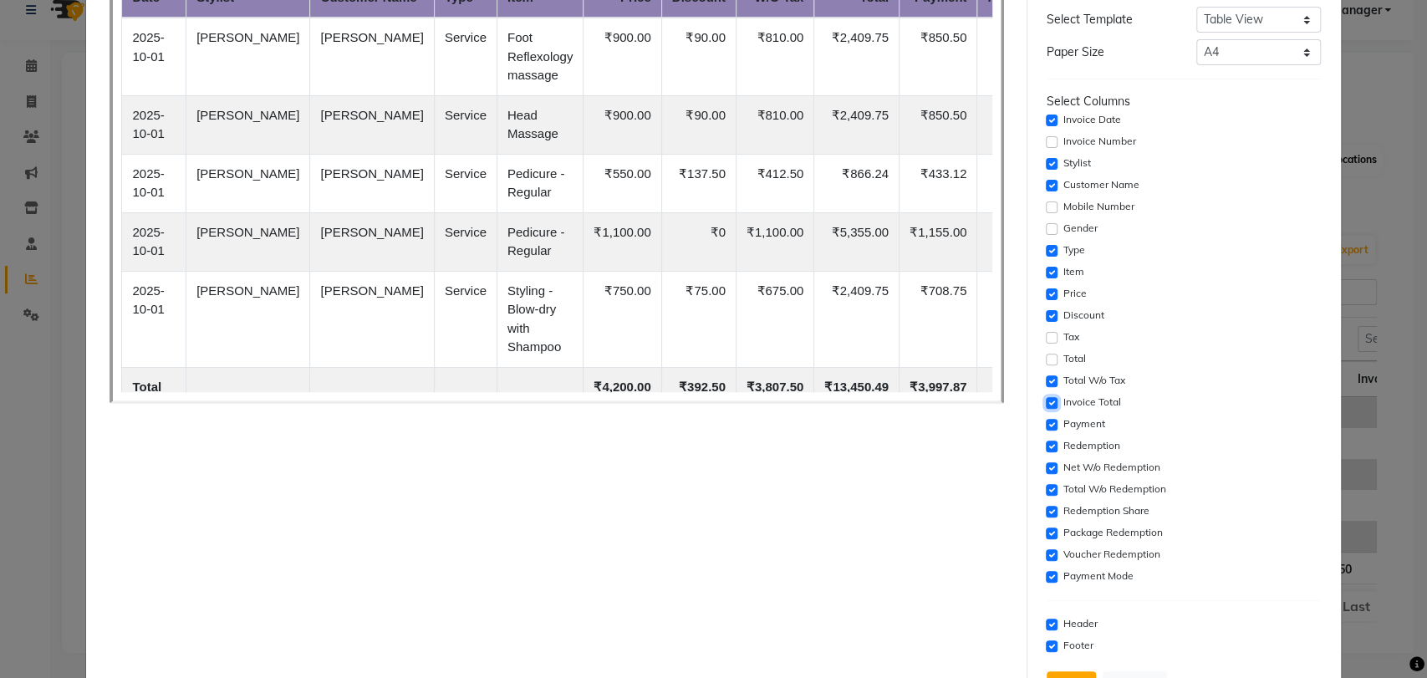
checkbox input "false"
drag, startPoint x: 1040, startPoint y: 423, endPoint x: 1040, endPoint y: 440, distance: 17.6
click at [1045, 424] on input "checkbox" at bounding box center [1051, 425] width 12 height 12
checkbox input "false"
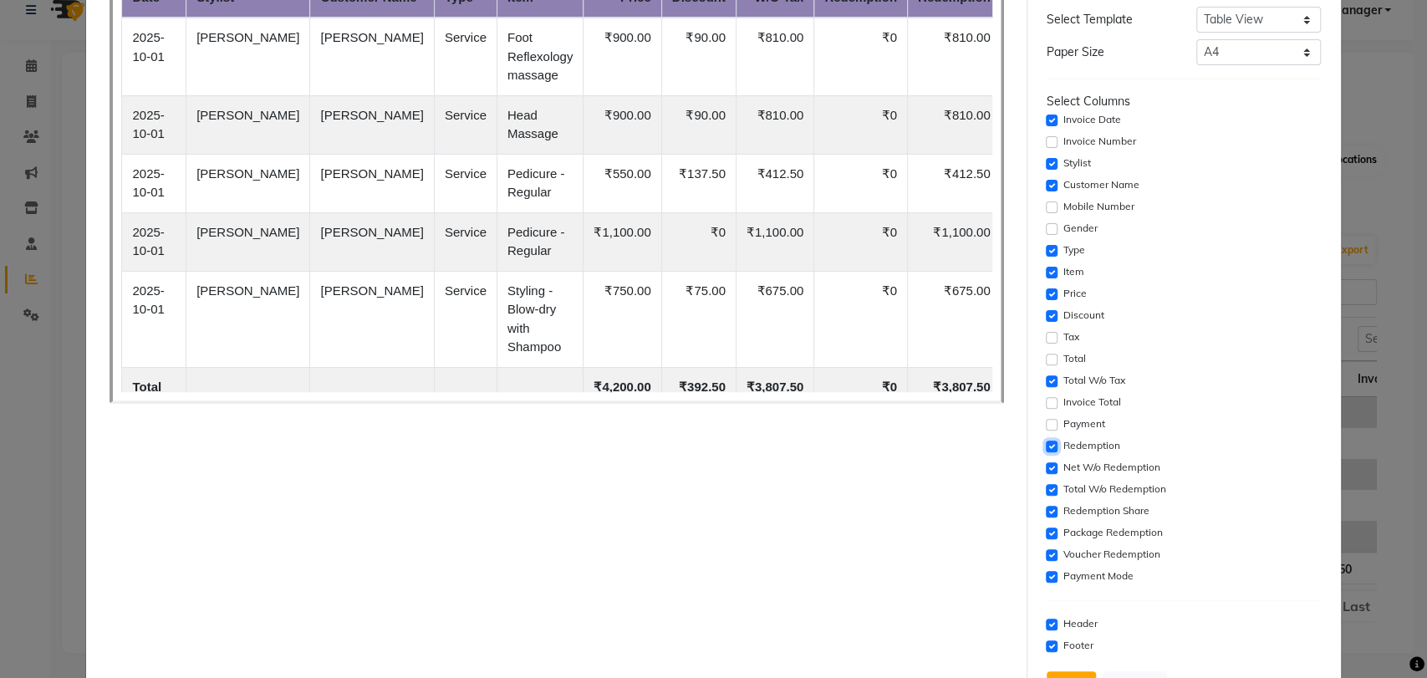
drag, startPoint x: 1040, startPoint y: 449, endPoint x: 1039, endPoint y: 465, distance: 15.9
click at [1045, 450] on input "checkbox" at bounding box center [1051, 446] width 12 height 12
checkbox input "false"
click at [1040, 473] on div "Settings Font Family Select Sans Serif Monospace Serif Font Size Select 8 9 10 …" at bounding box center [1183, 284] width 287 height 851
click at [1049, 487] on div "Total W/o Redemption" at bounding box center [1183, 490] width 274 height 20
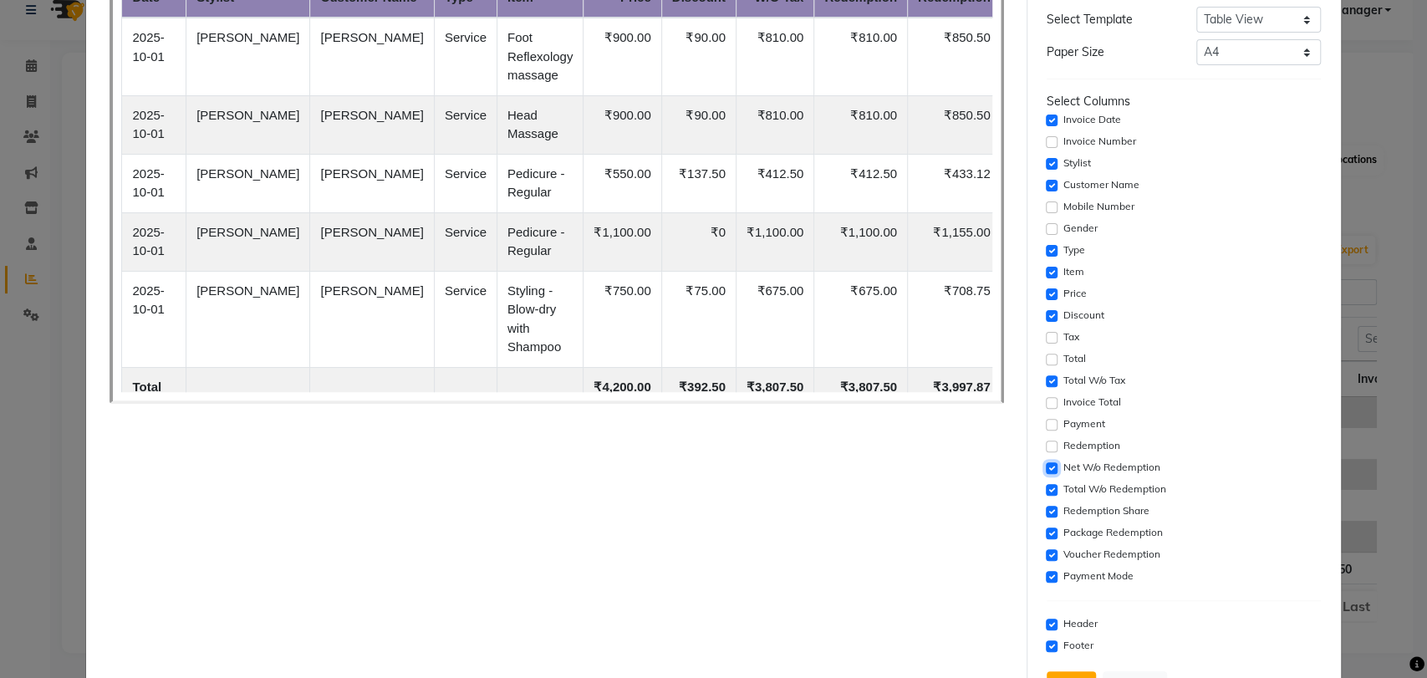
click at [1045, 465] on input "checkbox" at bounding box center [1051, 468] width 12 height 12
checkbox input "false"
drag, startPoint x: 1040, startPoint y: 485, endPoint x: 1038, endPoint y: 501, distance: 16.1
click at [1045, 486] on input "checkbox" at bounding box center [1051, 490] width 12 height 12
checkbox input "false"
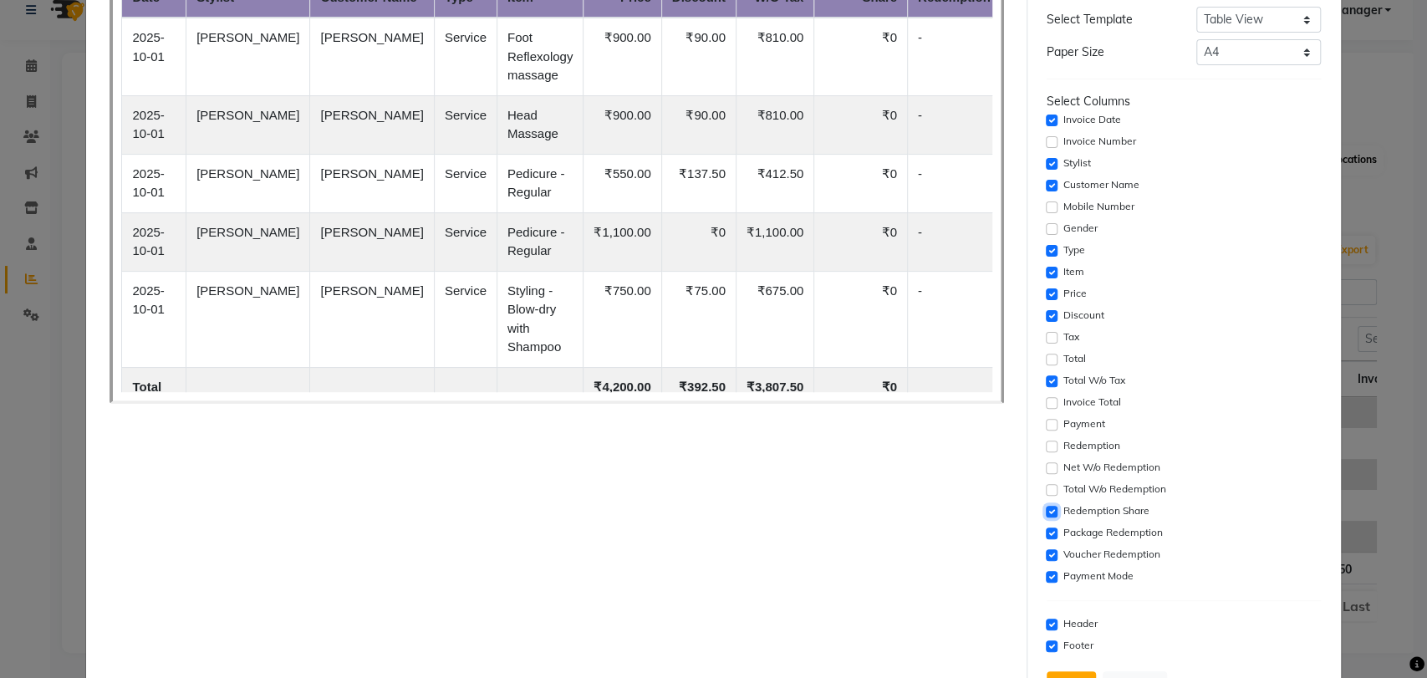
click at [1045, 509] on input "checkbox" at bounding box center [1051, 512] width 12 height 12
checkbox input "false"
drag, startPoint x: 1043, startPoint y: 530, endPoint x: 1043, endPoint y: 545, distance: 15.0
click at [1045, 530] on input "checkbox" at bounding box center [1051, 533] width 12 height 12
checkbox input "false"
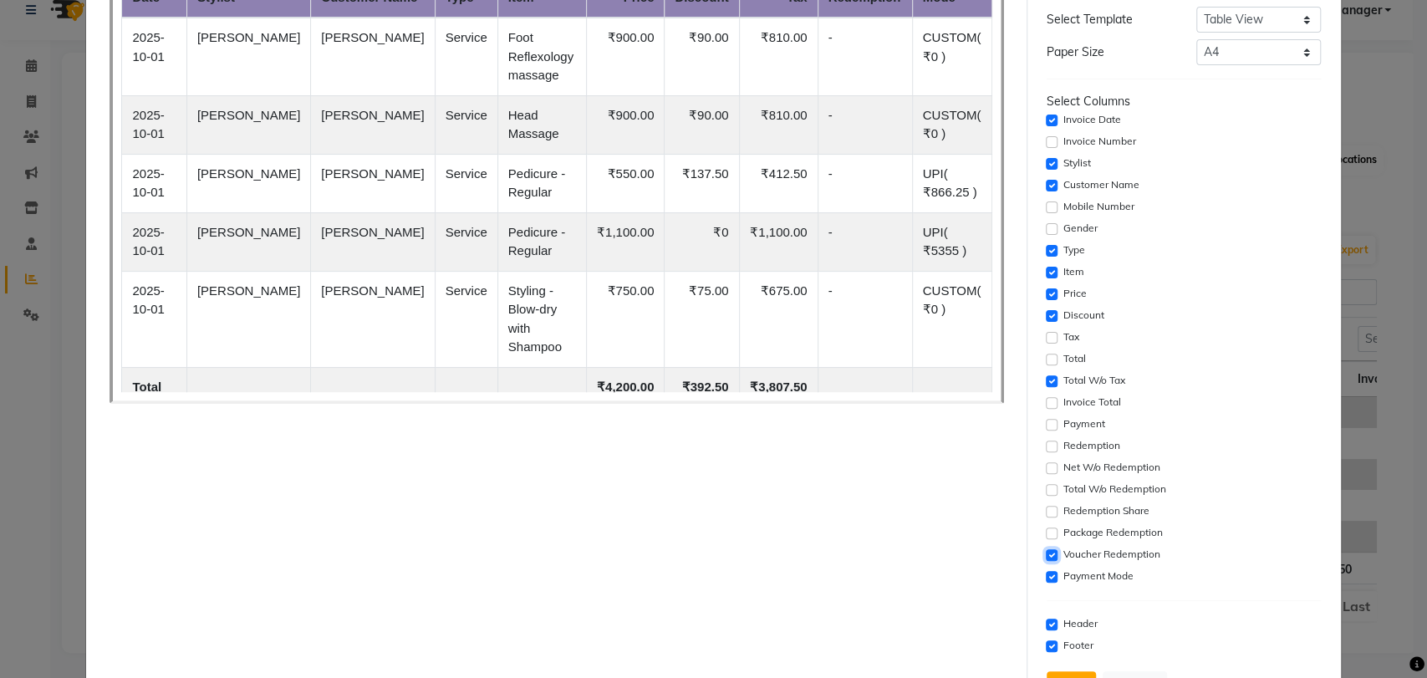
drag, startPoint x: 1043, startPoint y: 552, endPoint x: 1045, endPoint y: 568, distance: 16.9
click at [1045, 553] on input "checkbox" at bounding box center [1051, 555] width 12 height 12
checkbox input "false"
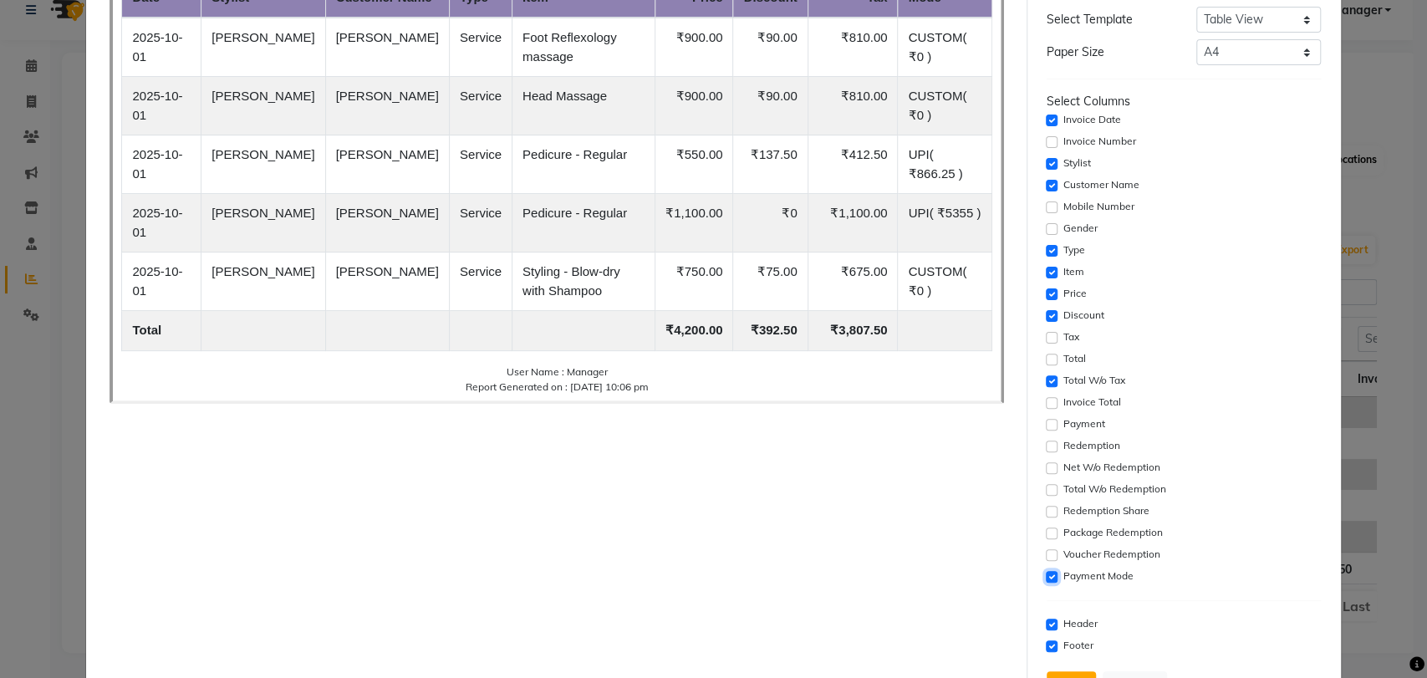
click at [1045, 577] on input "checkbox" at bounding box center [1051, 577] width 12 height 12
checkbox input "false"
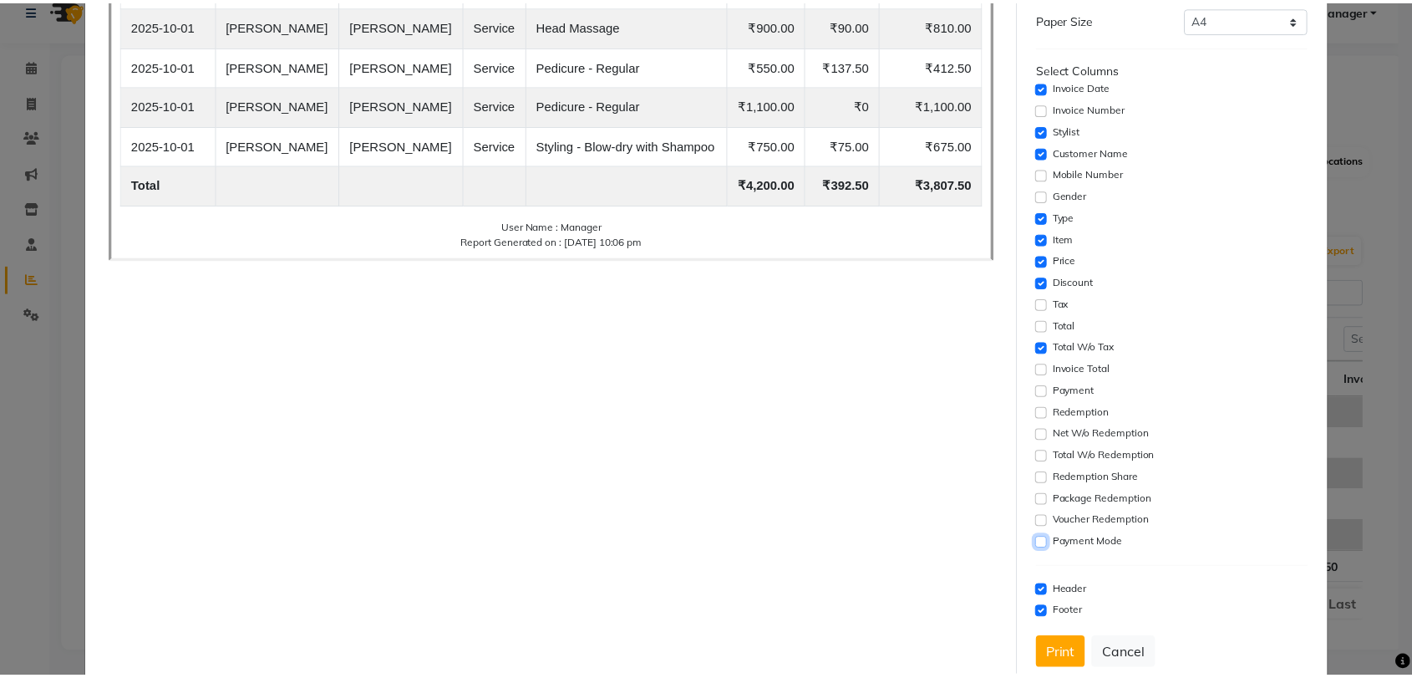
scroll to position [254, 0]
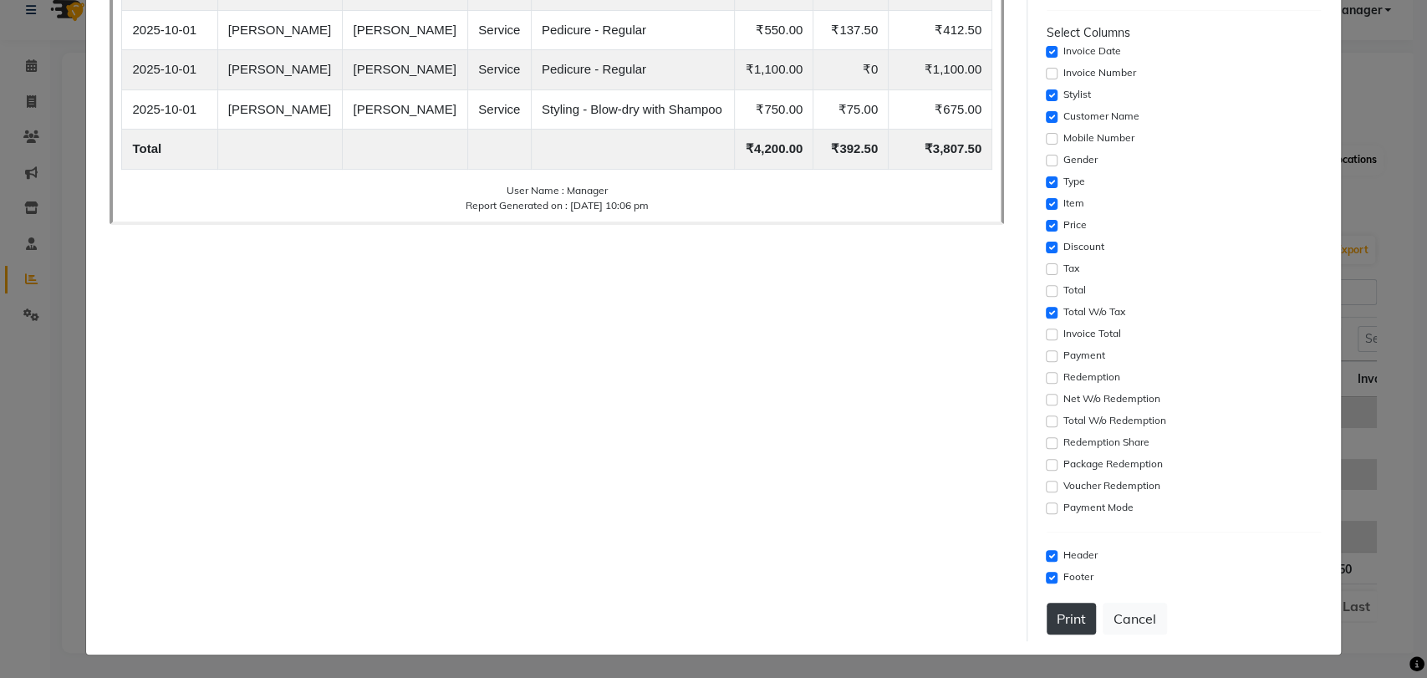
click at [1063, 611] on button "Print" at bounding box center [1070, 619] width 49 height 32
drag, startPoint x: 1125, startPoint y: 616, endPoint x: 1320, endPoint y: 214, distance: 447.0
click at [1125, 617] on button "Cancel" at bounding box center [1134, 619] width 64 height 32
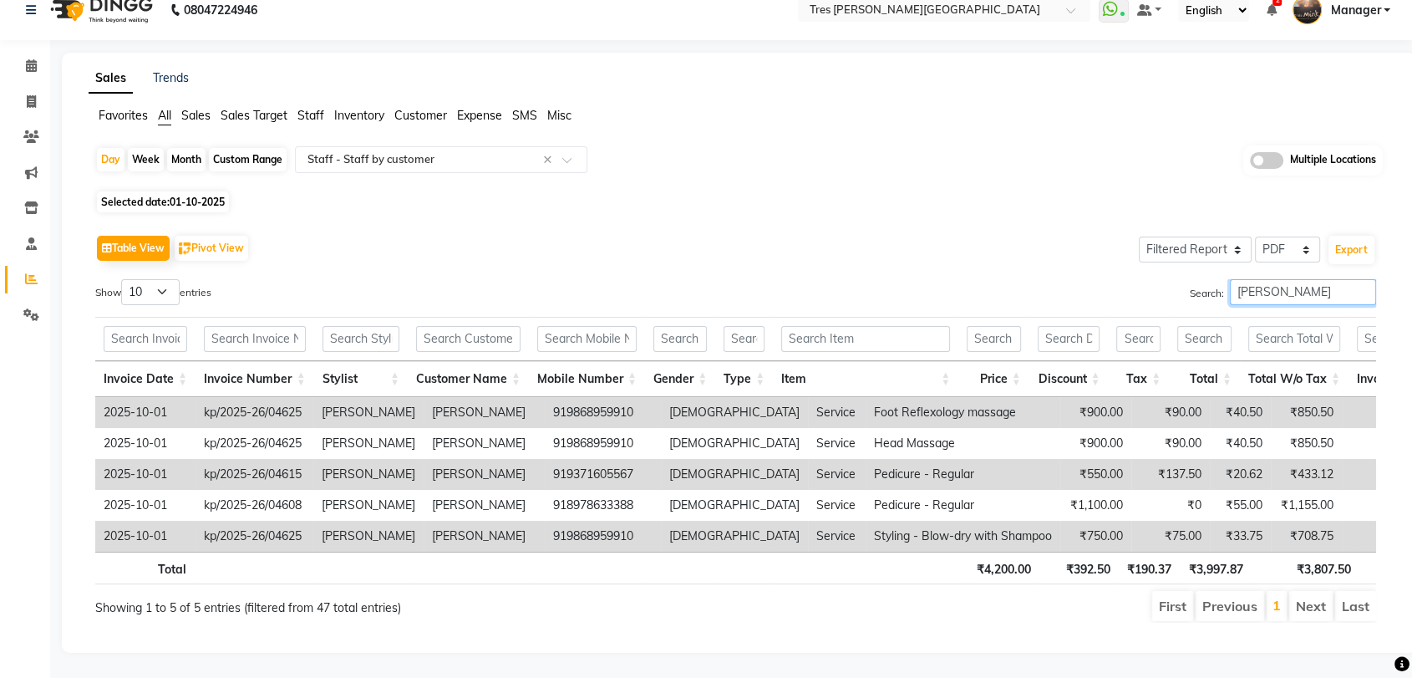
drag, startPoint x: 1279, startPoint y: 259, endPoint x: 1133, endPoint y: 285, distance: 147.7
click at [1152, 282] on div "Search: [PERSON_NAME]" at bounding box center [1063, 295] width 628 height 33
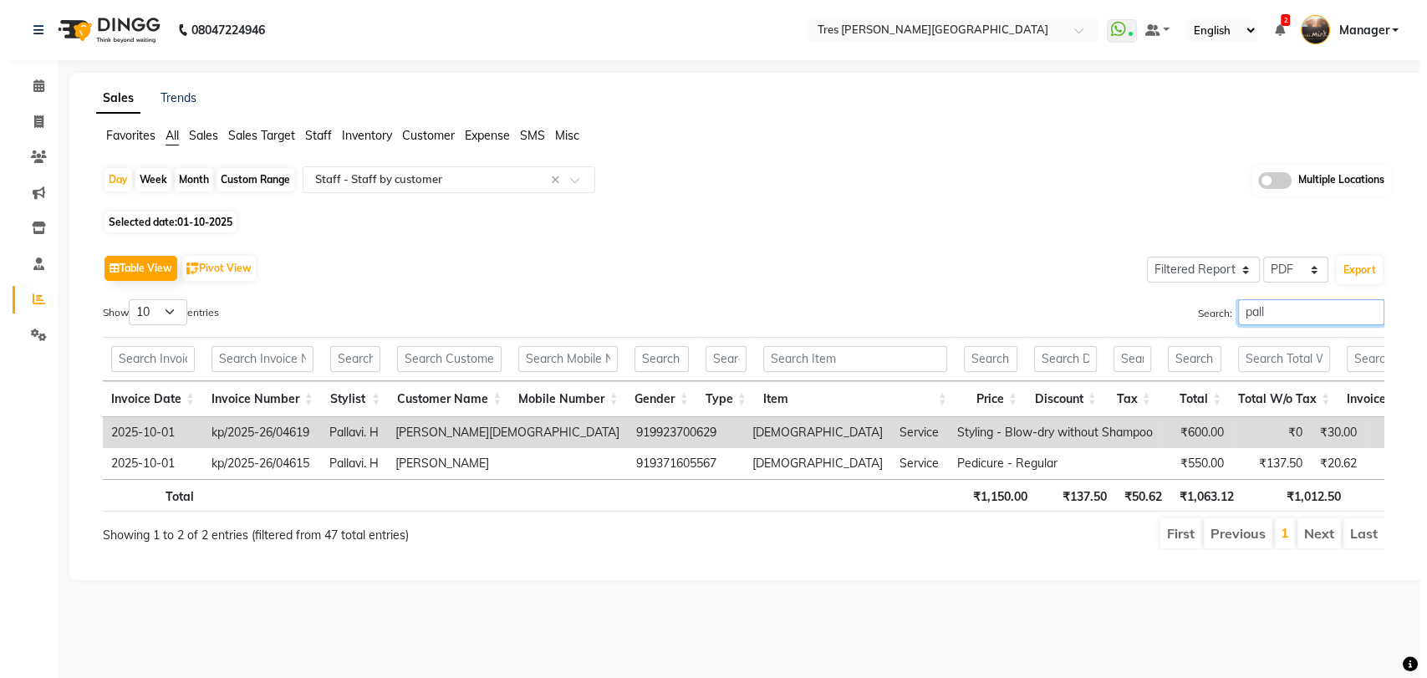
scroll to position [0, 0]
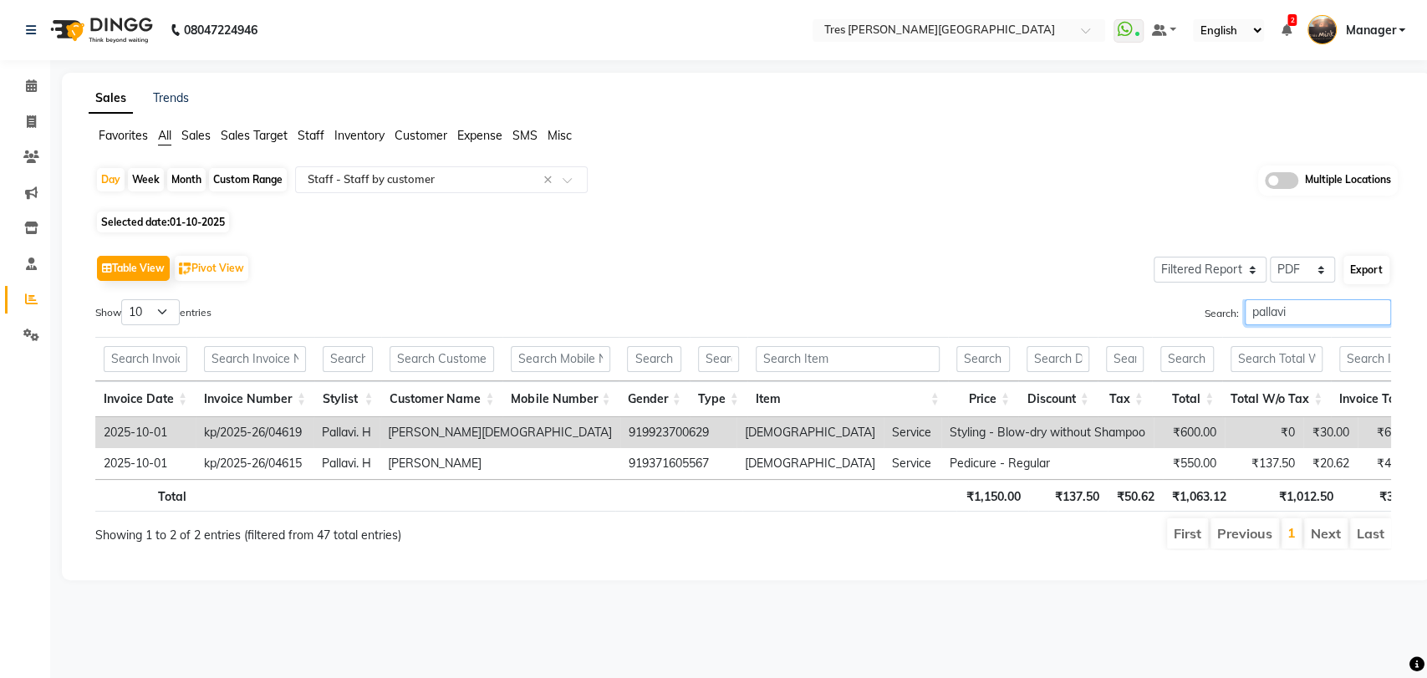
type input "pallavi"
click at [1364, 271] on button "Export" at bounding box center [1366, 270] width 46 height 28
select select "sans-serif"
select select "15px"
select select "template_1"
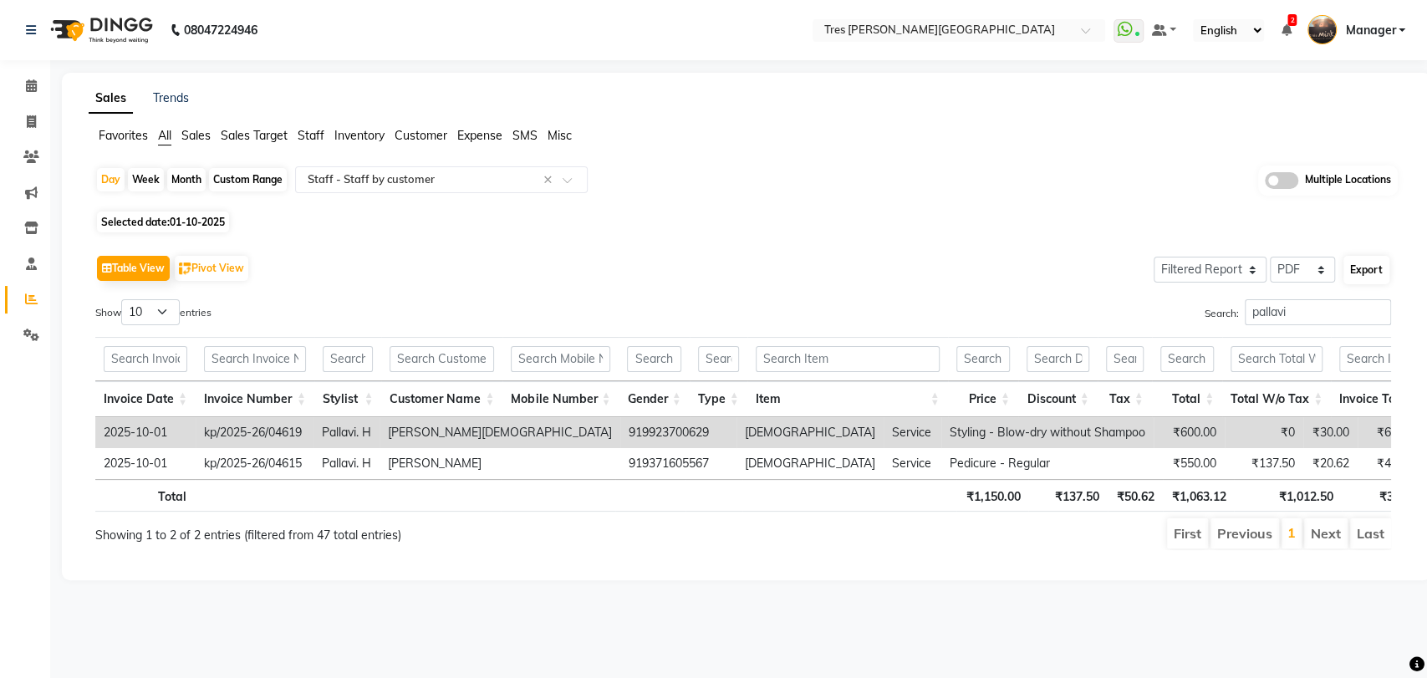
select select "A4"
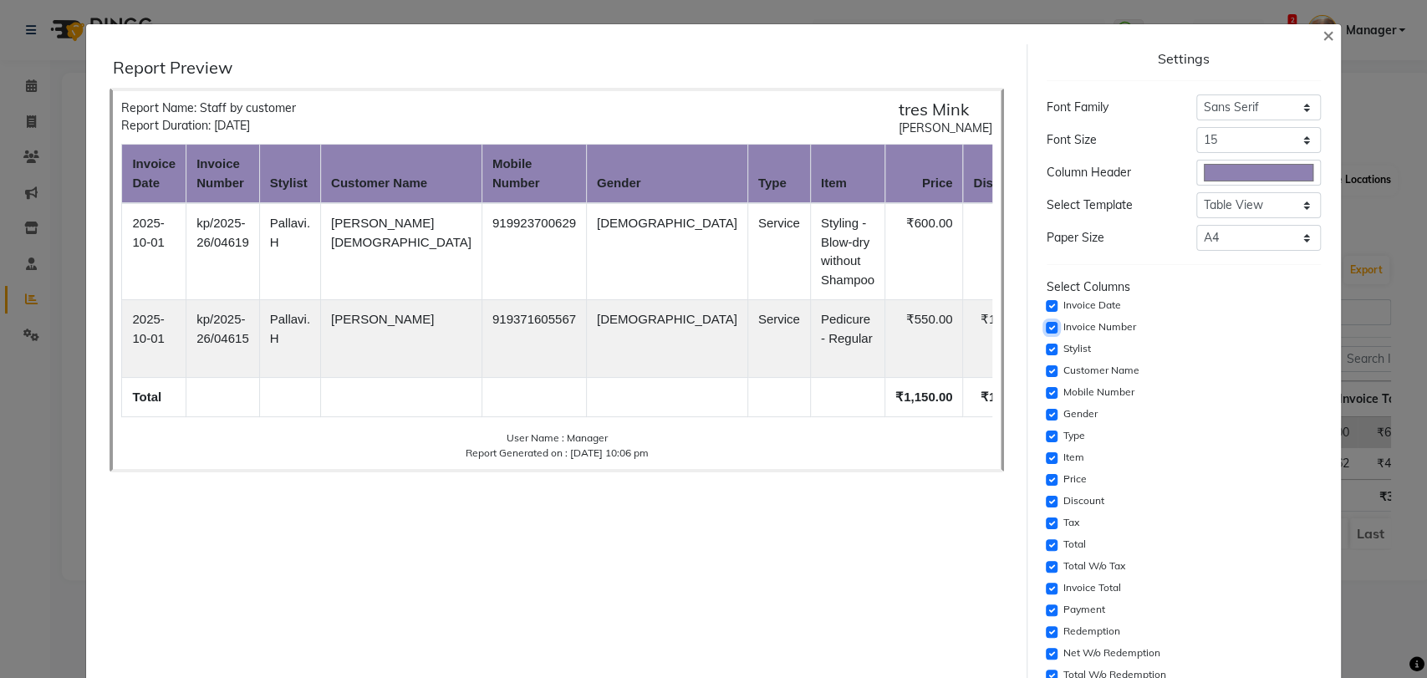
click at [1045, 324] on input "checkbox" at bounding box center [1051, 328] width 12 height 12
checkbox input "false"
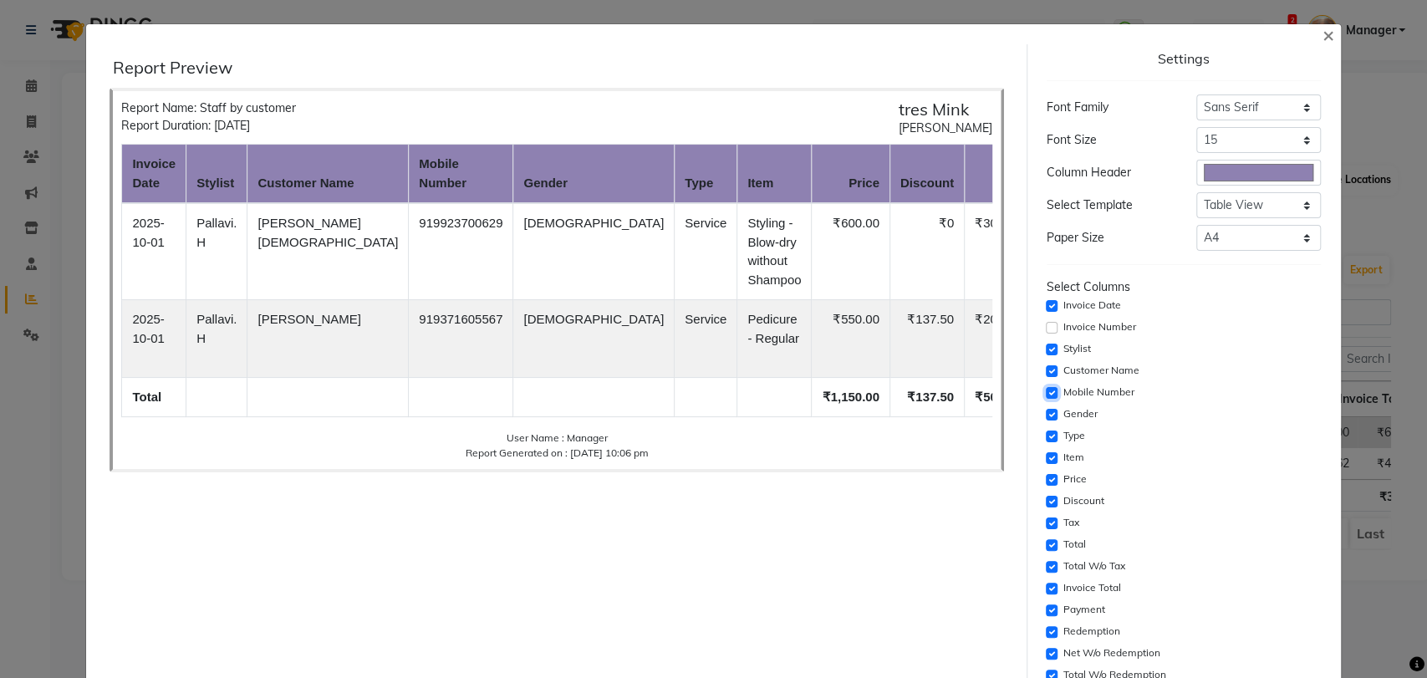
click at [1045, 391] on input "checkbox" at bounding box center [1051, 393] width 12 height 12
checkbox input "false"
click at [1045, 415] on input "checkbox" at bounding box center [1051, 415] width 12 height 12
checkbox input "false"
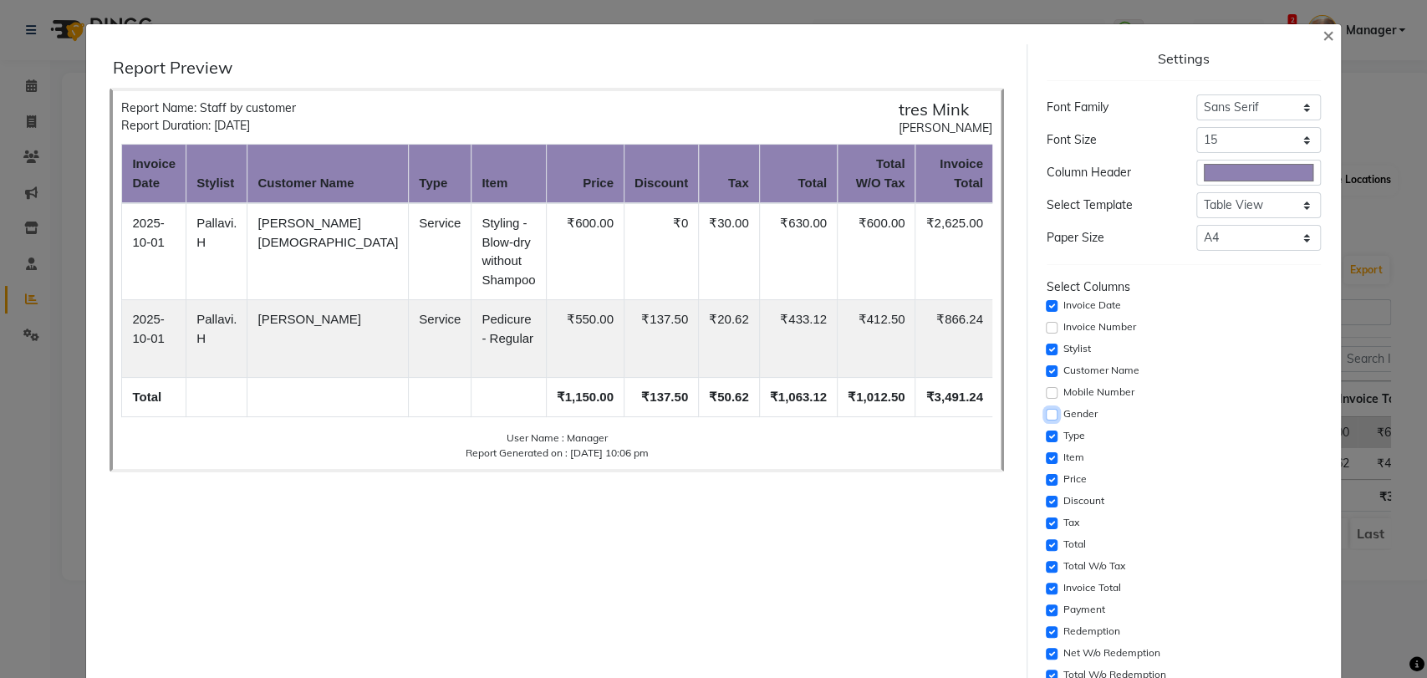
scroll to position [254, 0]
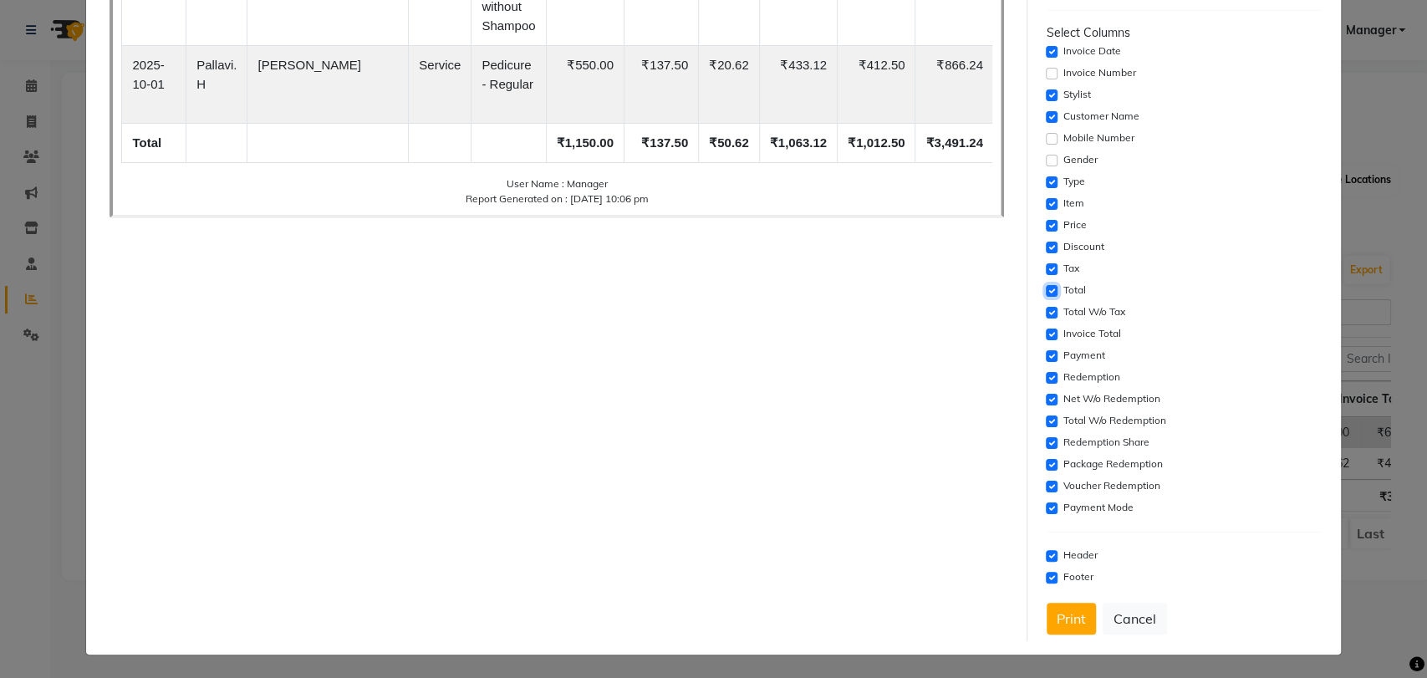
click at [1045, 289] on input "checkbox" at bounding box center [1051, 291] width 12 height 12
checkbox input "false"
click at [1045, 265] on input "checkbox" at bounding box center [1051, 269] width 12 height 12
checkbox input "false"
click at [1045, 330] on input "checkbox" at bounding box center [1051, 334] width 12 height 12
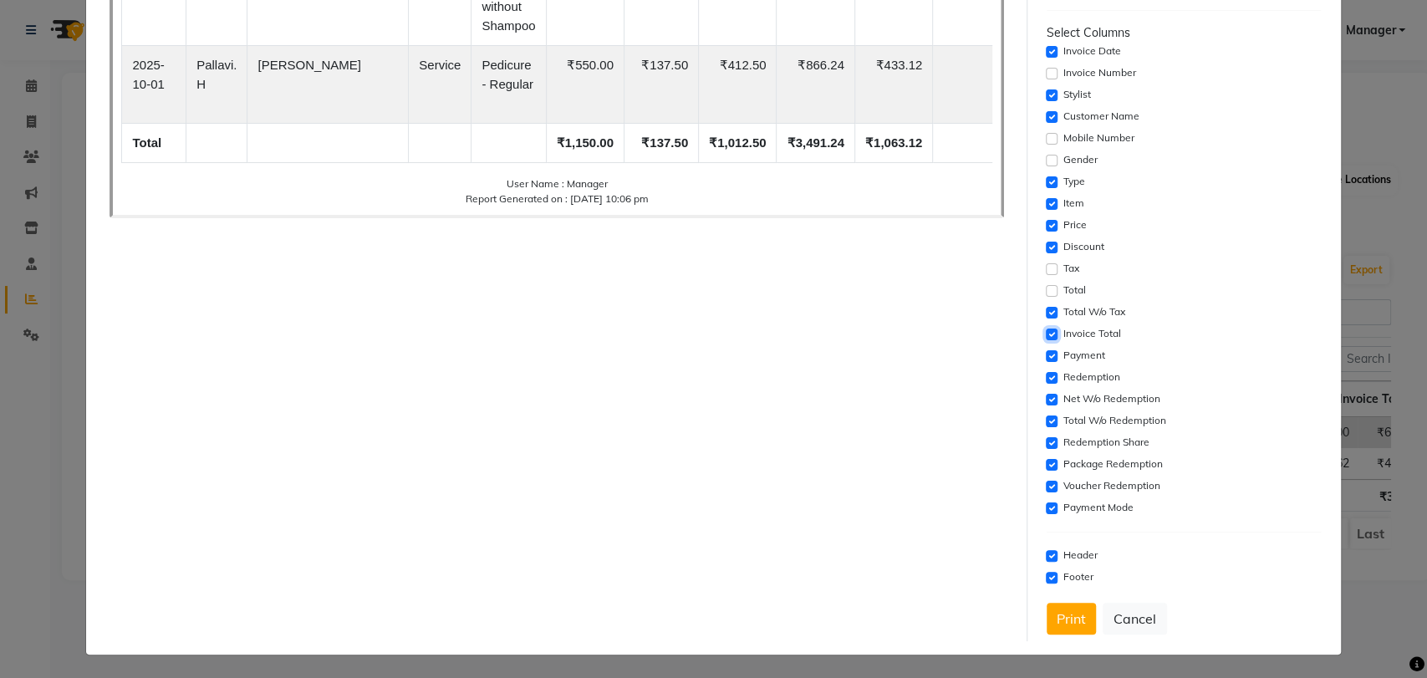
checkbox input "false"
click at [1046, 348] on div "Payment" at bounding box center [1183, 356] width 274 height 20
click at [1045, 373] on input "checkbox" at bounding box center [1051, 378] width 12 height 12
checkbox input "false"
click at [1045, 356] on input "checkbox" at bounding box center [1051, 356] width 12 height 12
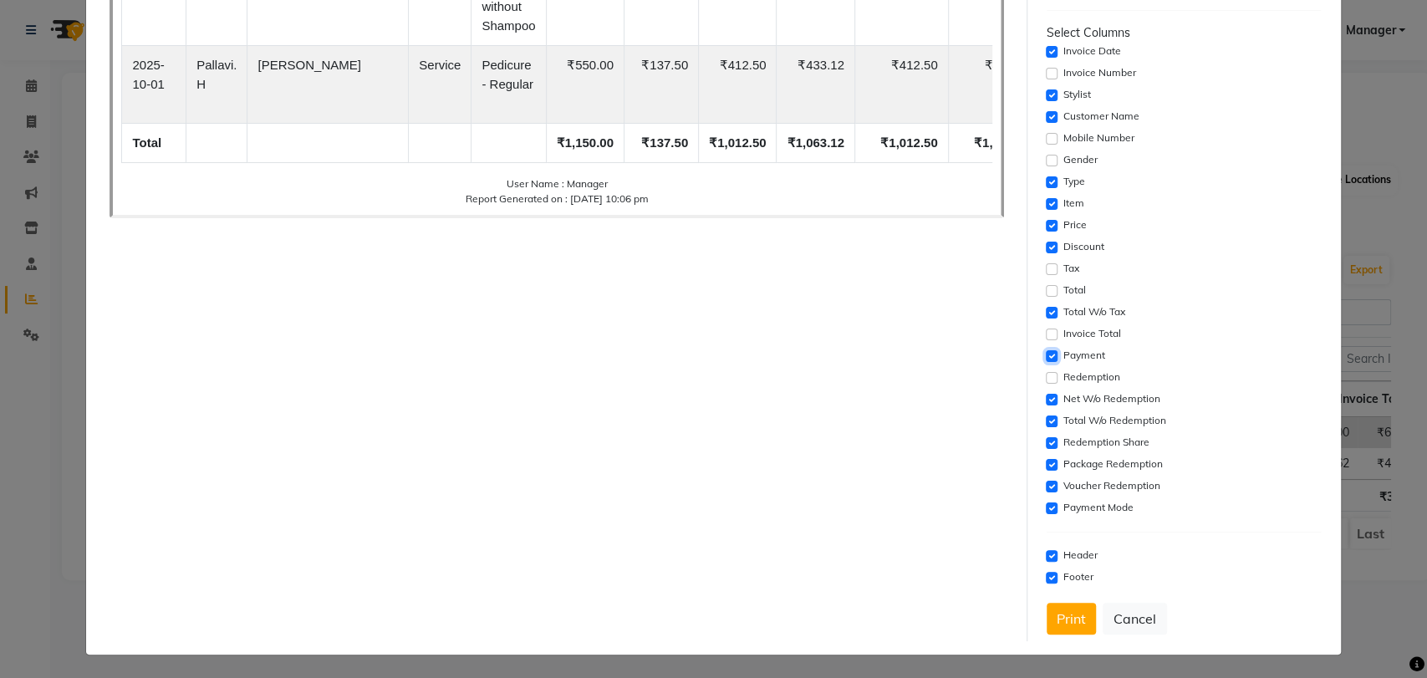
checkbox input "false"
click at [1045, 397] on input "checkbox" at bounding box center [1051, 400] width 12 height 12
checkbox input "false"
click at [1045, 422] on input "checkbox" at bounding box center [1051, 421] width 12 height 12
checkbox input "false"
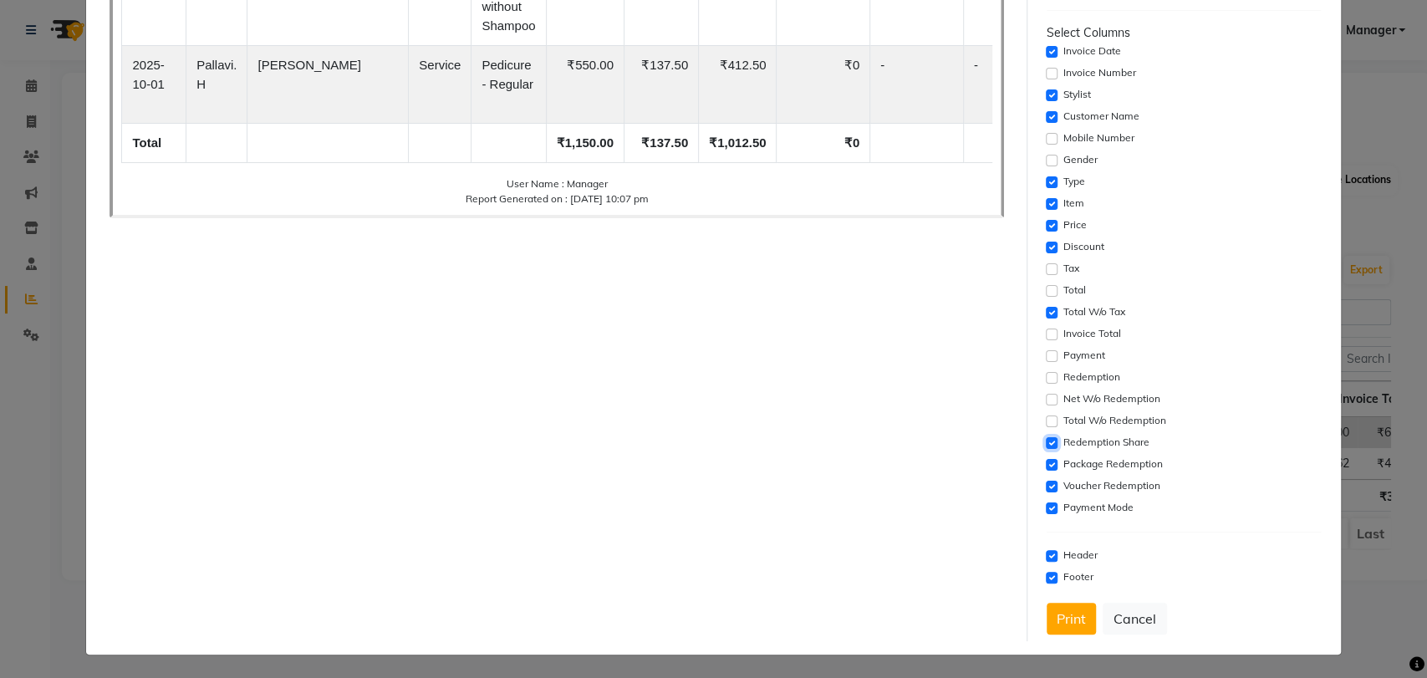
click at [1045, 444] on input "checkbox" at bounding box center [1051, 443] width 12 height 12
checkbox input "false"
click at [1046, 471] on div "Package Redemption" at bounding box center [1183, 465] width 274 height 20
click at [1046, 455] on div "Package Redemption" at bounding box center [1183, 465] width 274 height 20
click at [1045, 463] on input "checkbox" at bounding box center [1051, 465] width 12 height 12
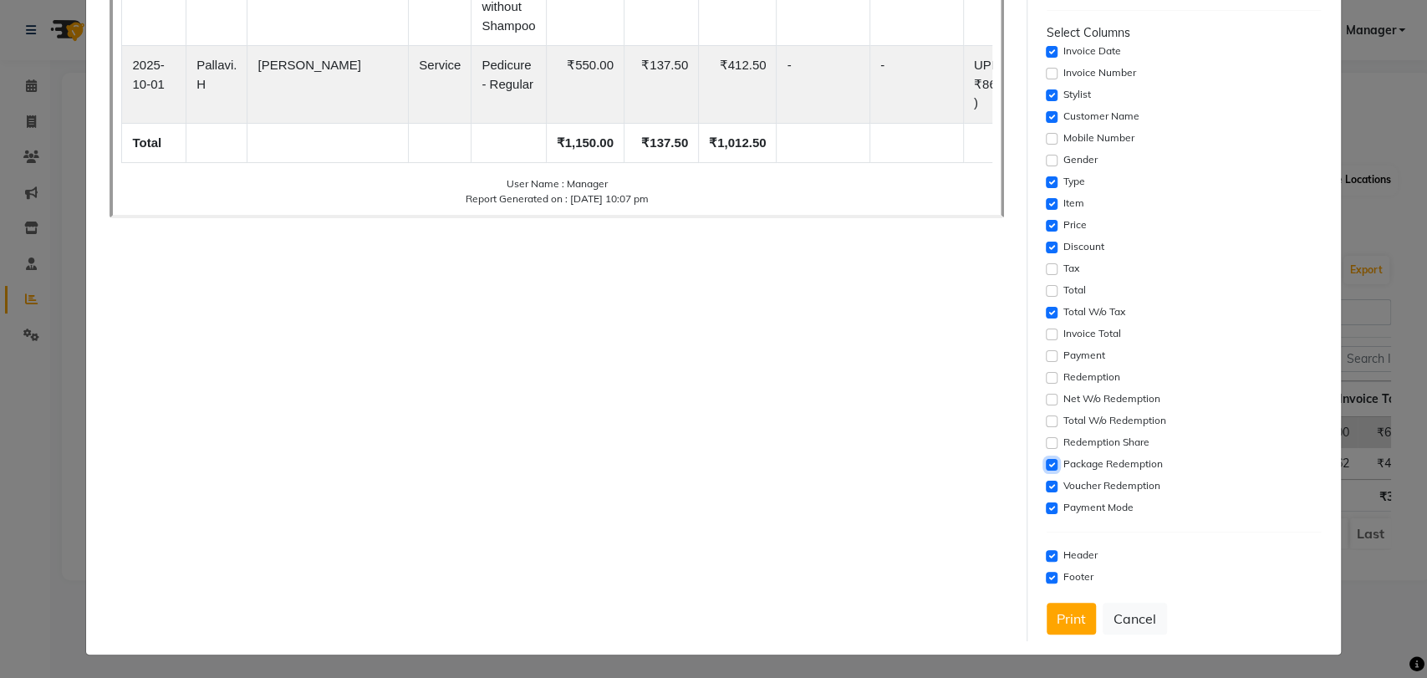
checkbox input "false"
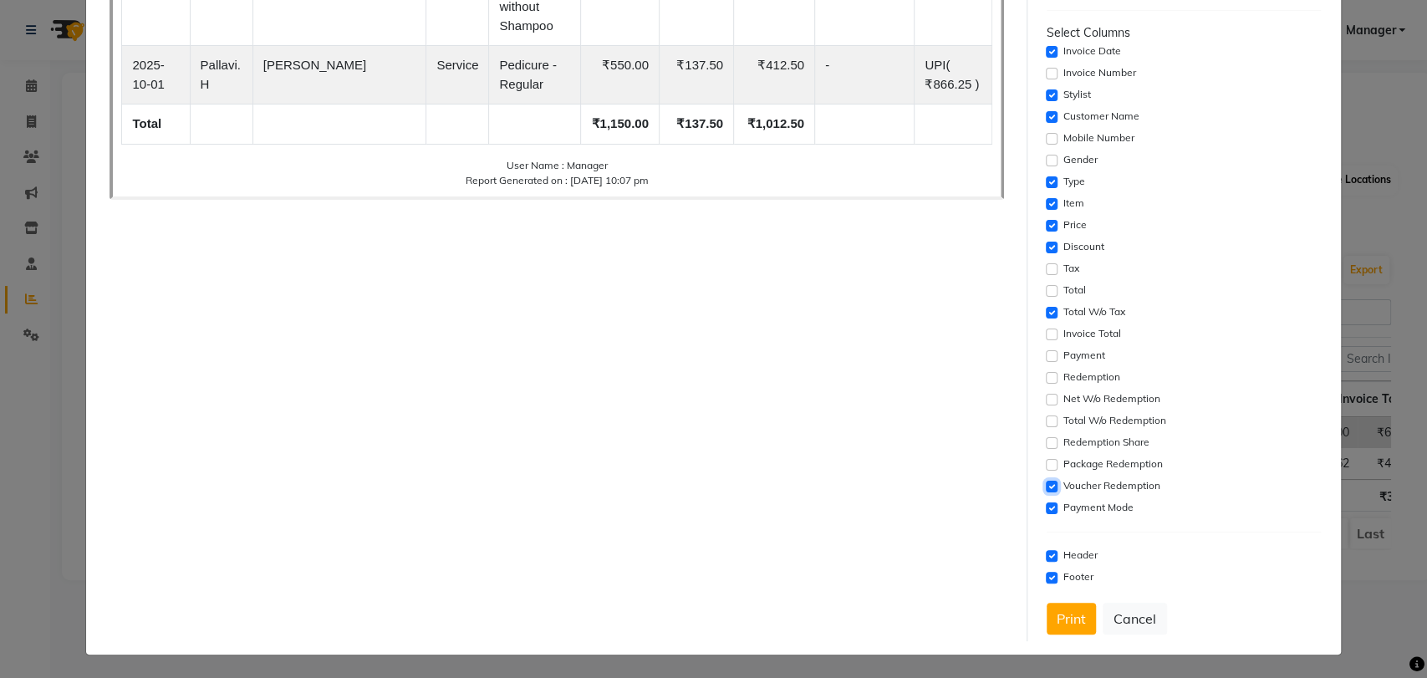
click at [1045, 483] on input "checkbox" at bounding box center [1051, 487] width 12 height 12
checkbox input "false"
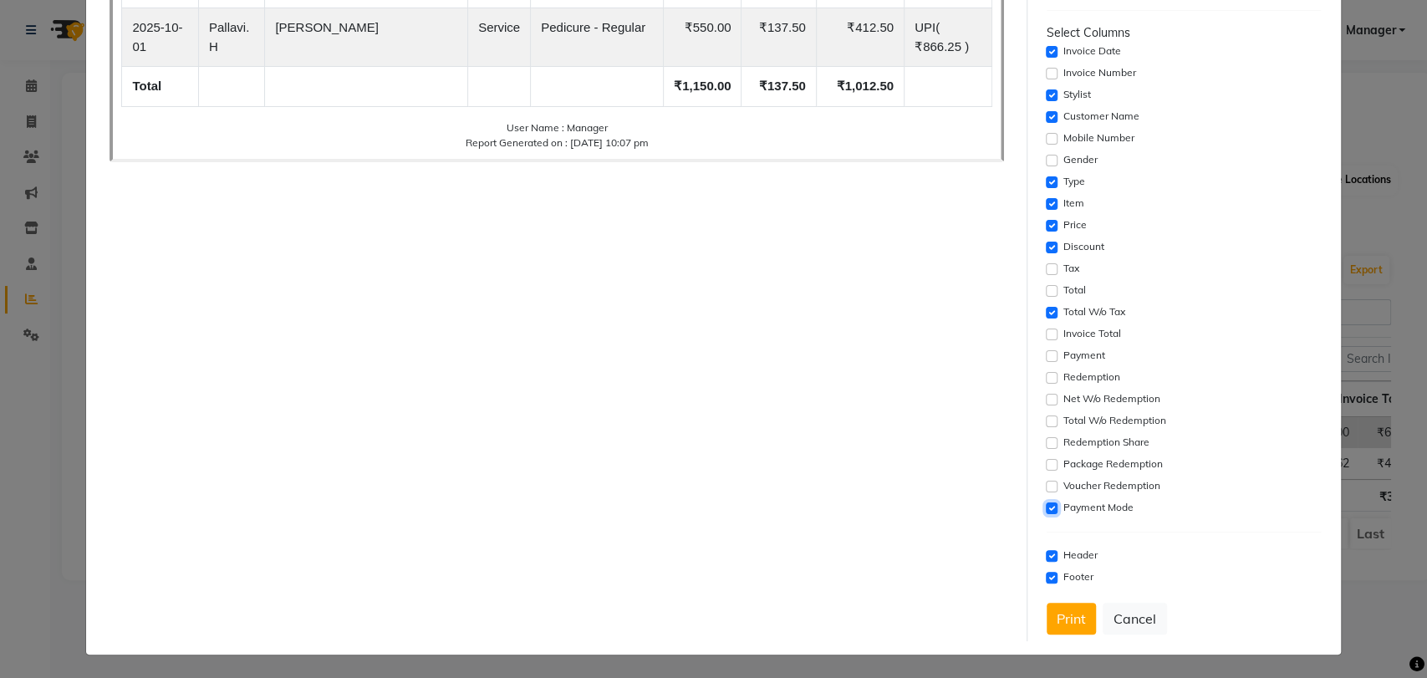
click at [1045, 507] on input "checkbox" at bounding box center [1051, 508] width 12 height 12
checkbox input "false"
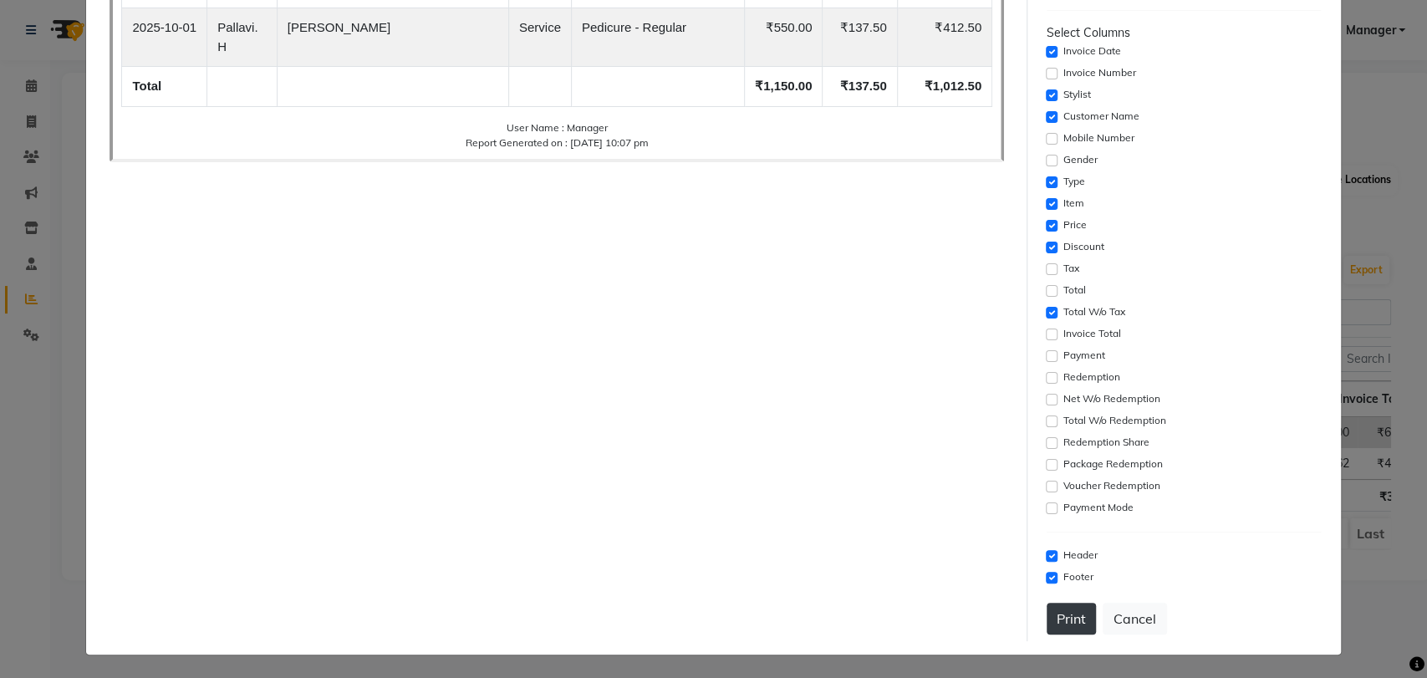
click at [1058, 617] on button "Print" at bounding box center [1070, 619] width 49 height 32
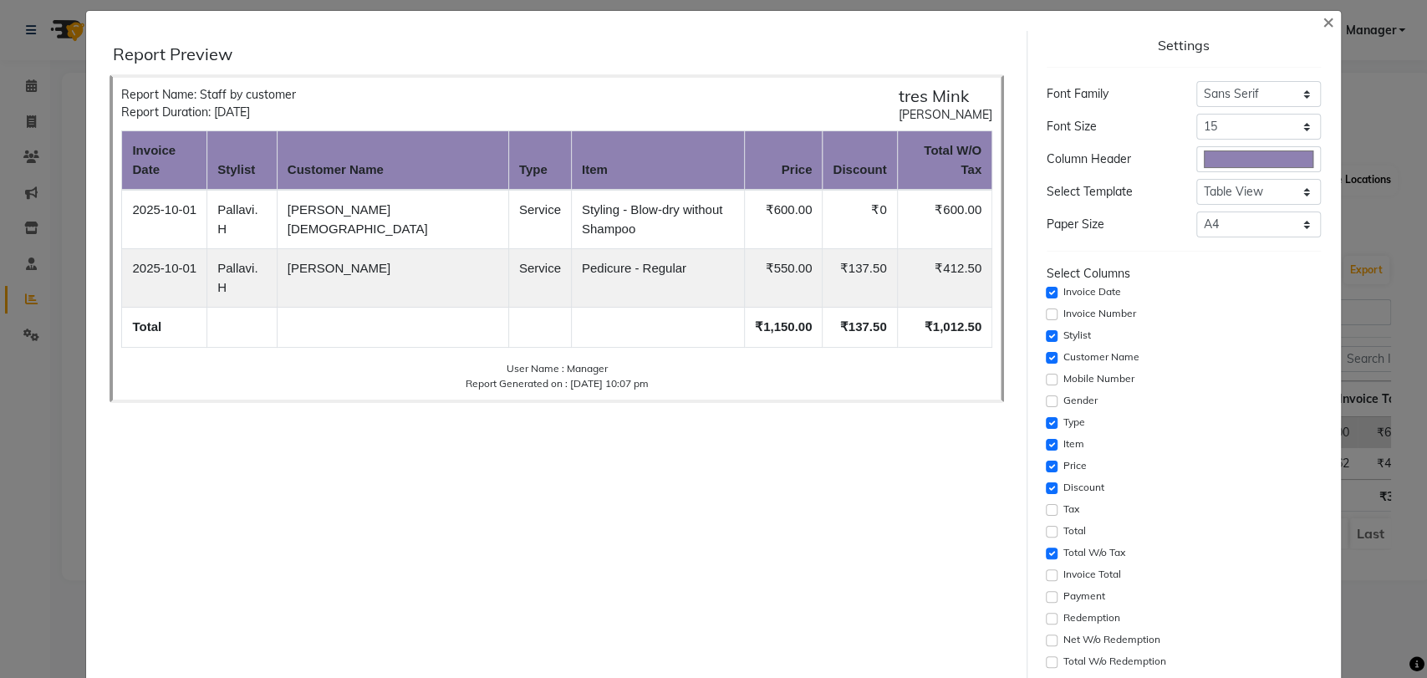
scroll to position [0, 0]
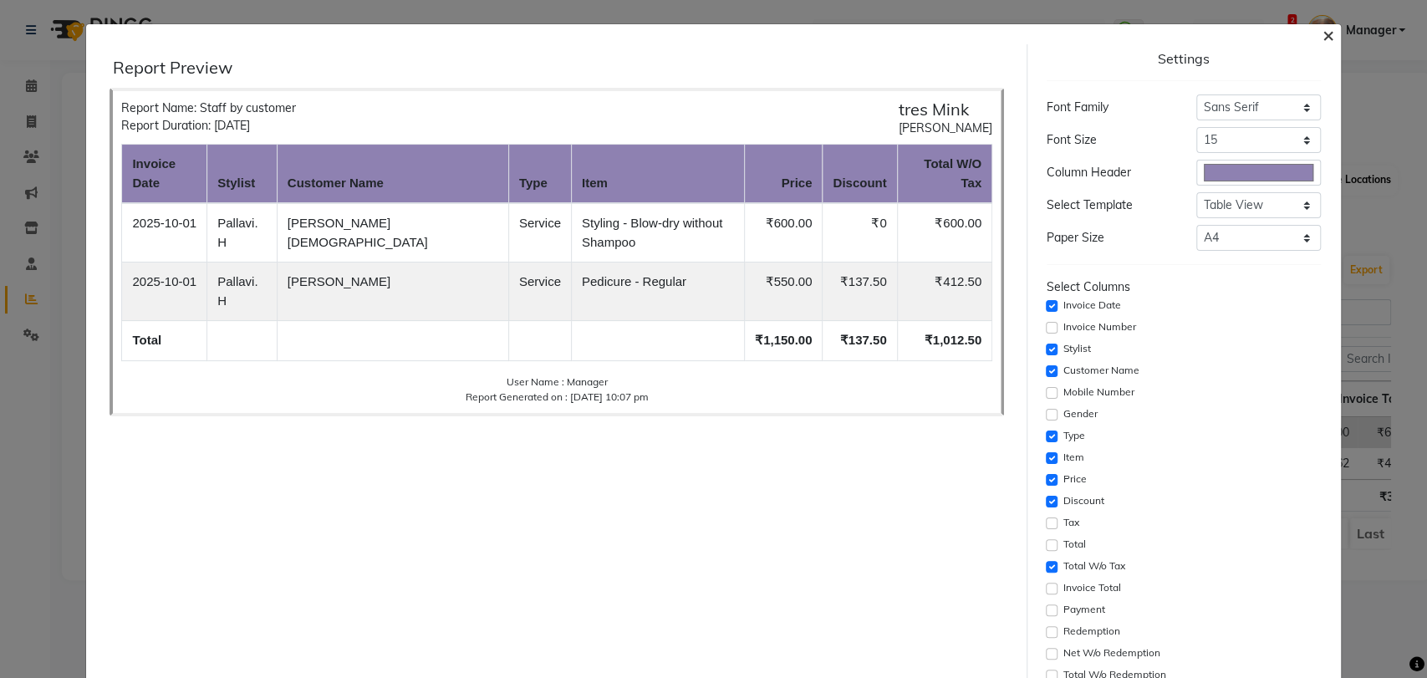
click at [1322, 36] on span "×" at bounding box center [1328, 34] width 12 height 25
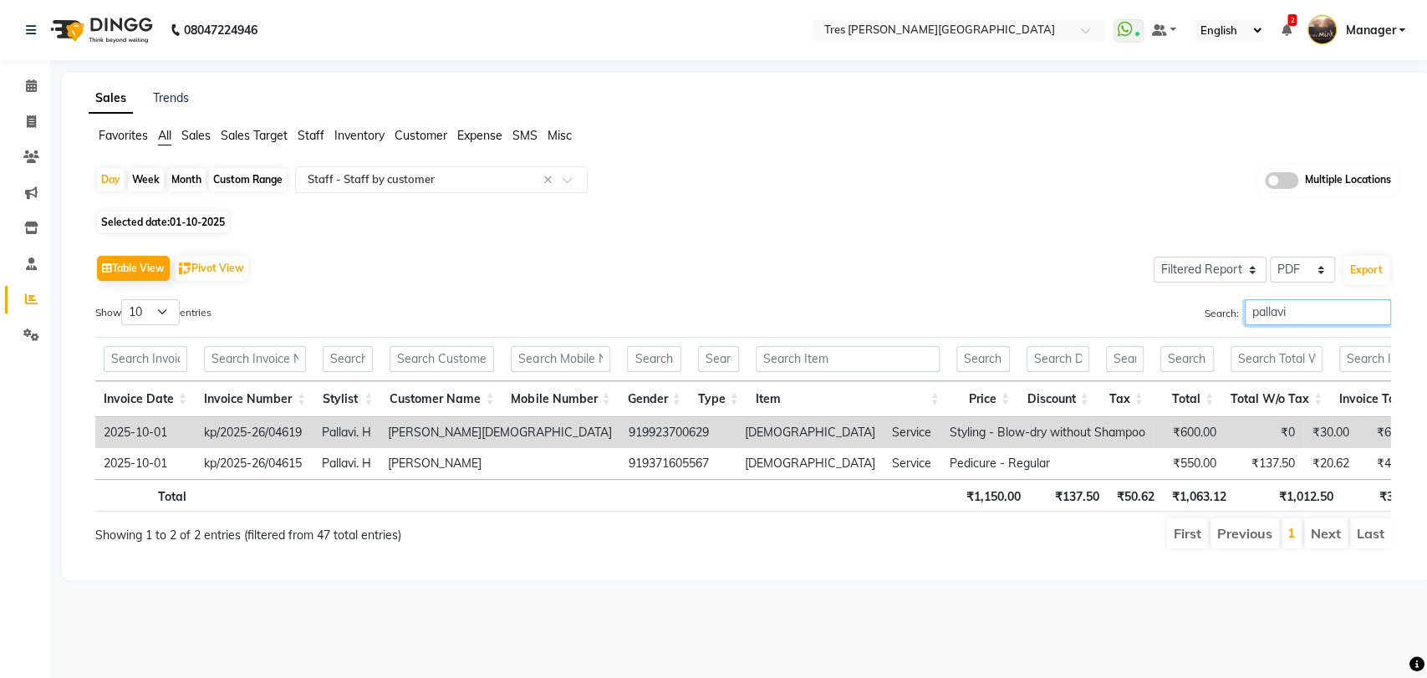
drag, startPoint x: 1257, startPoint y: 303, endPoint x: 1157, endPoint y: 331, distance: 104.0
click at [1157, 331] on div "Show 10 25 50 100 entries Search: pallavi Invoice Date Invoice Number Stylist C…" at bounding box center [742, 424] width 1295 height 251
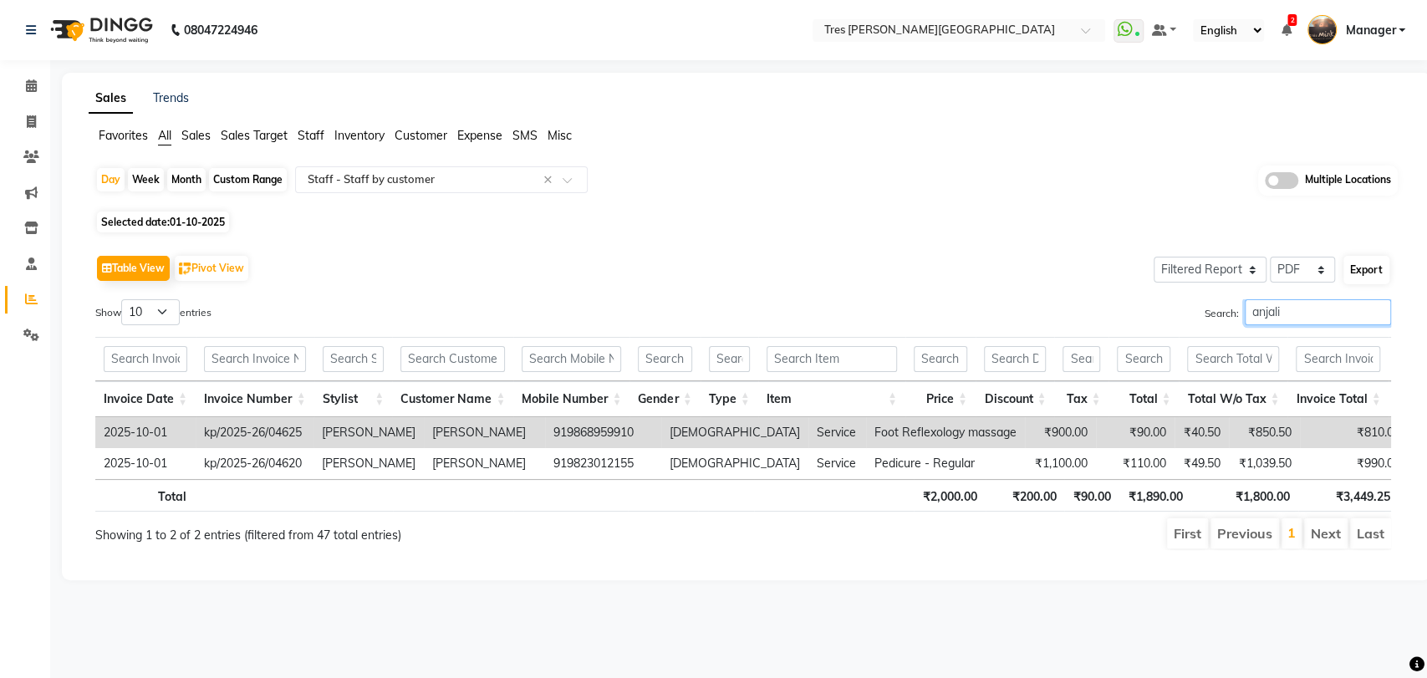
type input "anjali"
click at [1363, 276] on button "Export" at bounding box center [1366, 270] width 46 height 28
select select "sans-serif"
select select "15px"
select select "template_1"
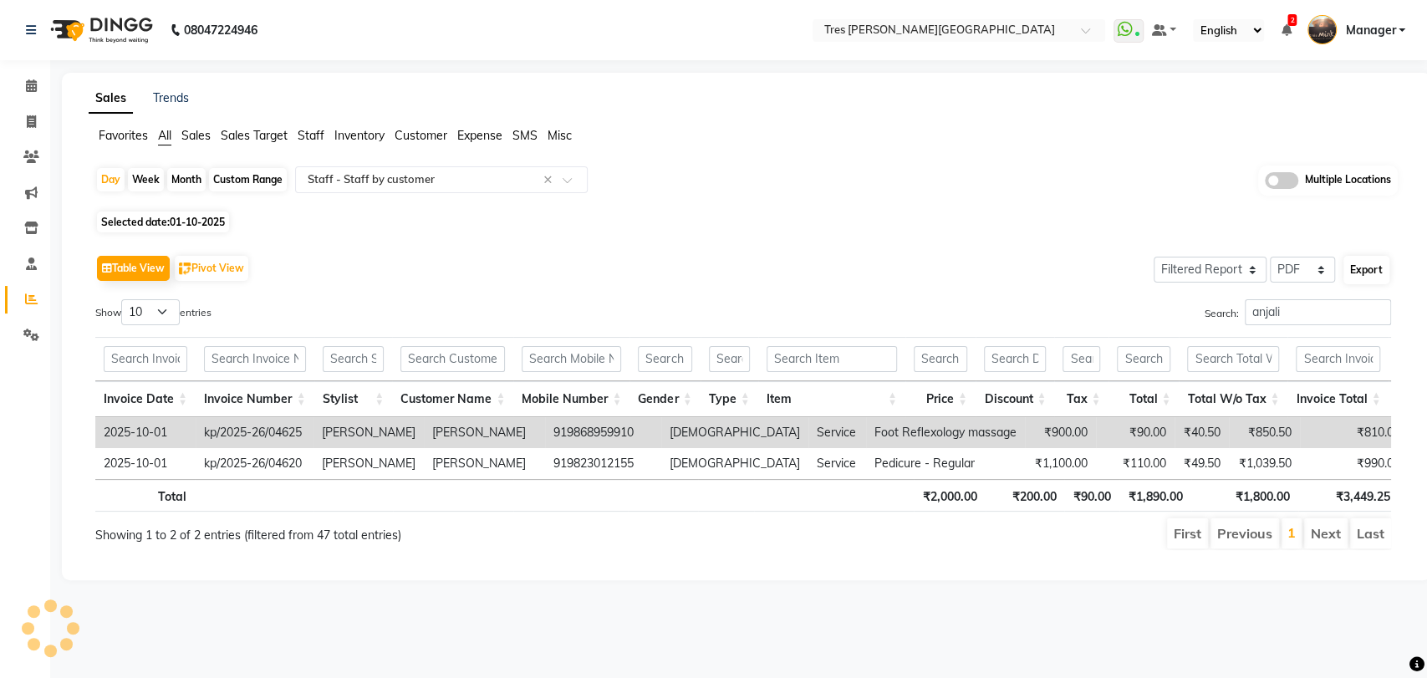
select select "A4"
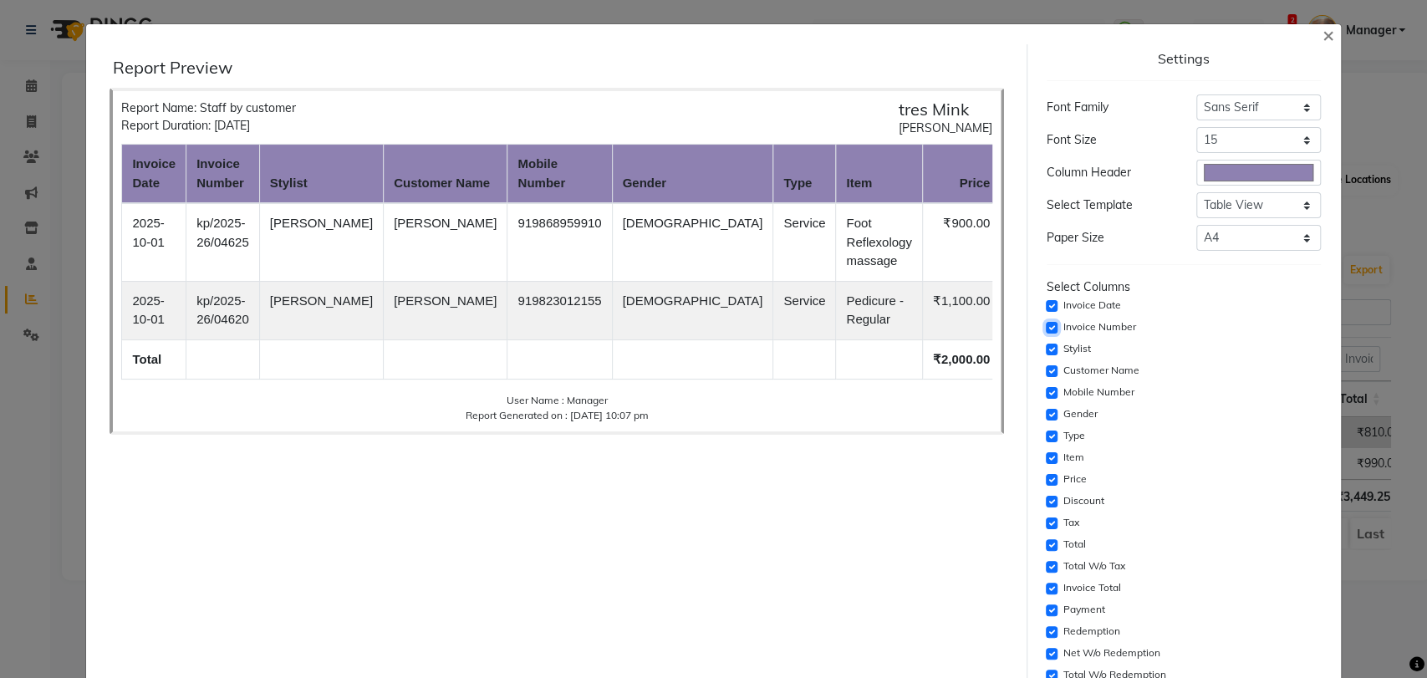
click at [1045, 327] on input "checkbox" at bounding box center [1051, 328] width 12 height 12
checkbox input "false"
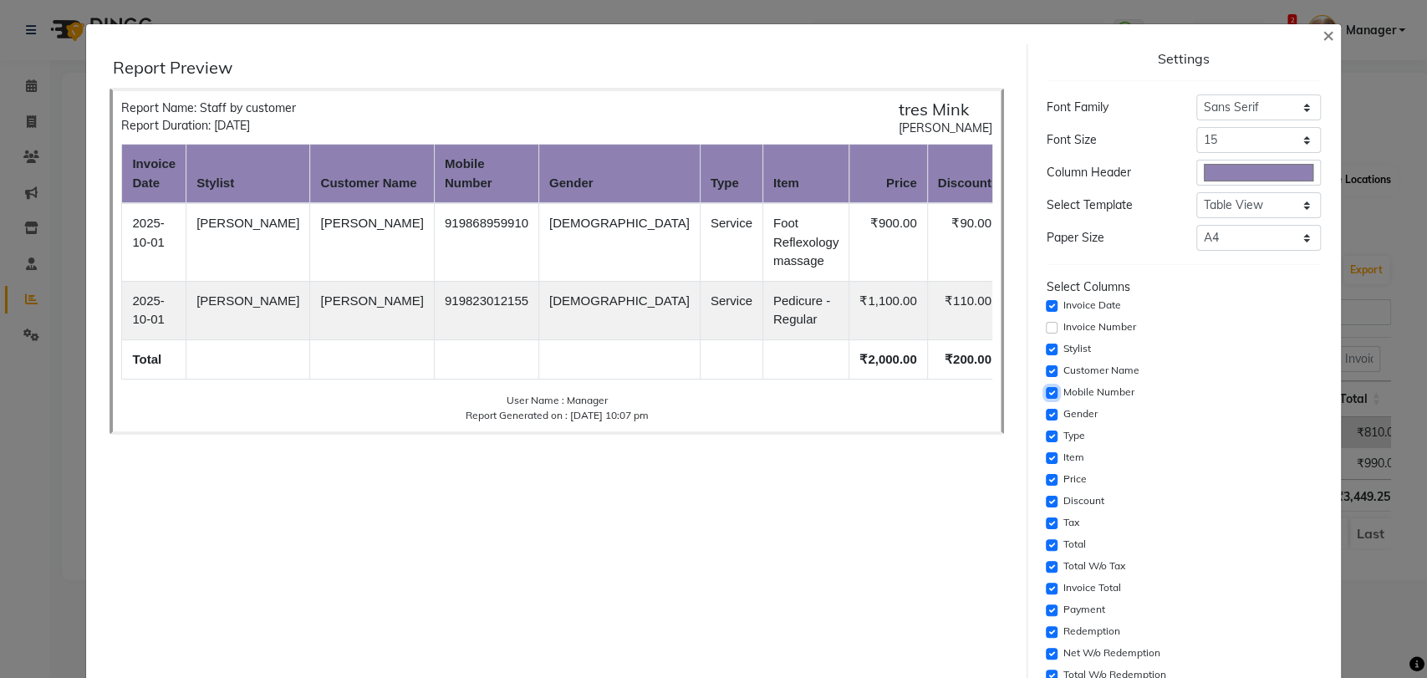
click at [1045, 389] on input "checkbox" at bounding box center [1051, 393] width 12 height 12
checkbox input "false"
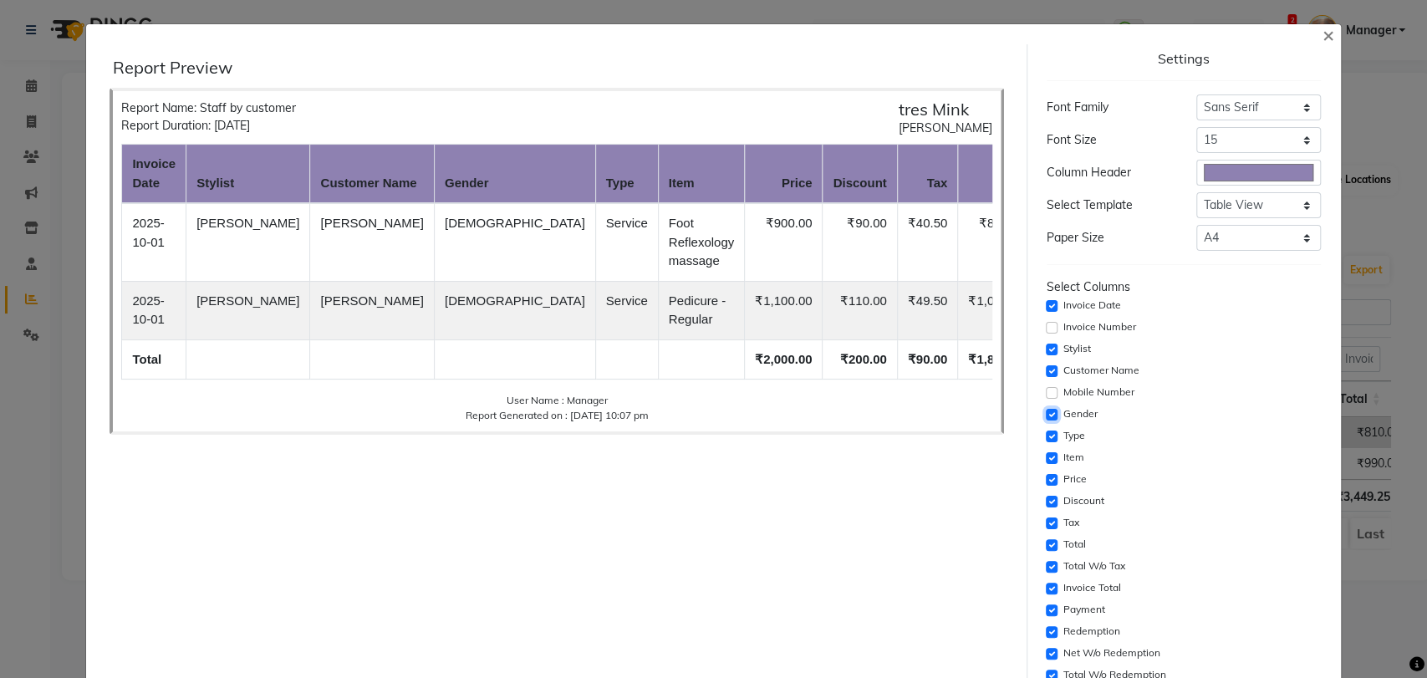
click at [1045, 417] on input "checkbox" at bounding box center [1051, 415] width 12 height 12
checkbox input "false"
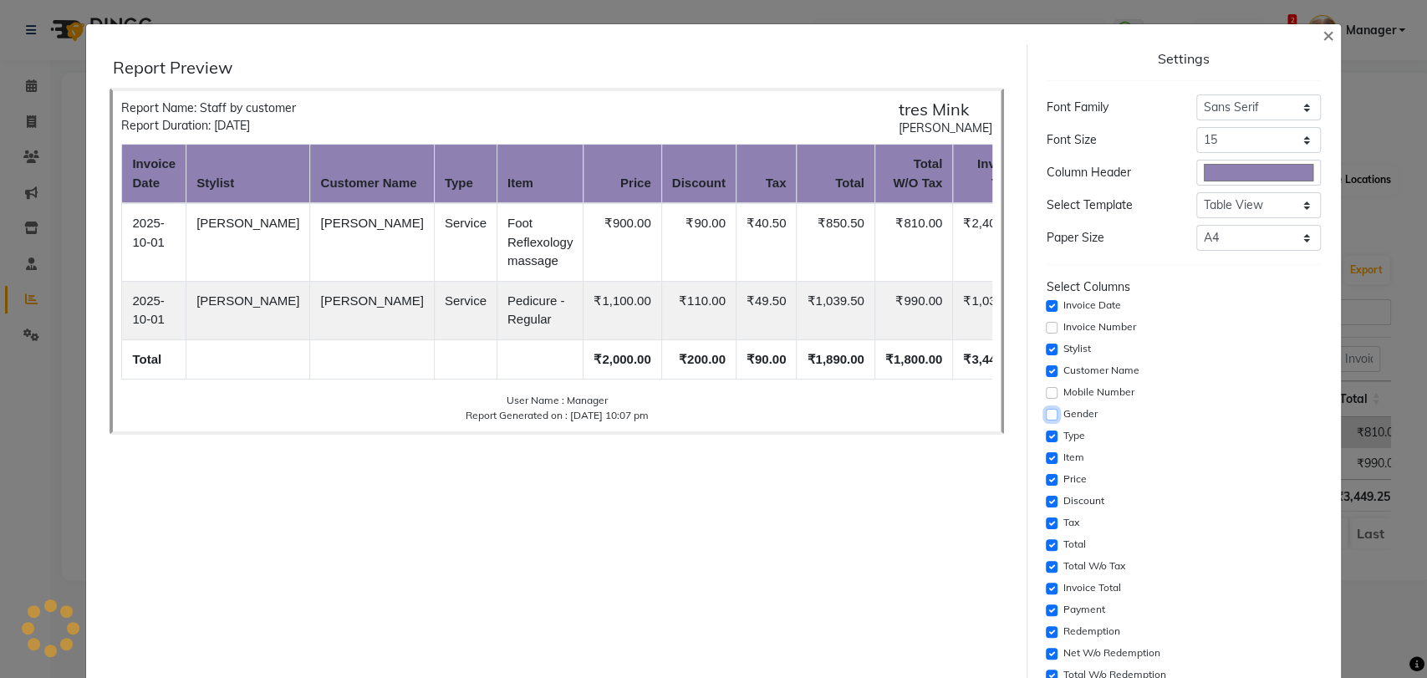
scroll to position [254, 0]
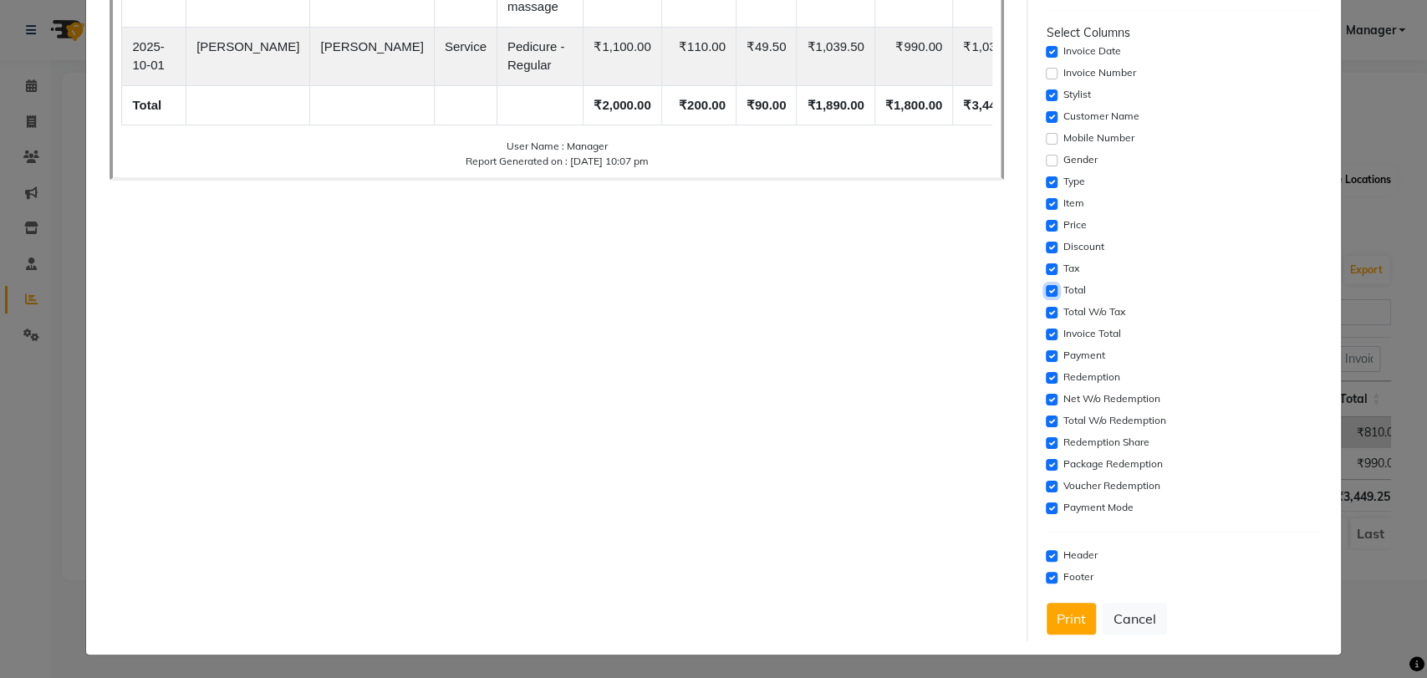
click at [1045, 287] on input "checkbox" at bounding box center [1051, 291] width 12 height 12
checkbox input "false"
click at [1045, 267] on input "checkbox" at bounding box center [1051, 269] width 12 height 12
checkbox input "false"
click at [1045, 334] on input "checkbox" at bounding box center [1051, 334] width 12 height 12
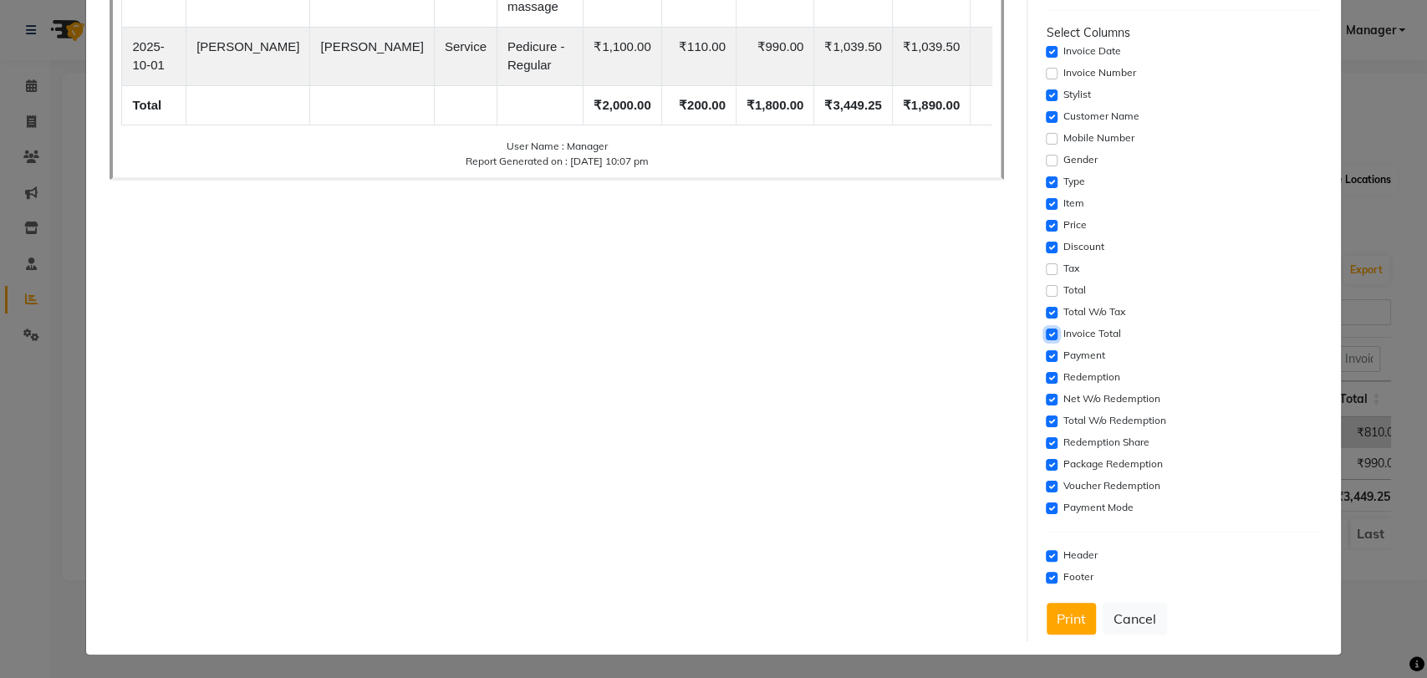
checkbox input "false"
click at [1045, 355] on input "checkbox" at bounding box center [1051, 356] width 12 height 12
checkbox input "false"
click at [1045, 373] on input "checkbox" at bounding box center [1051, 378] width 12 height 12
checkbox input "false"
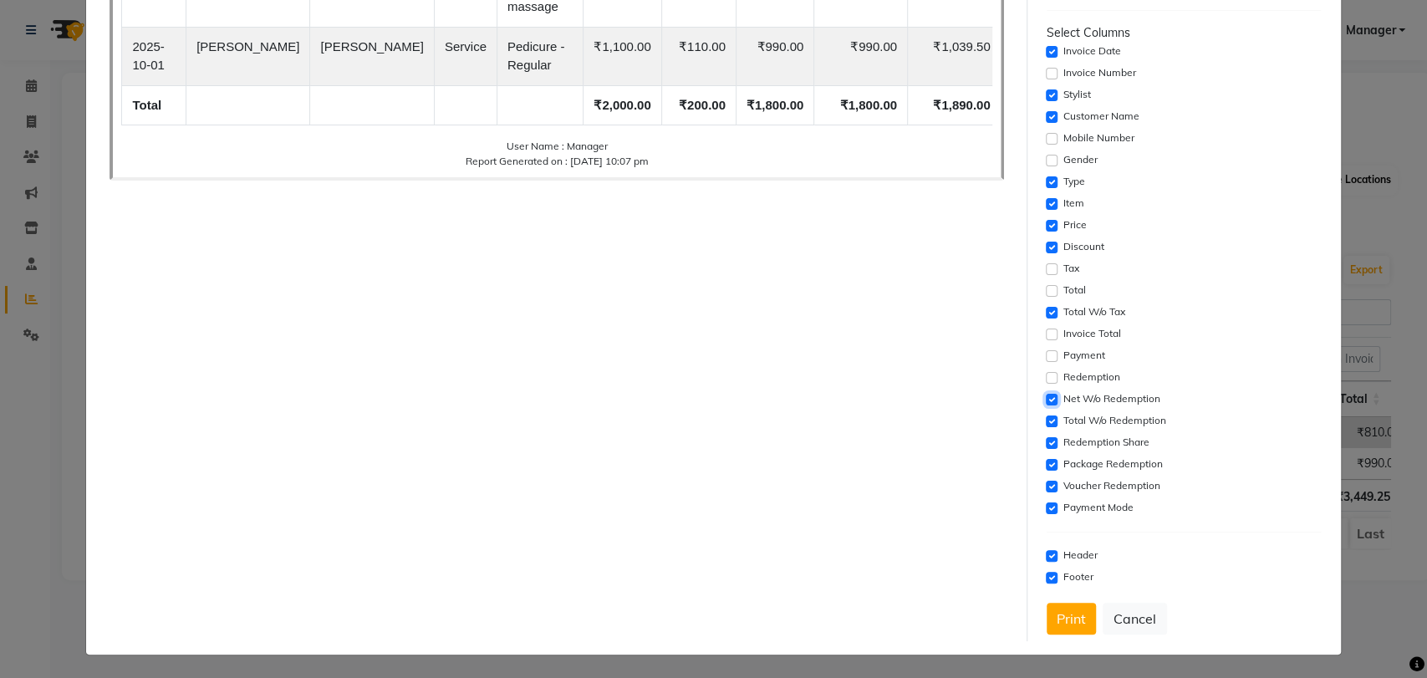
drag, startPoint x: 1041, startPoint y: 394, endPoint x: 1041, endPoint y: 410, distance: 15.0
click at [1045, 396] on input "checkbox" at bounding box center [1051, 400] width 12 height 12
checkbox input "false"
click at [1045, 416] on input "checkbox" at bounding box center [1051, 421] width 12 height 12
checkbox input "false"
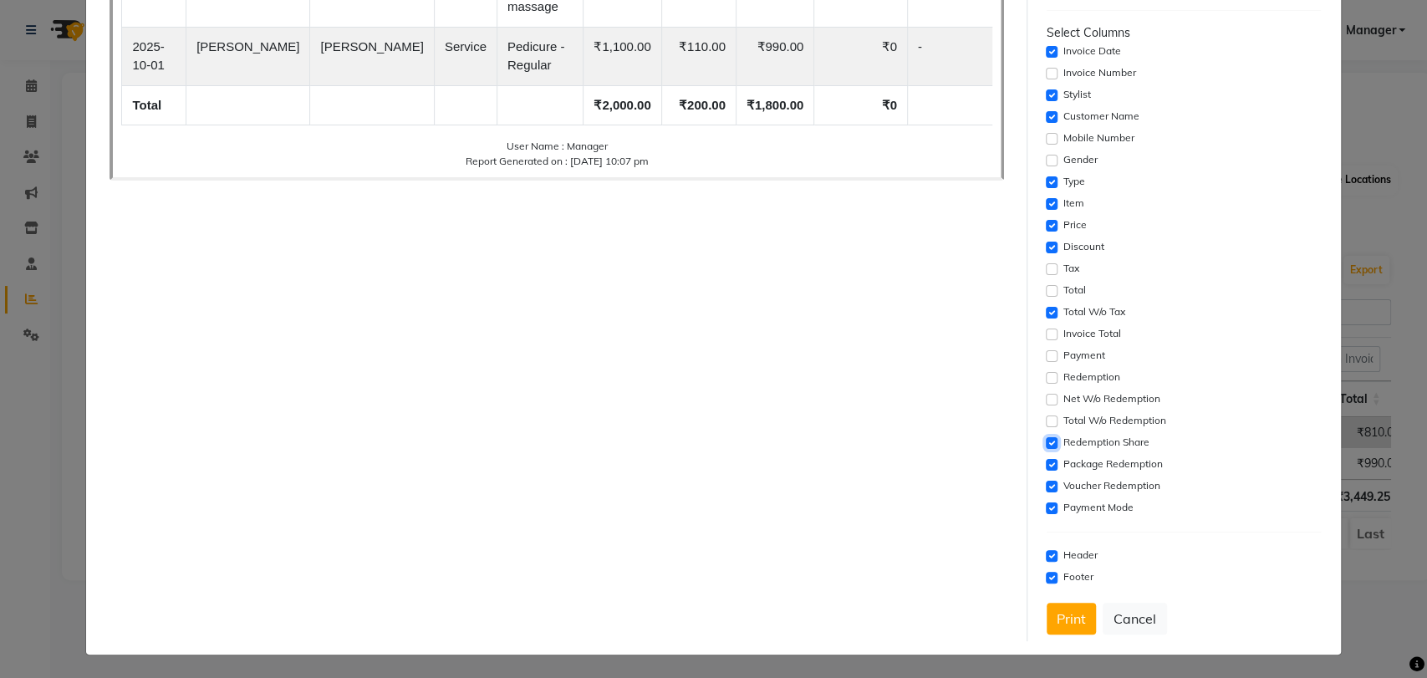
click at [1045, 443] on input "checkbox" at bounding box center [1051, 443] width 12 height 12
checkbox input "false"
click at [1045, 463] on input "checkbox" at bounding box center [1051, 465] width 12 height 12
checkbox input "false"
click at [1028, 497] on div "Settings Font Family Select Sans Serif Monospace Serif Font Size Select 8 9 10 …" at bounding box center [1182, 215] width 313 height 851
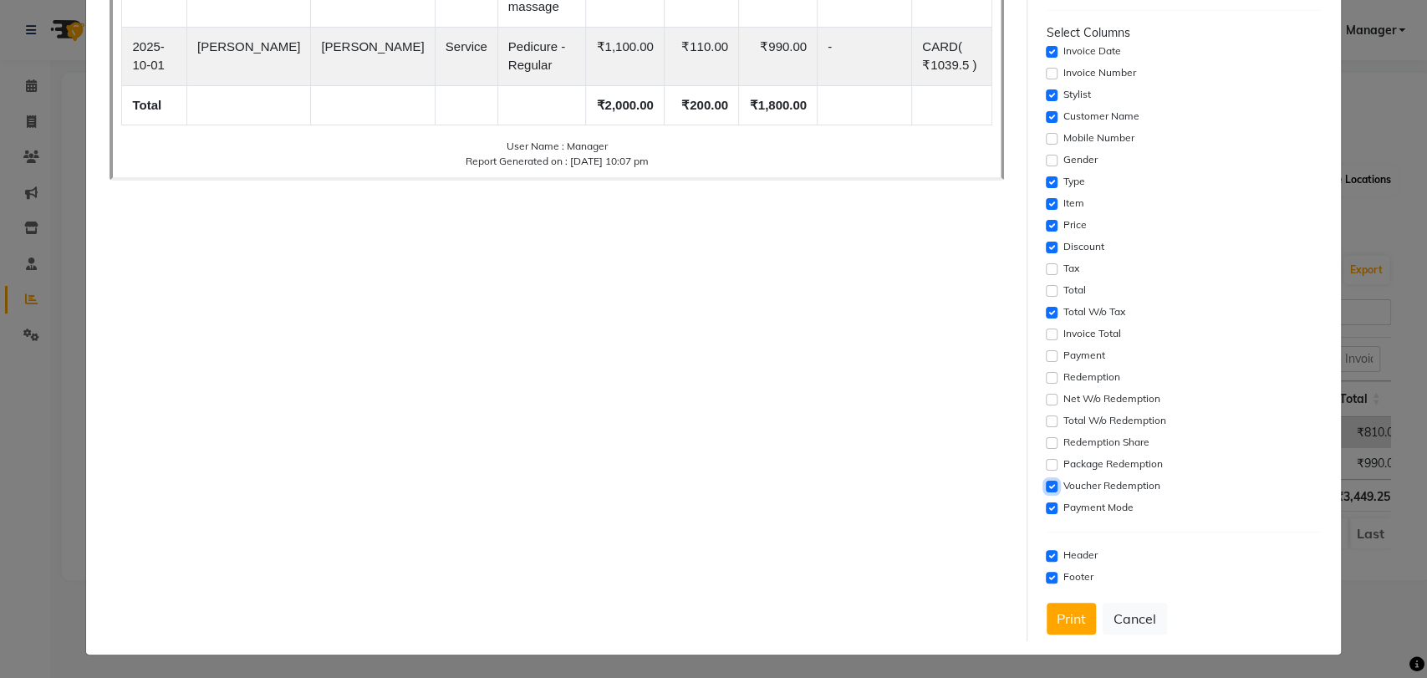
drag, startPoint x: 1041, startPoint y: 488, endPoint x: 1045, endPoint y: 501, distance: 13.0
click at [1045, 487] on input "checkbox" at bounding box center [1051, 487] width 12 height 12
checkbox input "false"
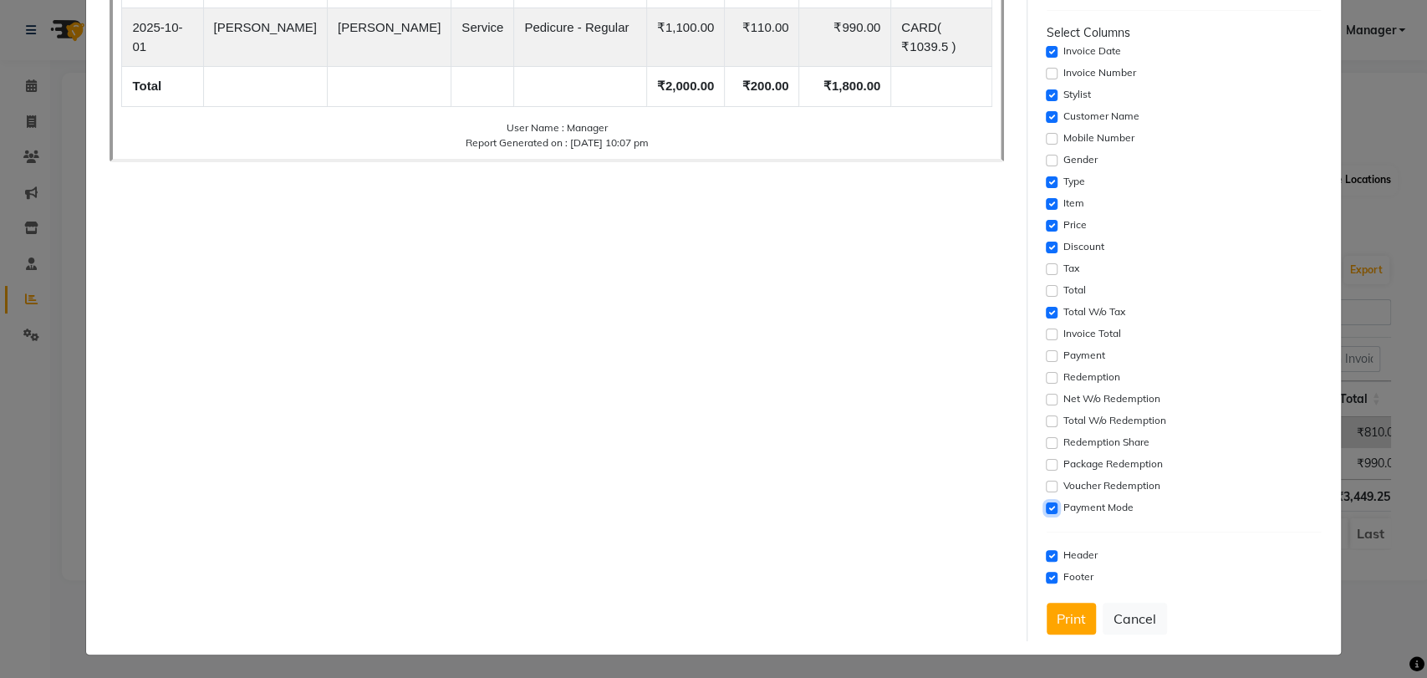
click at [1045, 511] on input "checkbox" at bounding box center [1051, 508] width 12 height 12
checkbox input "false"
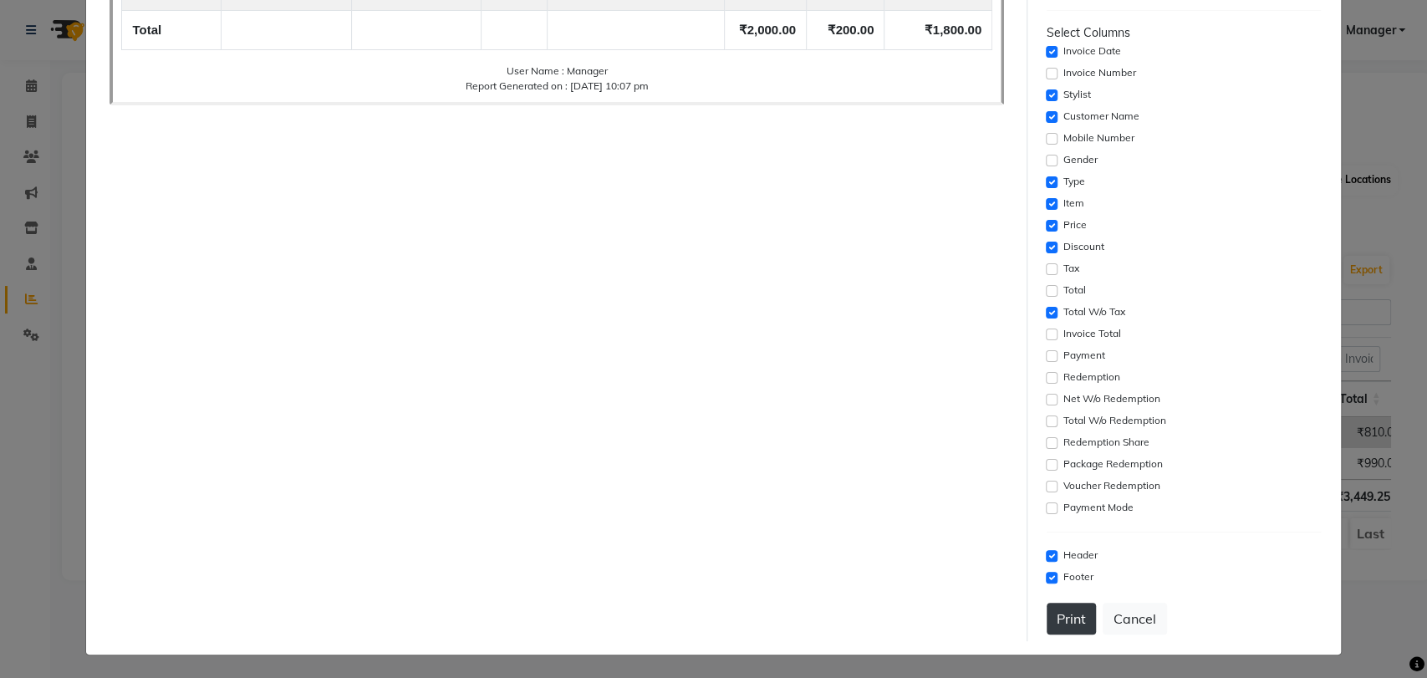
click at [1066, 617] on button "Print" at bounding box center [1070, 619] width 49 height 32
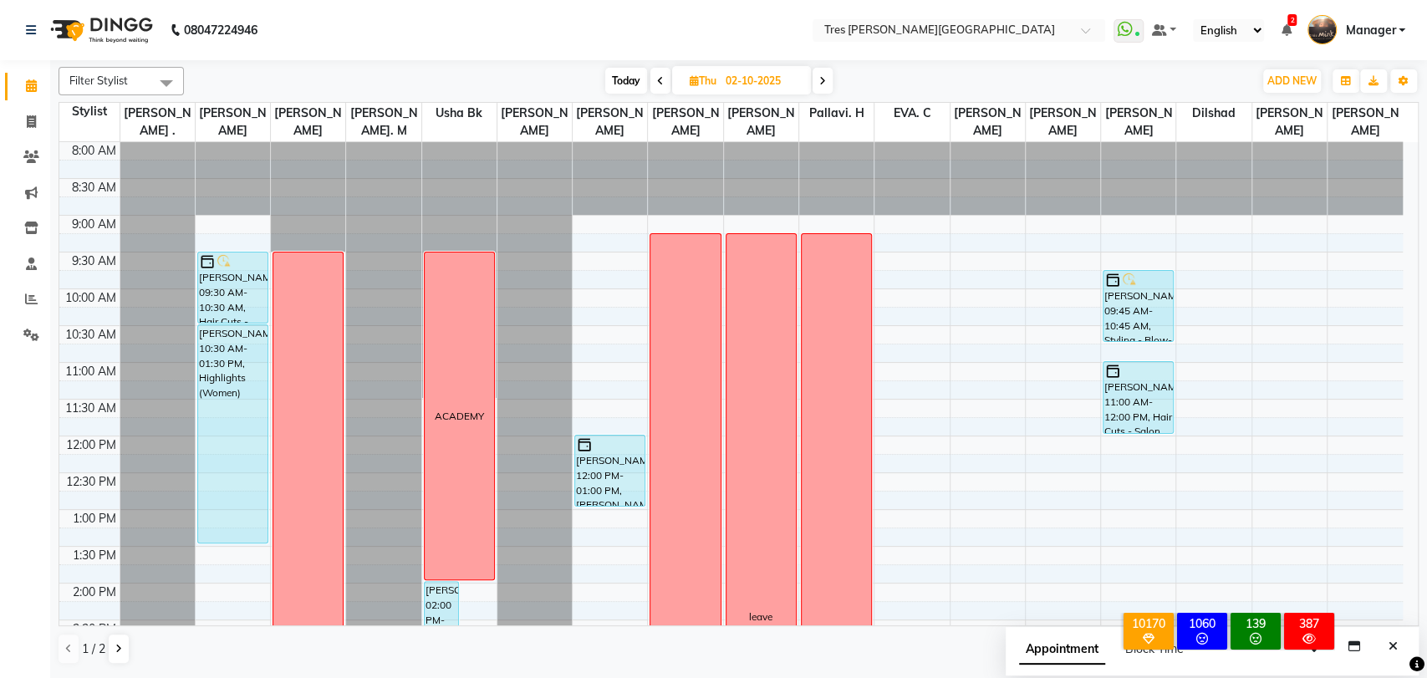
click at [624, 80] on span "Today" at bounding box center [626, 81] width 42 height 26
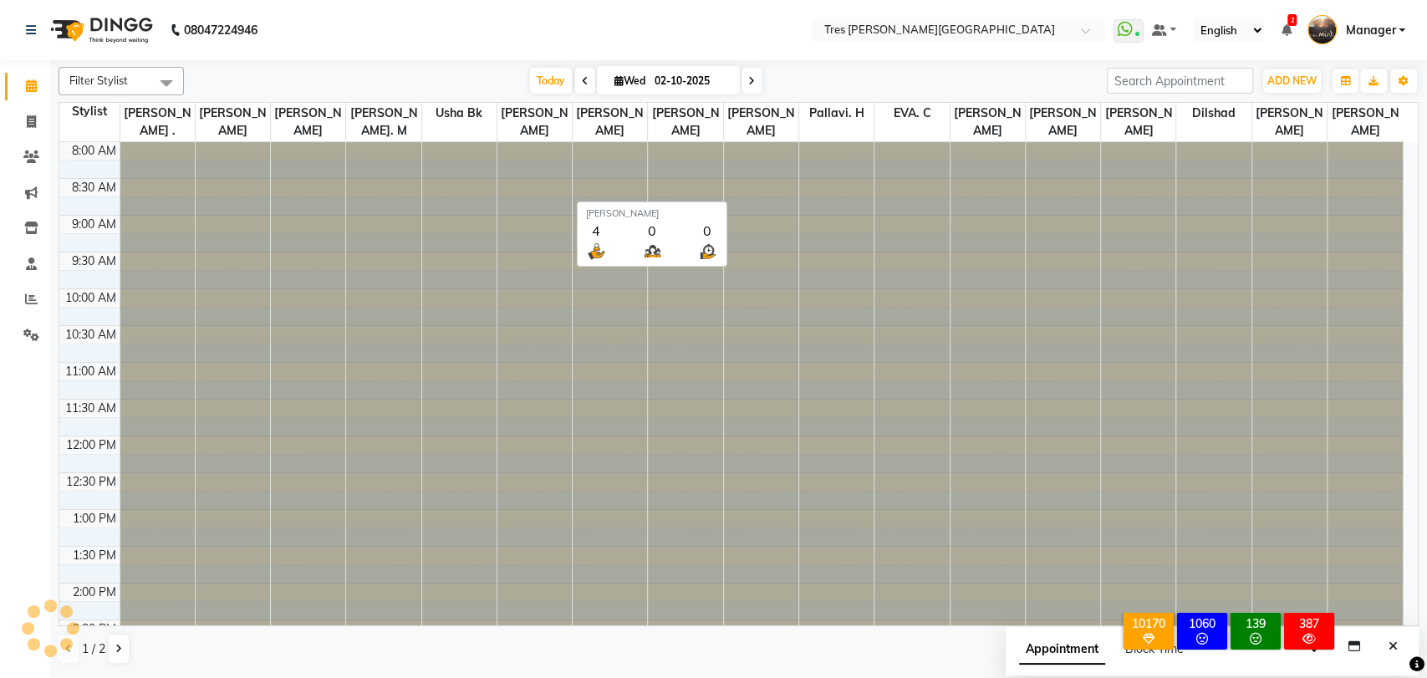
type input "01-10-2025"
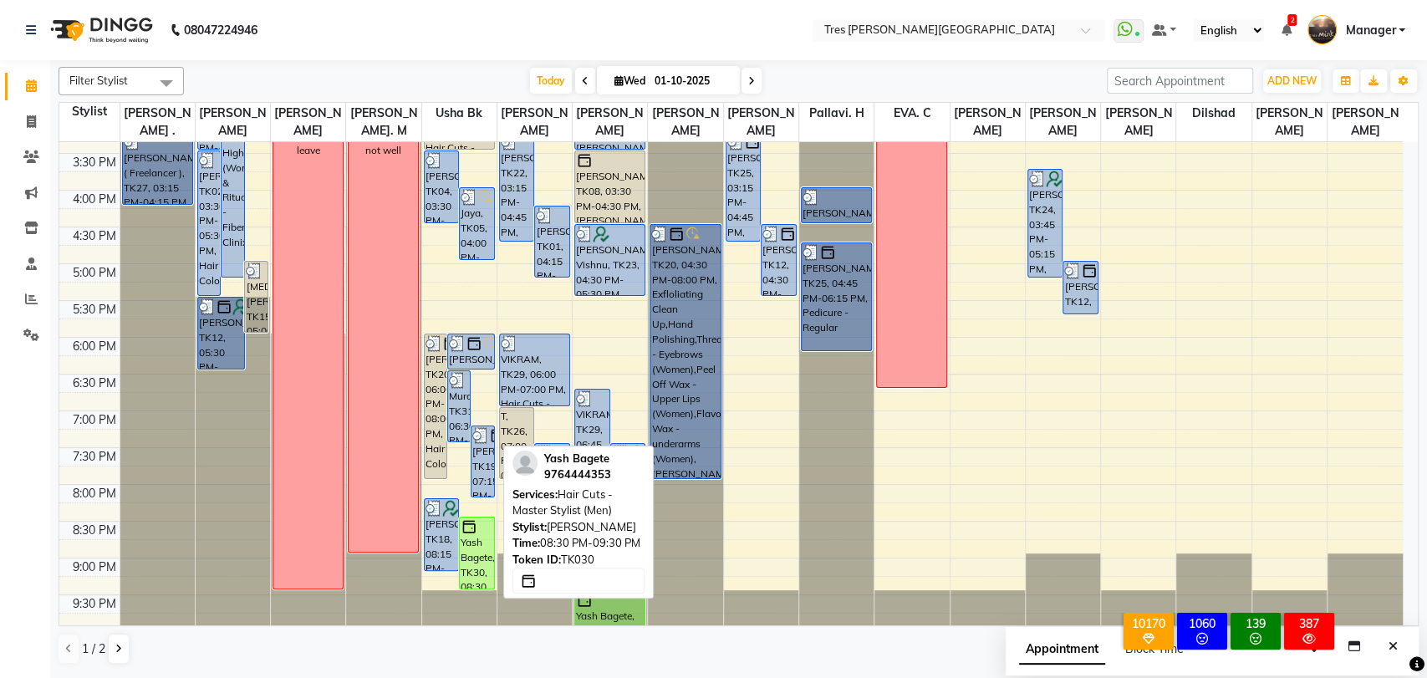
click at [481, 537] on div "Yash Bagete, TK30, 08:30 PM-09:30 PM, Hair Cuts - Master Stylist (Men)" at bounding box center [477, 552] width 34 height 71
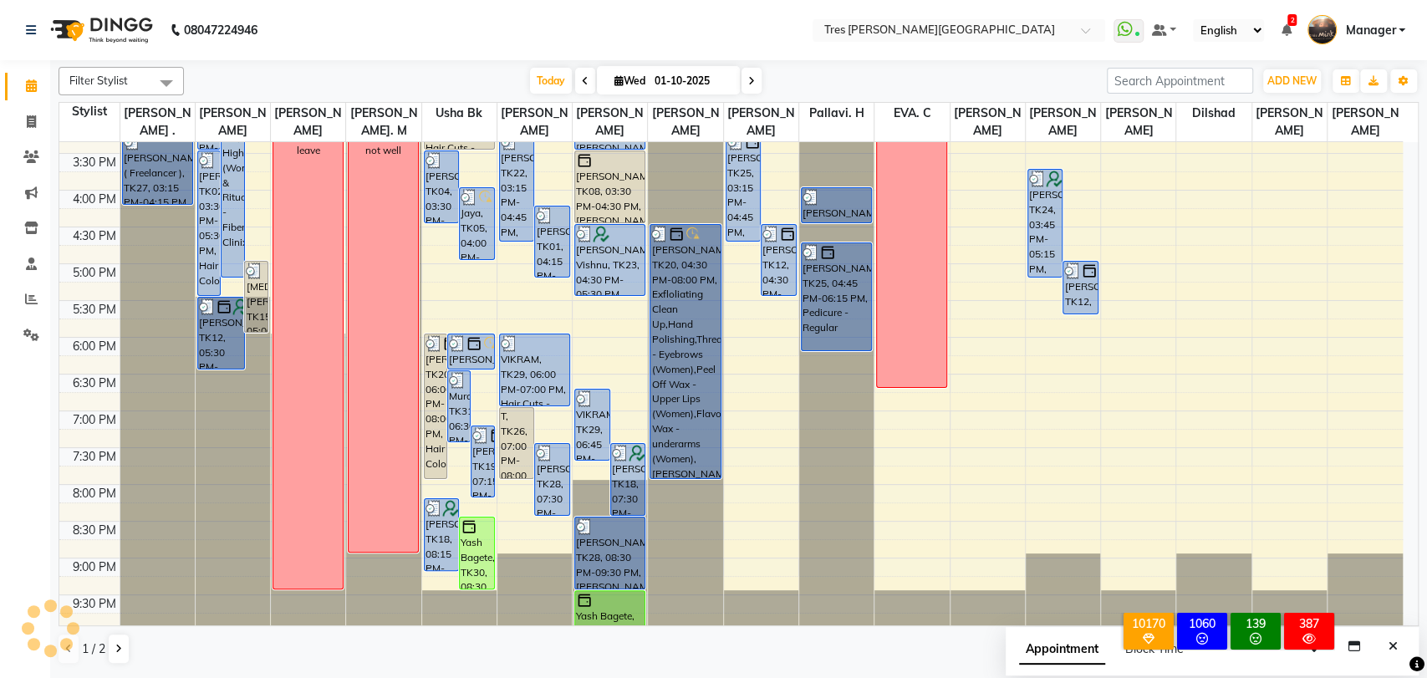
click at [475, 549] on div "Yash Bagete, TK30, 08:30 PM-09:30 PM, Hair Cuts - Master Stylist (Men)" at bounding box center [477, 552] width 34 height 71
select select "6"
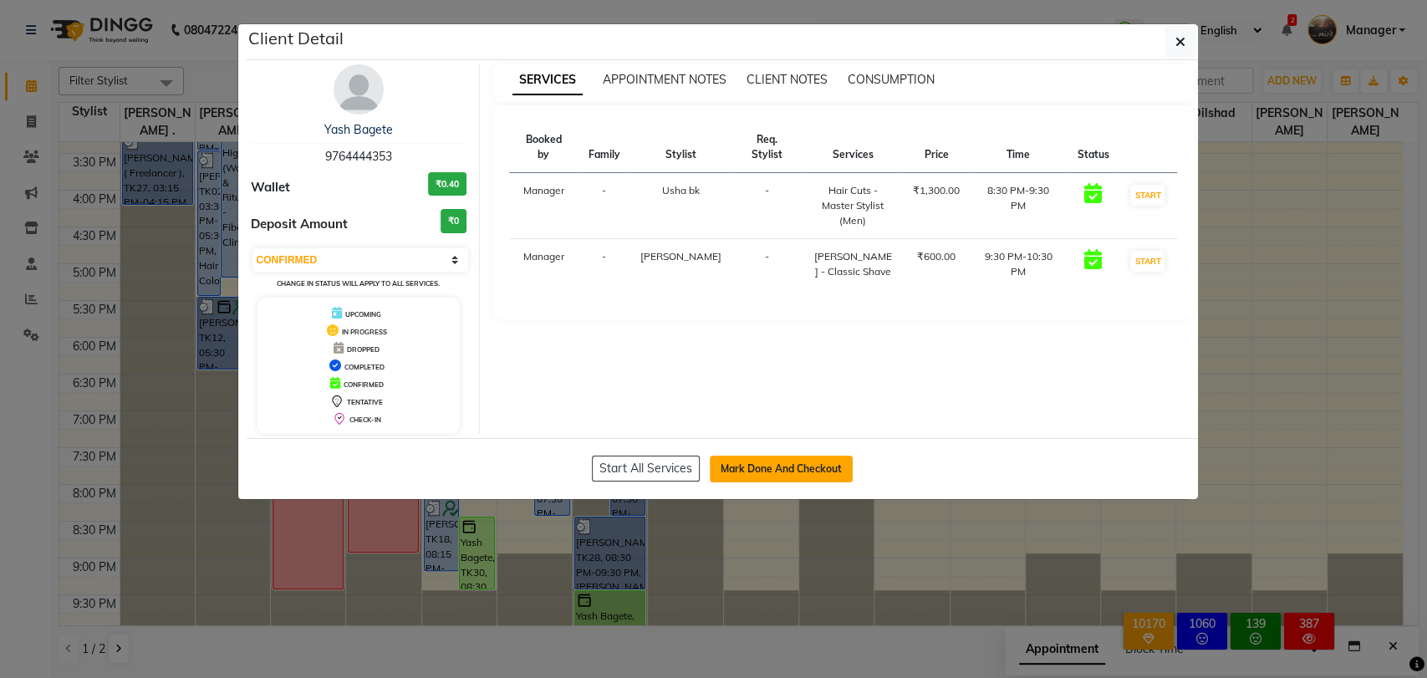
click at [819, 465] on button "Mark Done And Checkout" at bounding box center [781, 468] width 143 height 27
select select "service"
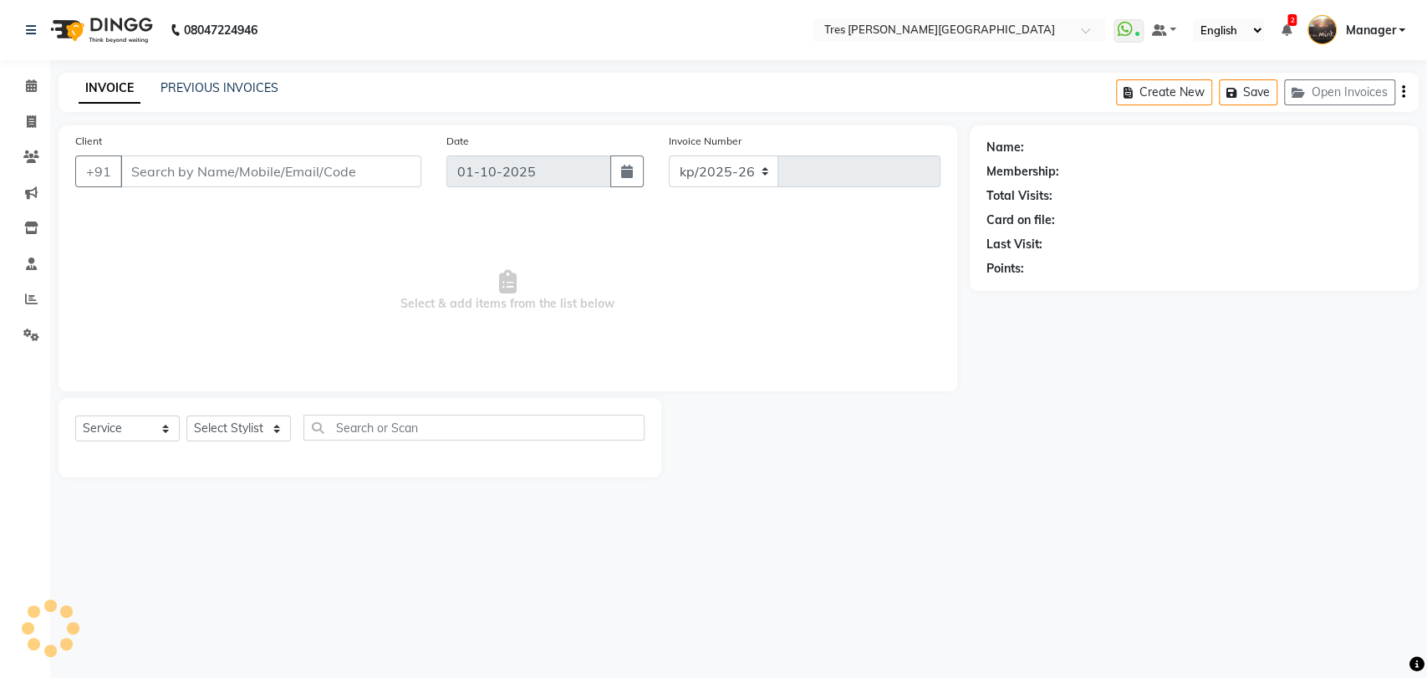
select select "4234"
type input "04633"
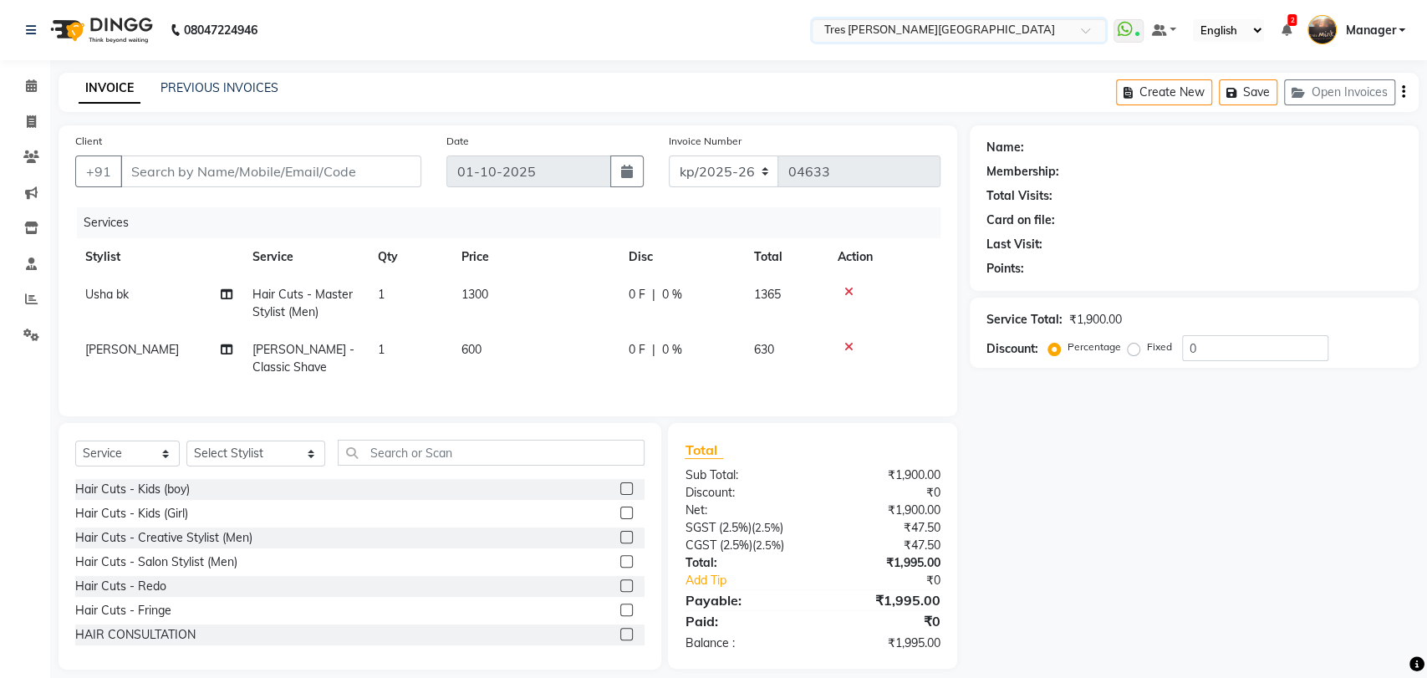
type input "9764444353"
select select "1621"
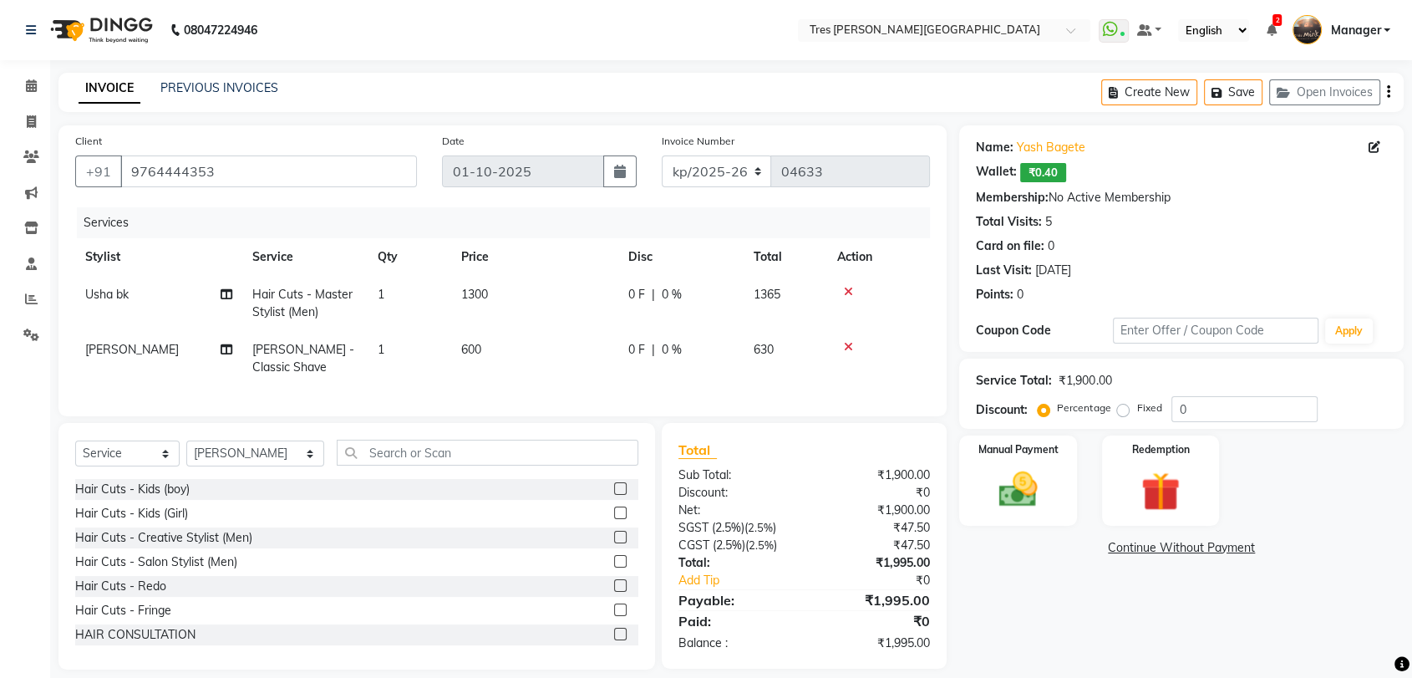
click at [468, 296] on span "1300" at bounding box center [474, 294] width 27 height 15
select select "1017"
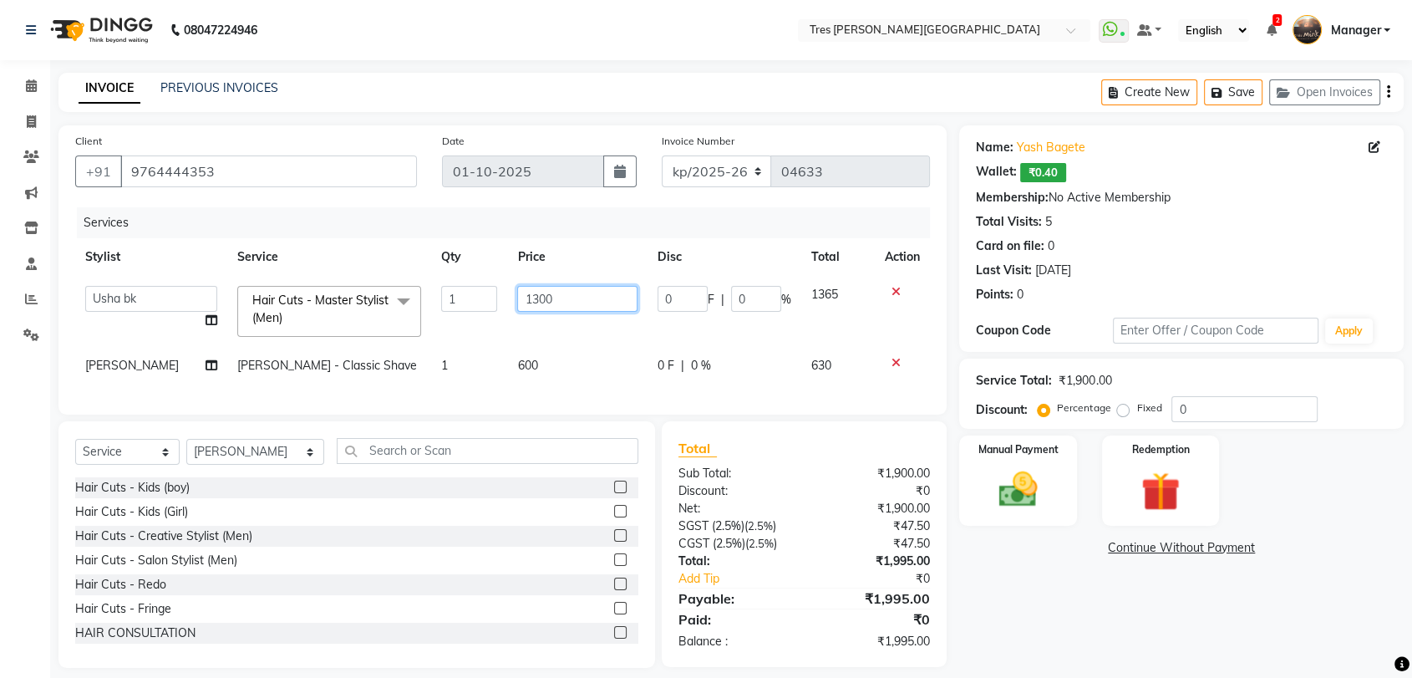
click at [535, 297] on input "1300" at bounding box center [577, 299] width 120 height 26
type input "1400"
click at [515, 369] on td "600" at bounding box center [577, 366] width 140 height 38
select select "1621"
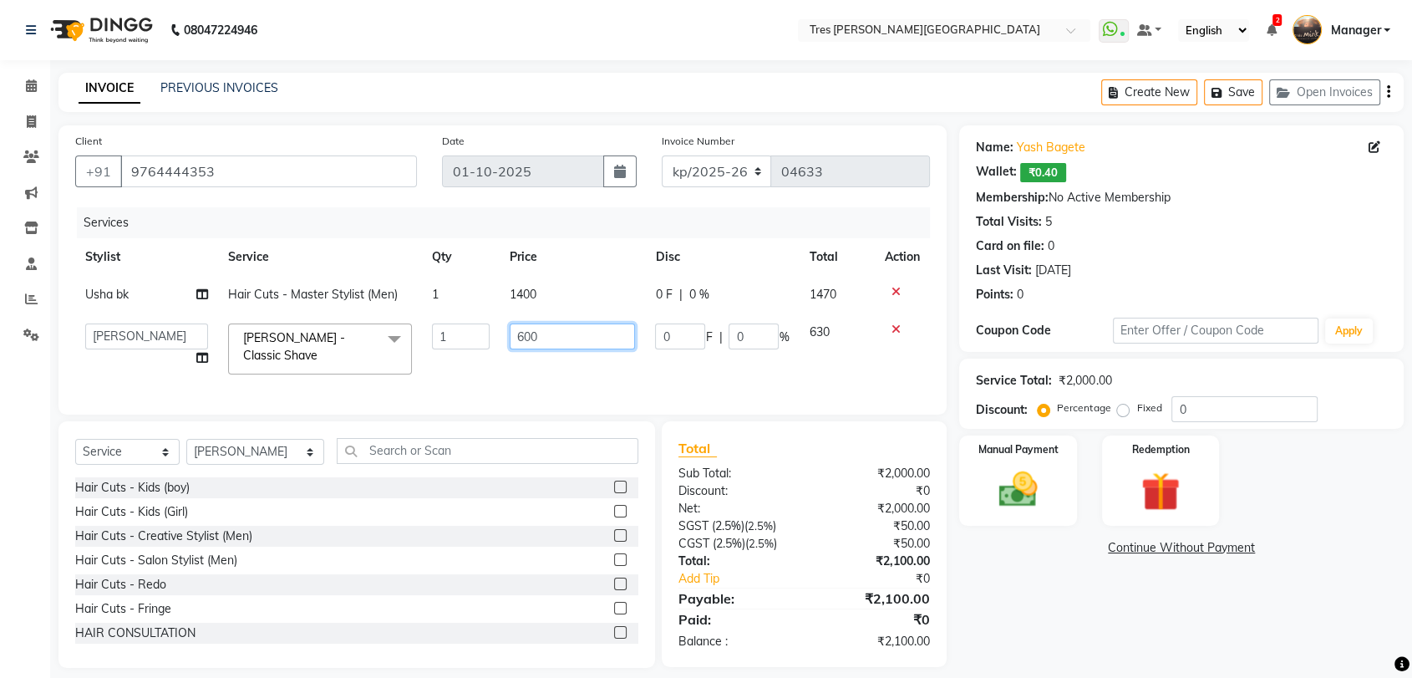
click at [524, 334] on input "600" at bounding box center [573, 336] width 126 height 26
type input "700"
click at [657, 375] on td "0 F | 0 %" at bounding box center [722, 348] width 154 height 71
select select "1621"
click at [1015, 496] on img at bounding box center [1017, 489] width 65 height 47
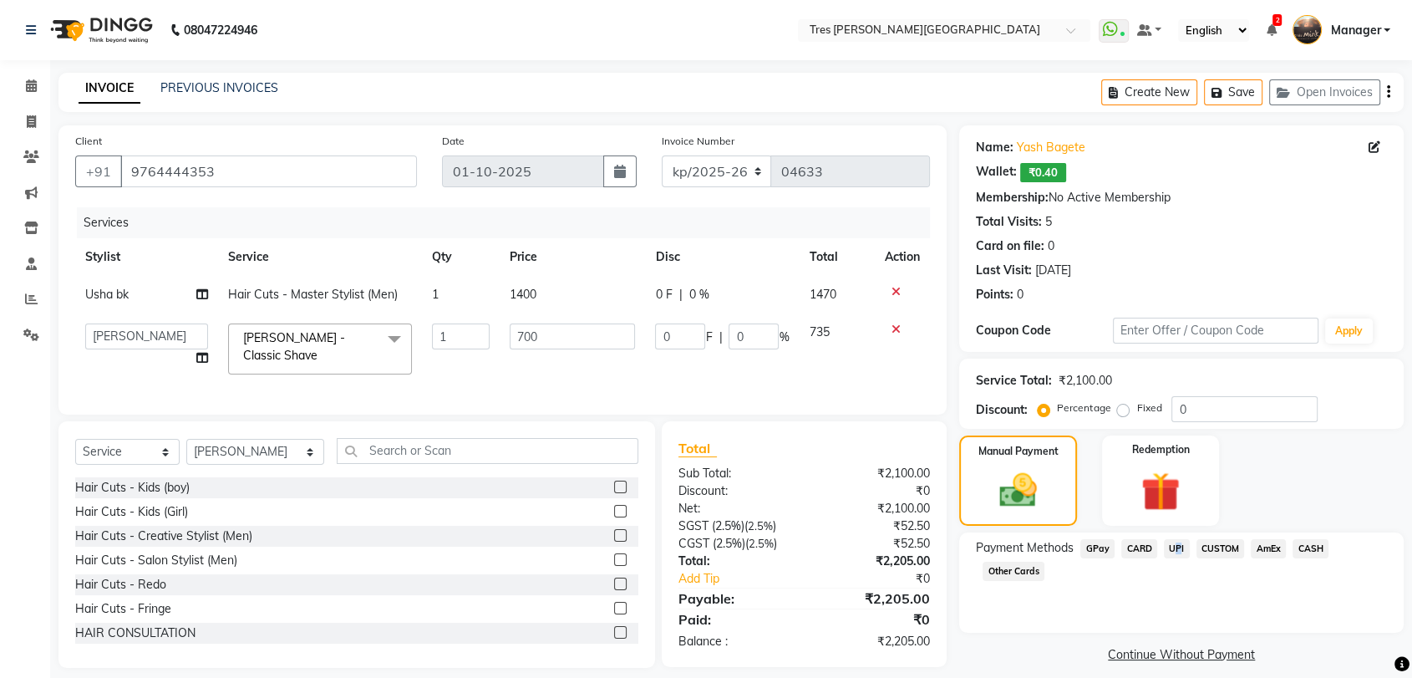
drag, startPoint x: 1171, startPoint y: 550, endPoint x: 1168, endPoint y: 581, distance: 31.0
click at [1172, 550] on span "UPI" at bounding box center [1177, 548] width 26 height 19
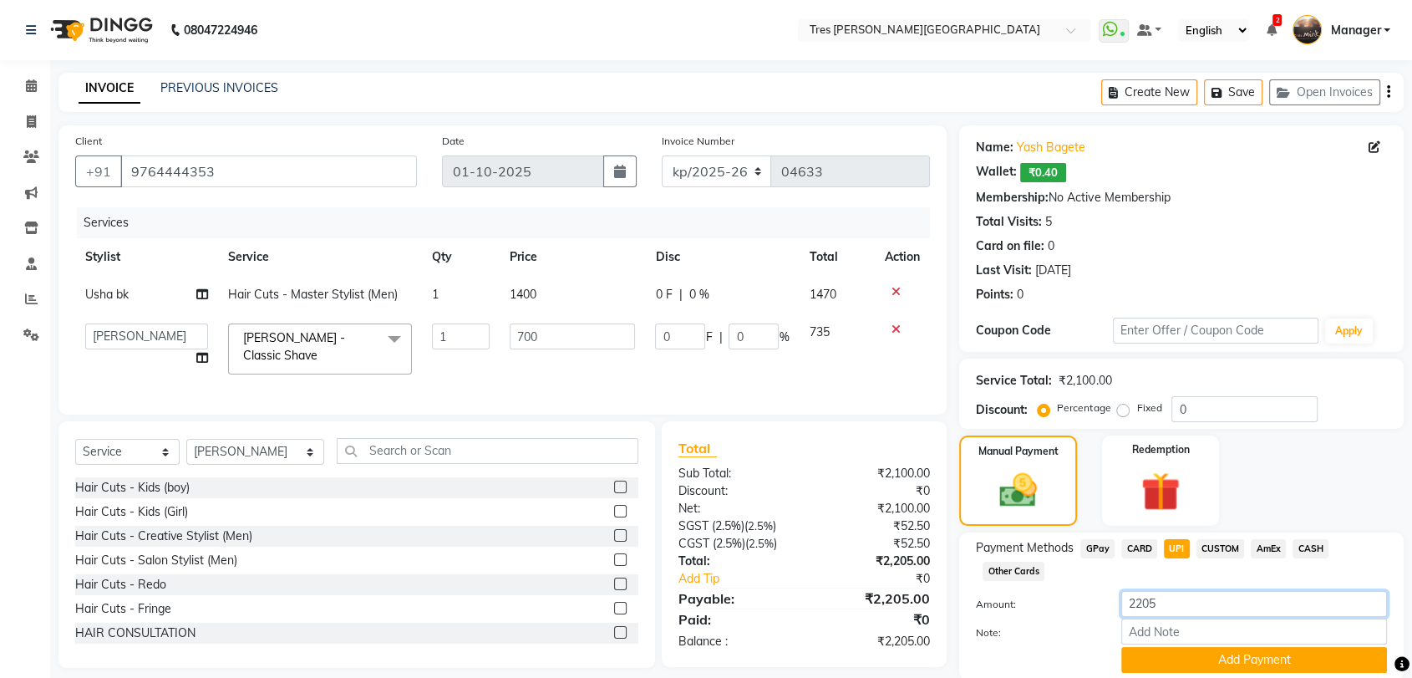
click at [1178, 597] on input "2205" at bounding box center [1255, 604] width 266 height 26
type input "2200"
click at [1197, 654] on button "Add Payment" at bounding box center [1255, 660] width 266 height 26
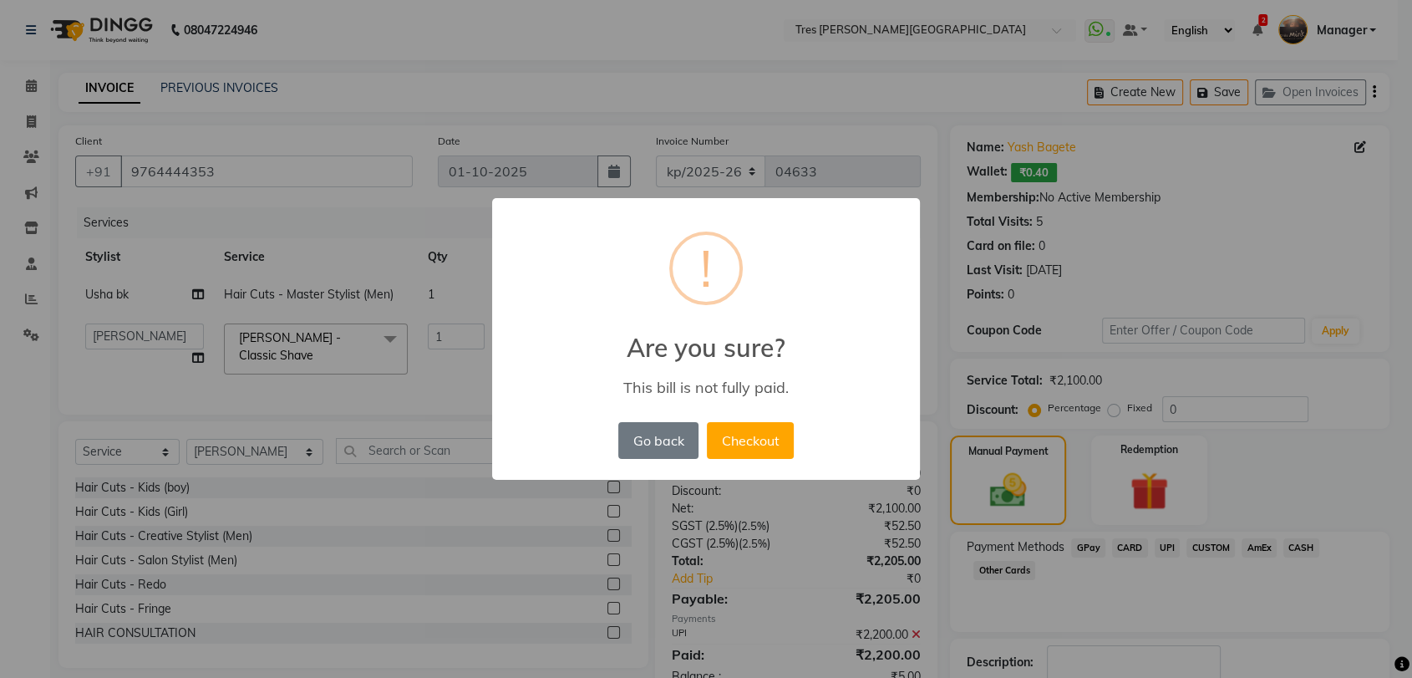
scroll to position [107, 0]
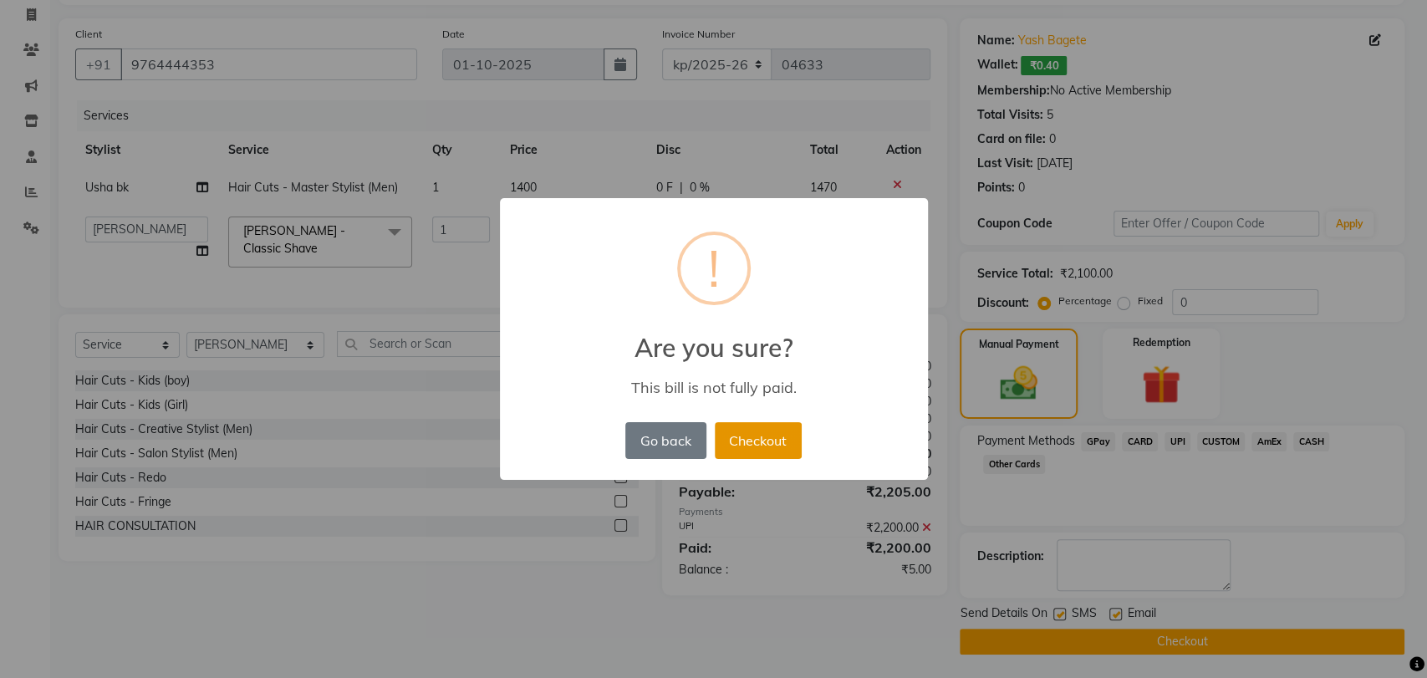
click at [766, 444] on button "Checkout" at bounding box center [758, 440] width 87 height 37
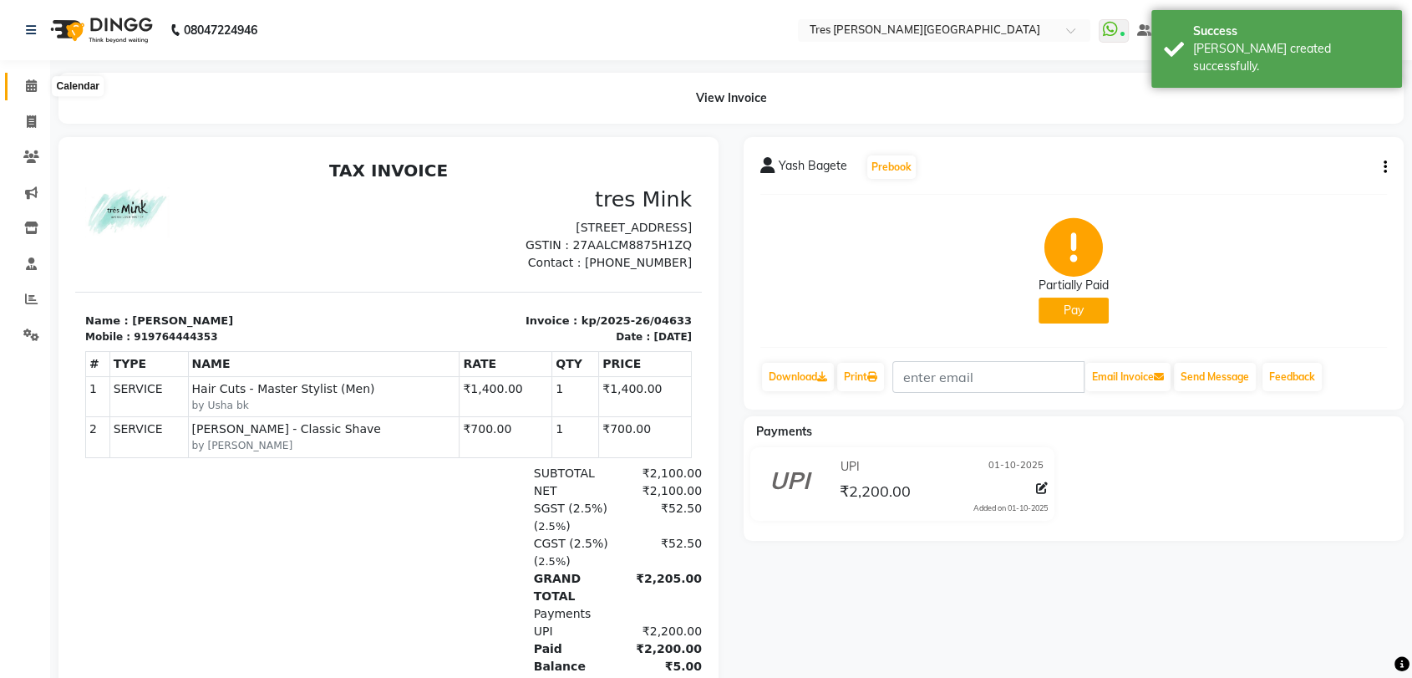
click at [27, 83] on icon at bounding box center [31, 85] width 11 height 13
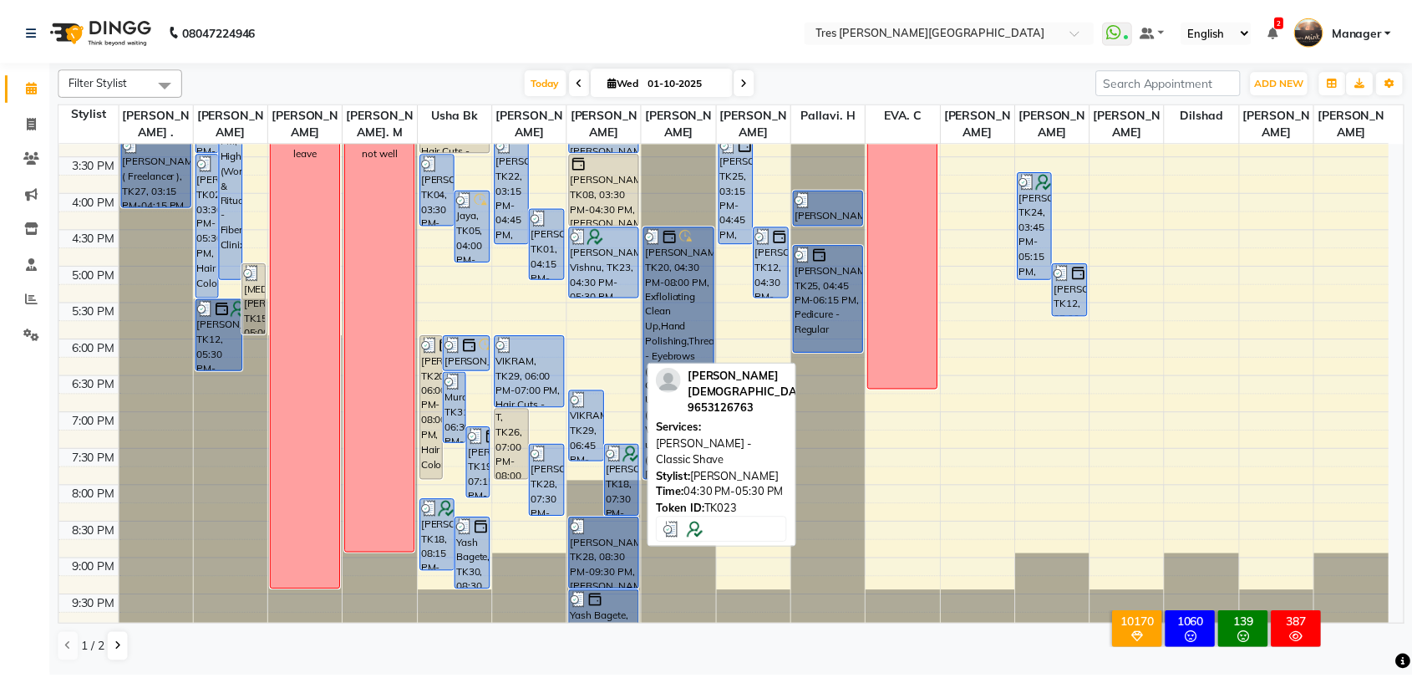
scroll to position [540, 0]
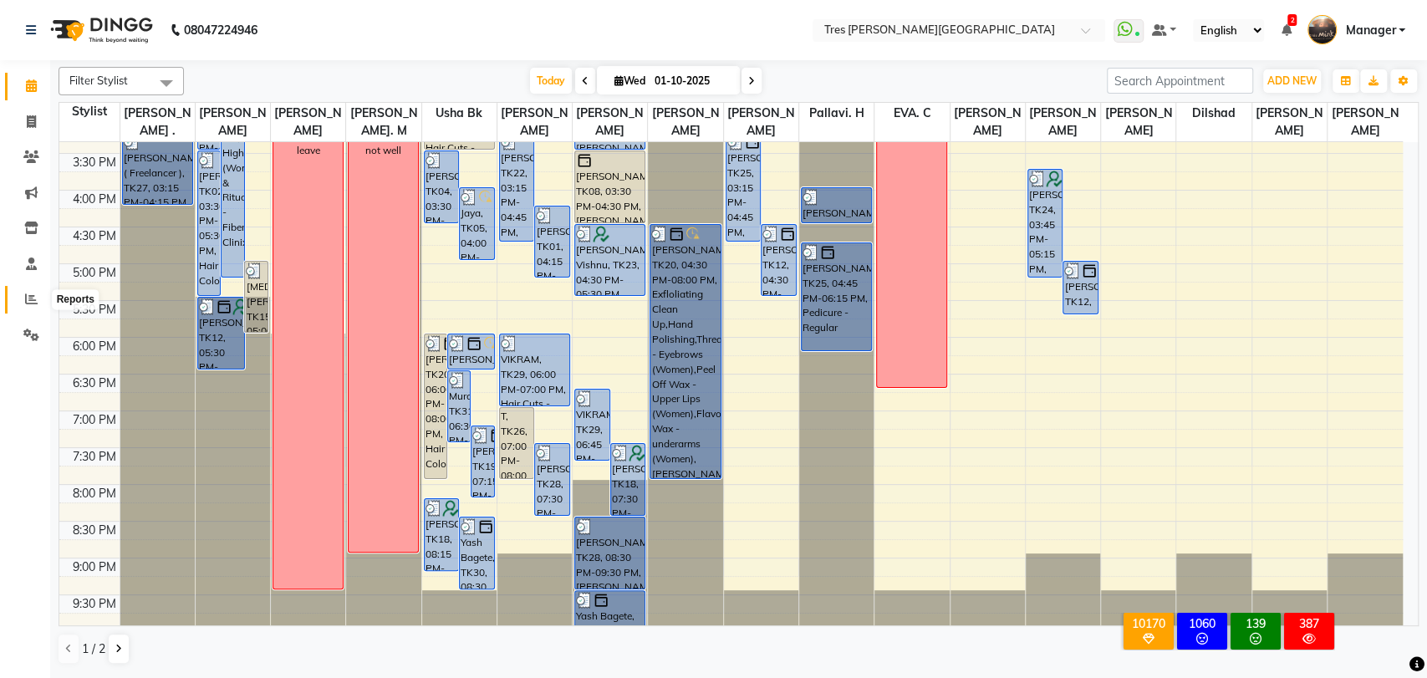
drag, startPoint x: 28, startPoint y: 306, endPoint x: 33, endPoint y: 298, distance: 10.2
click at [28, 306] on span at bounding box center [31, 299] width 29 height 19
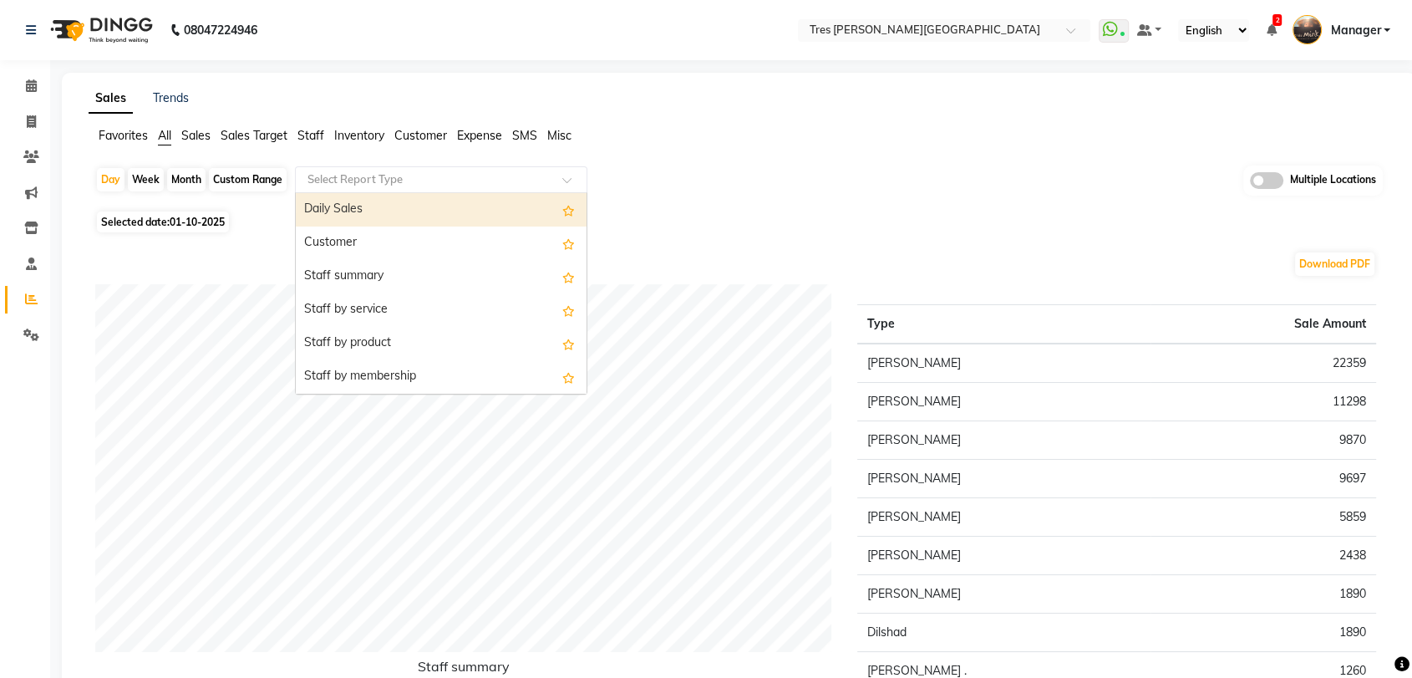
click at [346, 181] on input "text" at bounding box center [424, 179] width 241 height 17
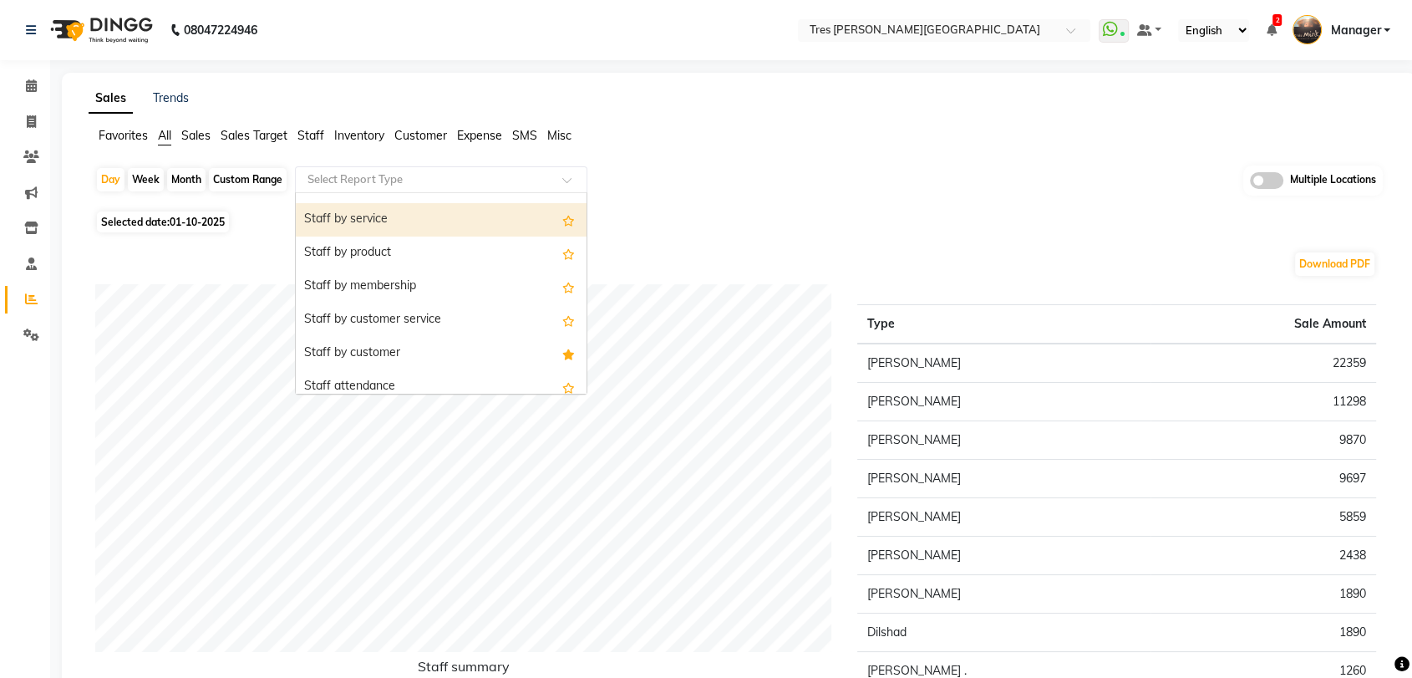
scroll to position [93, 0]
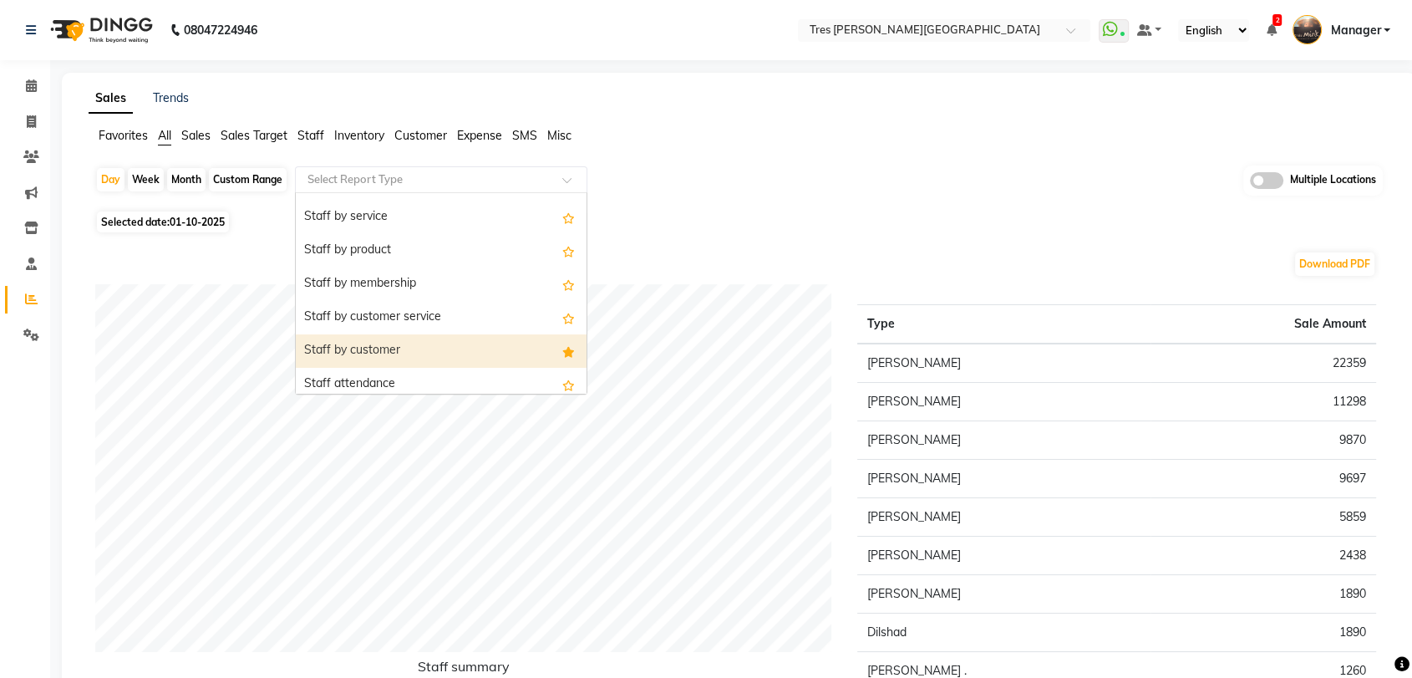
click at [399, 345] on div "Staff by customer" at bounding box center [441, 350] width 291 height 33
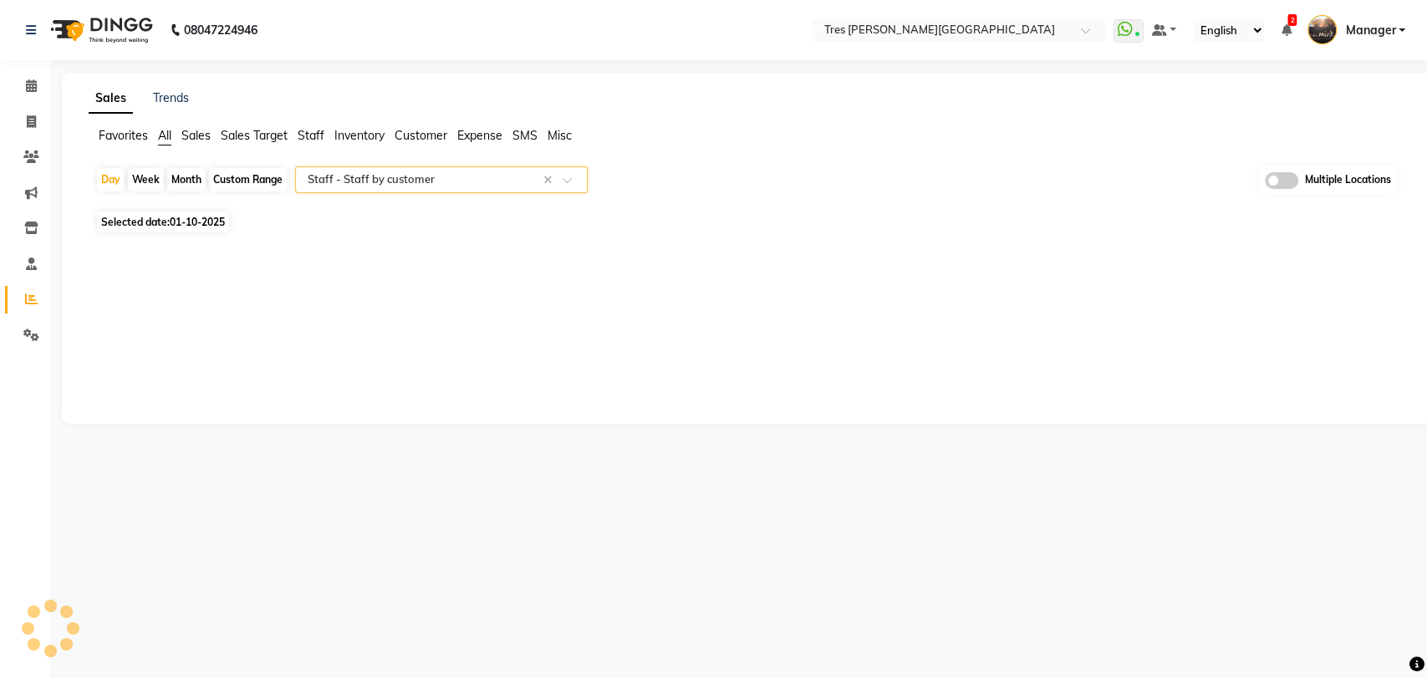
select select "filtered_report"
select select "pdf"
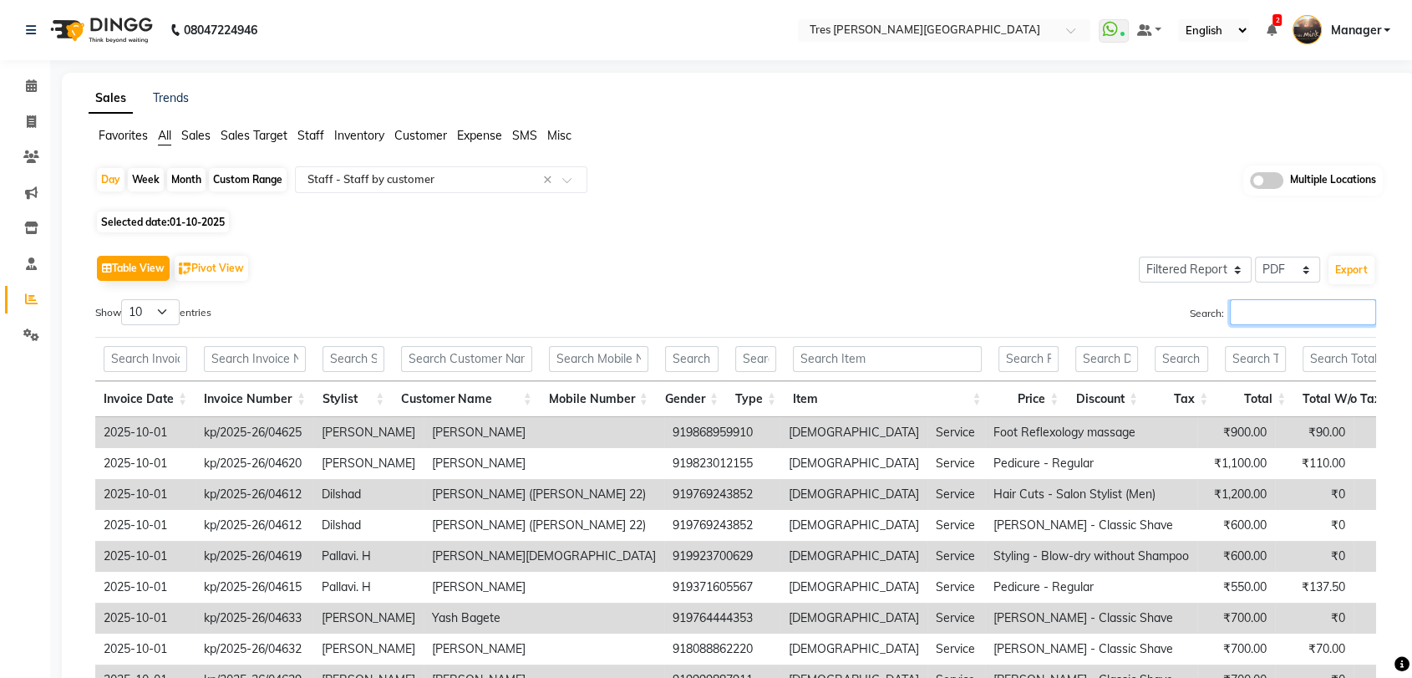
click at [1290, 306] on input "Search:" at bounding box center [1303, 312] width 146 height 26
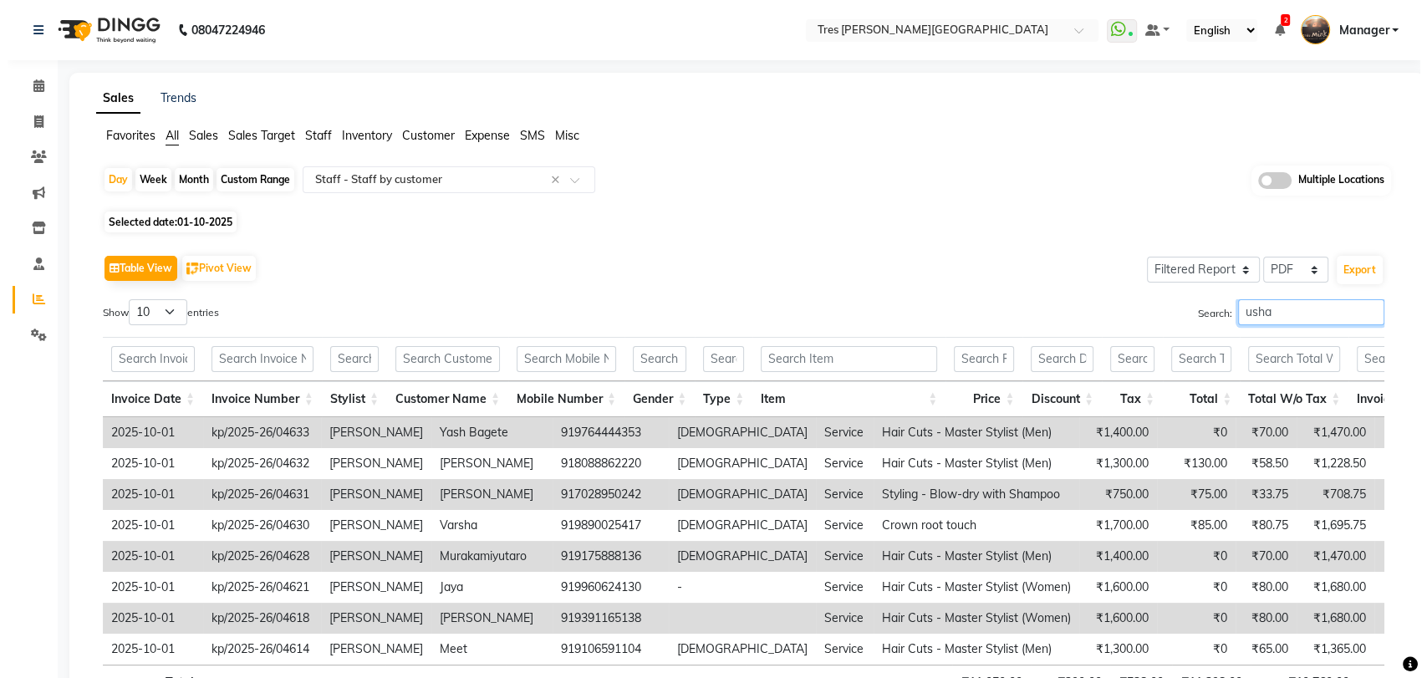
scroll to position [140, 0]
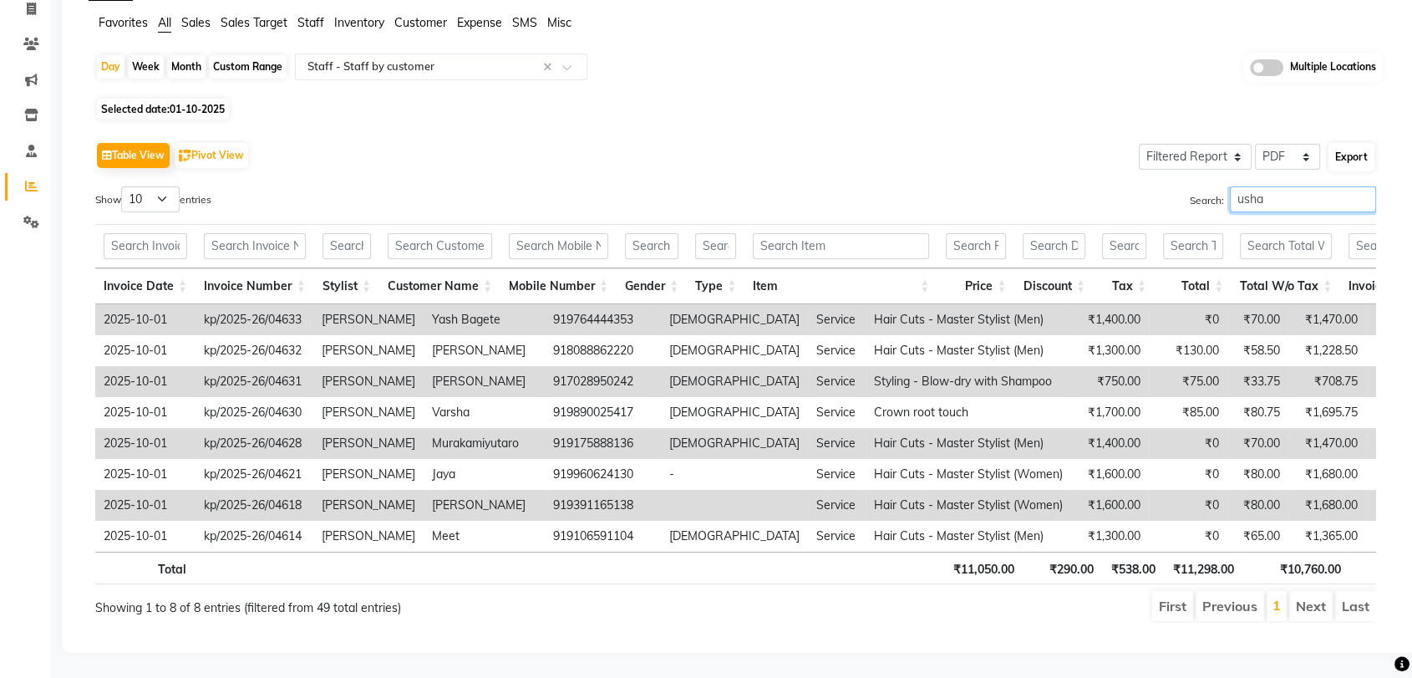
type input "usha"
click at [1351, 143] on button "Export" at bounding box center [1352, 157] width 46 height 28
select select "sans-serif"
select select "15px"
select select "template_1"
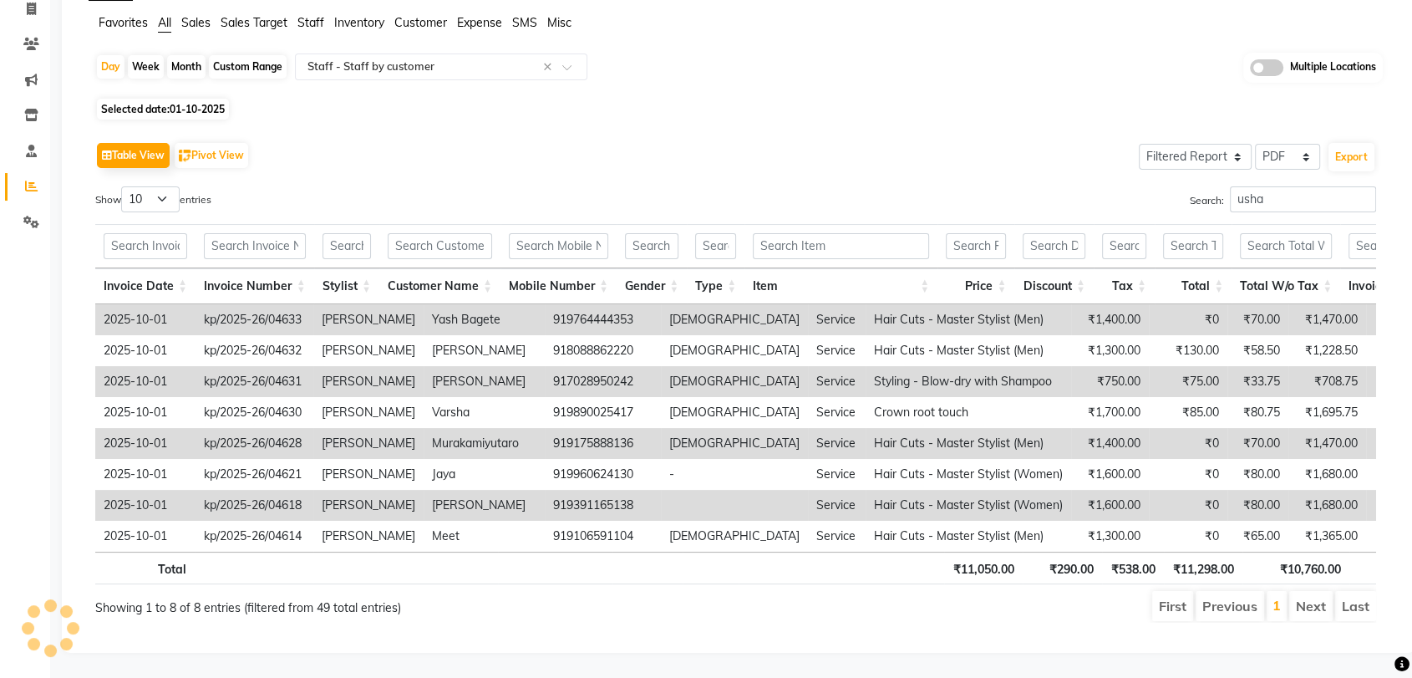
select select "A4"
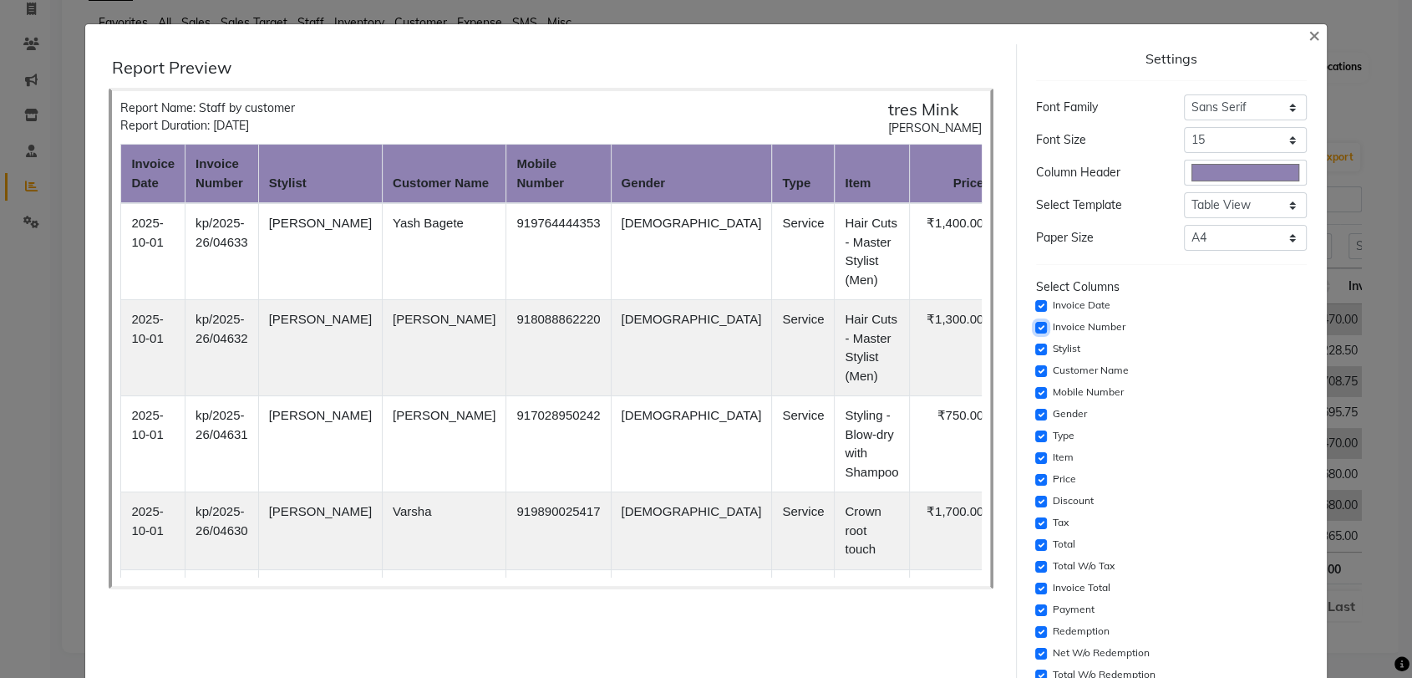
click at [1042, 326] on input "checkbox" at bounding box center [1041, 328] width 12 height 12
checkbox input "false"
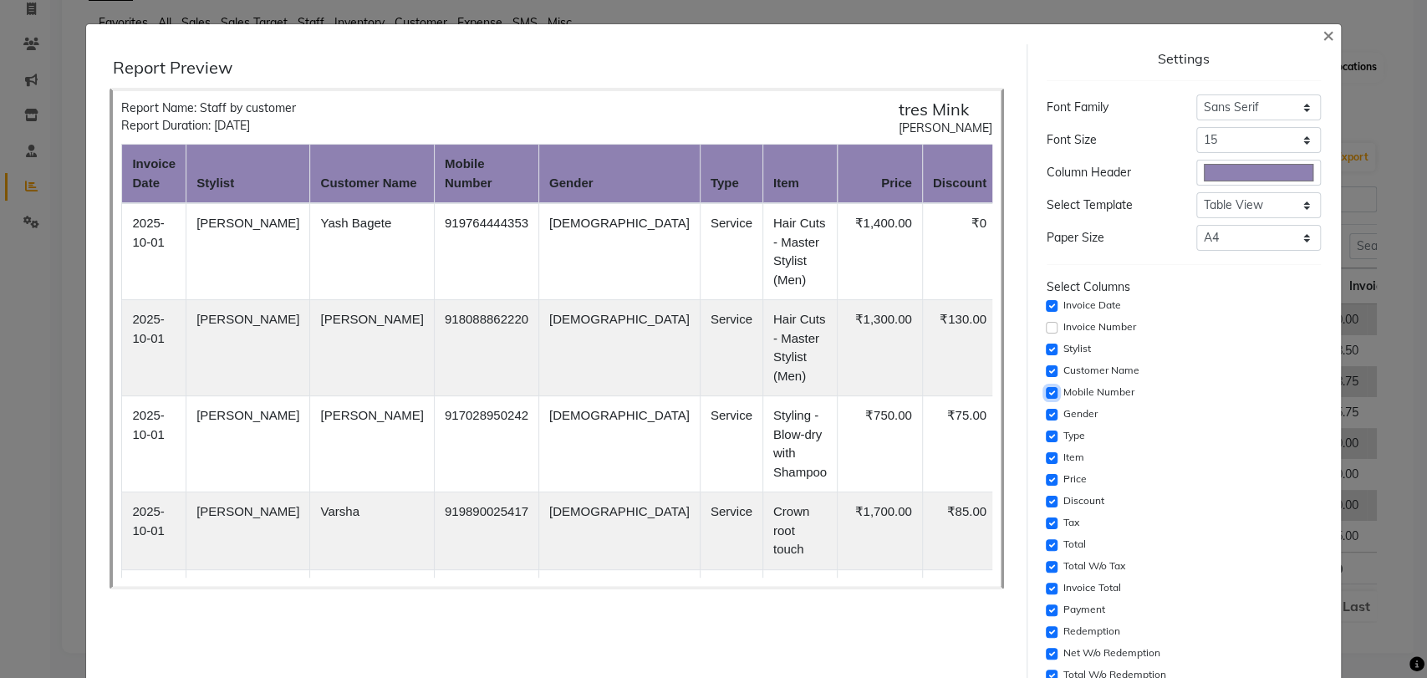
drag, startPoint x: 1041, startPoint y: 395, endPoint x: 1036, endPoint y: 415, distance: 20.7
click at [1045, 395] on input "checkbox" at bounding box center [1051, 393] width 12 height 12
checkbox input "false"
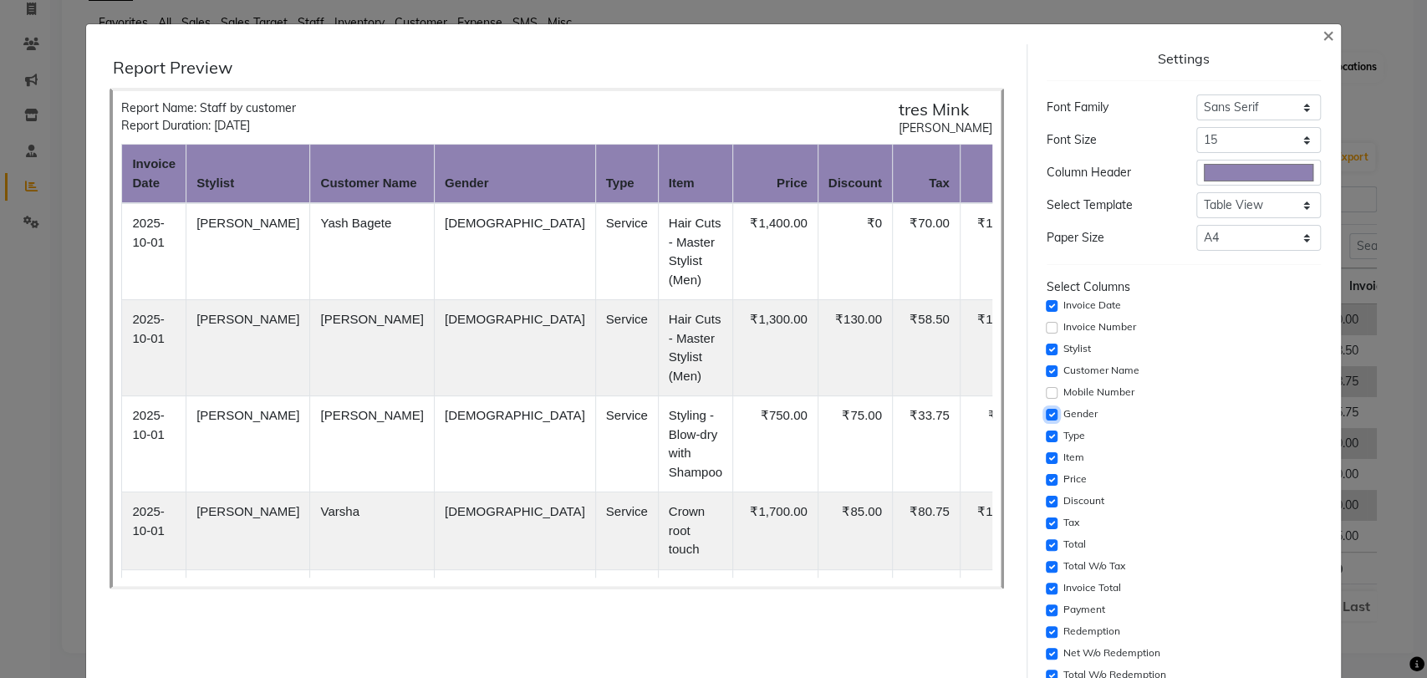
click at [1045, 415] on input "checkbox" at bounding box center [1051, 415] width 12 height 12
checkbox input "false"
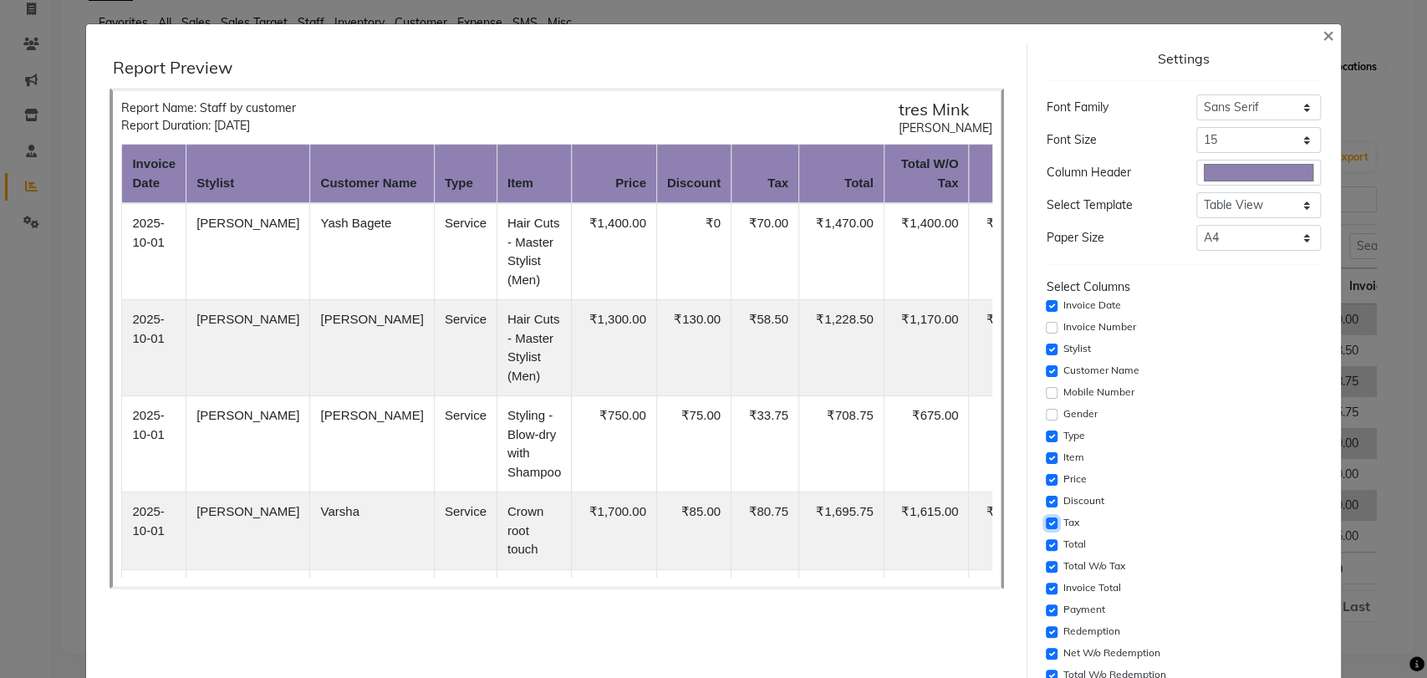
drag, startPoint x: 1040, startPoint y: 262, endPoint x: 1040, endPoint y: 289, distance: 26.7
click at [1045, 517] on input "checkbox" at bounding box center [1051, 523] width 12 height 12
checkbox input "false"
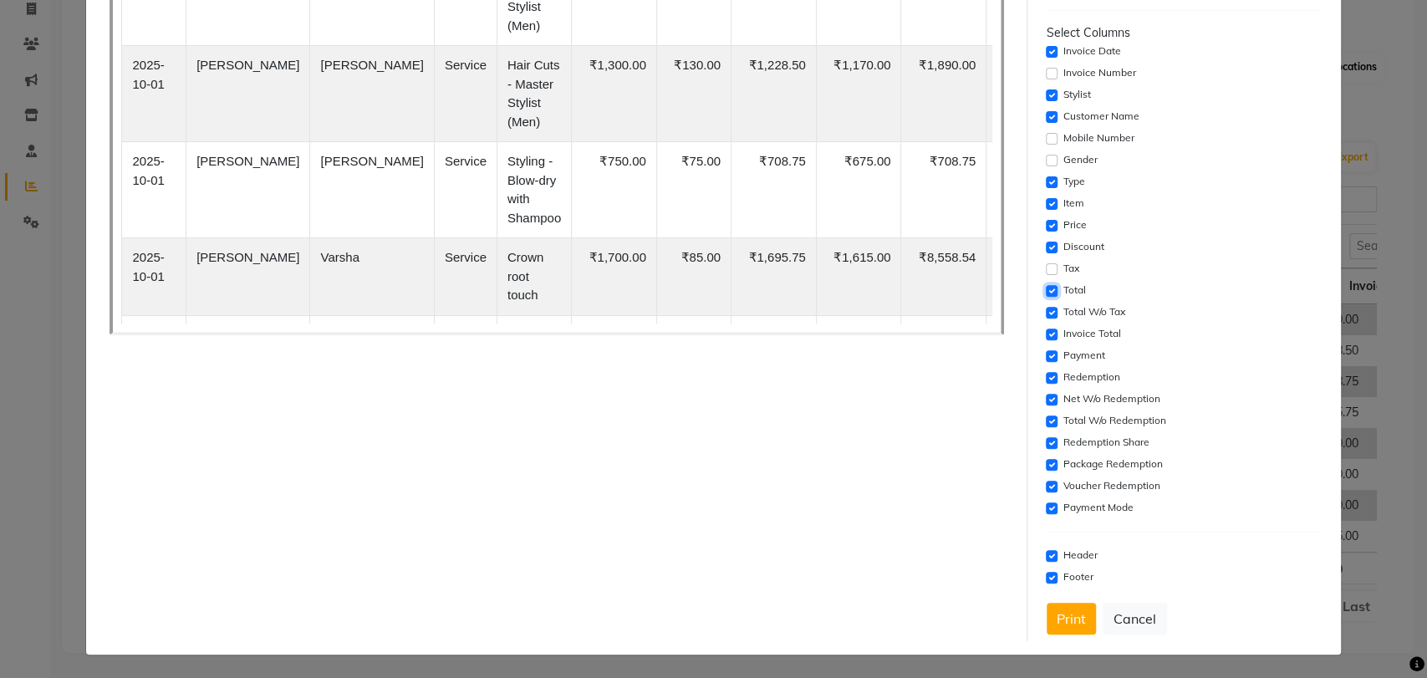
click at [1045, 289] on input "checkbox" at bounding box center [1051, 291] width 12 height 12
checkbox input "false"
click at [1045, 333] on input "checkbox" at bounding box center [1051, 334] width 12 height 12
checkbox input "false"
click at [1046, 362] on div "Payment" at bounding box center [1183, 356] width 274 height 20
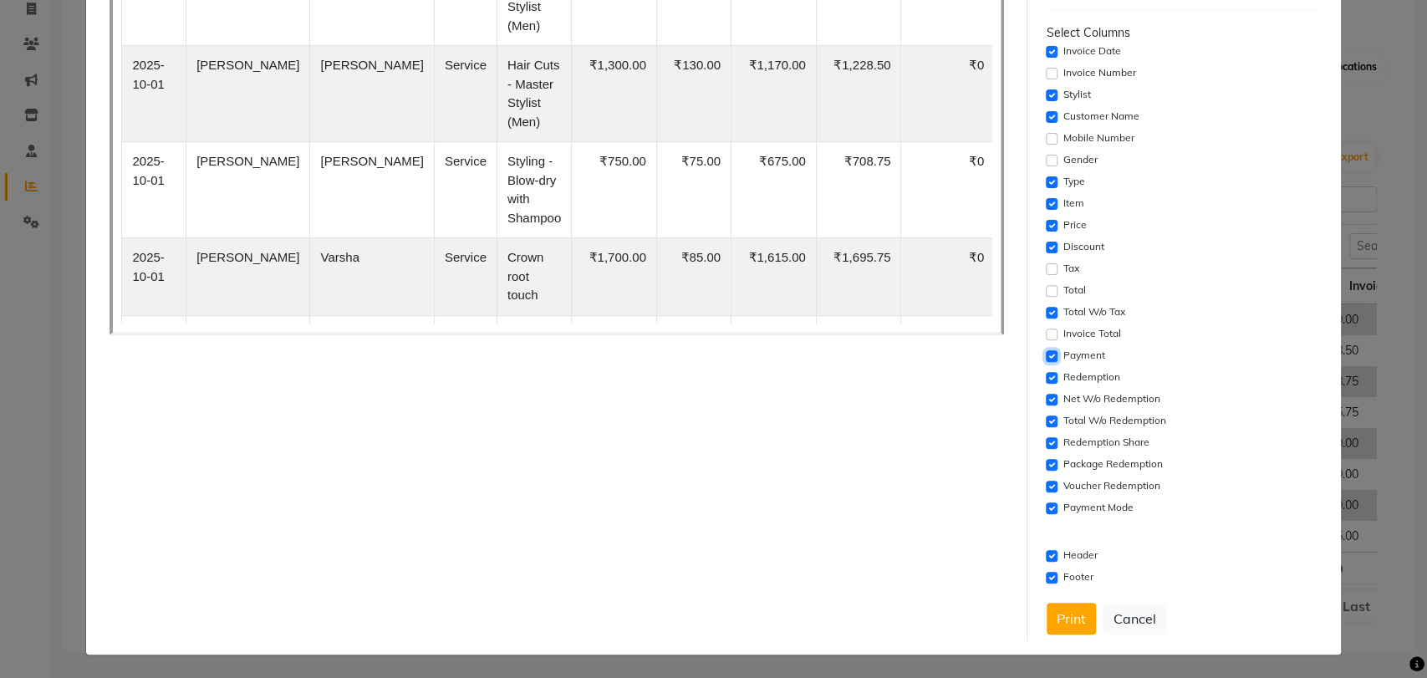
click at [1045, 354] on input "checkbox" at bounding box center [1051, 356] width 12 height 12
checkbox input "false"
click at [1045, 380] on input "checkbox" at bounding box center [1051, 378] width 12 height 12
checkbox input "false"
click at [1046, 404] on div "Net W/o Redemption" at bounding box center [1183, 399] width 274 height 20
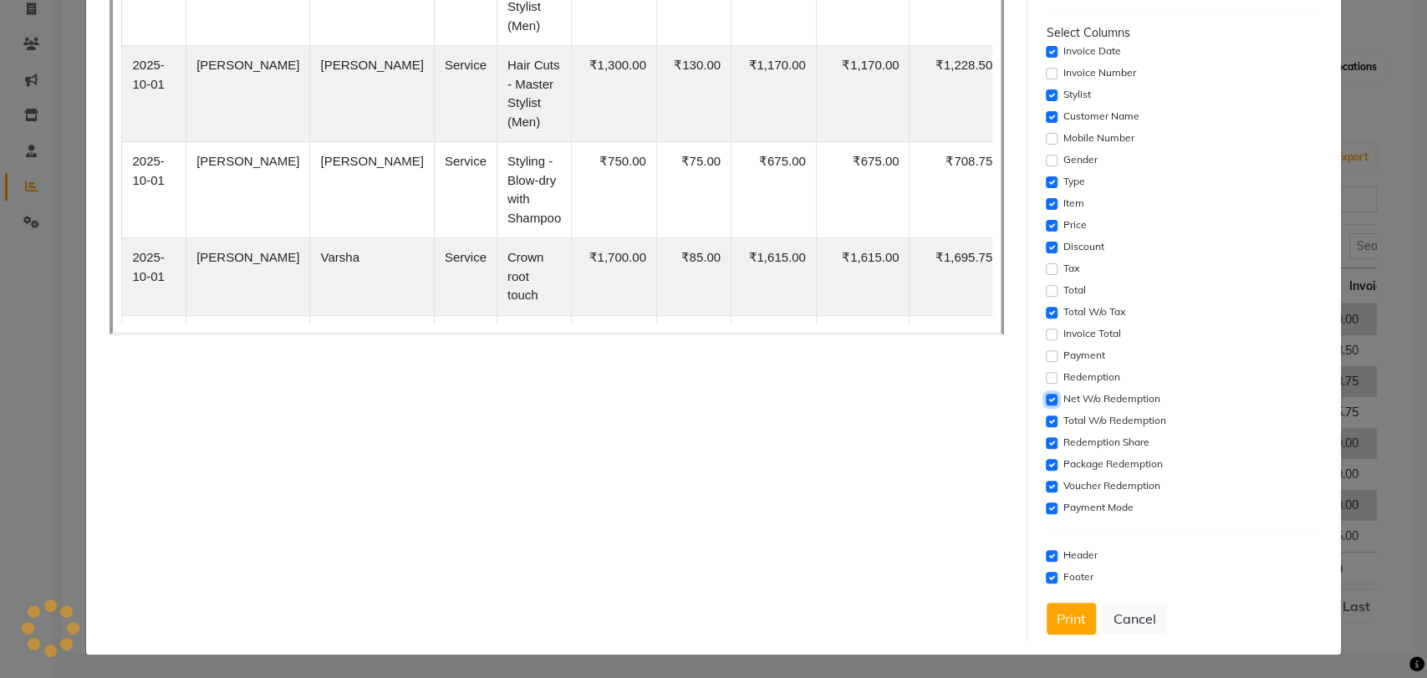
click at [1045, 399] on input "checkbox" at bounding box center [1051, 400] width 12 height 12
checkbox input "false"
click at [1045, 421] on input "checkbox" at bounding box center [1051, 421] width 12 height 12
checkbox input "false"
click at [1045, 443] on input "checkbox" at bounding box center [1051, 443] width 12 height 12
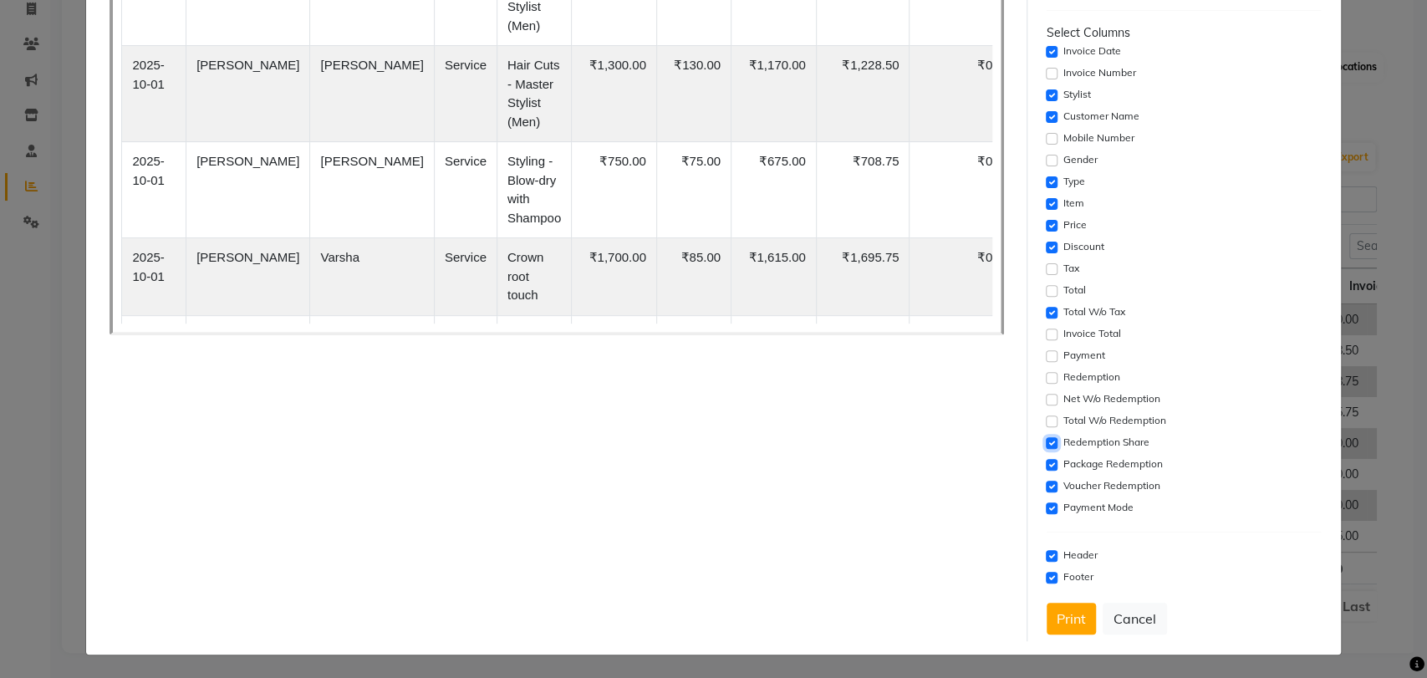
checkbox input "false"
click at [1045, 462] on input "checkbox" at bounding box center [1051, 465] width 12 height 12
checkbox input "false"
click at [1045, 483] on input "checkbox" at bounding box center [1051, 487] width 12 height 12
checkbox input "false"
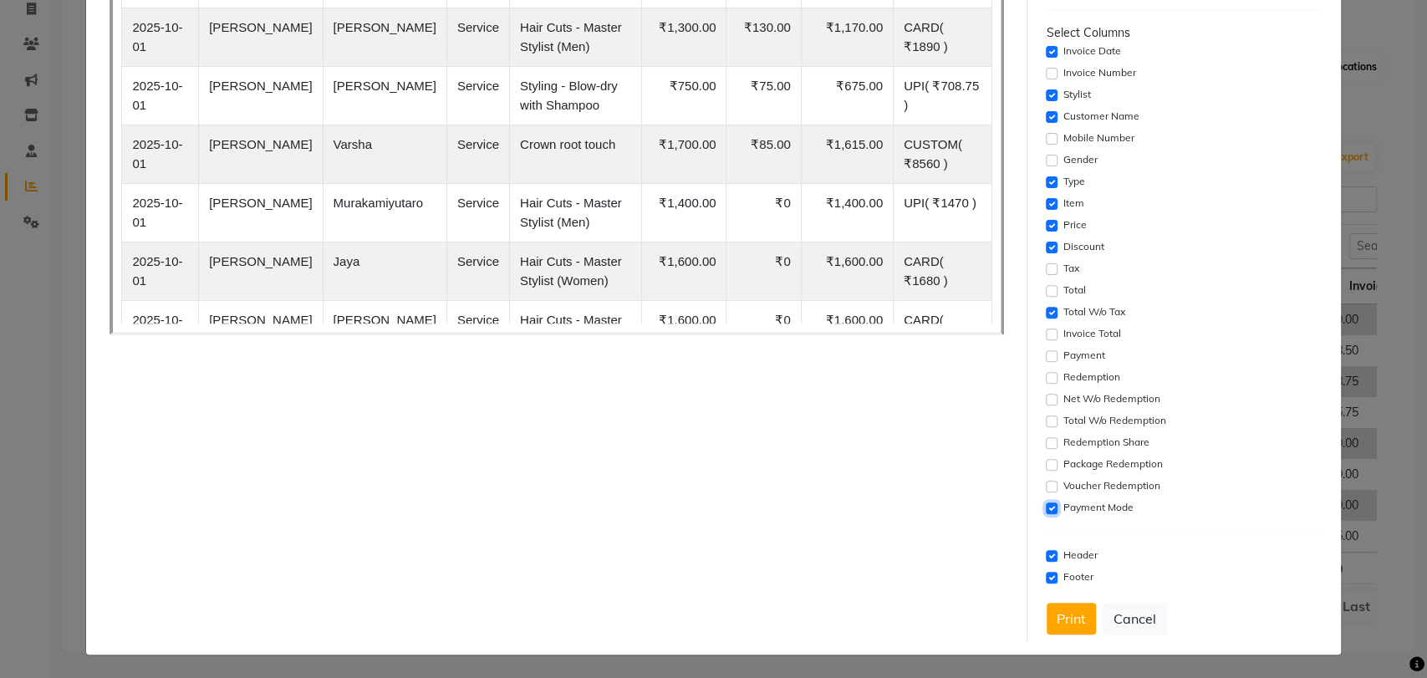
click at [1045, 506] on input "checkbox" at bounding box center [1051, 508] width 12 height 12
checkbox input "false"
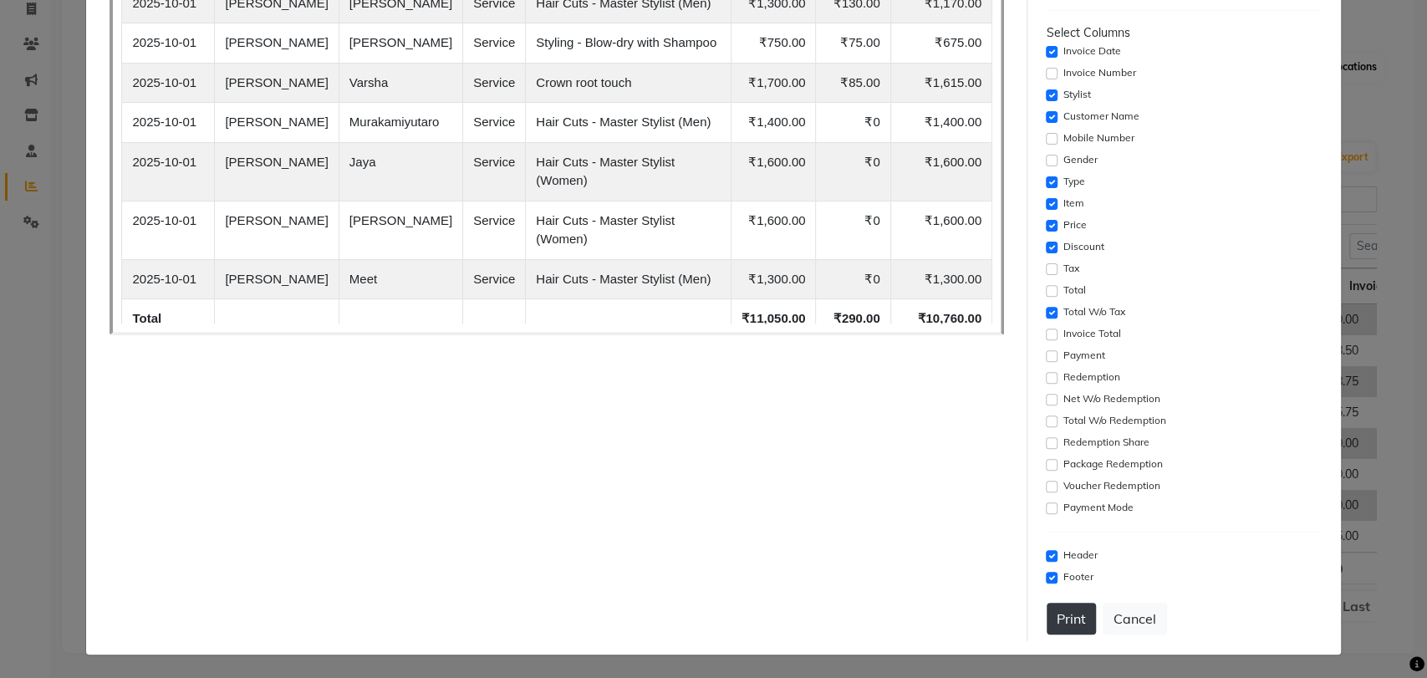
click at [1064, 618] on button "Print" at bounding box center [1070, 619] width 49 height 32
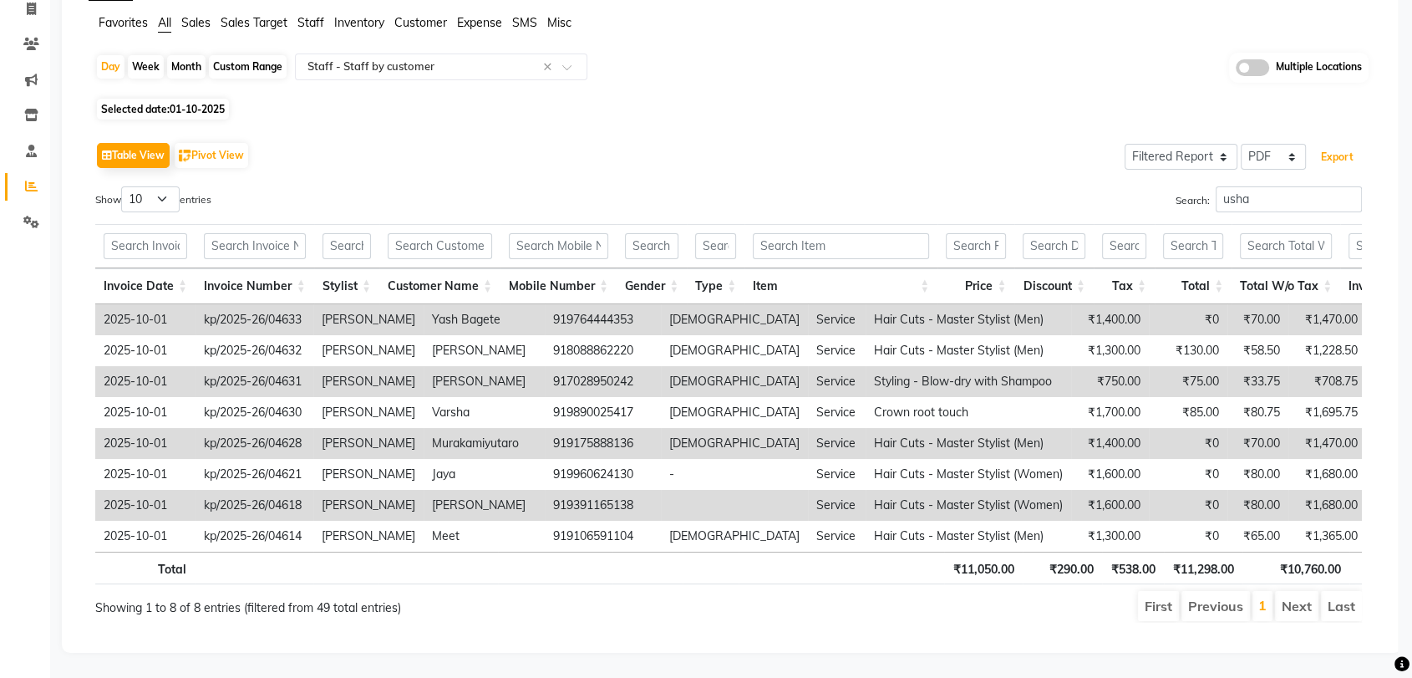
scroll to position [0, 0]
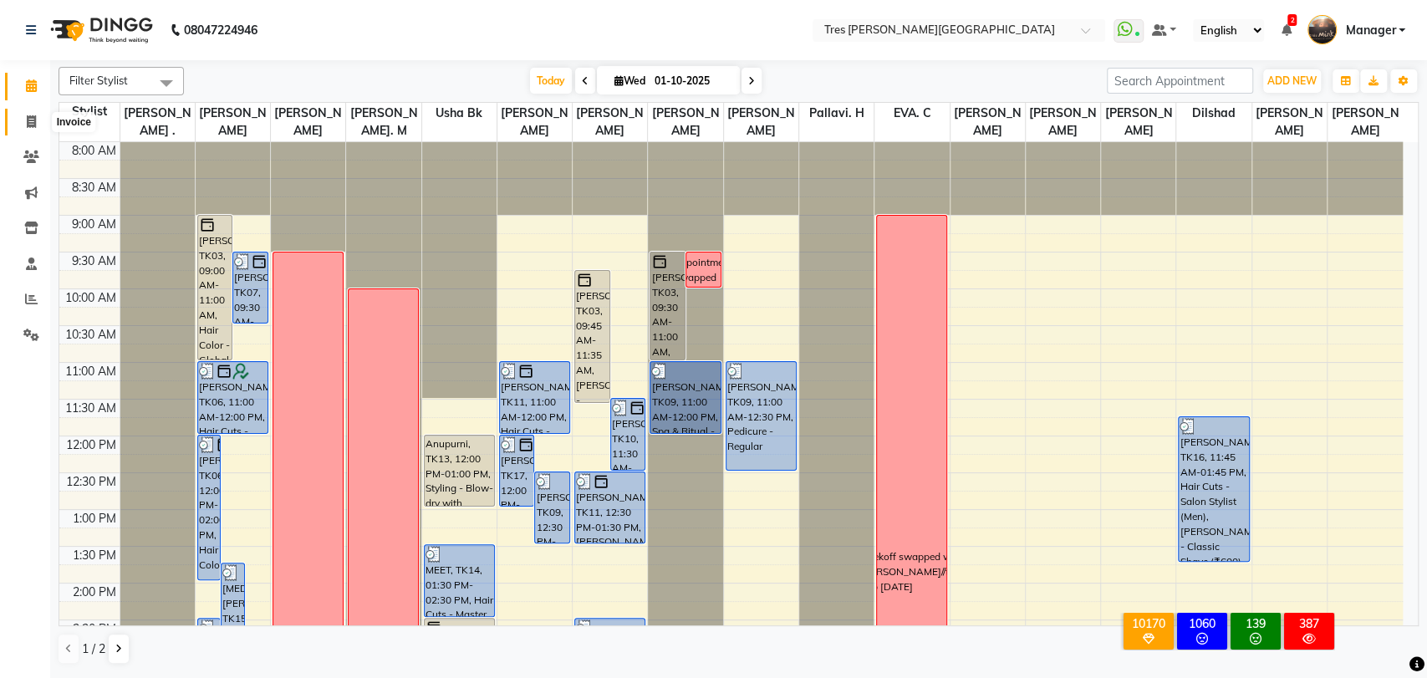
click at [33, 117] on icon at bounding box center [31, 121] width 9 height 13
select select "service"
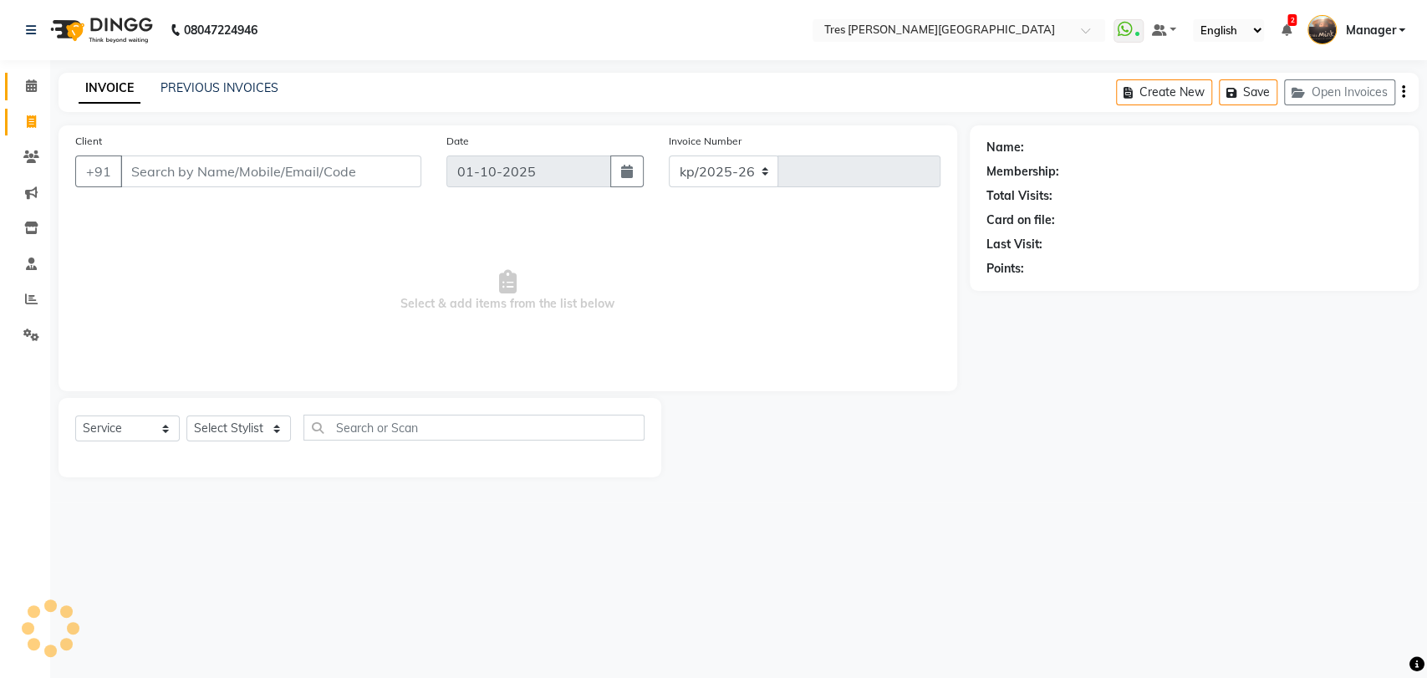
select select "4234"
type input "04634"
click at [209, 89] on link "PREVIOUS INVOICES" at bounding box center [219, 87] width 118 height 15
